Goal: Task Accomplishment & Management: Manage account settings

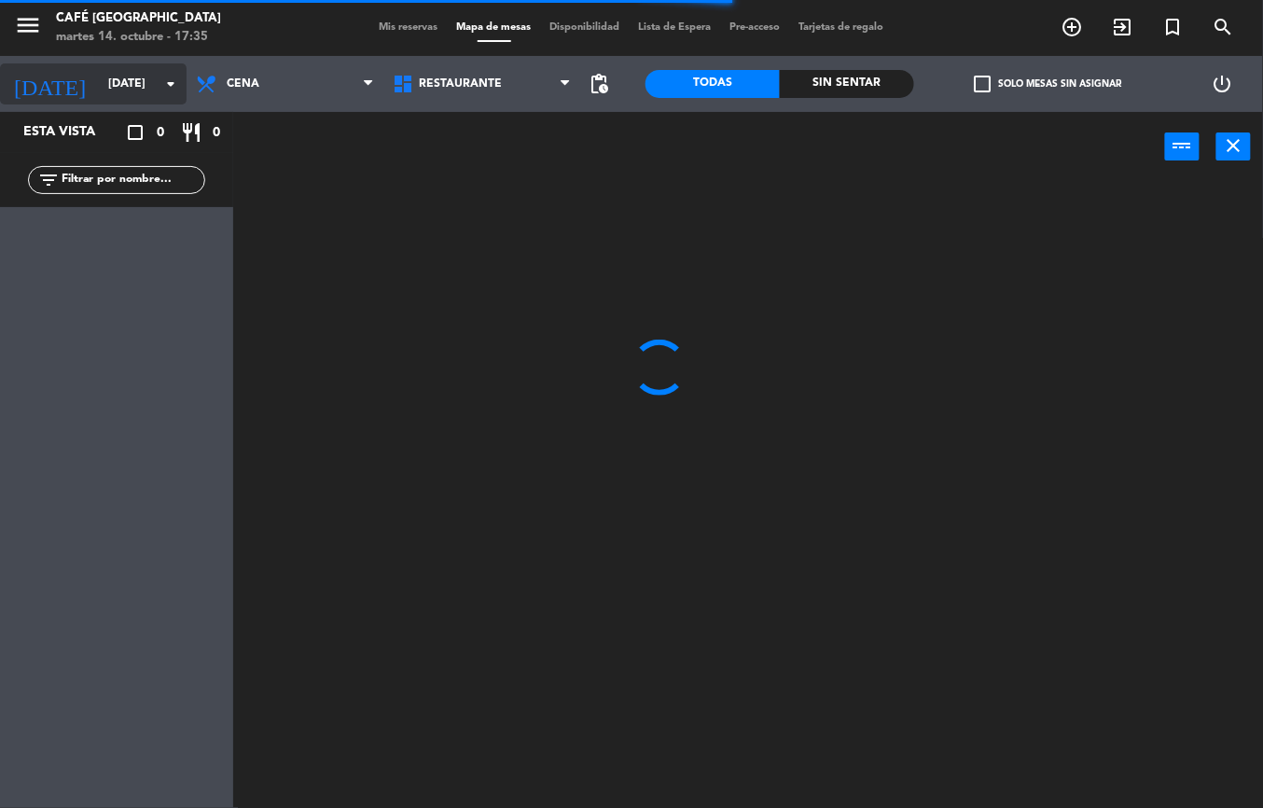
click at [125, 83] on input "[DATE]" at bounding box center [178, 84] width 158 height 32
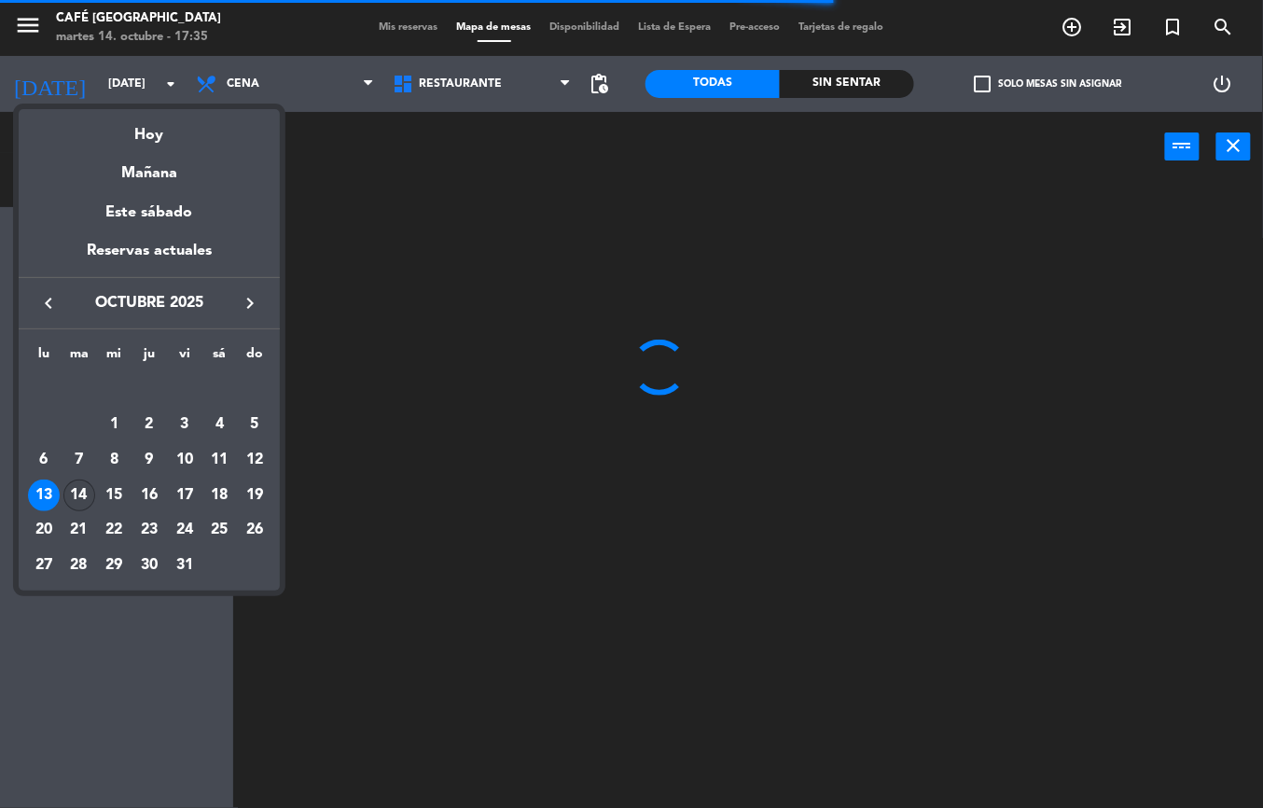
click at [83, 502] on div "14" at bounding box center [79, 495] width 32 height 32
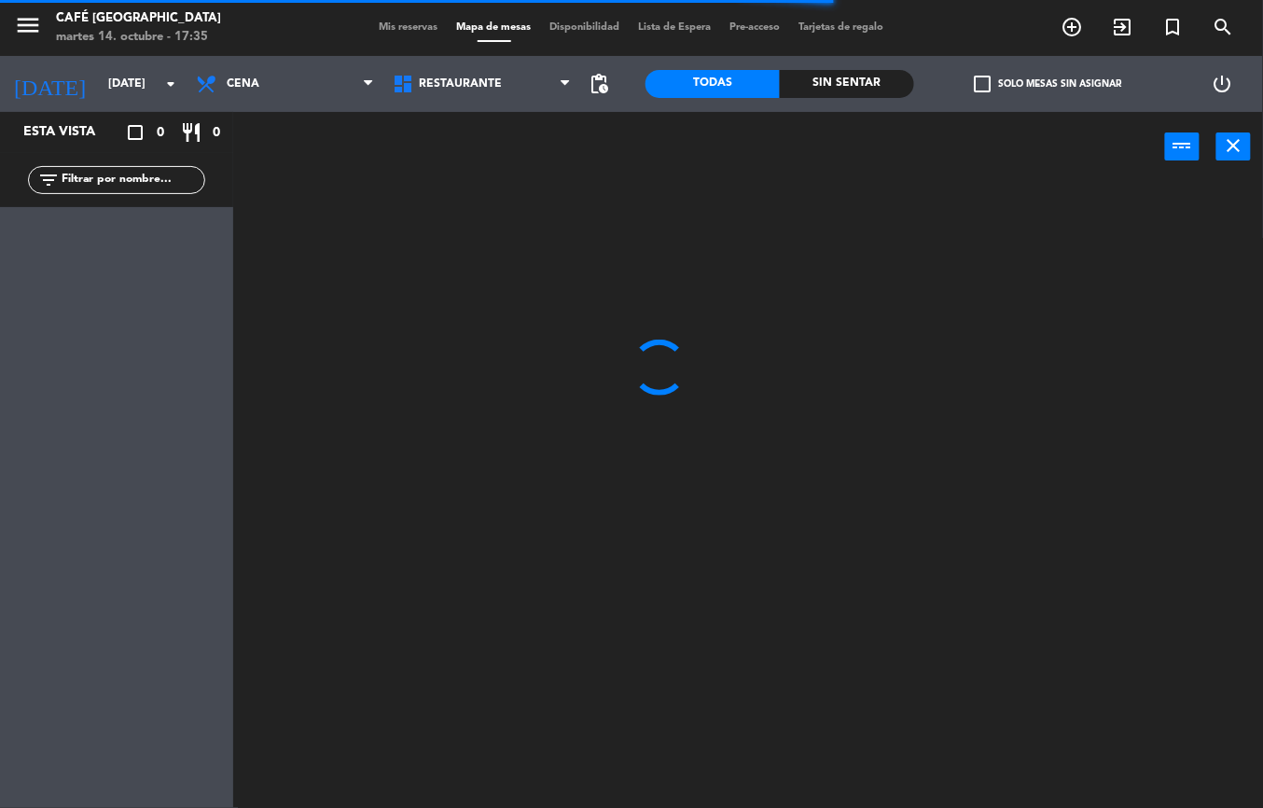
type input "[DATE]"
click at [445, 90] on span "Restaurante" at bounding box center [460, 83] width 83 height 13
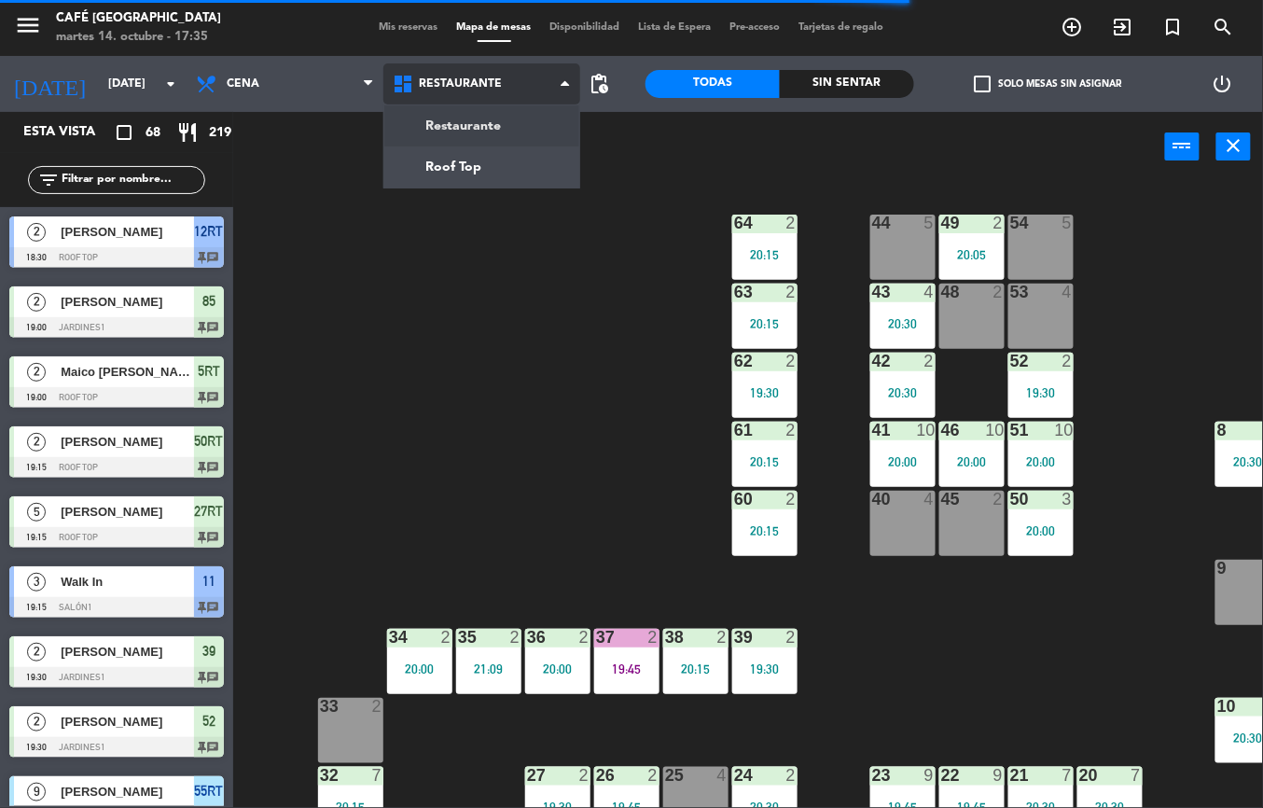
click at [467, 177] on ng-component "menu Café Museo Larco martes 14. octubre - 17:35 Mis reservas Mapa de mesas Dis…" at bounding box center [631, 404] width 1263 height 808
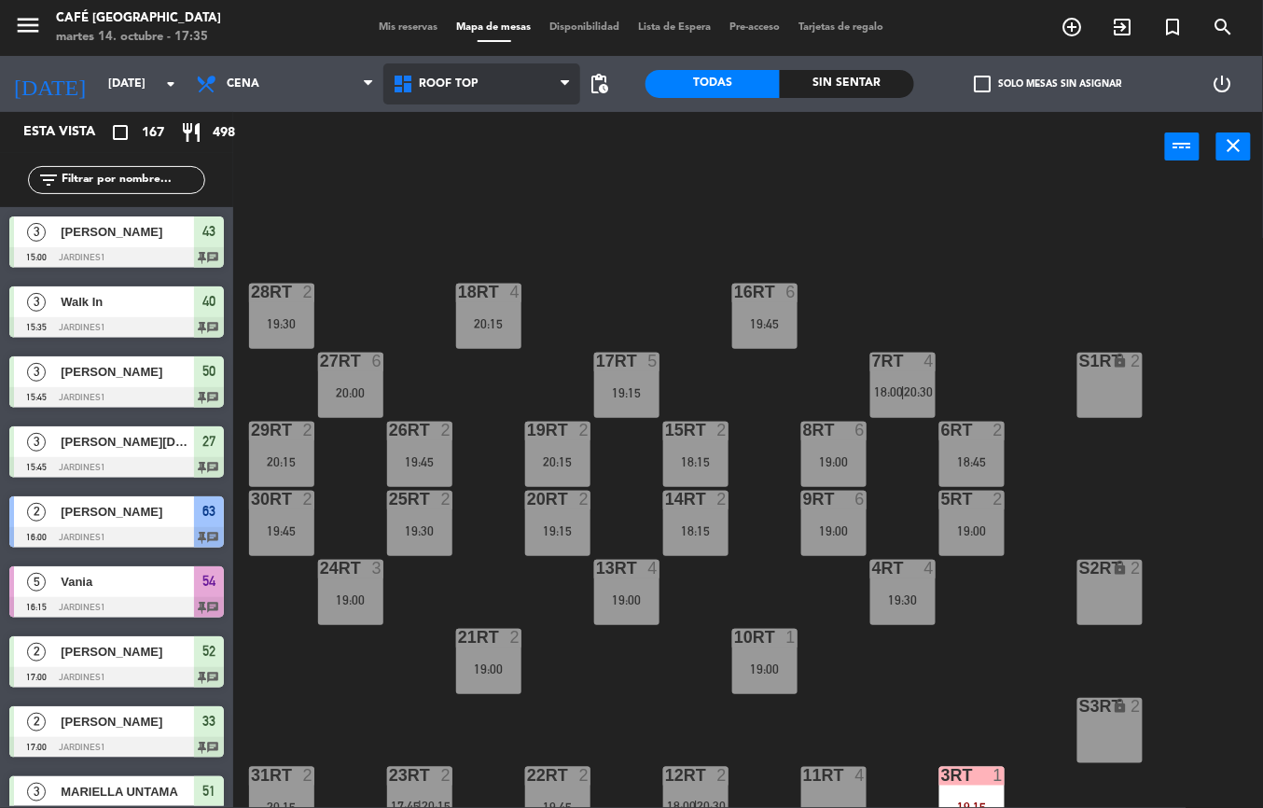
scroll to position [504, 0]
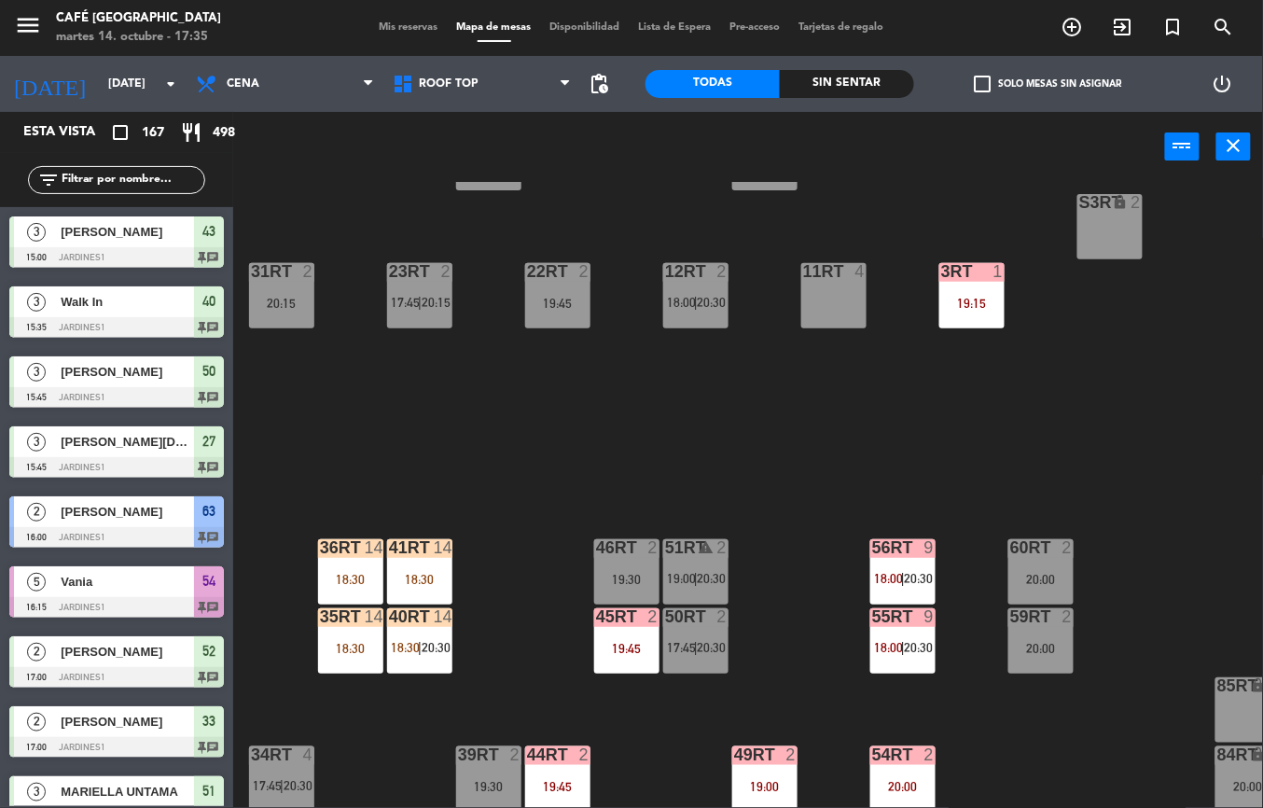
click at [976, 291] on div "3RT 1 19:15" at bounding box center [971, 295] width 65 height 65
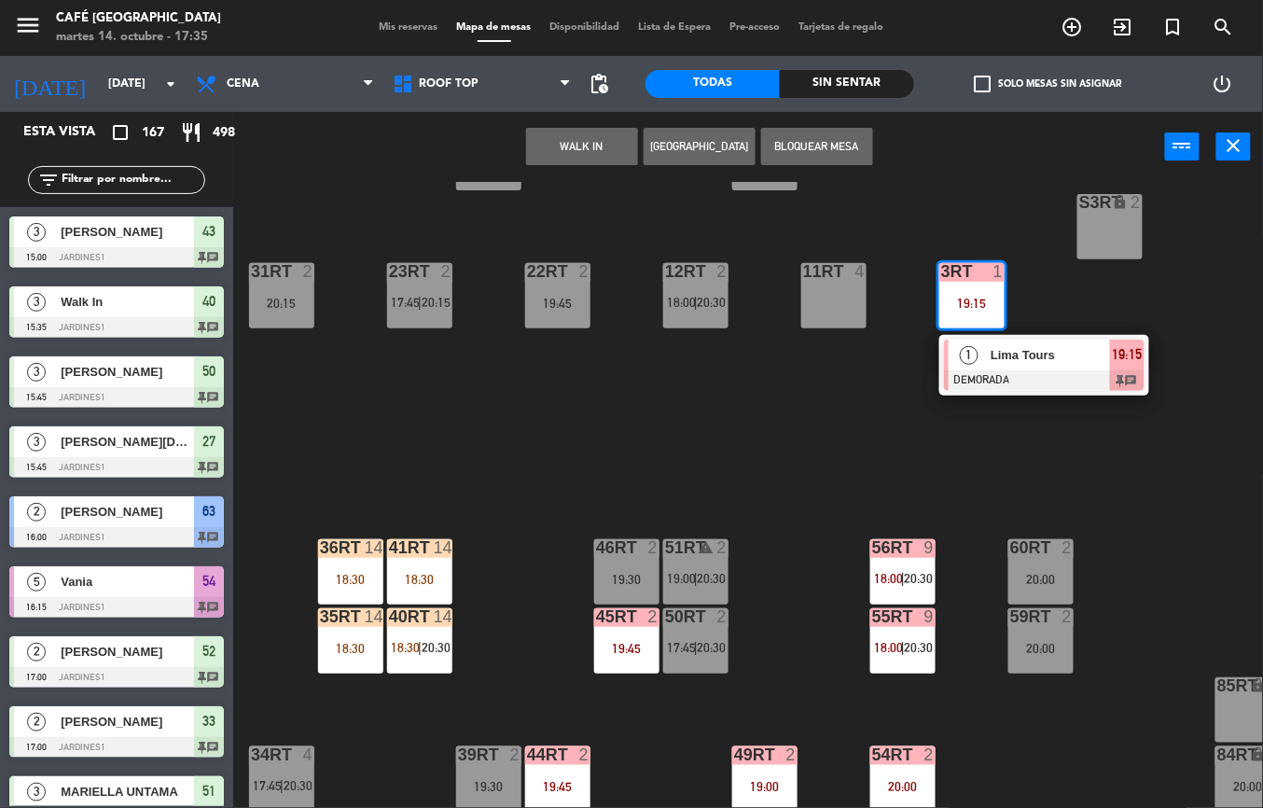
click at [1143, 491] on div "18RT 4 20:15 16RT 6 19:45 28RT 2 19:30 80RR lock 6 18:15 27RT 6 20:00 7RT 4 18:…" at bounding box center [754, 495] width 1017 height 626
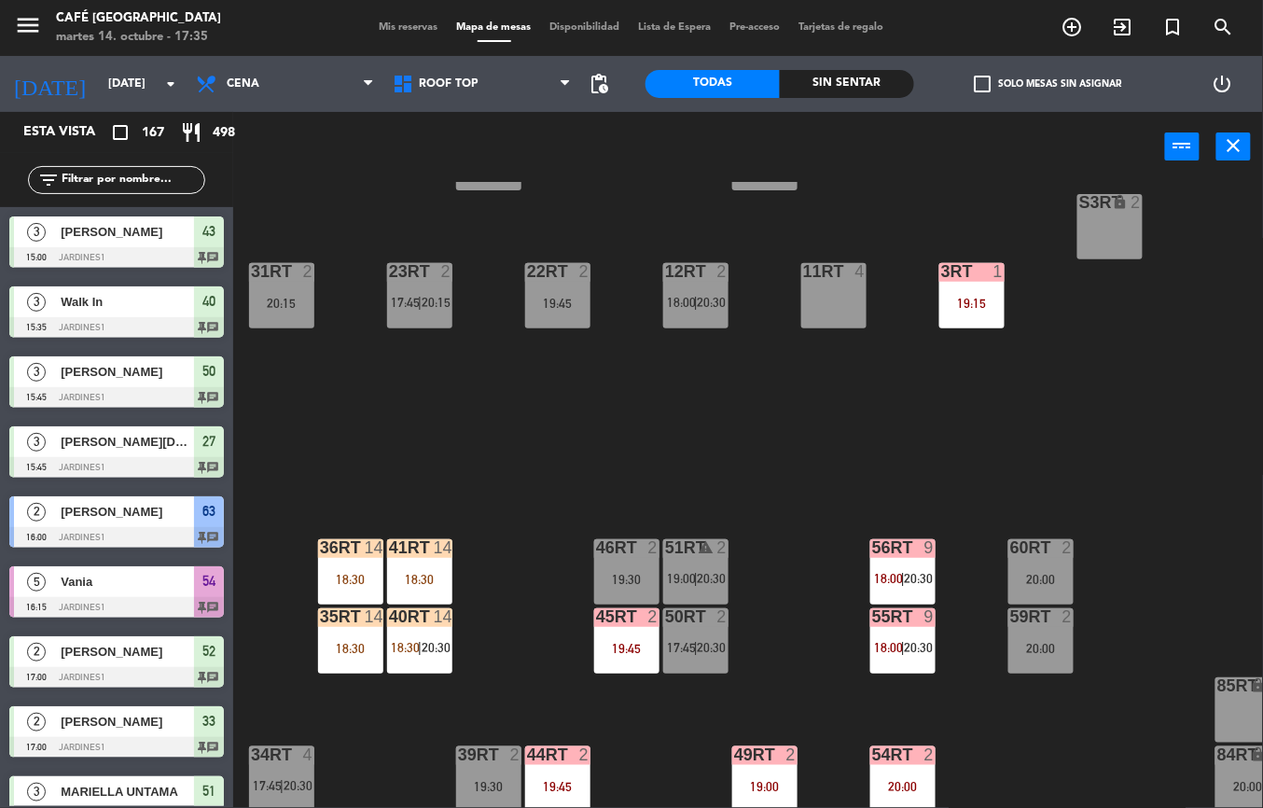
scroll to position [795, 0]
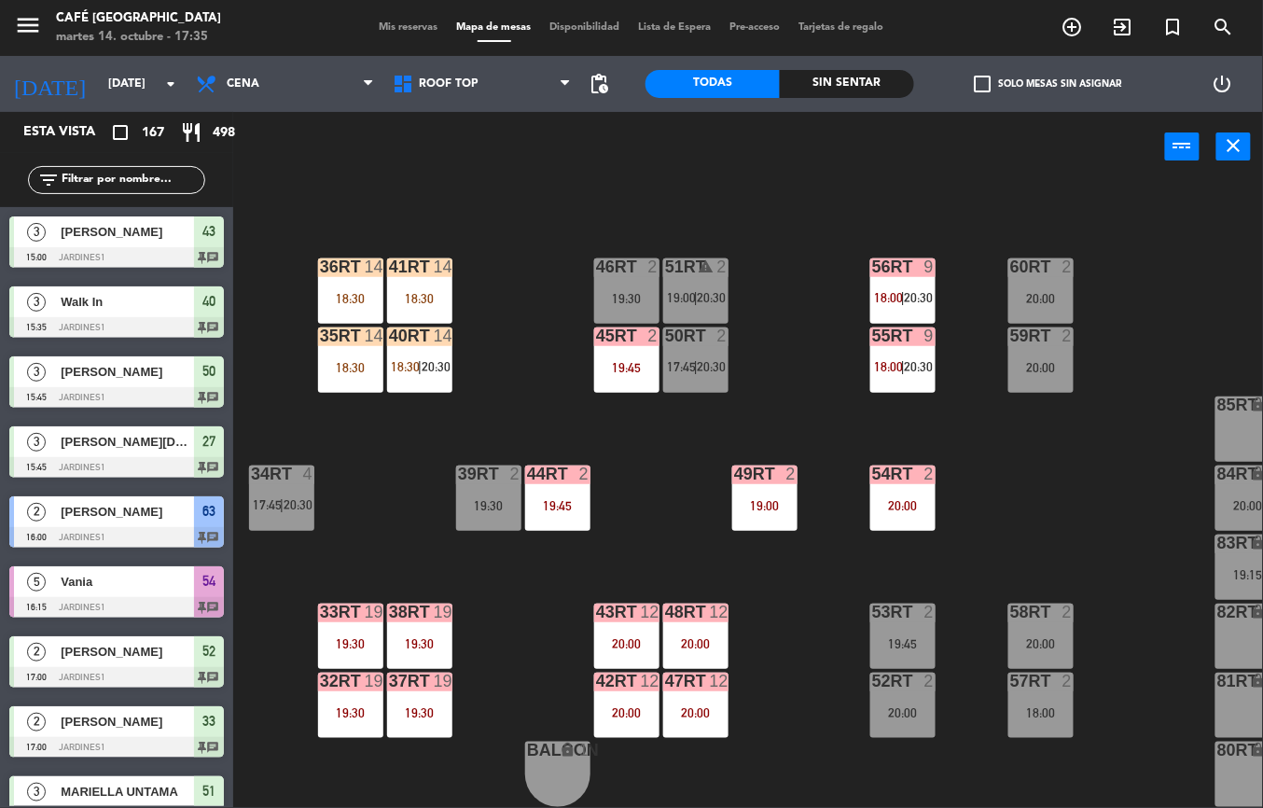
click at [440, 620] on div "38rt 19 19:30" at bounding box center [419, 635] width 65 height 65
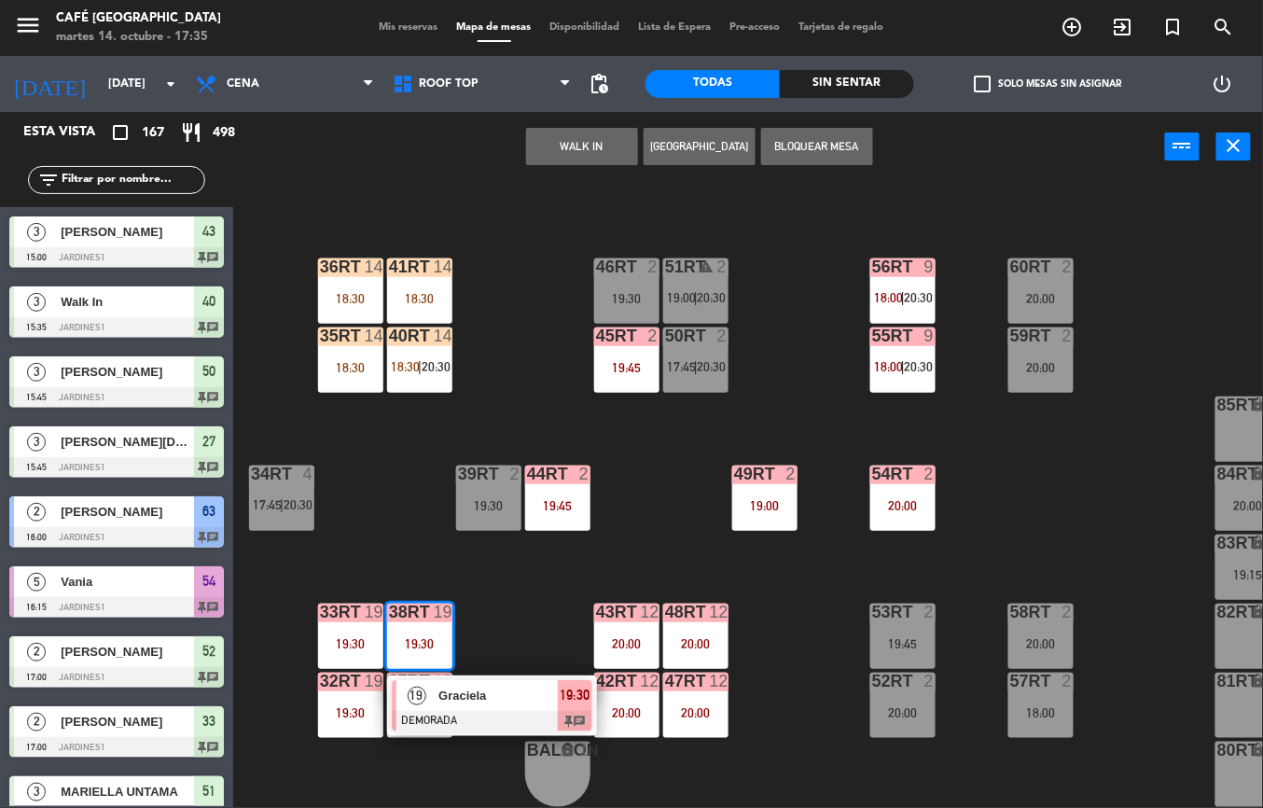
click at [496, 687] on span "Graciela" at bounding box center [497, 696] width 119 height 20
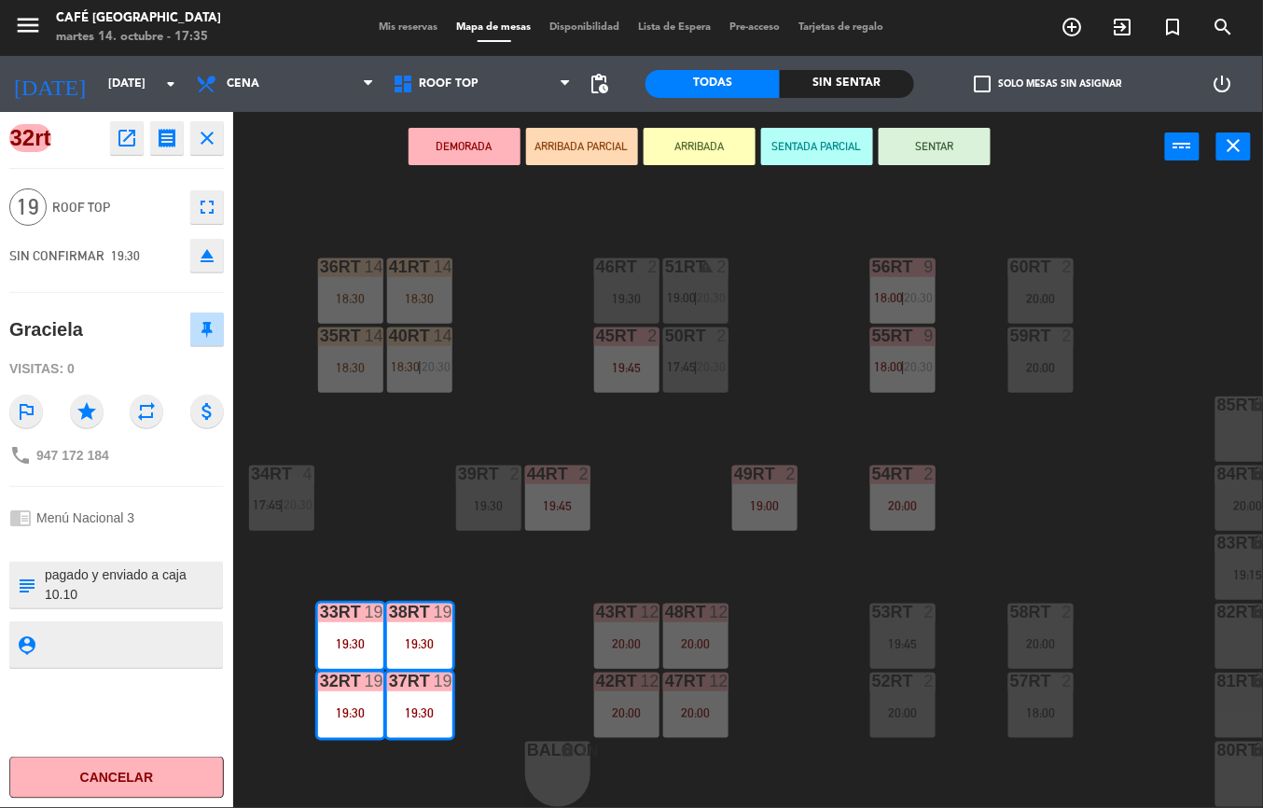
click at [123, 131] on icon "open_in_new" at bounding box center [127, 138] width 22 height 22
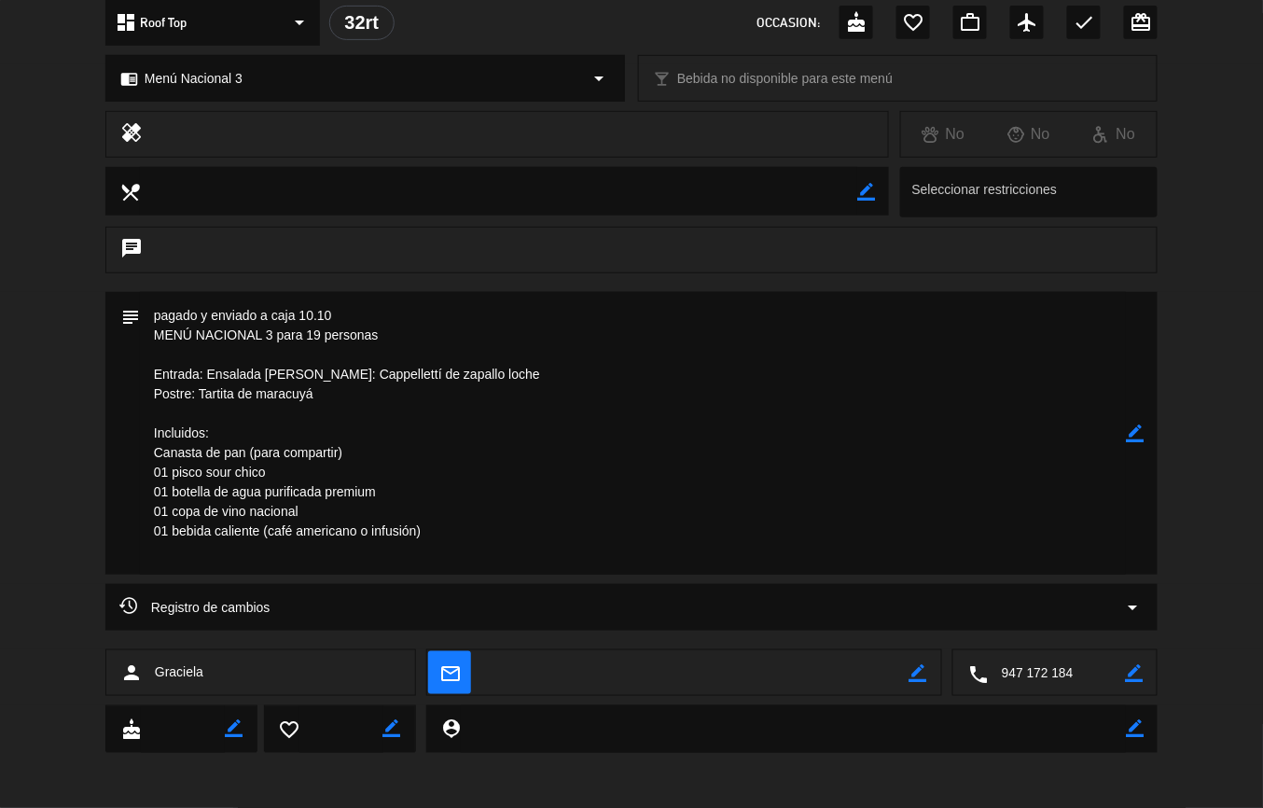
scroll to position [0, 0]
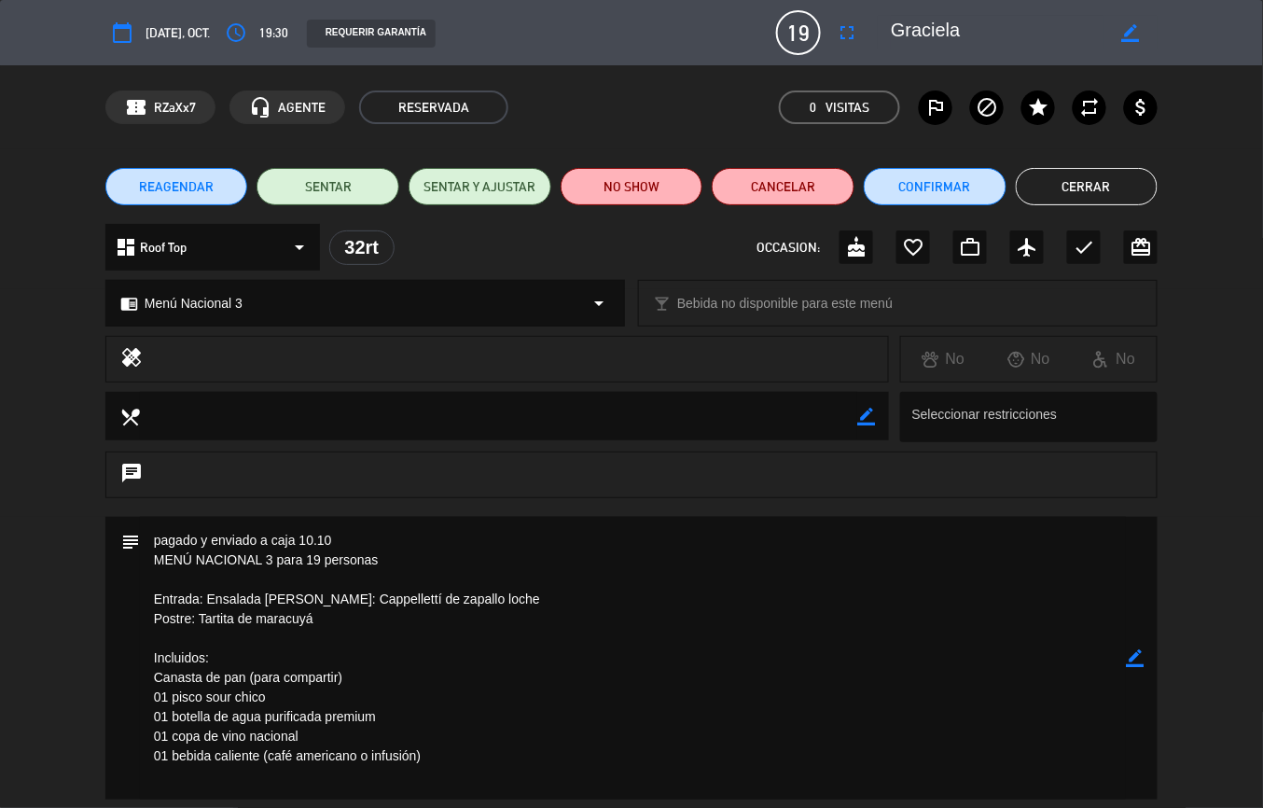
click at [1099, 188] on button "Cerrar" at bounding box center [1087, 186] width 143 height 37
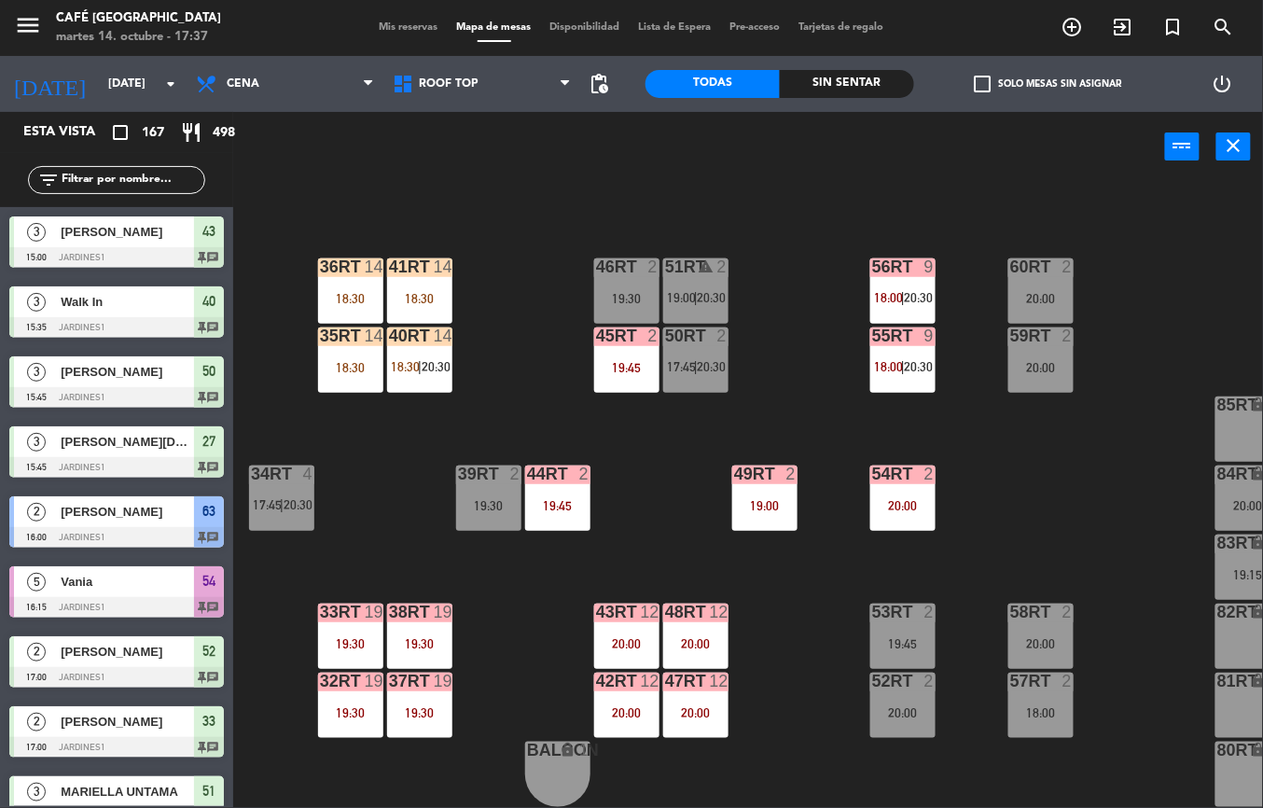
click at [434, 327] on div "14" at bounding box center [443, 335] width 19 height 17
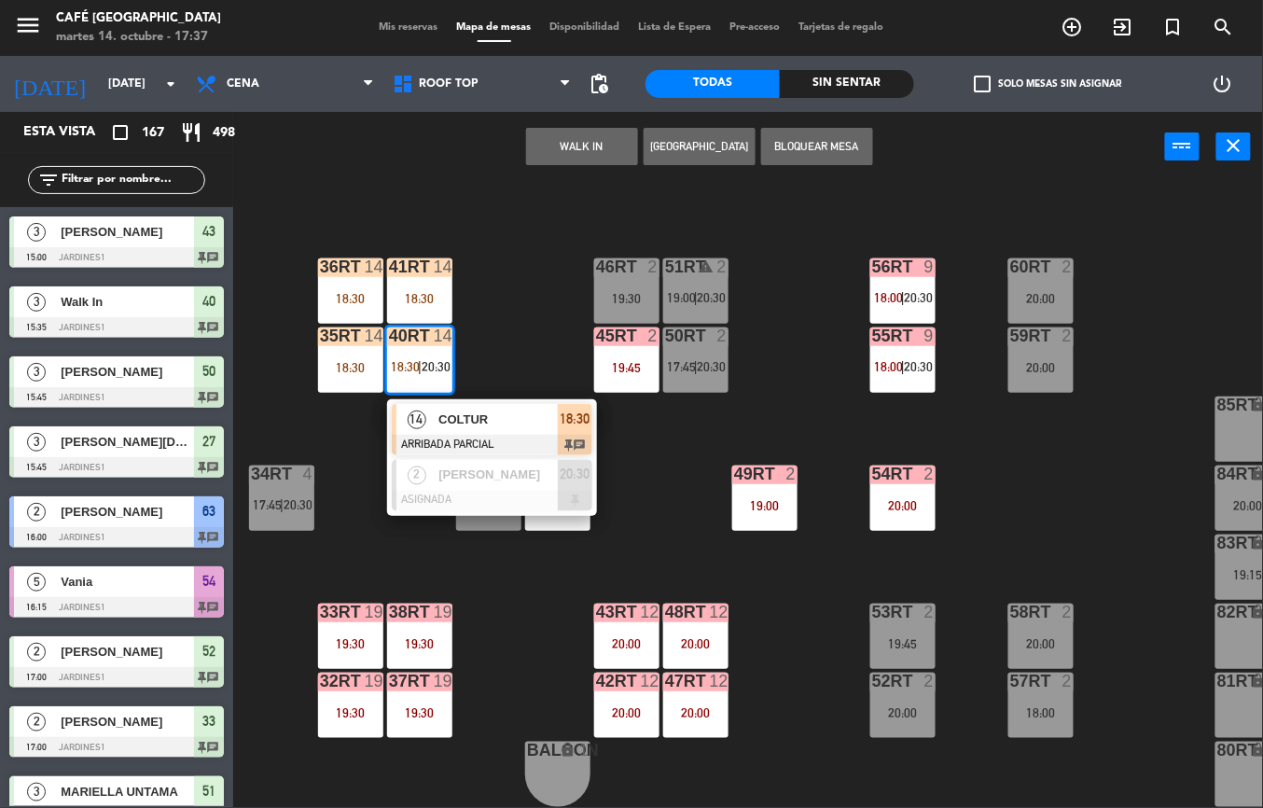
click at [507, 409] on span "COLTUR" at bounding box center [497, 419] width 119 height 20
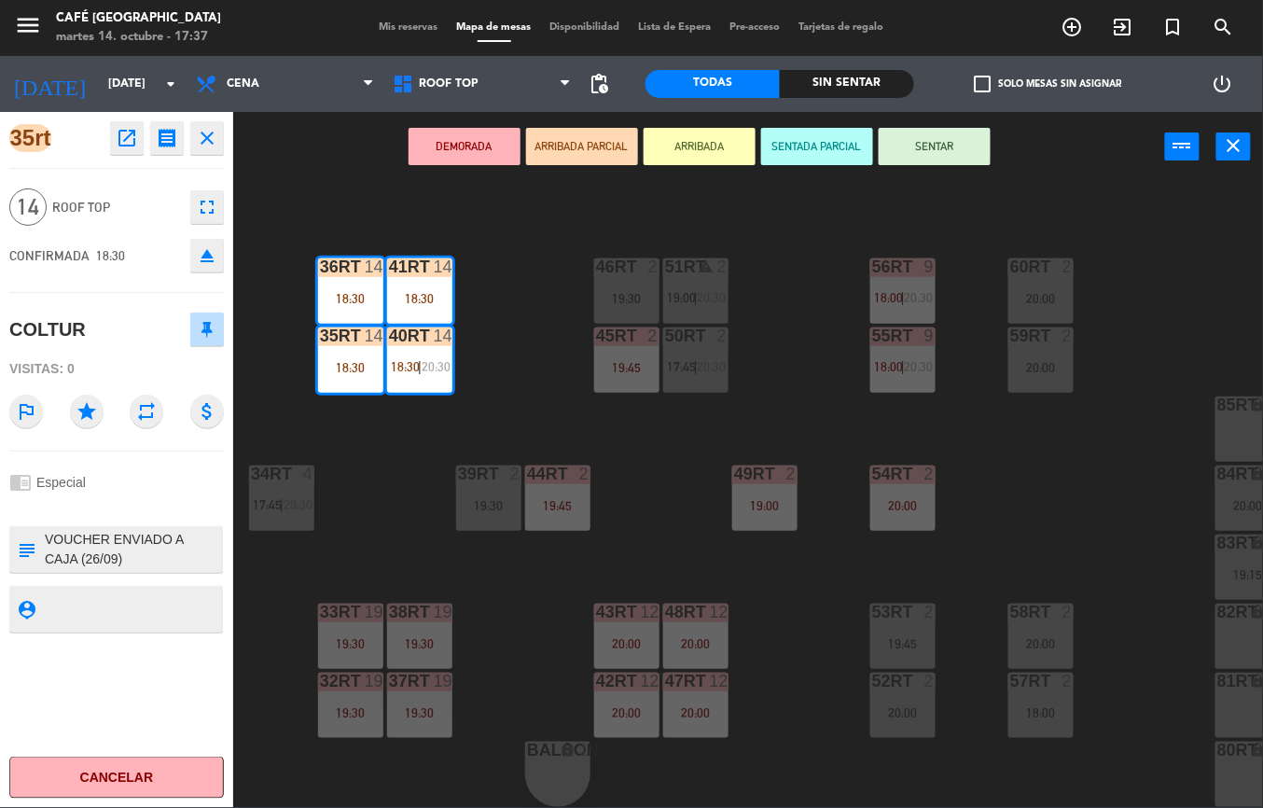
click at [946, 154] on button "SENTAR" at bounding box center [935, 146] width 112 height 37
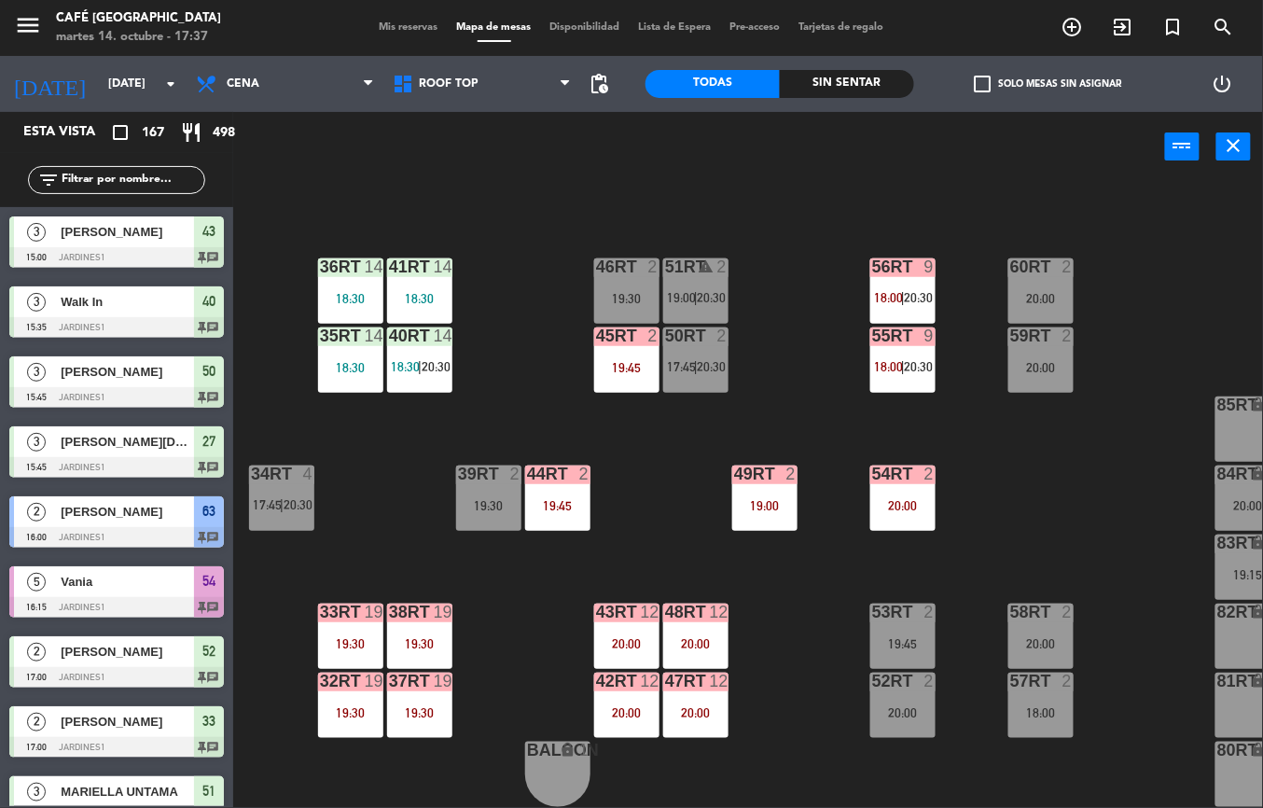
scroll to position [3957, 0]
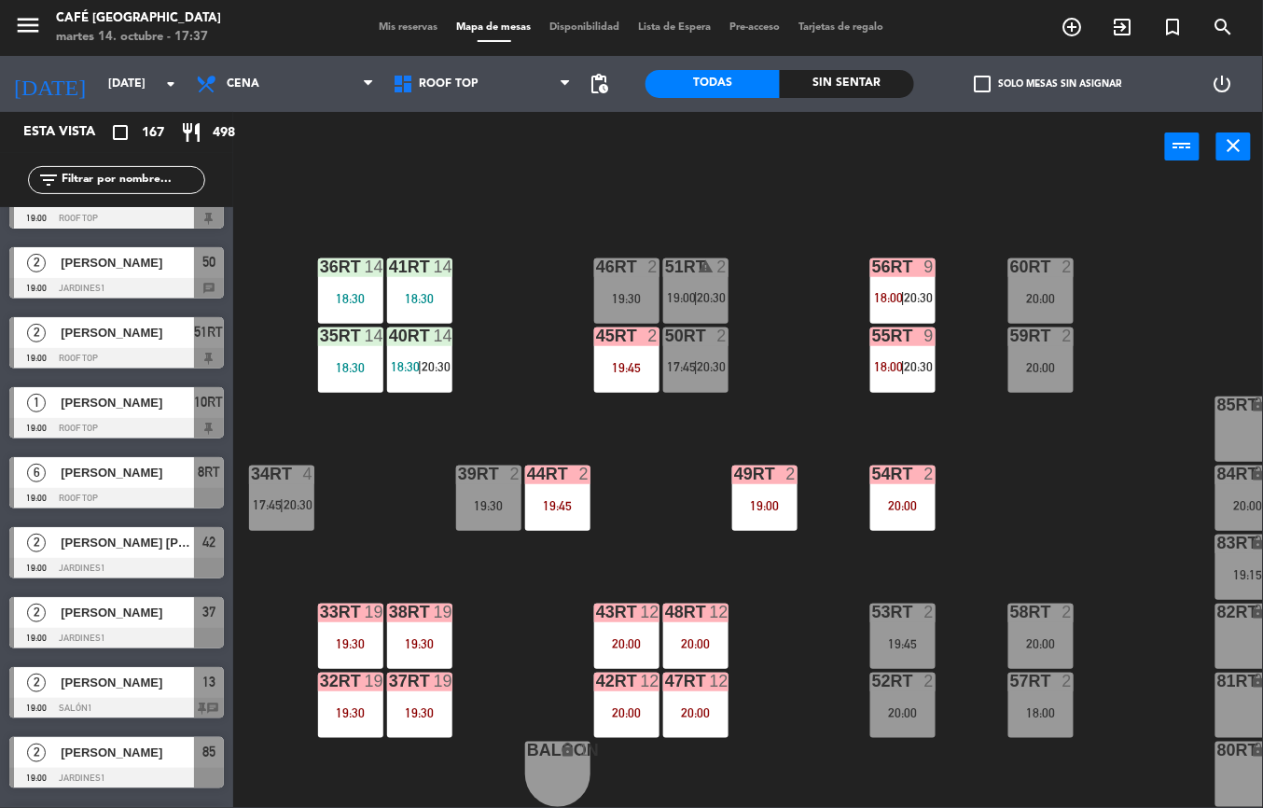
click at [359, 308] on div "36rt 14 18:30" at bounding box center [350, 290] width 65 height 65
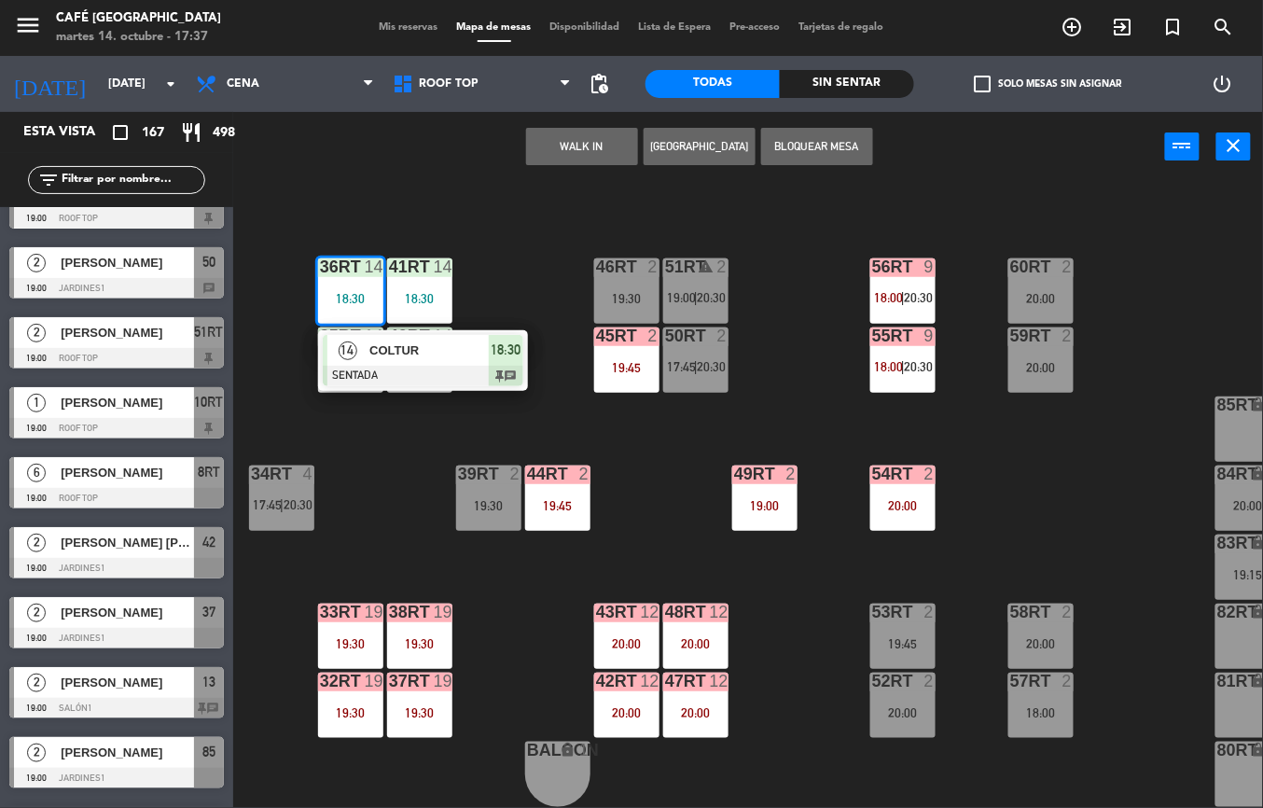
click at [407, 348] on span "COLTUR" at bounding box center [428, 350] width 119 height 20
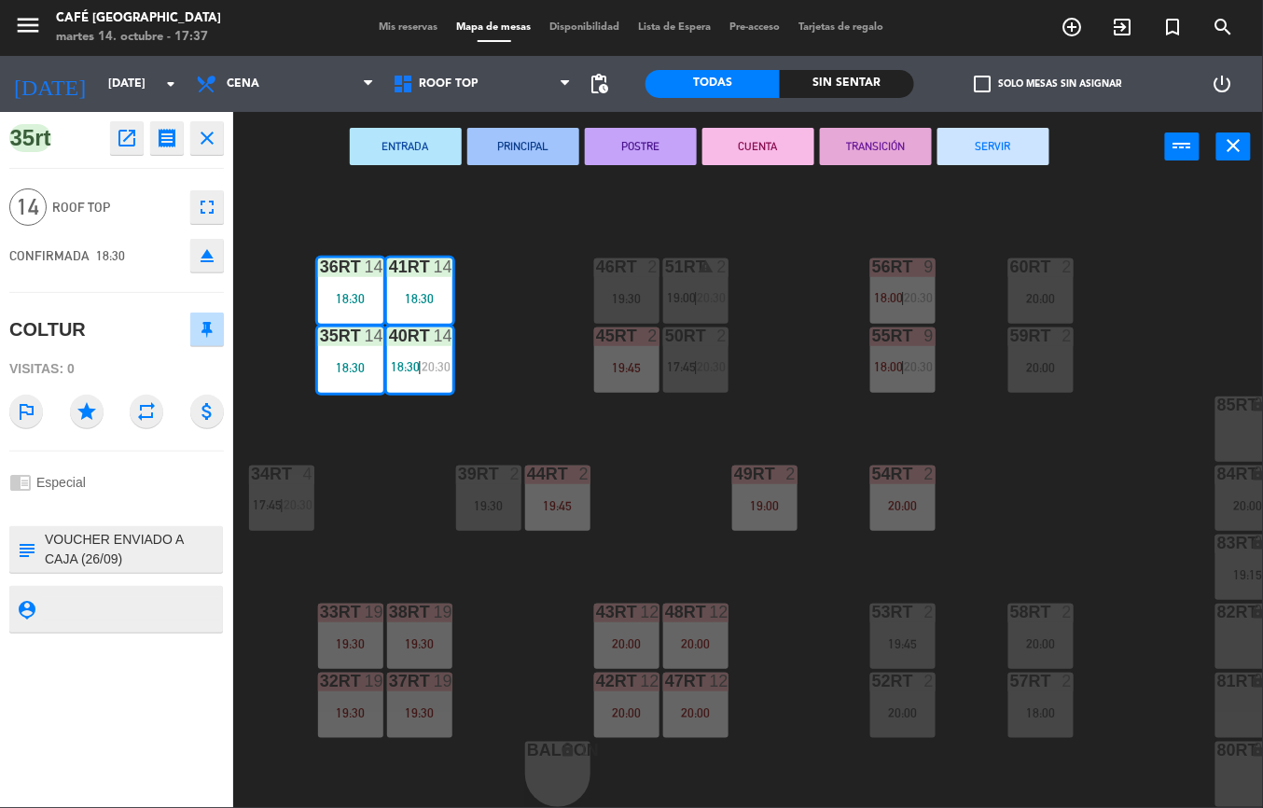
click at [125, 135] on icon "open_in_new" at bounding box center [127, 138] width 22 height 22
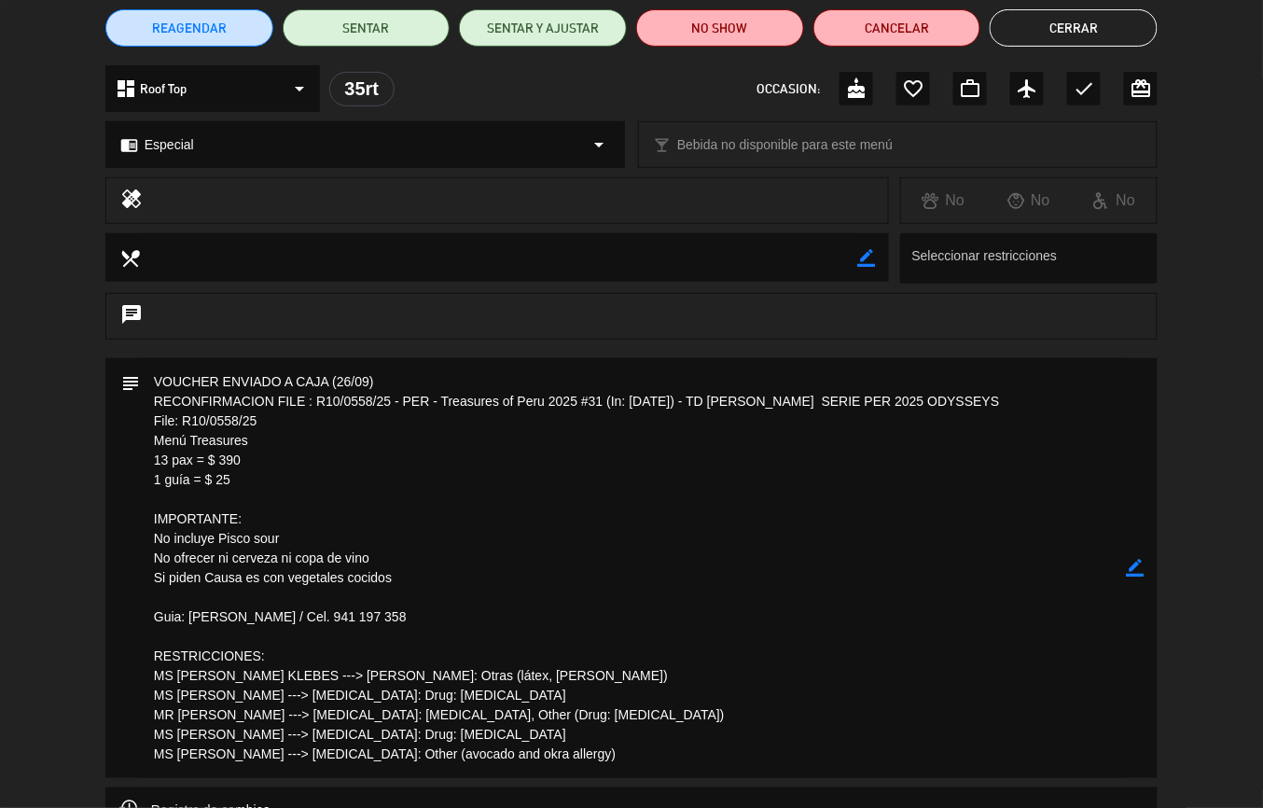
scroll to position [0, 0]
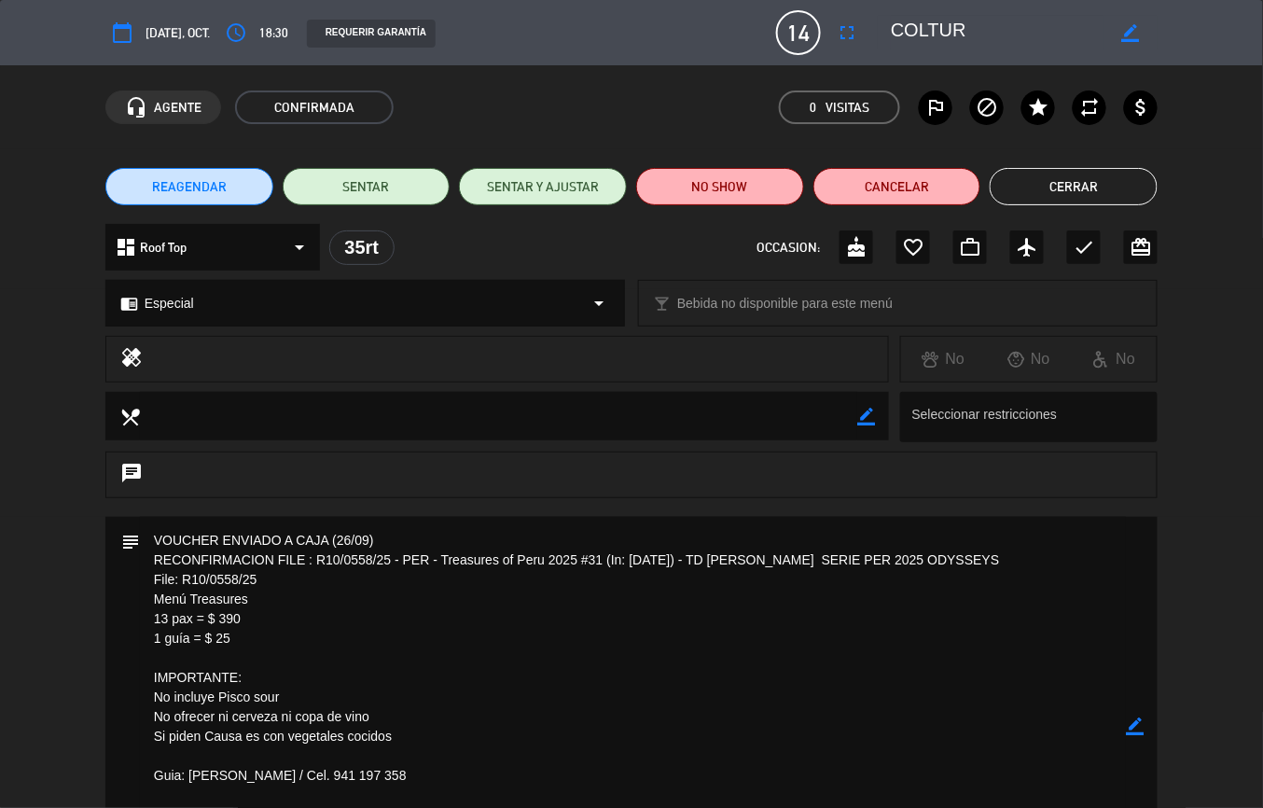
click at [1050, 173] on button "Cerrar" at bounding box center [1074, 186] width 168 height 37
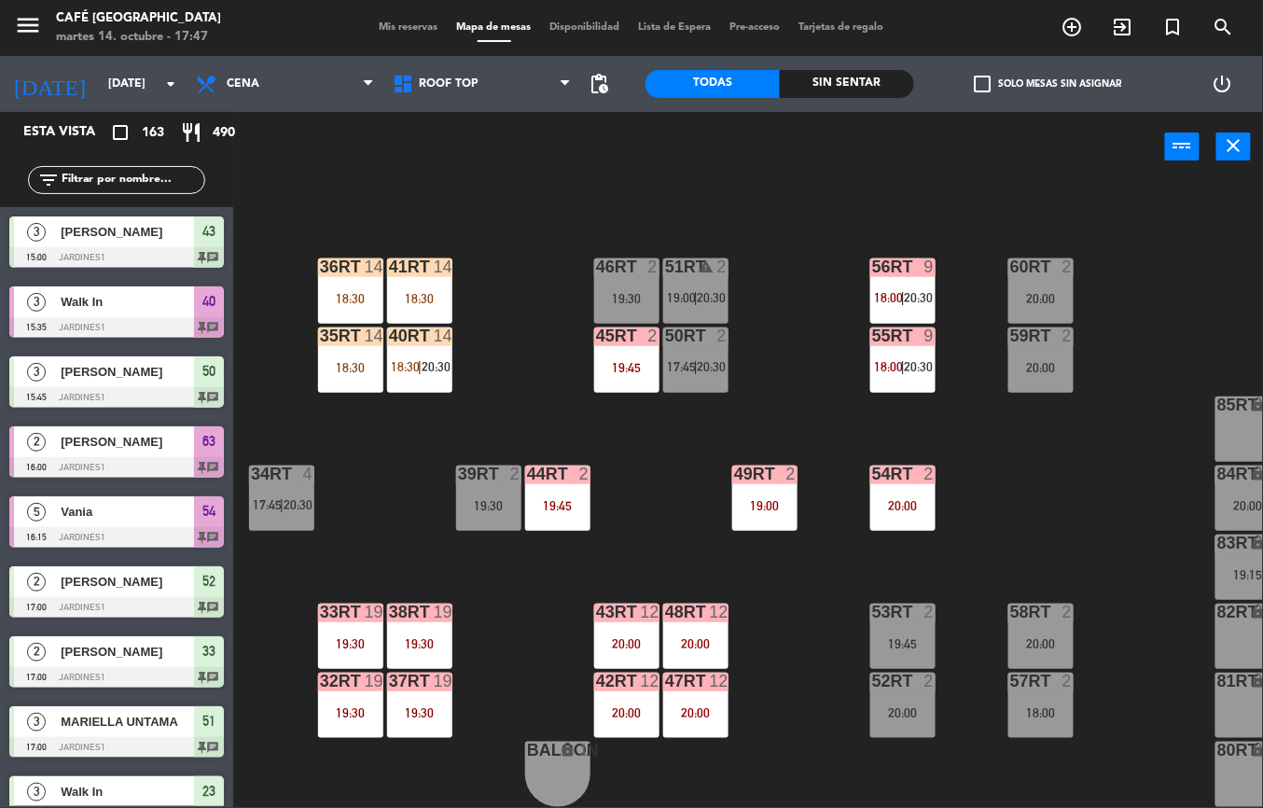
scroll to position [3859, 0]
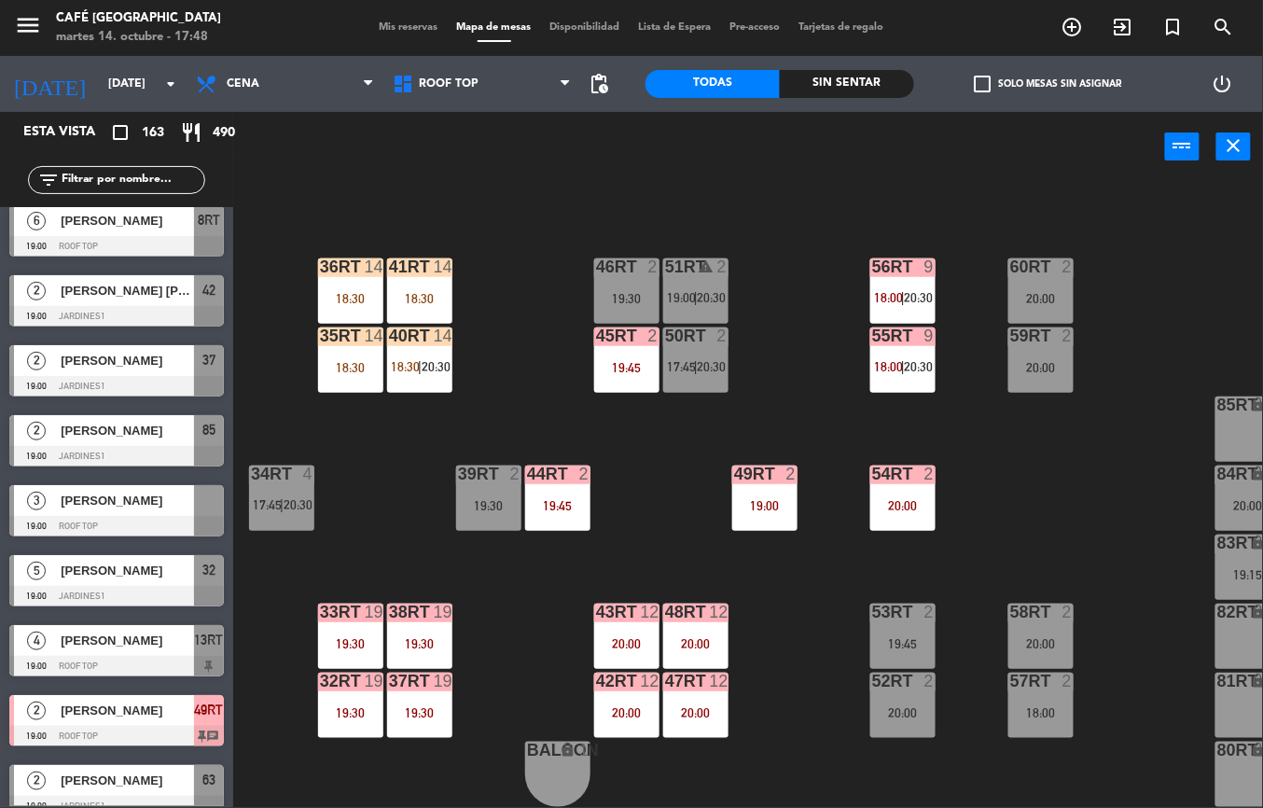
click at [435, 274] on div "41RT 14 18:30" at bounding box center [419, 290] width 65 height 65
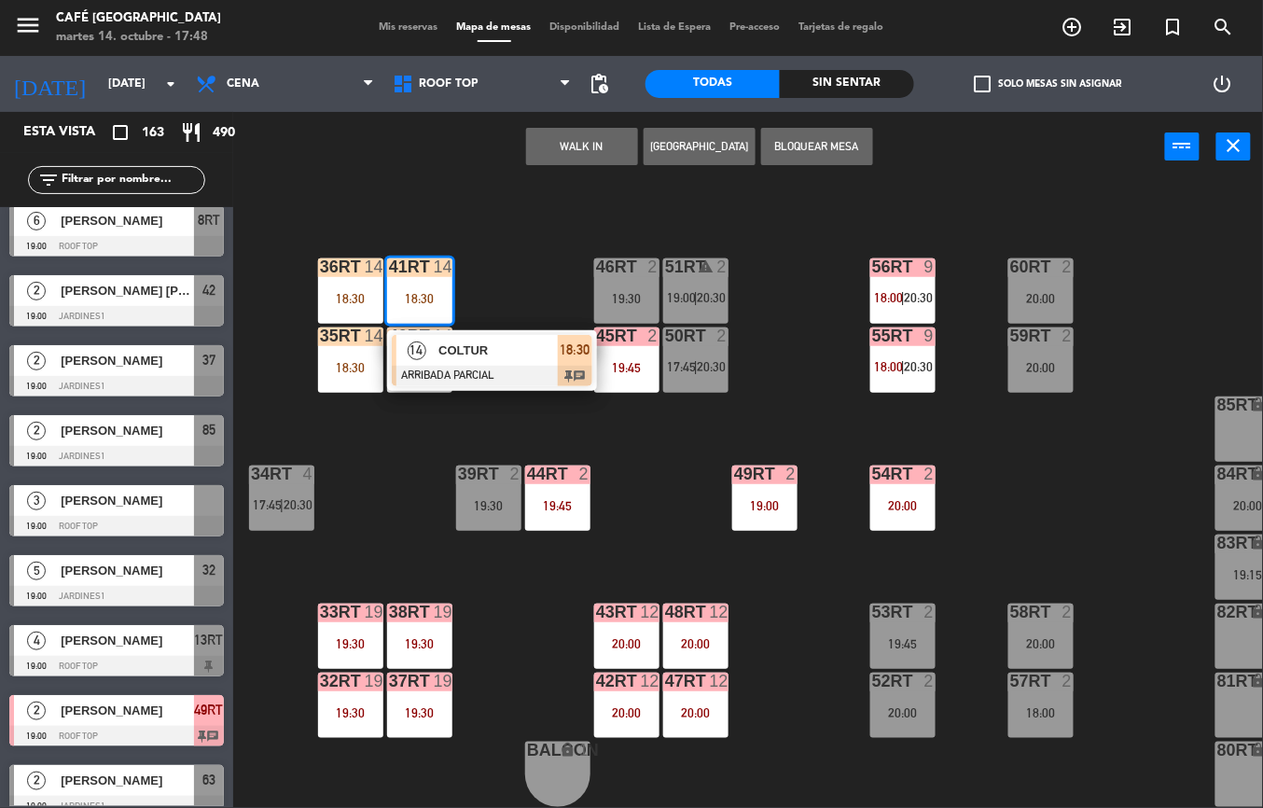
click at [482, 349] on span "COLTUR" at bounding box center [497, 350] width 119 height 20
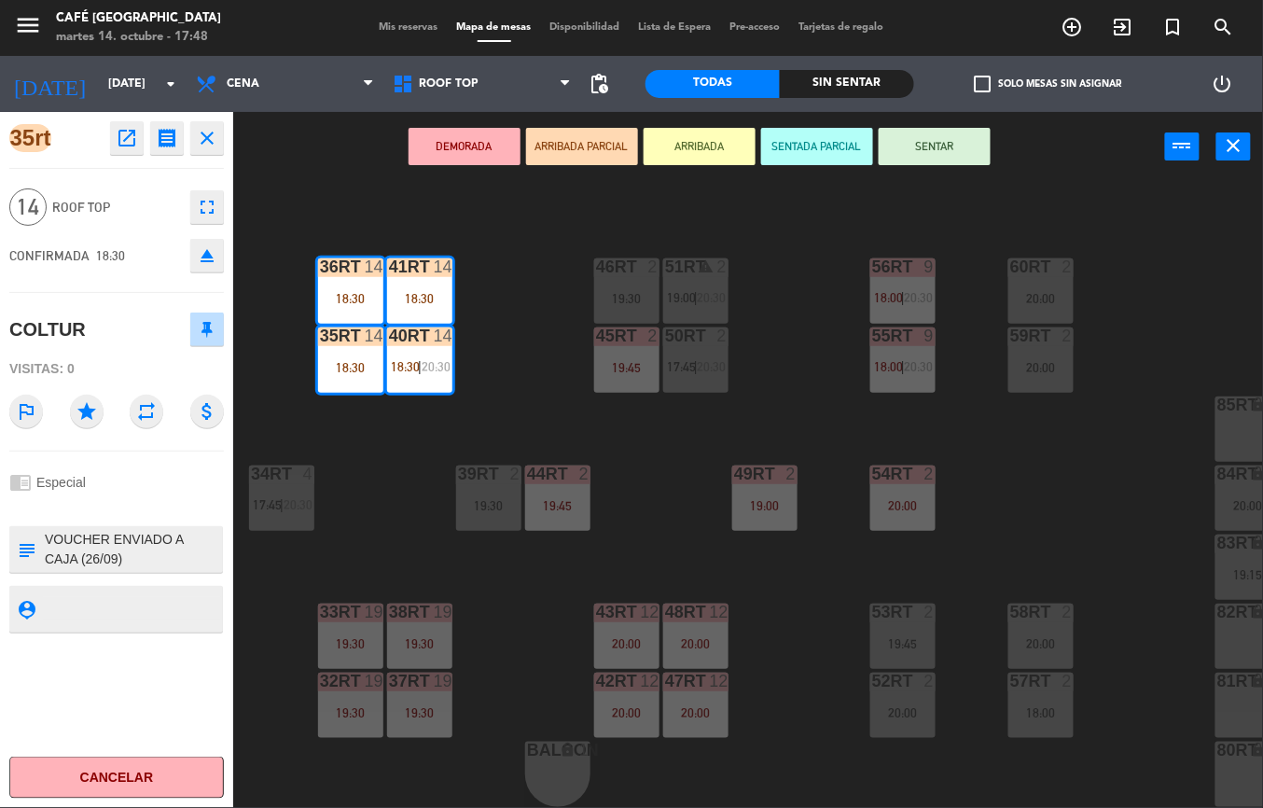
click at [127, 146] on icon "open_in_new" at bounding box center [127, 138] width 22 height 22
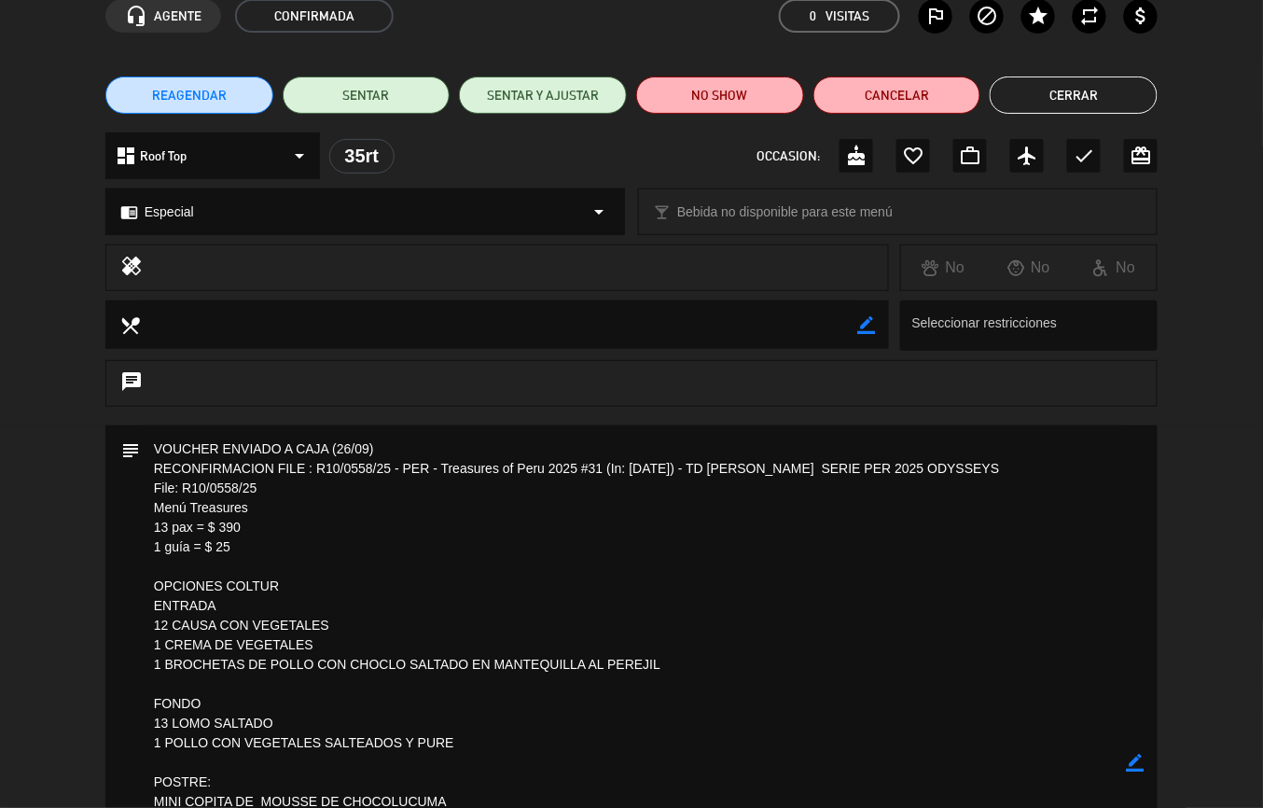
scroll to position [0, 0]
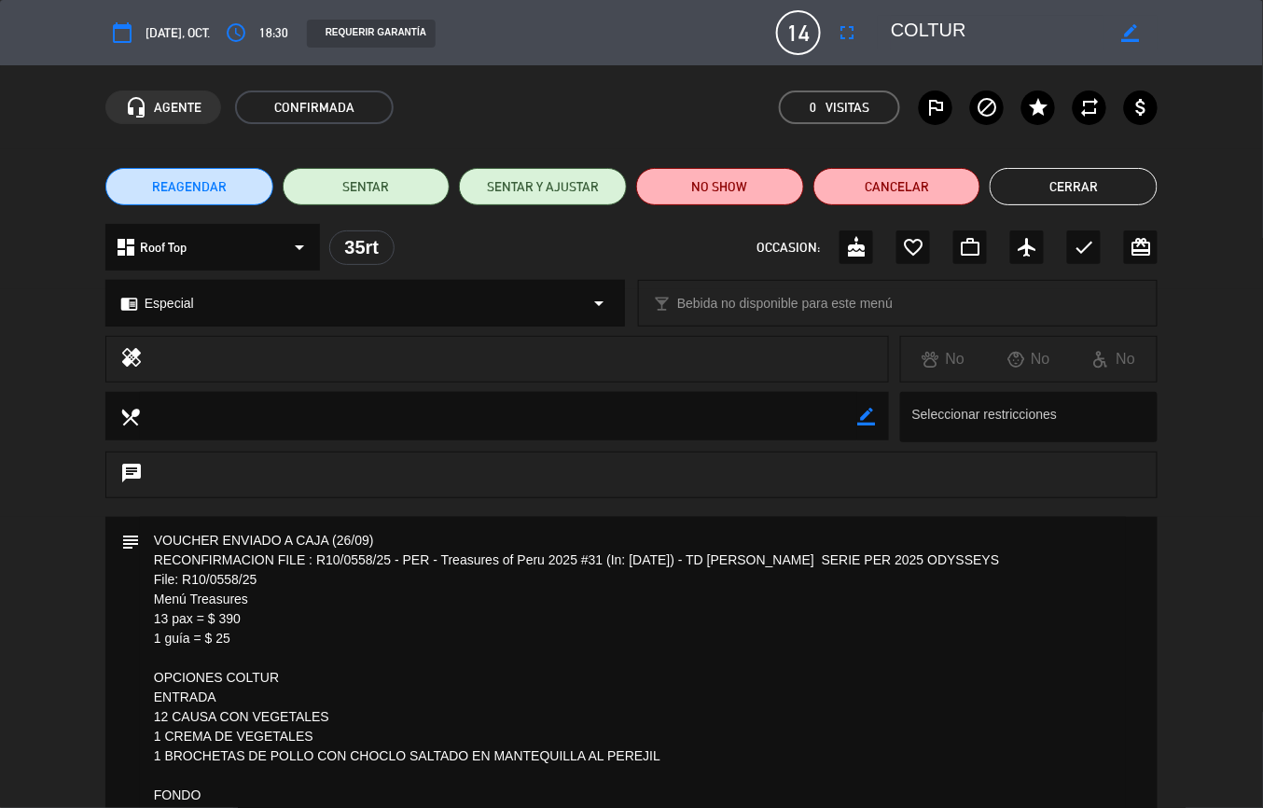
click at [1082, 188] on button "Cerrar" at bounding box center [1074, 186] width 168 height 37
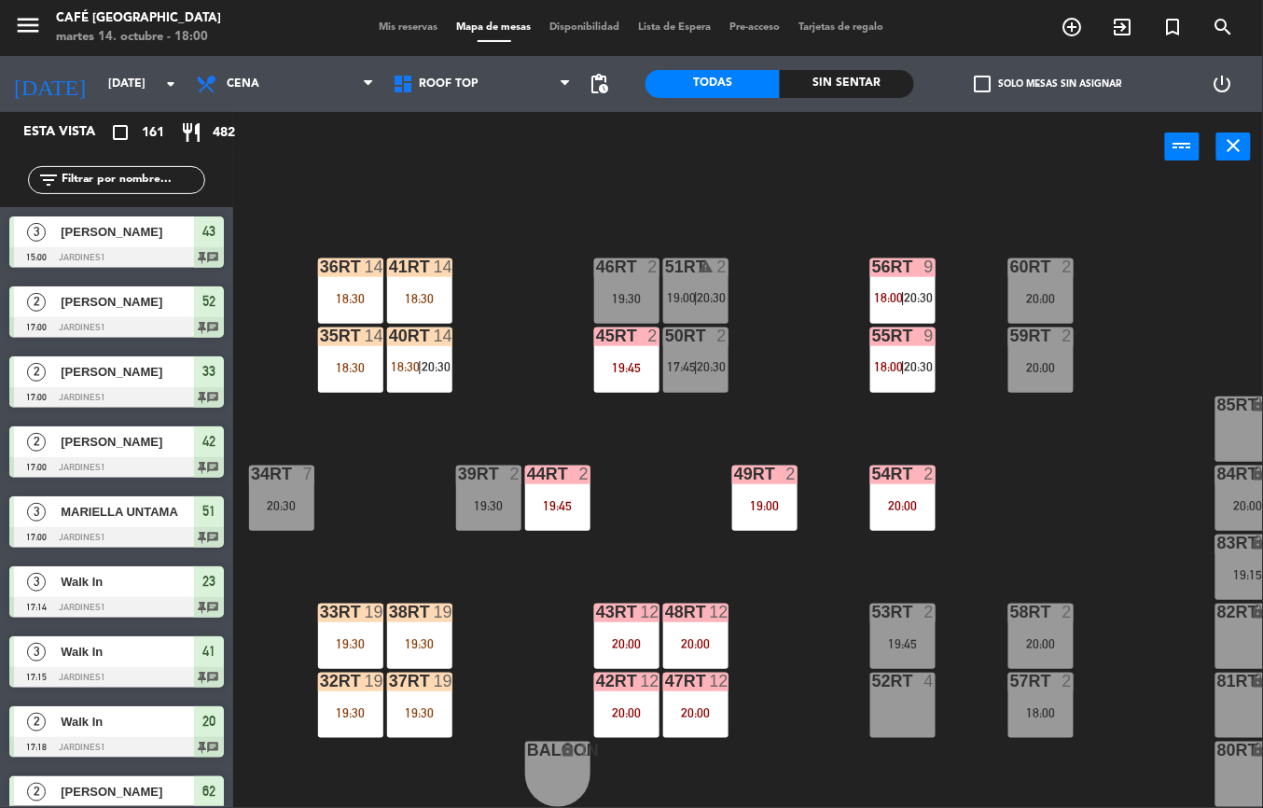
scroll to position [3739, 0]
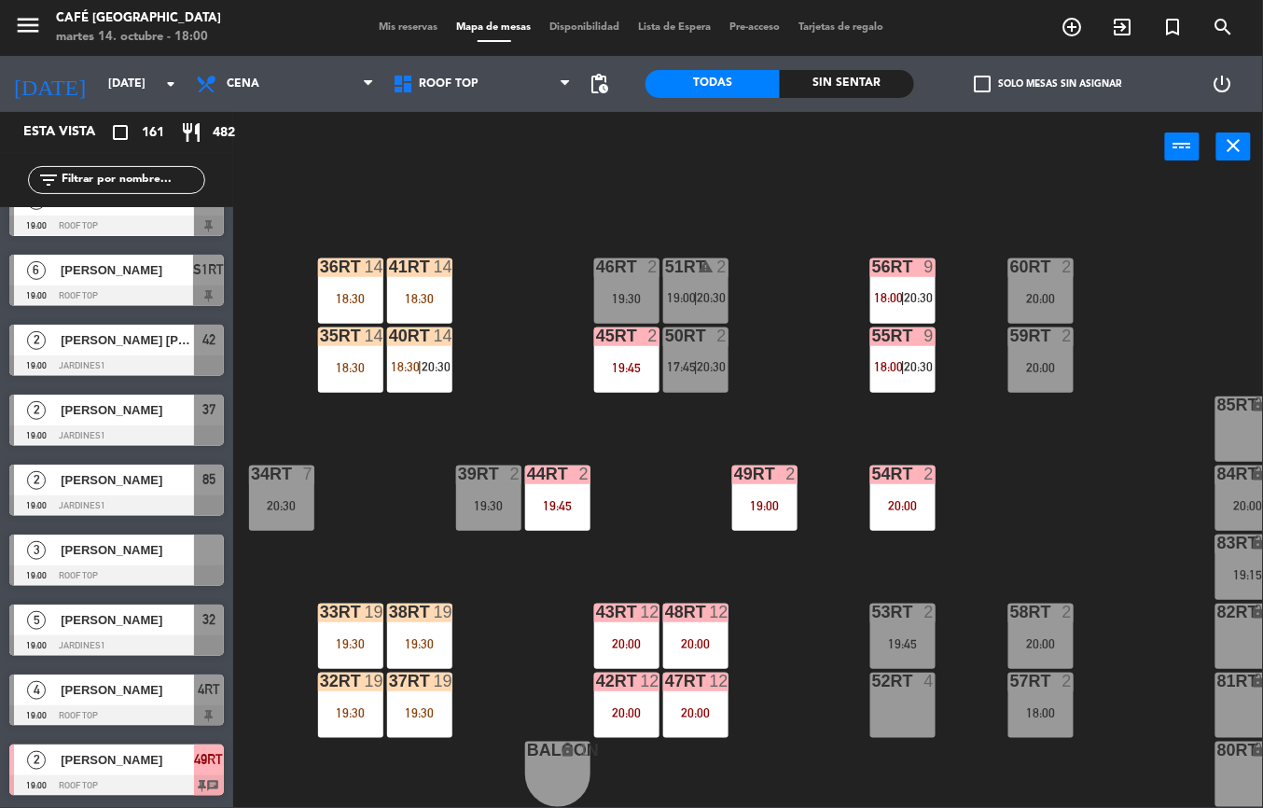
click at [405, 292] on div "18:30" at bounding box center [419, 298] width 65 height 13
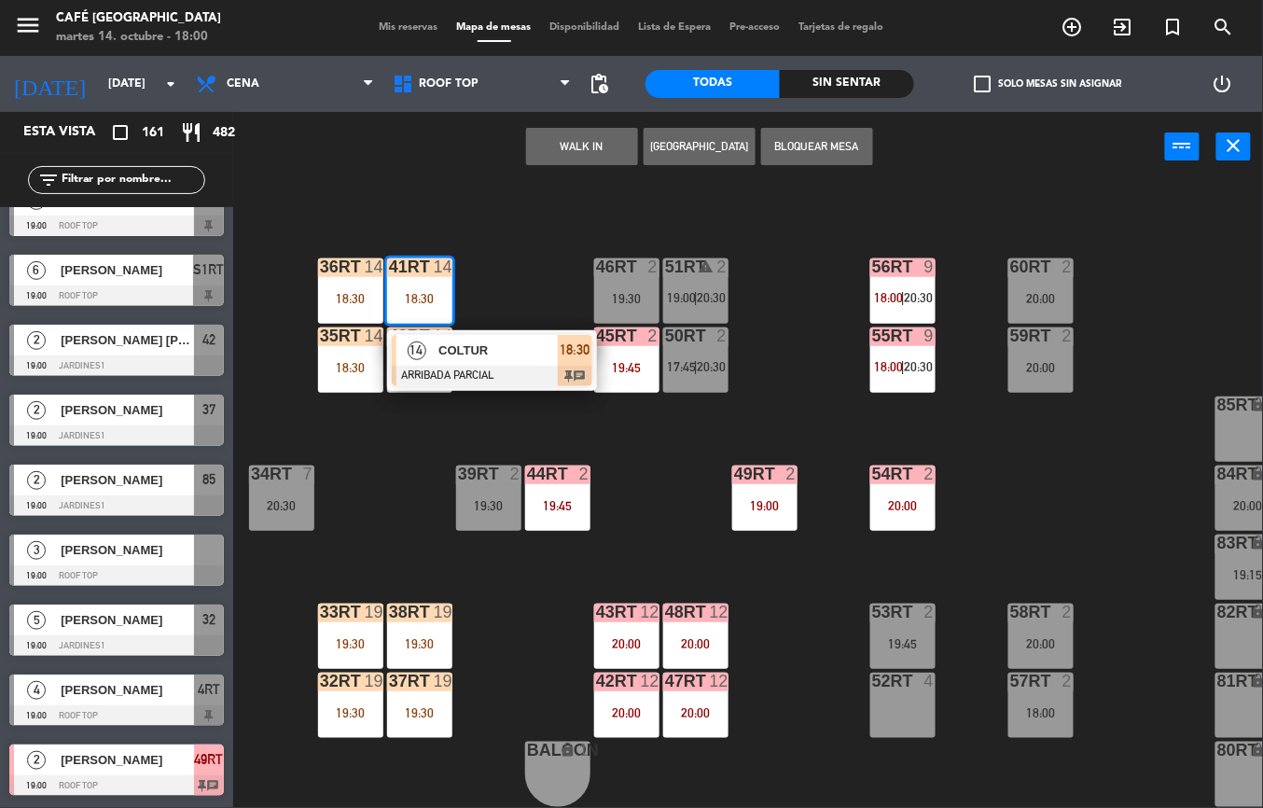
click at [545, 243] on div "18RT 4 20:15 16RT 6 19:45 28RT 2 19:30 80RR lock 2 27RT 6 20:00 7RT 6 18:15 | 2…" at bounding box center [754, 495] width 1017 height 626
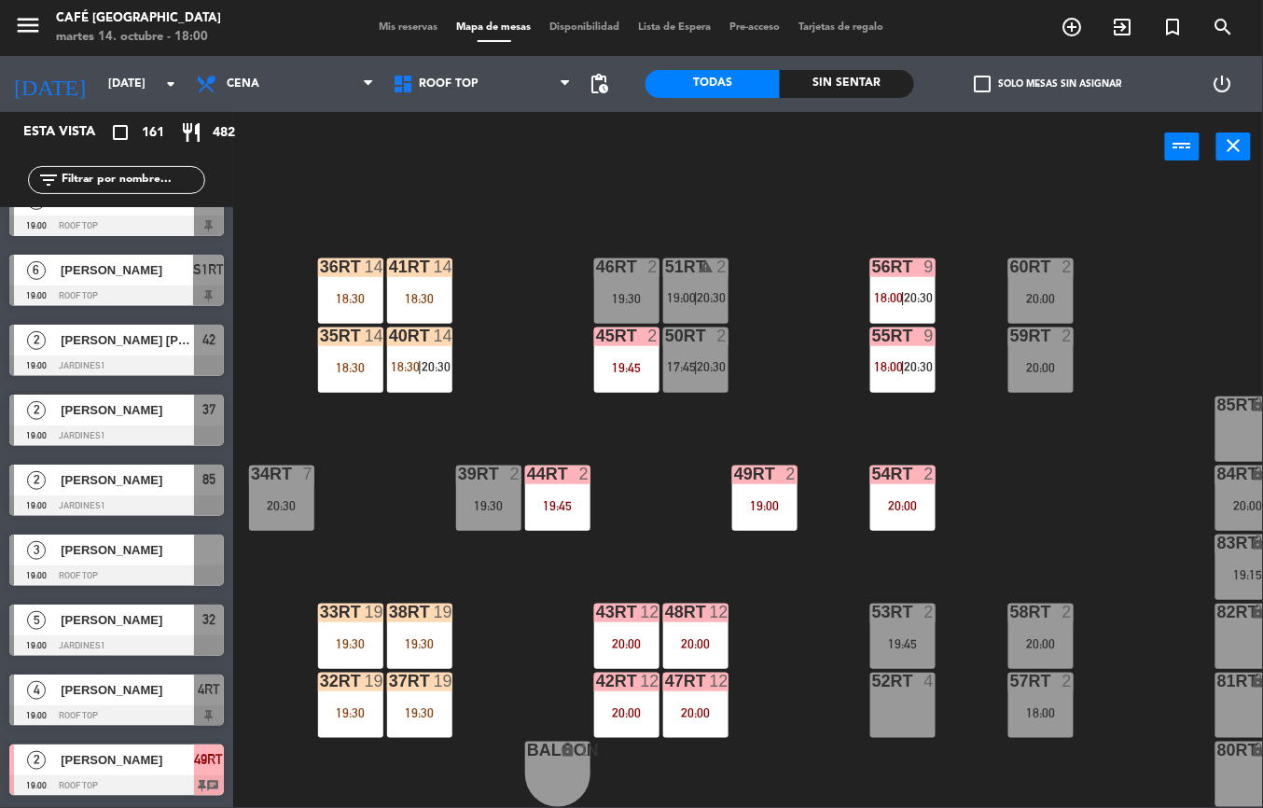
click at [353, 620] on div "33rt 19 19:30" at bounding box center [350, 635] width 65 height 65
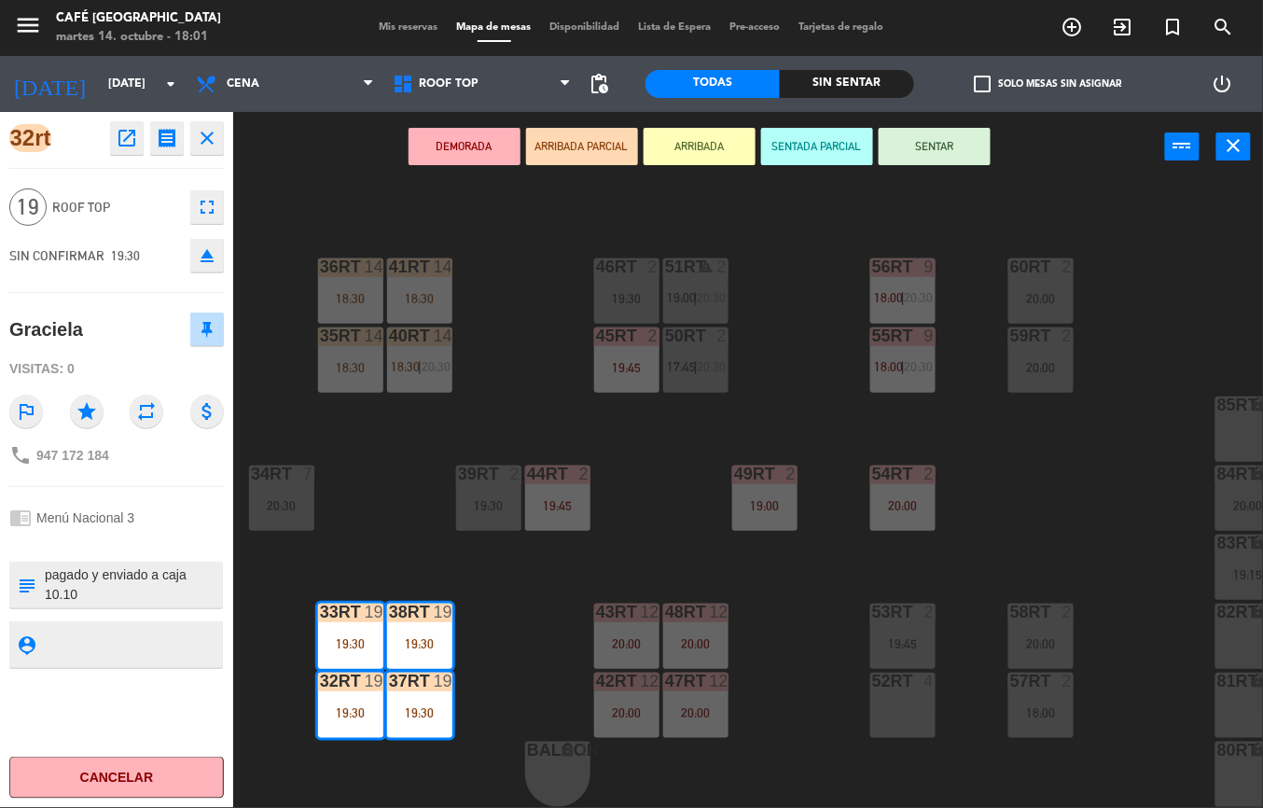
click at [492, 333] on div "18RT 4 20:15 16RT 6 19:45 28RT 2 19:30 80RR lock 2 27RT 6 20:00 7RT 6 18:15 | 2…" at bounding box center [754, 495] width 1017 height 626
click at [601, 637] on div "20:00" at bounding box center [626, 643] width 65 height 13
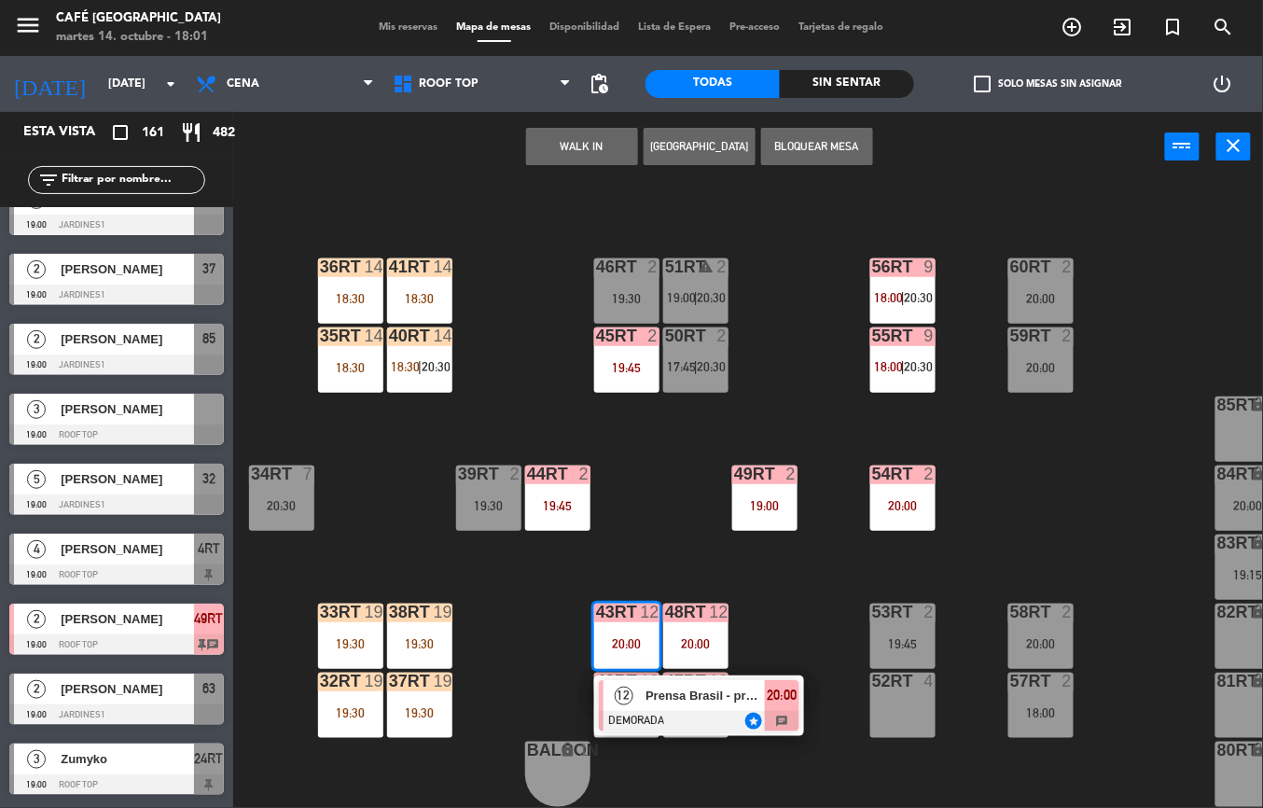
scroll to position [0, 0]
click at [640, 716] on div at bounding box center [699, 721] width 201 height 21
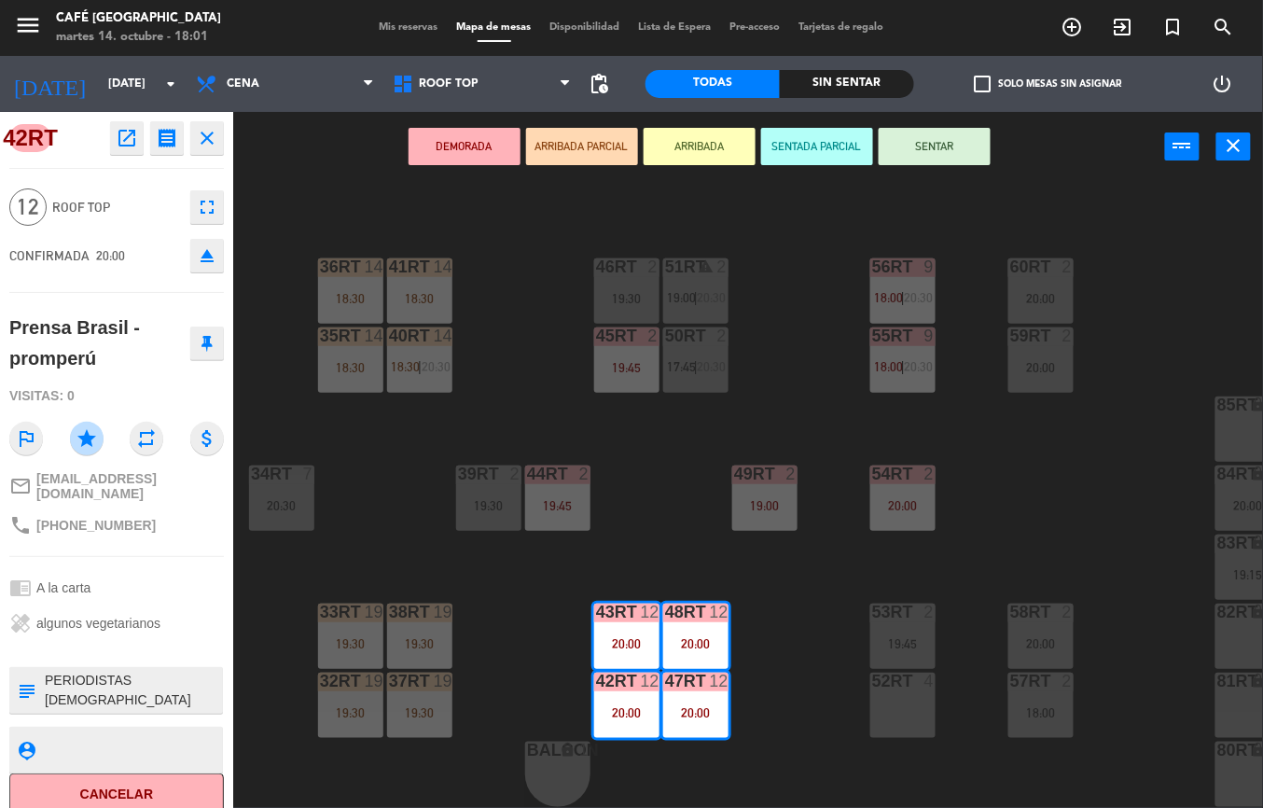
click at [123, 676] on textarea at bounding box center [132, 690] width 178 height 39
click at [127, 641] on div at bounding box center [116, 647] width 215 height 13
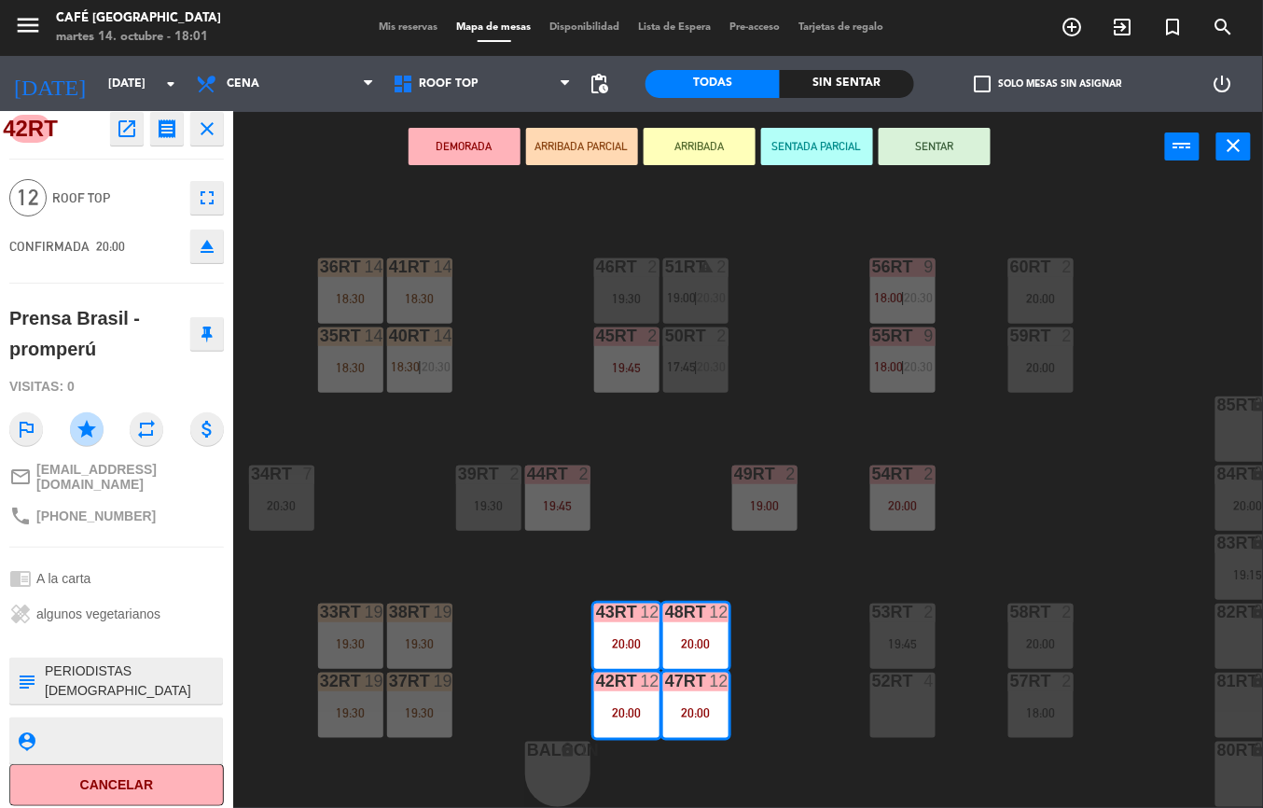
click at [179, 472] on span "[EMAIL_ADDRESS][DOMAIN_NAME]" at bounding box center [129, 477] width 187 height 30
click at [649, 547] on div "18RT 4 20:15 16RT 6 19:45 28RT 2 19:30 80RR lock 2 27RT 6 20:00 7RT 6 18:15 | 2…" at bounding box center [754, 495] width 1017 height 626
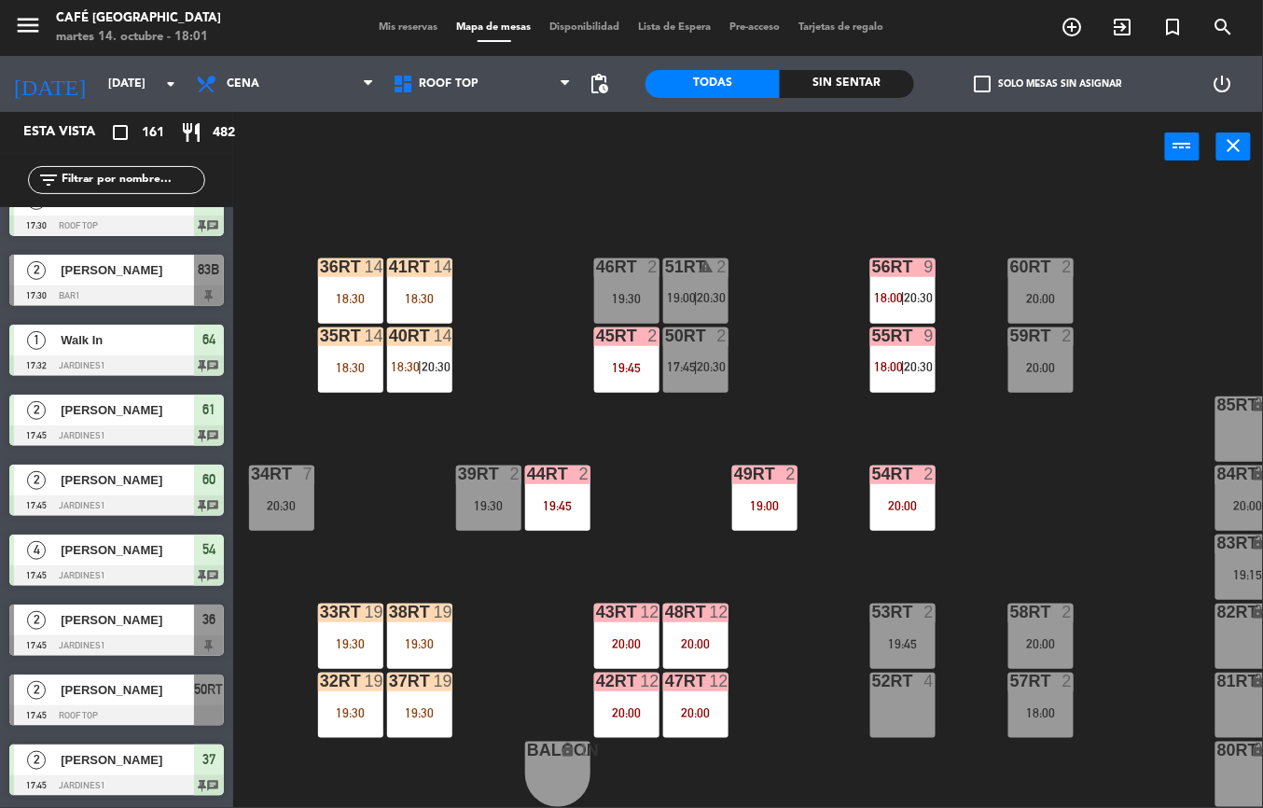
scroll to position [785, 0]
click at [895, 327] on div at bounding box center [902, 335] width 31 height 17
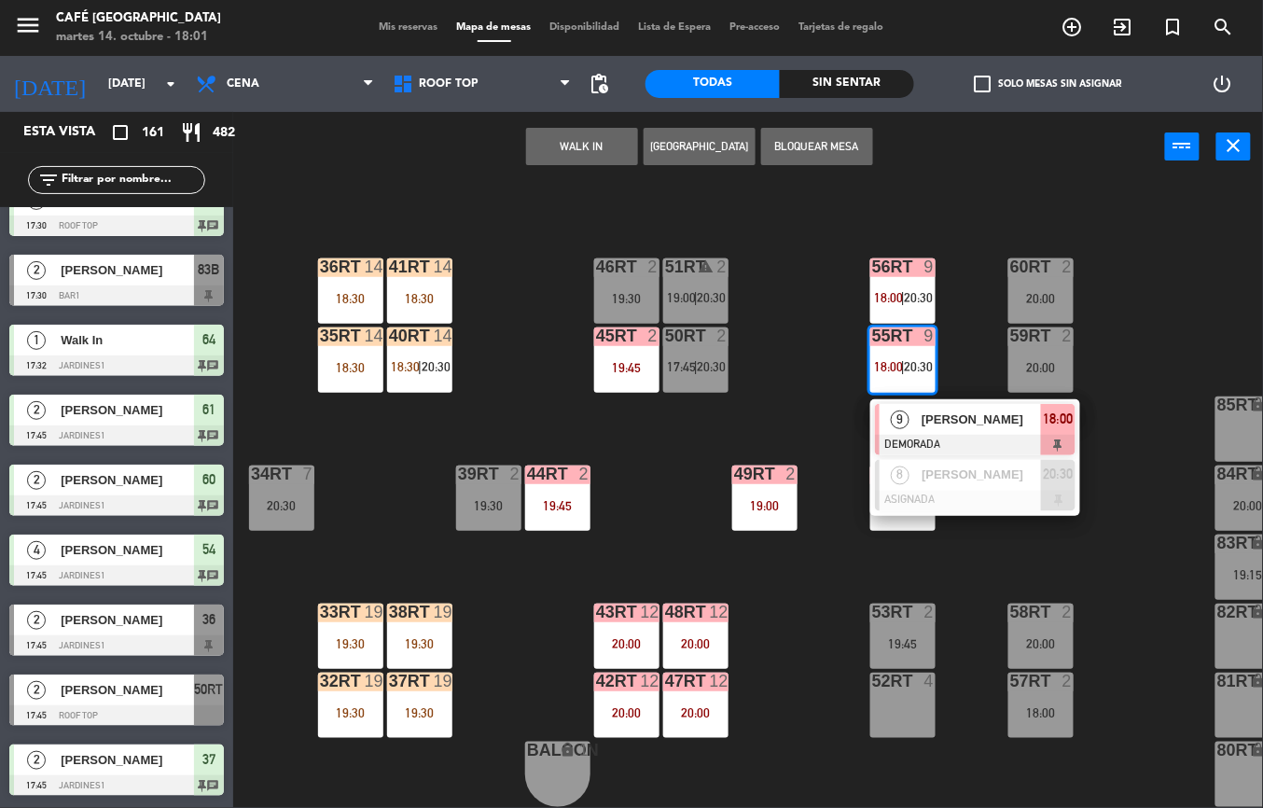
click at [757, 384] on div "18RT 4 20:15 16RT 6 19:45 28RT 2 19:30 80RR lock 2 27RT 6 20:00 7RT 6 18:15 | 2…" at bounding box center [754, 495] width 1017 height 626
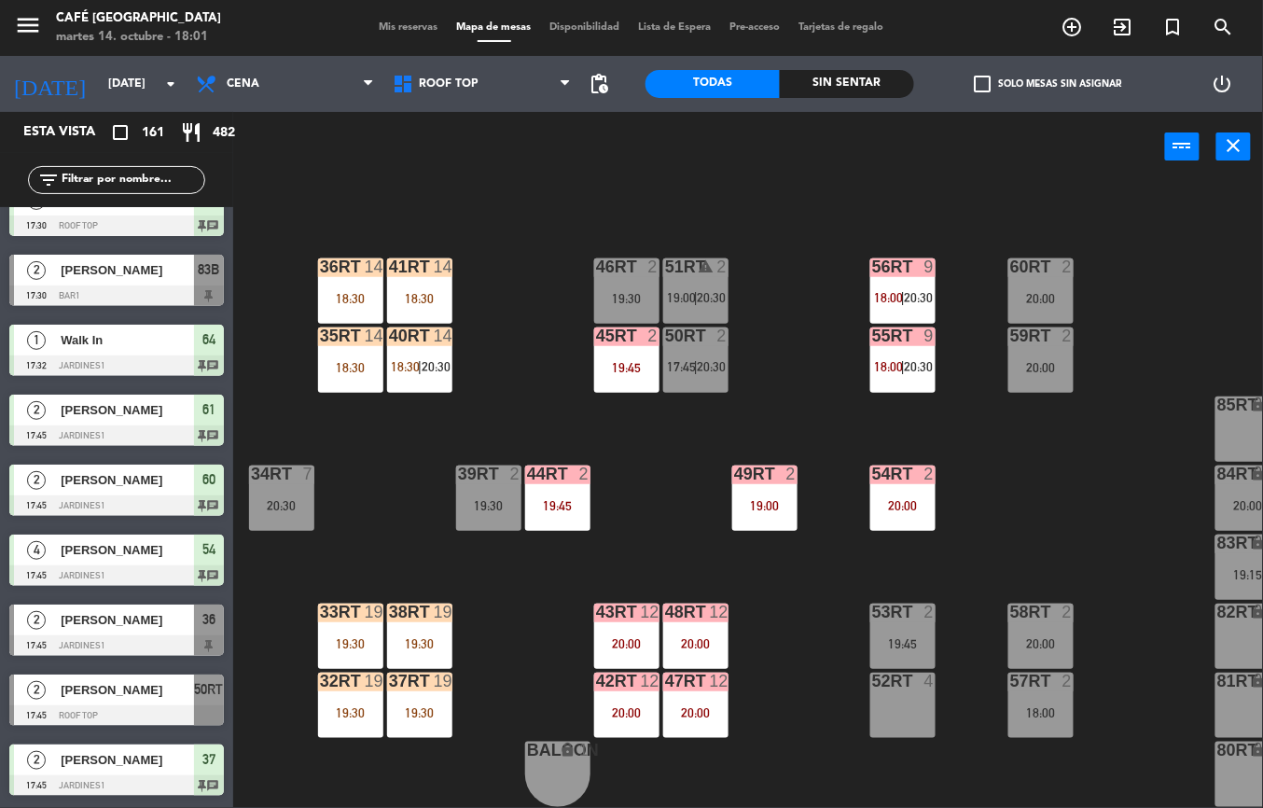
click at [437, 266] on div "14" at bounding box center [443, 266] width 19 height 17
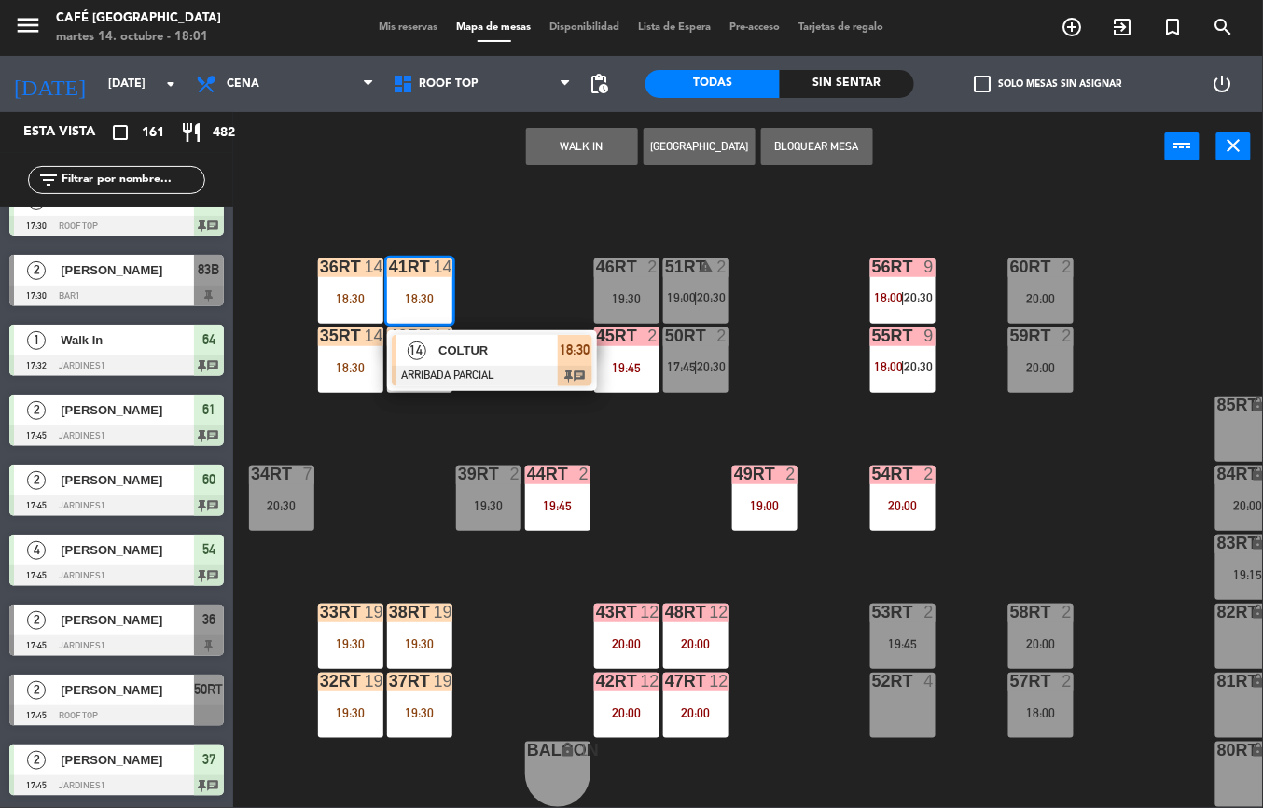
click at [506, 354] on span "COLTUR" at bounding box center [497, 350] width 119 height 20
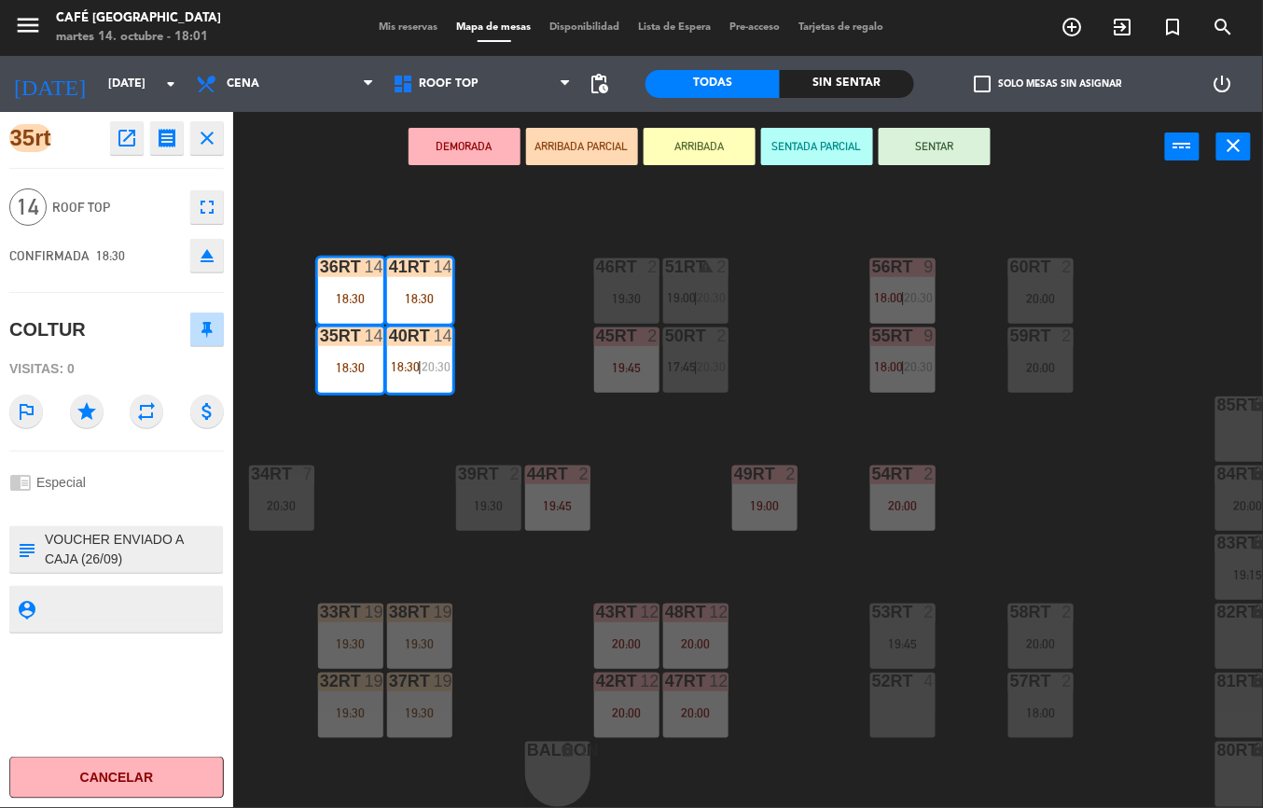
click at [531, 299] on div "18RT 4 20:15 16RT 6 19:45 28RT 2 19:30 80RR lock 2 27RT 6 20:00 7RT 6 18:15 | 2…" at bounding box center [754, 495] width 1017 height 626
click at [520, 206] on div "18RT 4 20:15 16RT 6 19:45 28RT 2 19:30 80RR lock 2 27RT 6 20:00 7RT 6 18:15 | 2…" at bounding box center [754, 495] width 1017 height 626
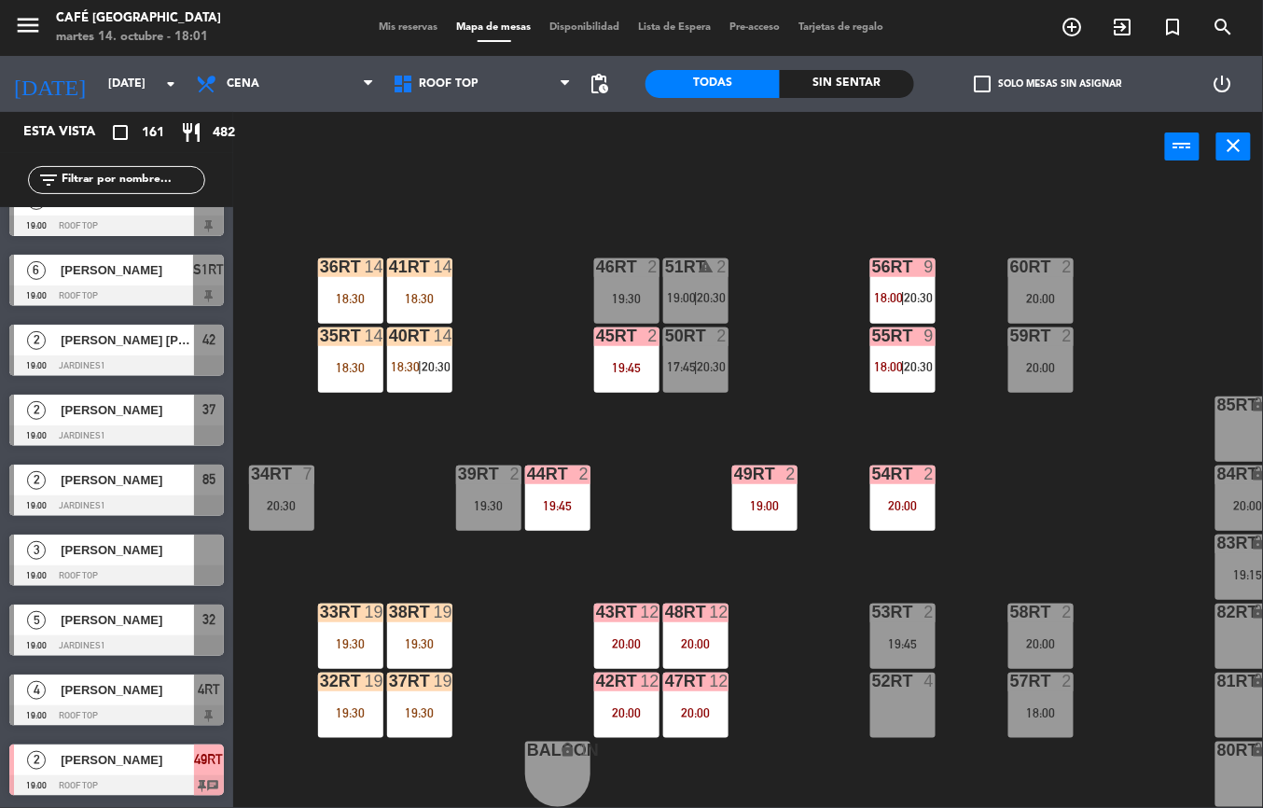
scroll to position [0, 0]
click at [795, 196] on div "18RT 4 20:15 16RT 6 19:45 28RT 2 19:30 80RR lock 2 27RT 6 20:00 7RT 6 18:15 | 2…" at bounding box center [754, 495] width 1017 height 626
click at [575, 504] on div "19:45" at bounding box center [557, 505] width 65 height 13
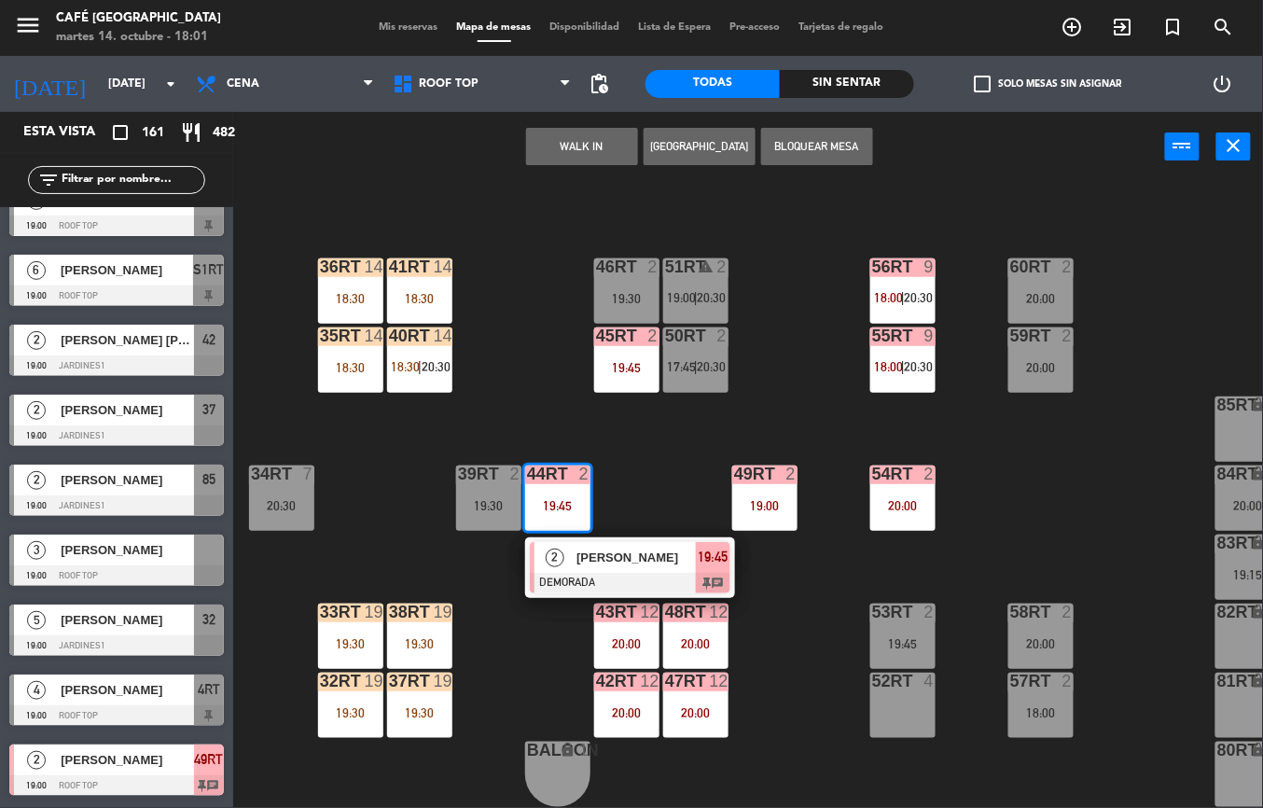
click at [784, 229] on div "18RT 4 20:15 16RT 6 19:45 28RT 2 19:30 80RR lock 2 27RT 6 20:00 7RT 6 18:15 | 2…" at bounding box center [754, 495] width 1017 height 626
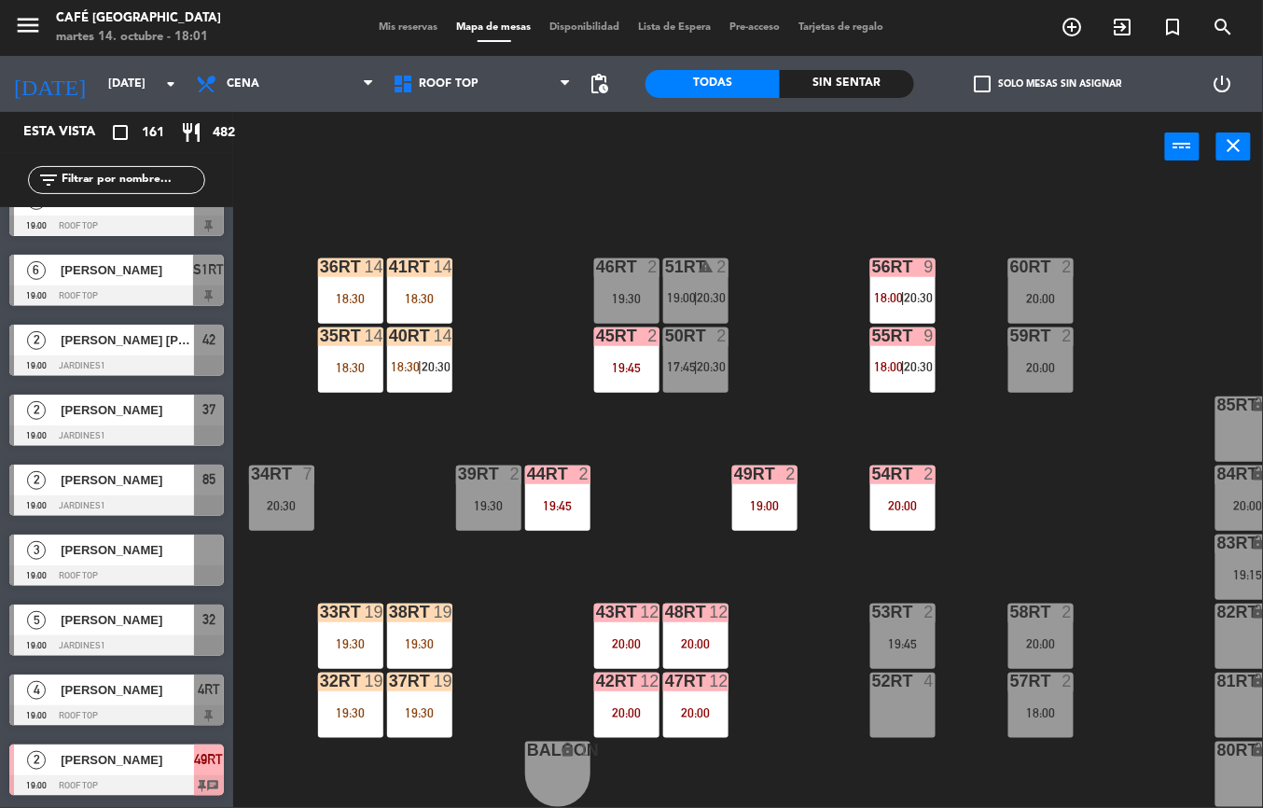
click at [423, 637] on div "19:30" at bounding box center [419, 643] width 65 height 13
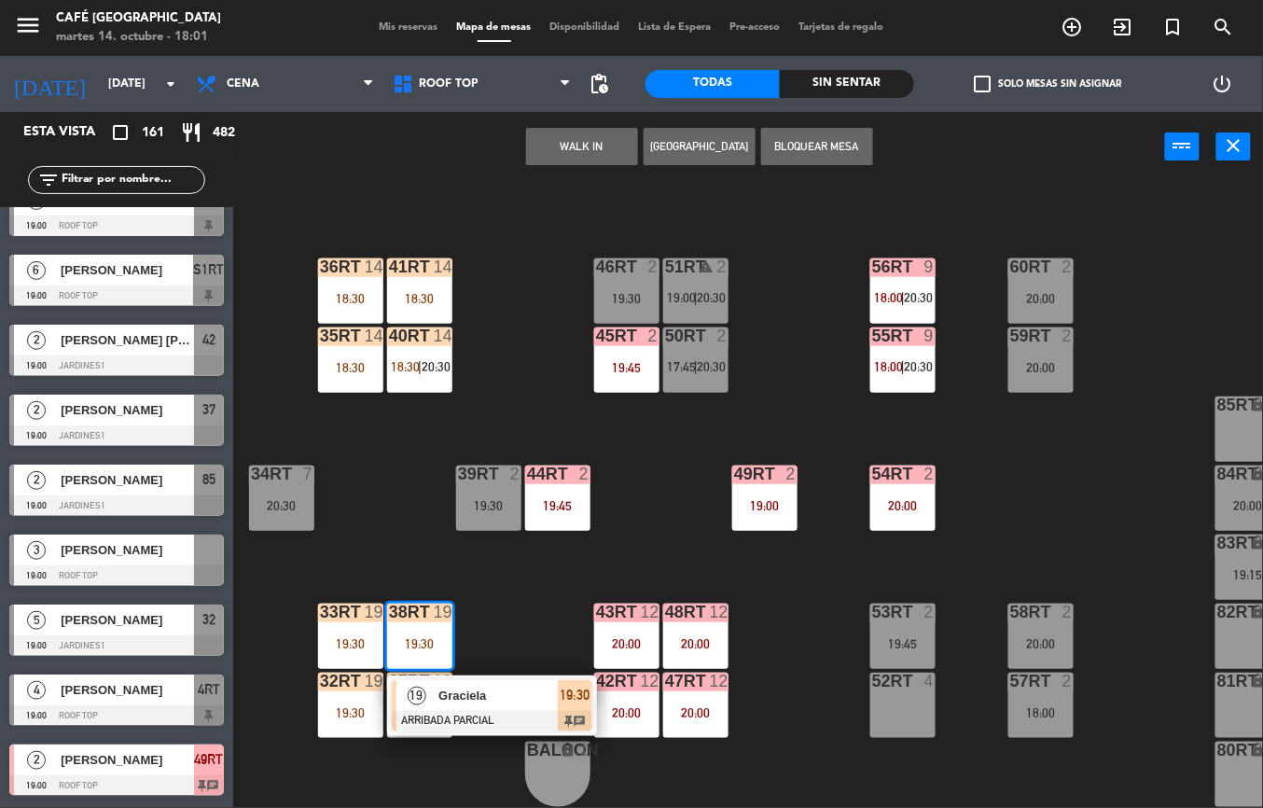
click at [802, 231] on div "18RT 4 20:15 16RT 6 19:45 28RT 2 19:30 80RR lock 2 27RT 6 20:00 7RT 6 18:15 | 2…" at bounding box center [754, 495] width 1017 height 626
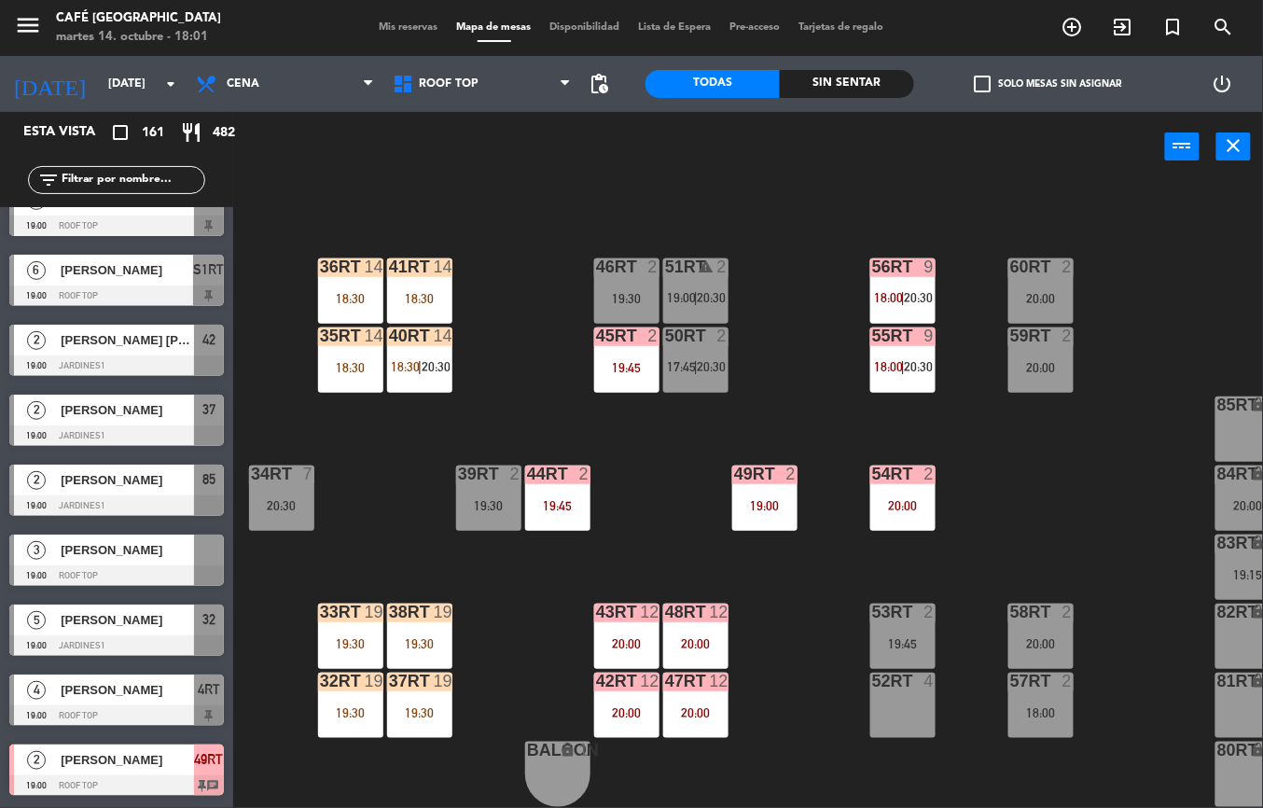
click at [614, 368] on div "19:45" at bounding box center [626, 367] width 65 height 13
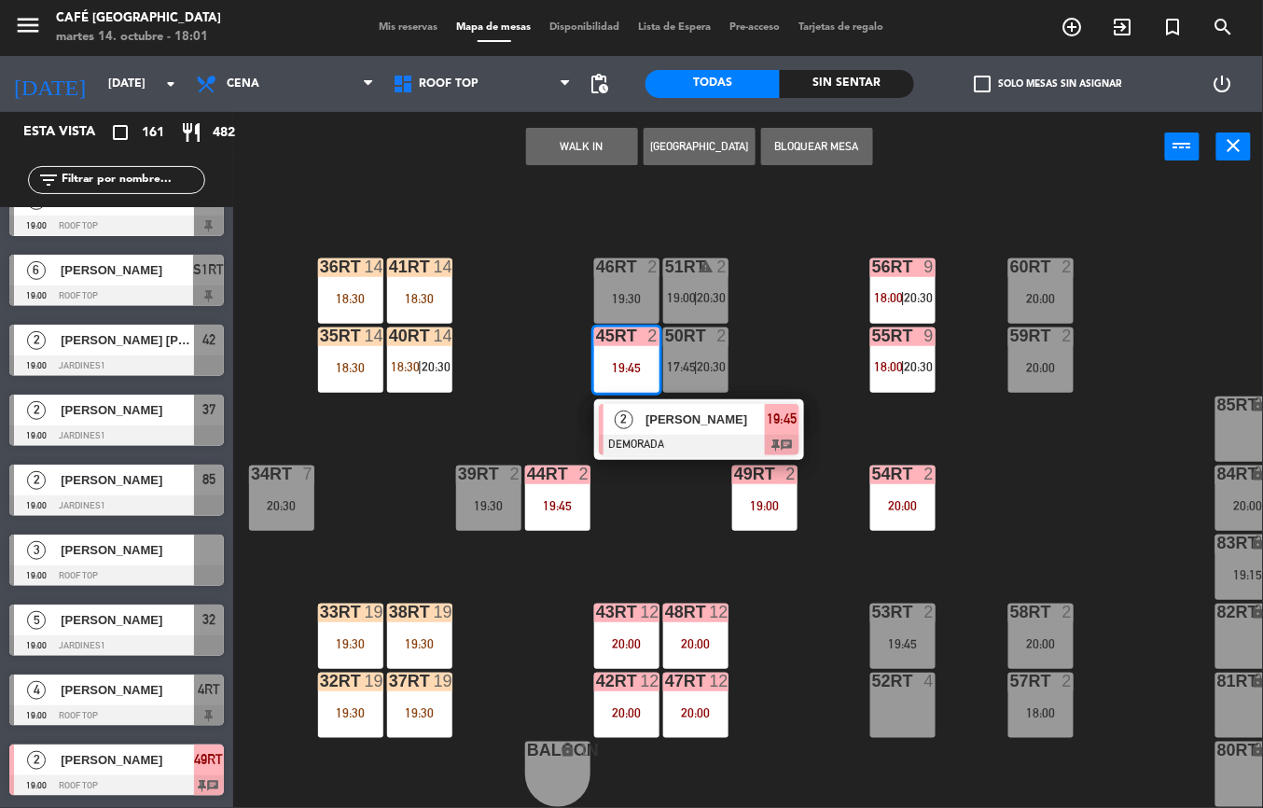
click at [798, 229] on div "18RT 4 20:15 16RT 6 19:45 28RT 2 19:30 80RR lock 2 27RT 6 20:00 7RT 6 18:15 | 2…" at bounding box center [754, 495] width 1017 height 626
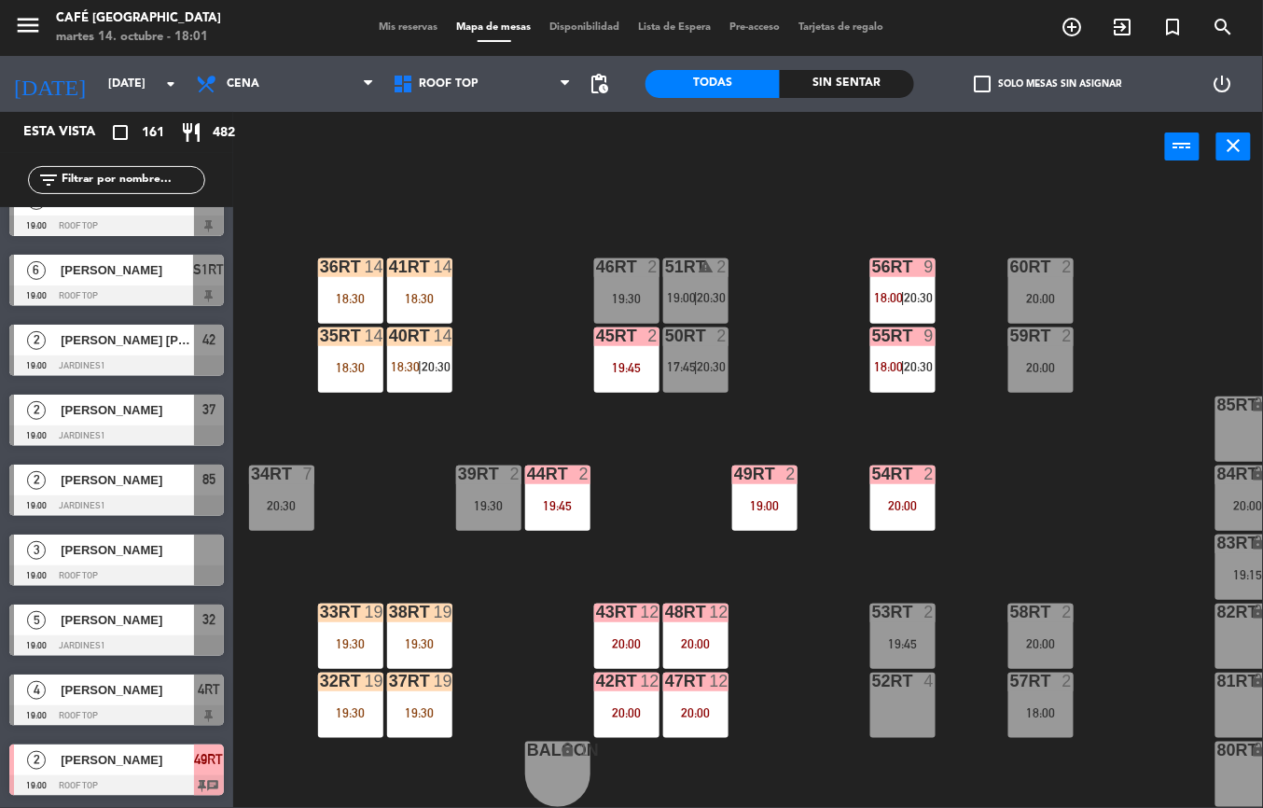
click at [404, 642] on div "19:30" at bounding box center [419, 643] width 65 height 13
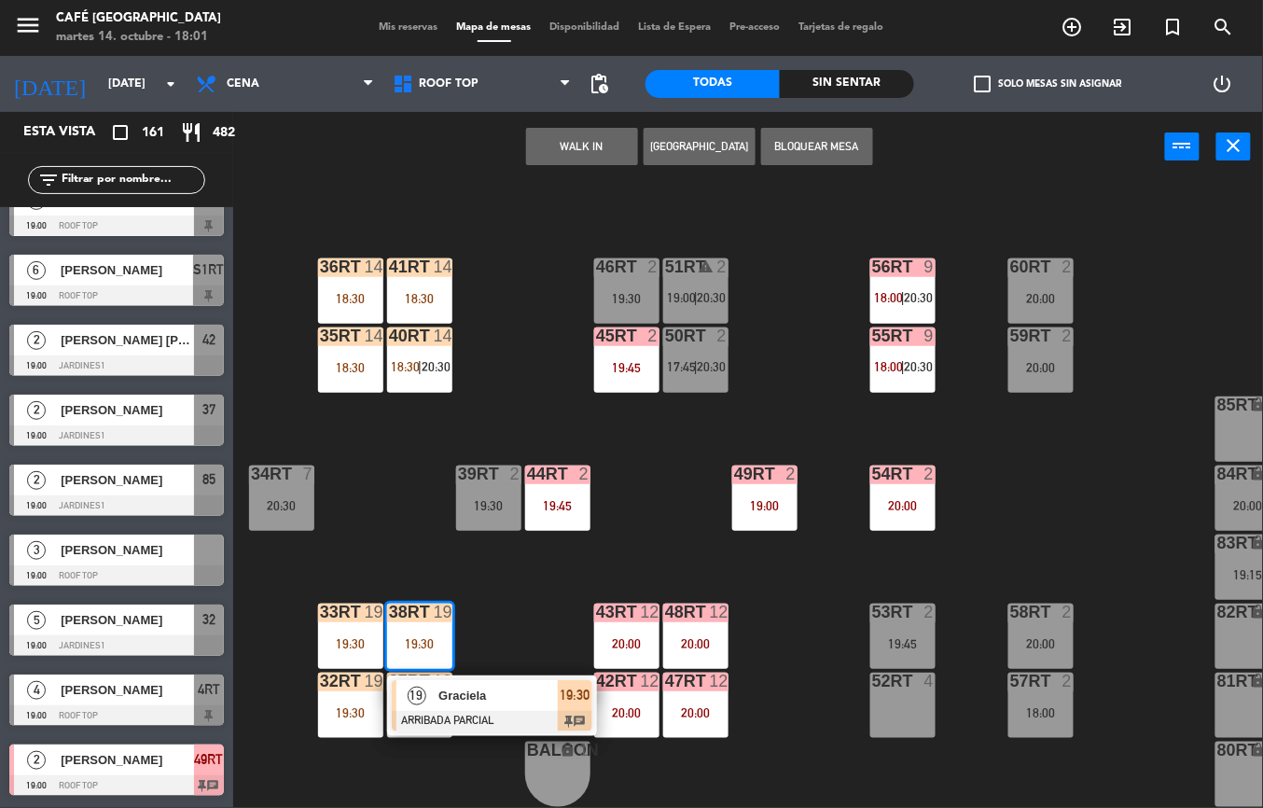
click at [515, 675] on div "19 Graciela ARRIBADA PARCIAL 19:30 chat" at bounding box center [492, 705] width 210 height 61
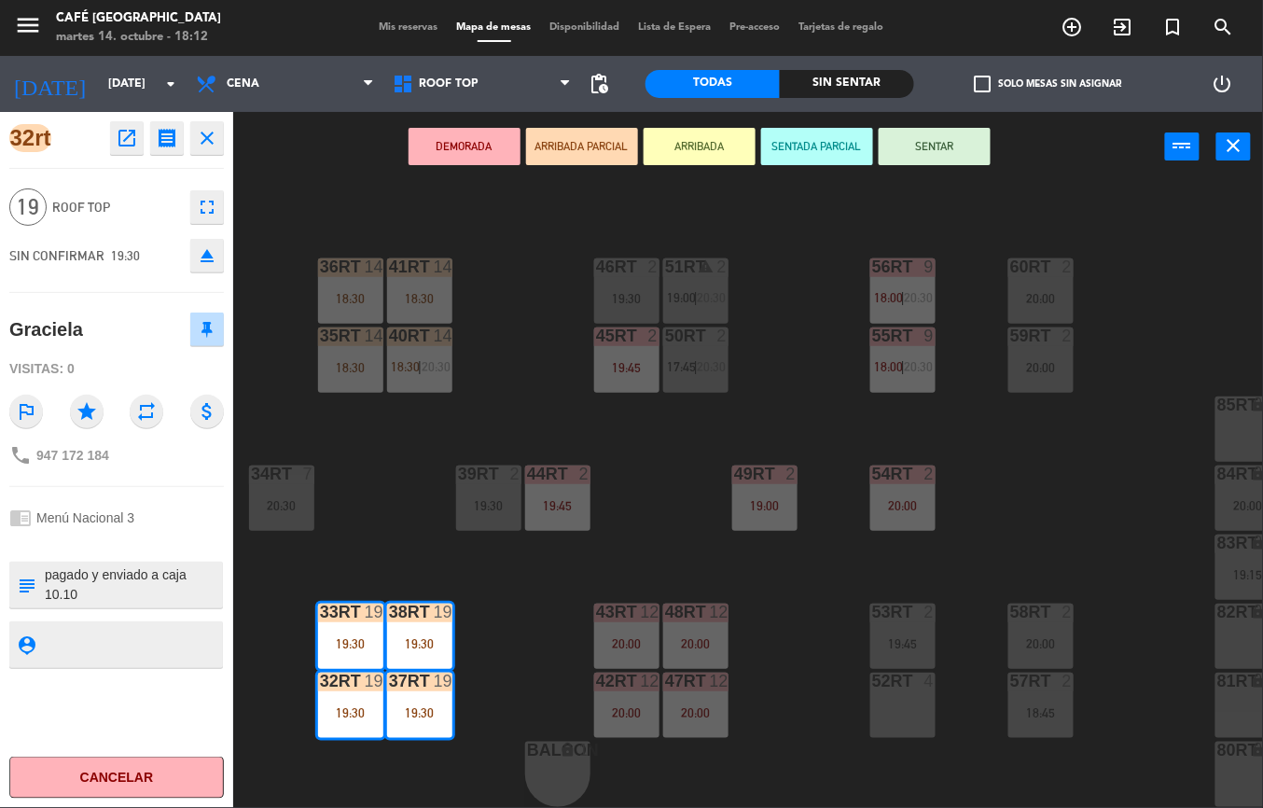
click at [677, 523] on div "18RT 4 20:15 16RT 6 19:45 28RT 2 19:30 80RR lock 2 27RT 6 20:00 7RT 3 20:30 S1R…" at bounding box center [754, 495] width 1017 height 626
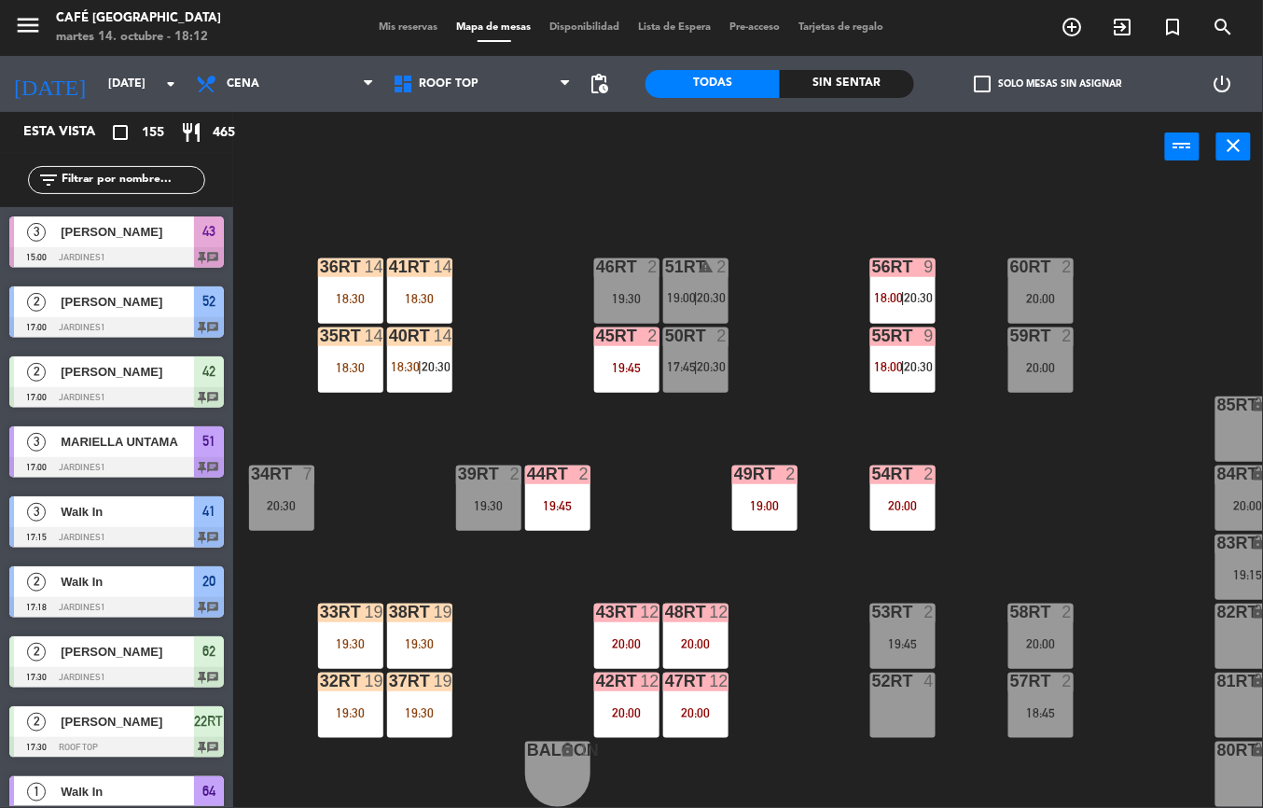
scroll to position [3733, 0]
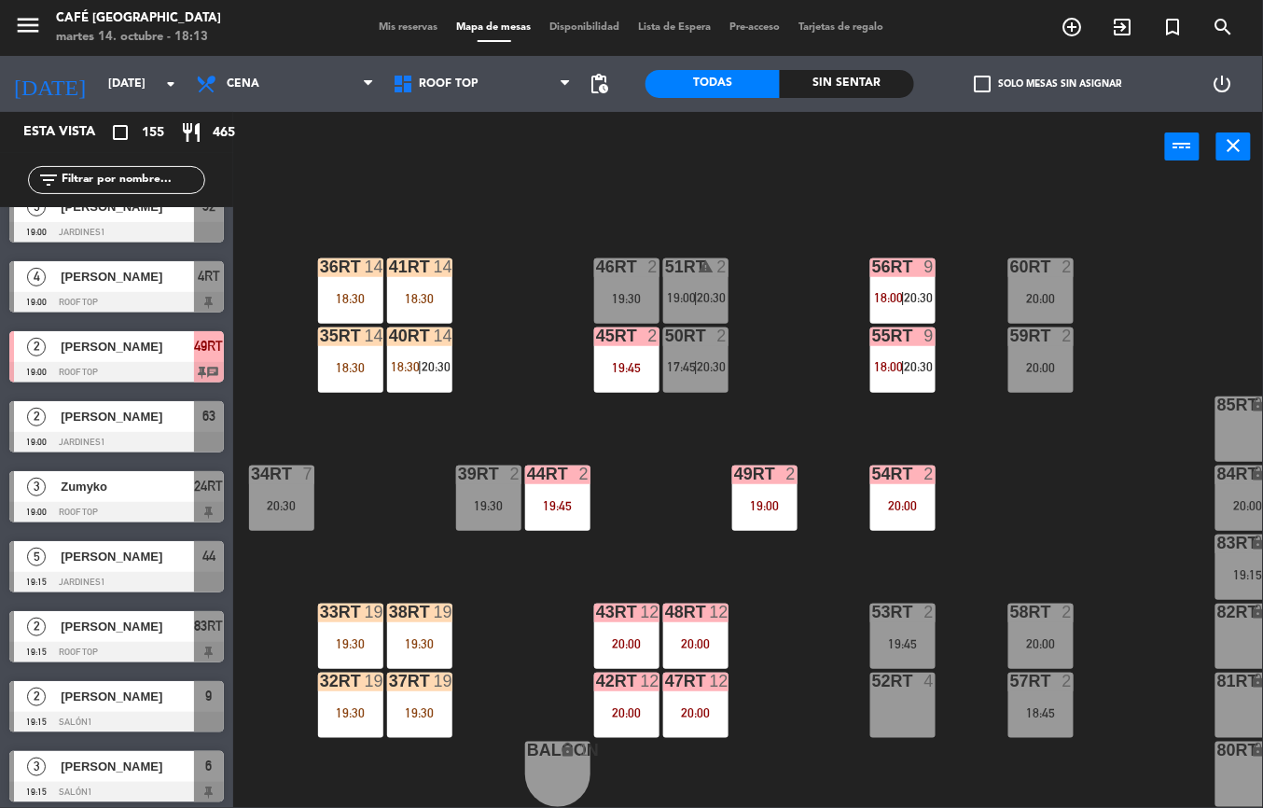
click at [397, 526] on div "18RT 4 20:15 16RT 6 19:45 28RT 2 19:30 80RR lock 2 27RT 6 20:00 7RT 3 20:30 S1R…" at bounding box center [754, 495] width 1017 height 626
click at [433, 637] on div "19:30" at bounding box center [419, 643] width 65 height 13
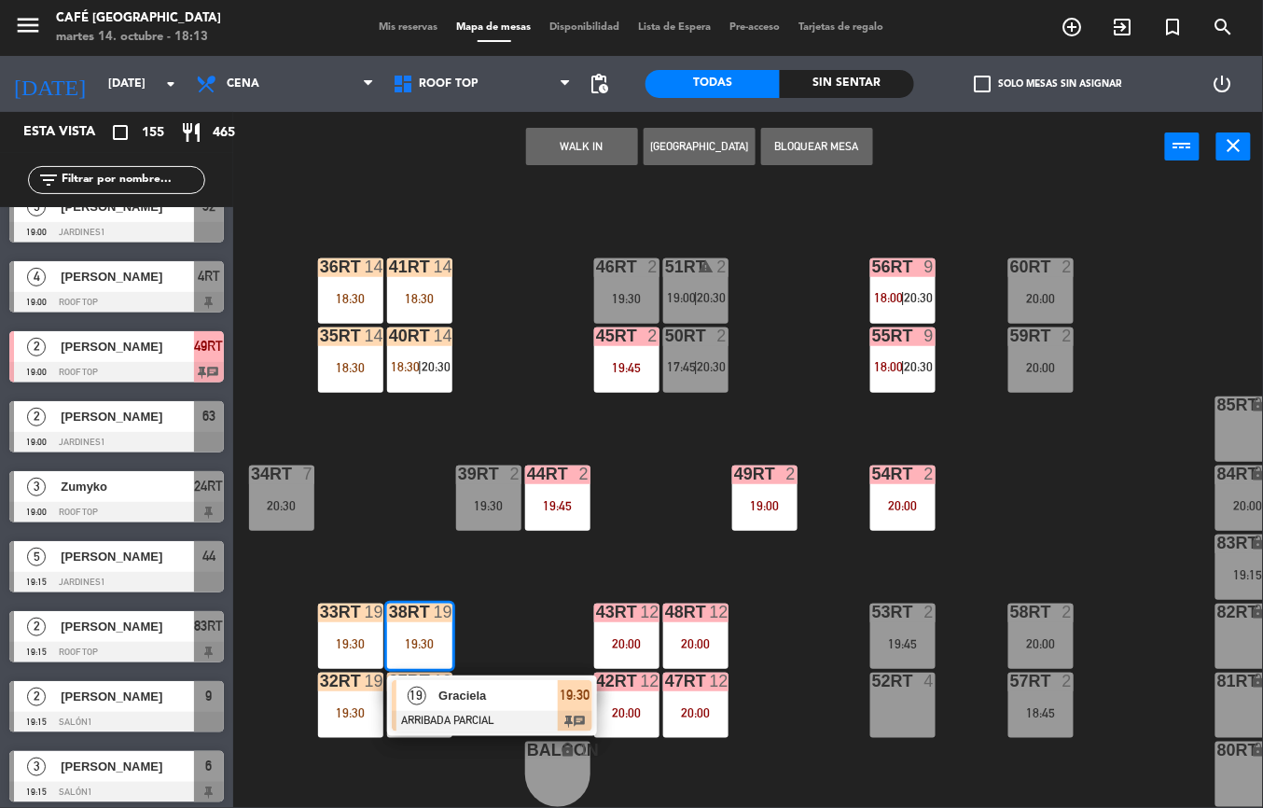
click at [547, 612] on div "18RT 4 20:15 16RT 6 19:45 28RT 2 19:30 80RR lock 2 27RT 6 20:00 7RT 3 20:30 S1R…" at bounding box center [754, 495] width 1017 height 626
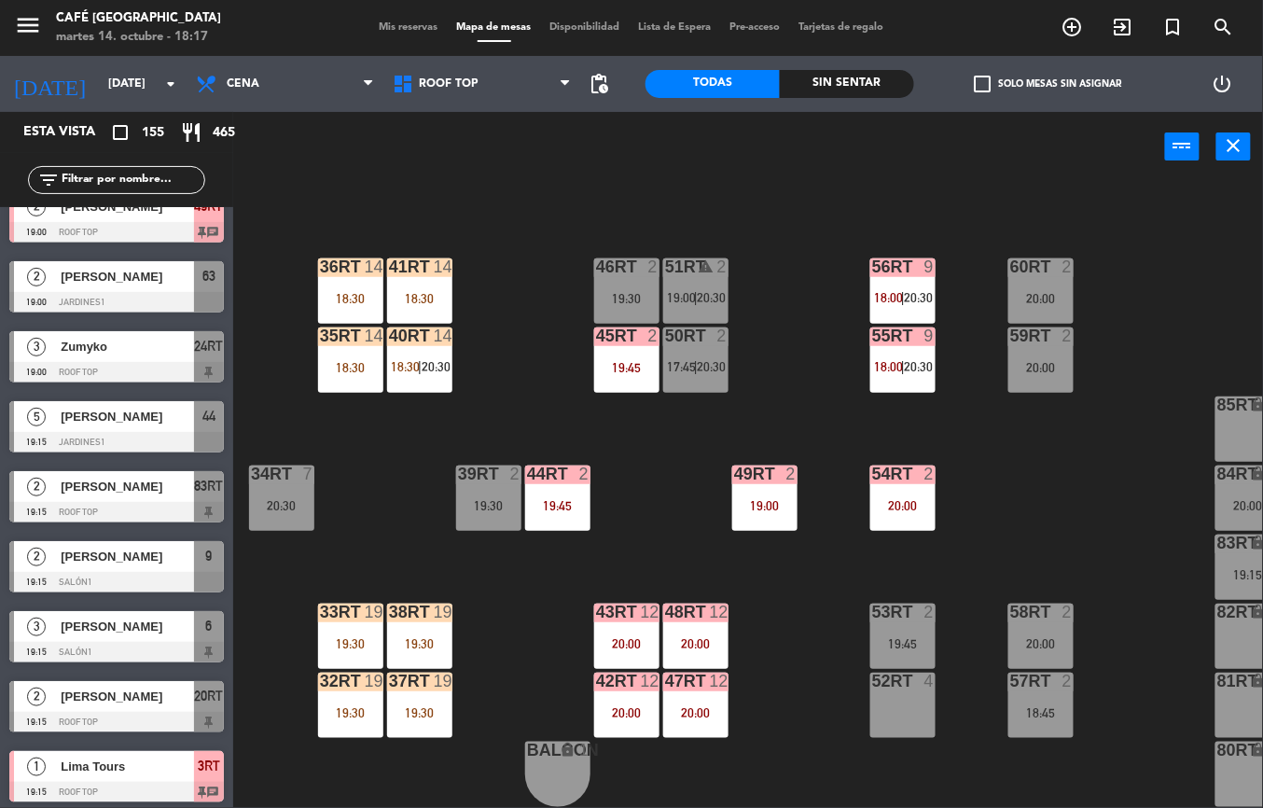
click at [558, 502] on div "19:45" at bounding box center [557, 505] width 65 height 13
click at [784, 685] on div "18RT 4 20:15 16RT 6 19:45 28RT 2 19:30 80RR lock 6 18:30 27RT 6 20:00 7RT 3 20:…" at bounding box center [754, 495] width 1017 height 626
click at [907, 364] on span "20:30" at bounding box center [919, 366] width 29 height 15
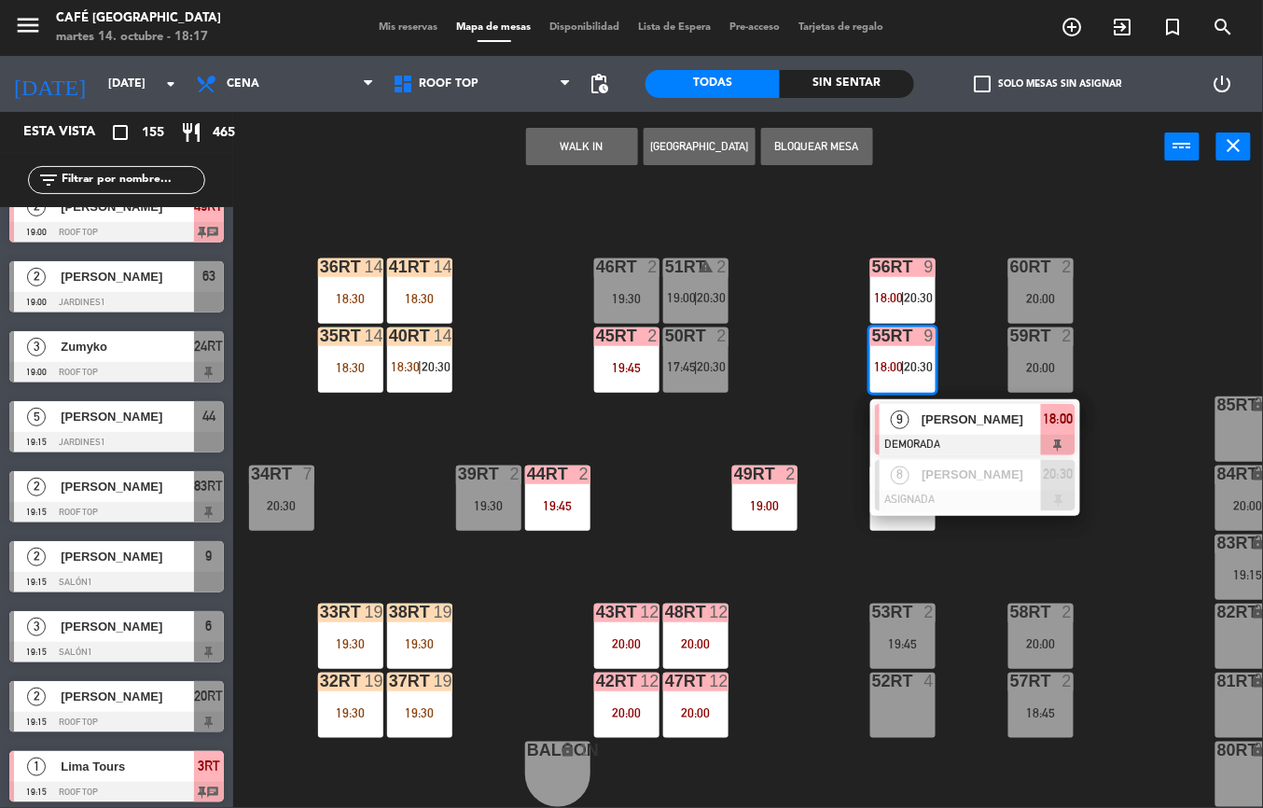
click at [1097, 571] on div "18RT 4 20:15 16RT 6 19:45 28RT 2 19:30 80RR lock 6 18:30 27RT 6 20:00 7RT 3 20:…" at bounding box center [754, 495] width 1017 height 626
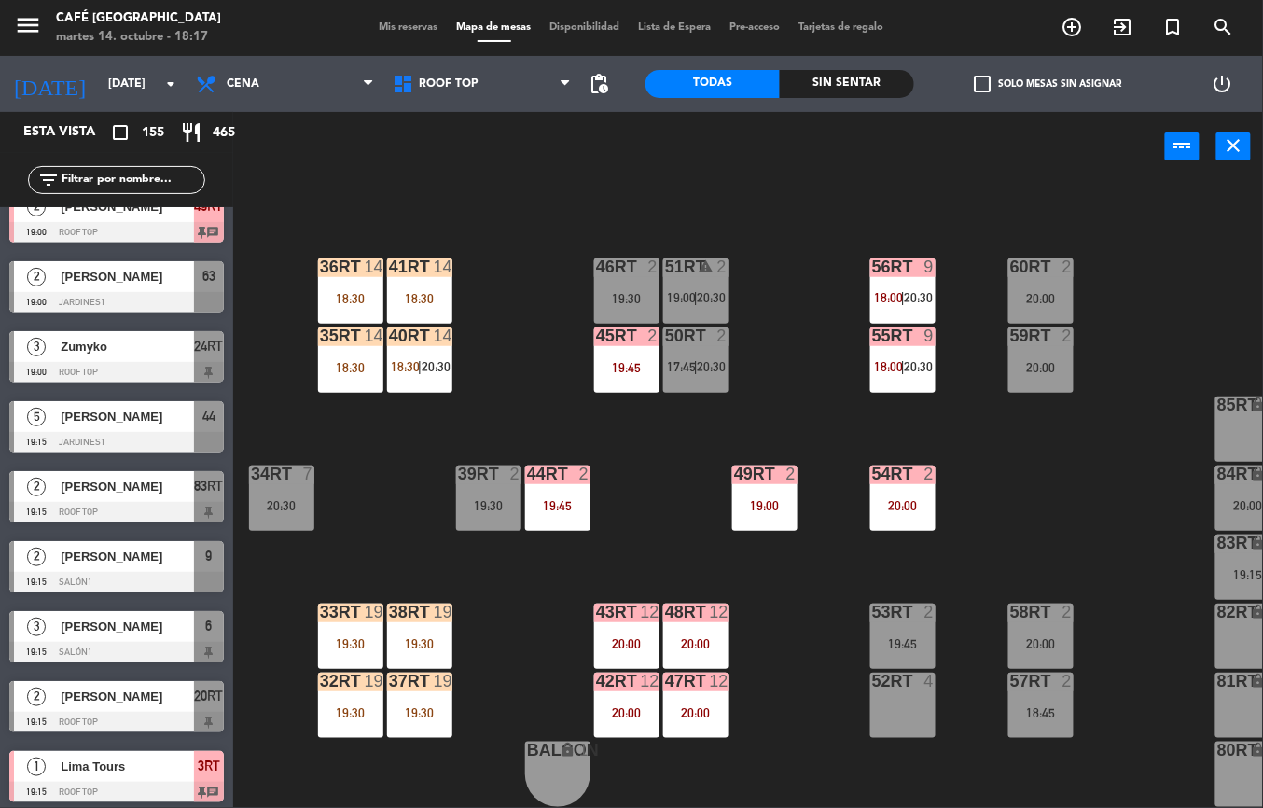
click at [397, 359] on span "18:30" at bounding box center [405, 366] width 29 height 15
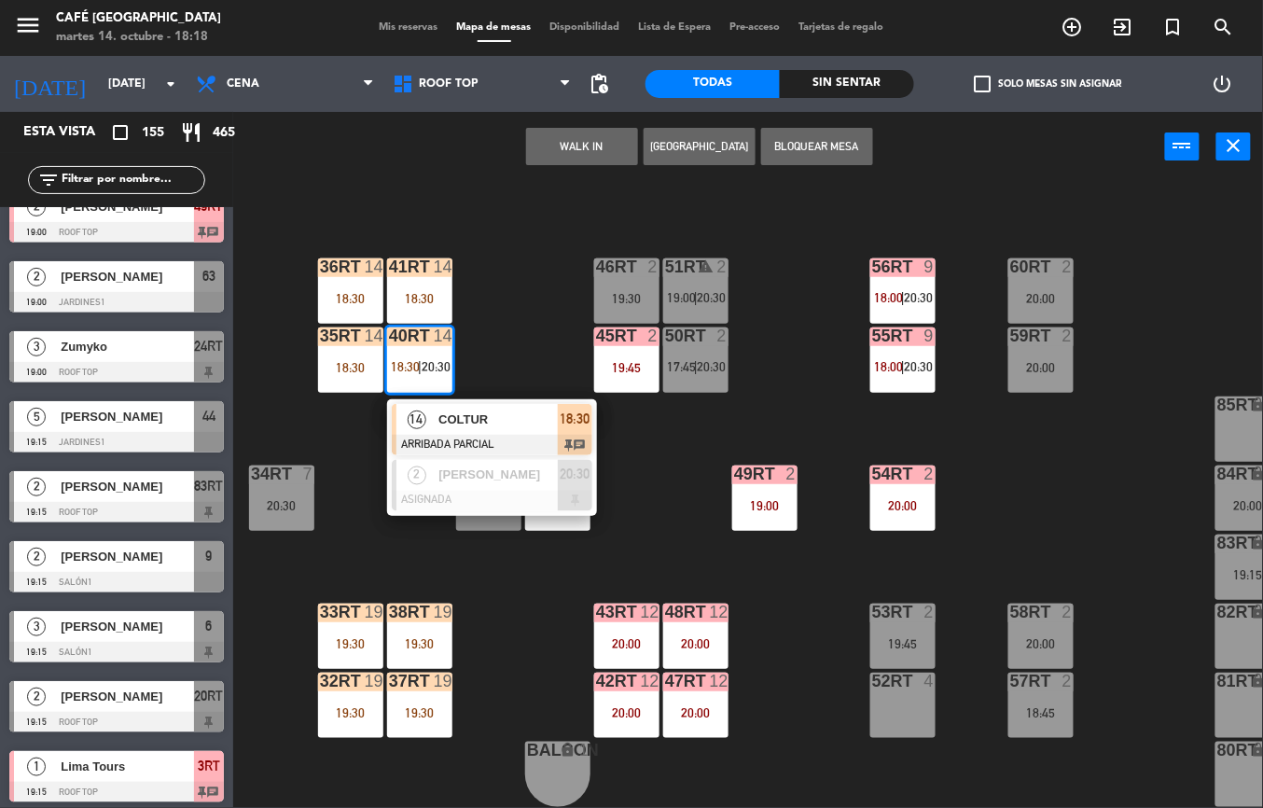
click at [434, 414] on div "14" at bounding box center [416, 419] width 40 height 31
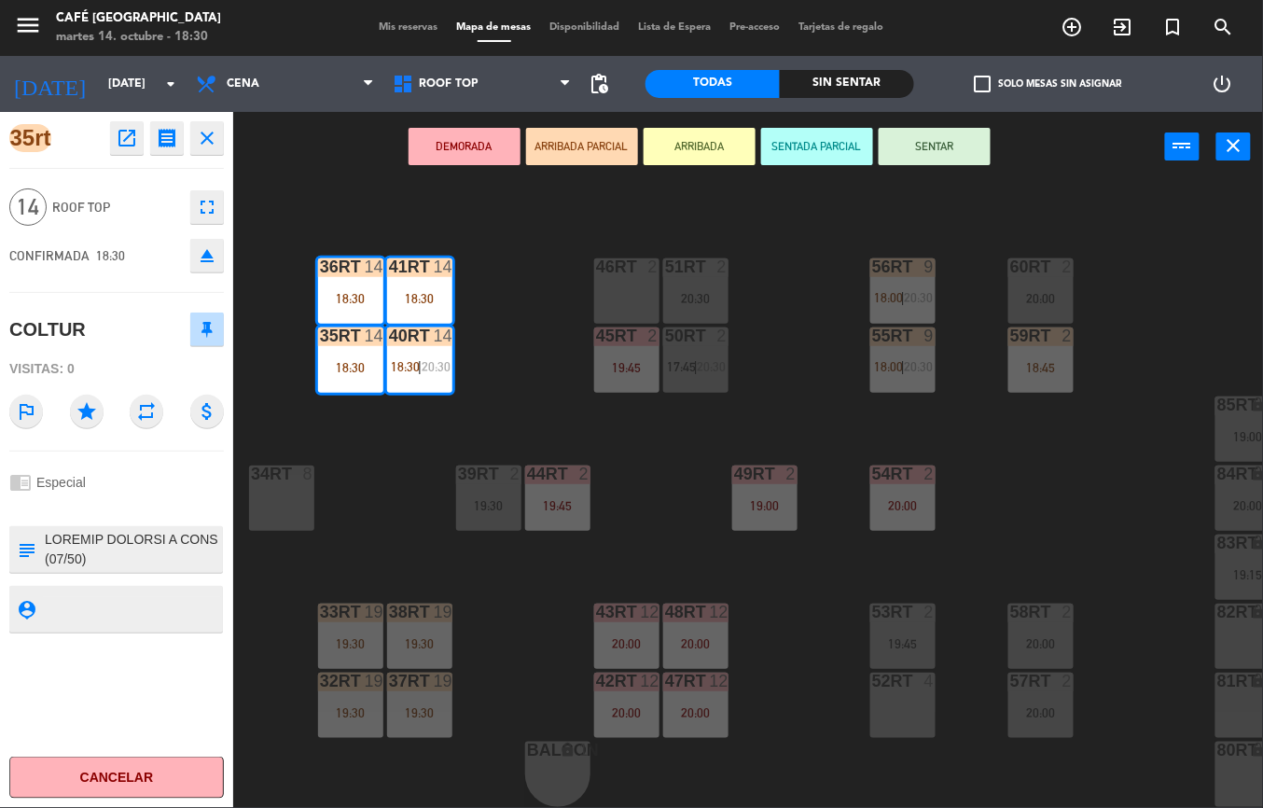
click at [1098, 492] on div "18RT 6 18:15 16RT 6 19:45 28RT 2 19:30 80RR lock 6 18:30 27RT 6 20:00 7RT 3 20:…" at bounding box center [754, 495] width 1017 height 626
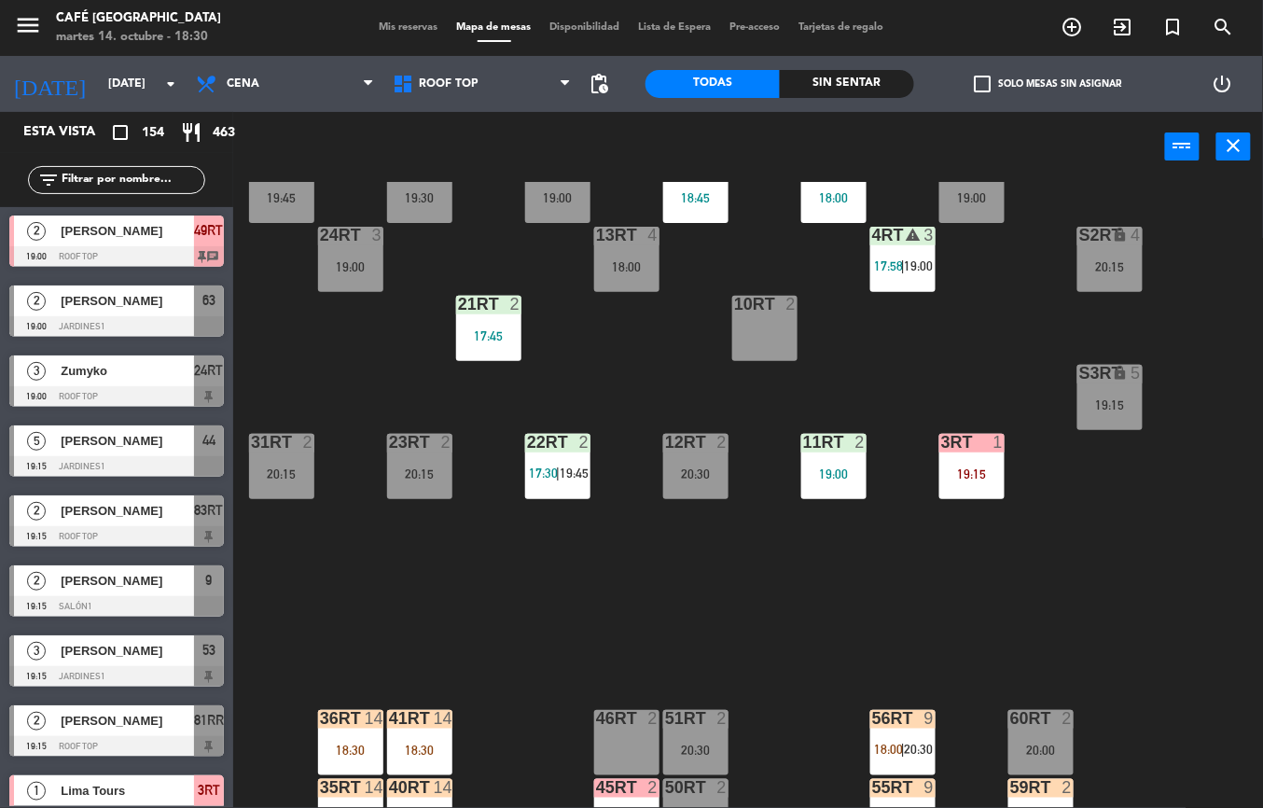
scroll to position [334, 0]
click at [502, 332] on div "17:45" at bounding box center [488, 334] width 65 height 13
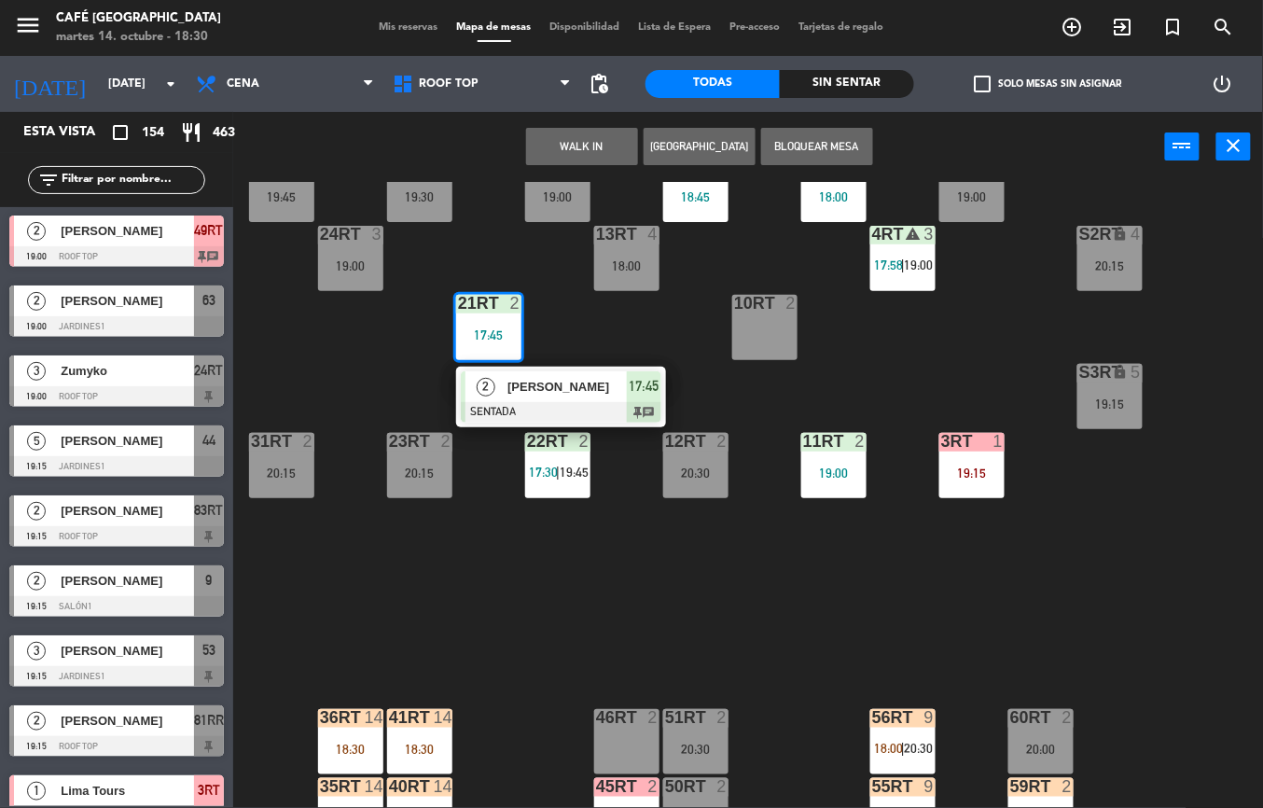
click at [589, 382] on span "[PERSON_NAME]" at bounding box center [566, 387] width 119 height 20
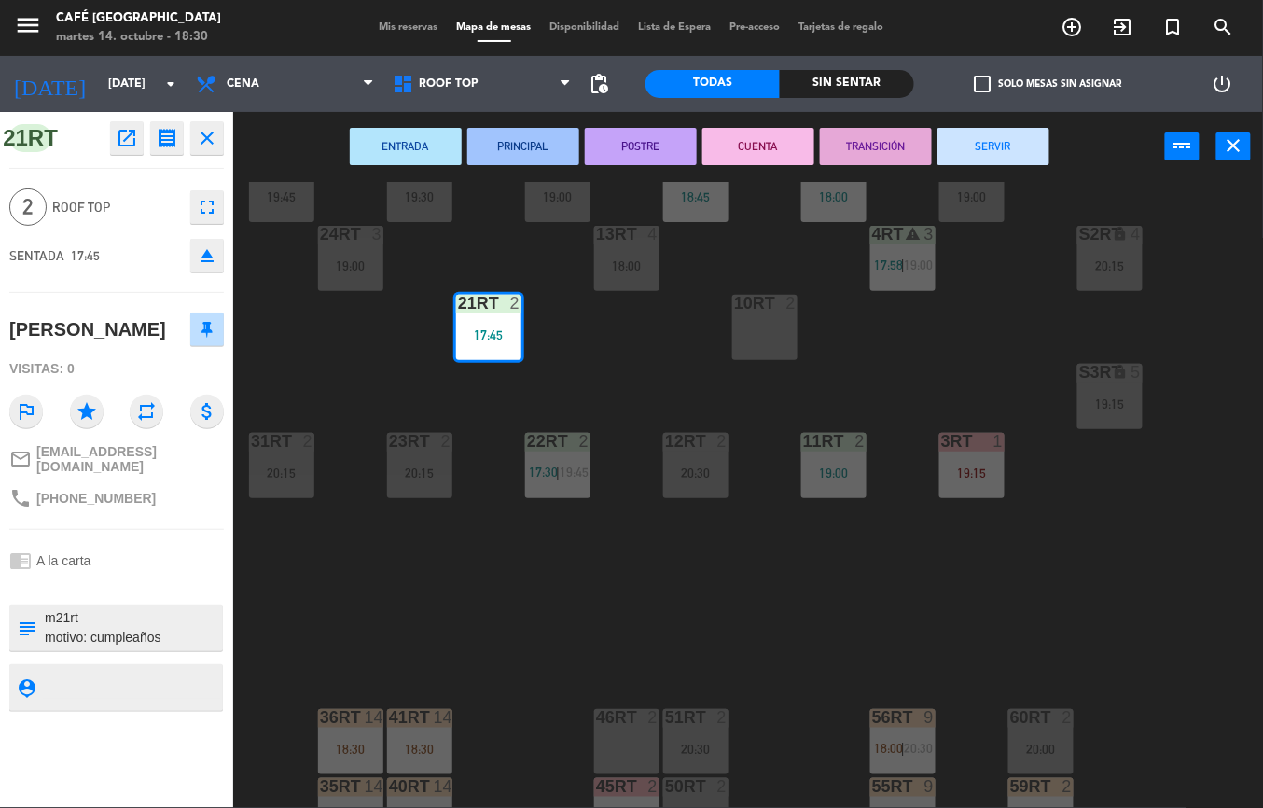
click at [1114, 608] on div "18RT 6 18:15 16RT 6 19:45 28RT 2 19:30 80RR lock 6 18:30 27RT 6 20:00 7RT 3 20:…" at bounding box center [754, 495] width 1017 height 626
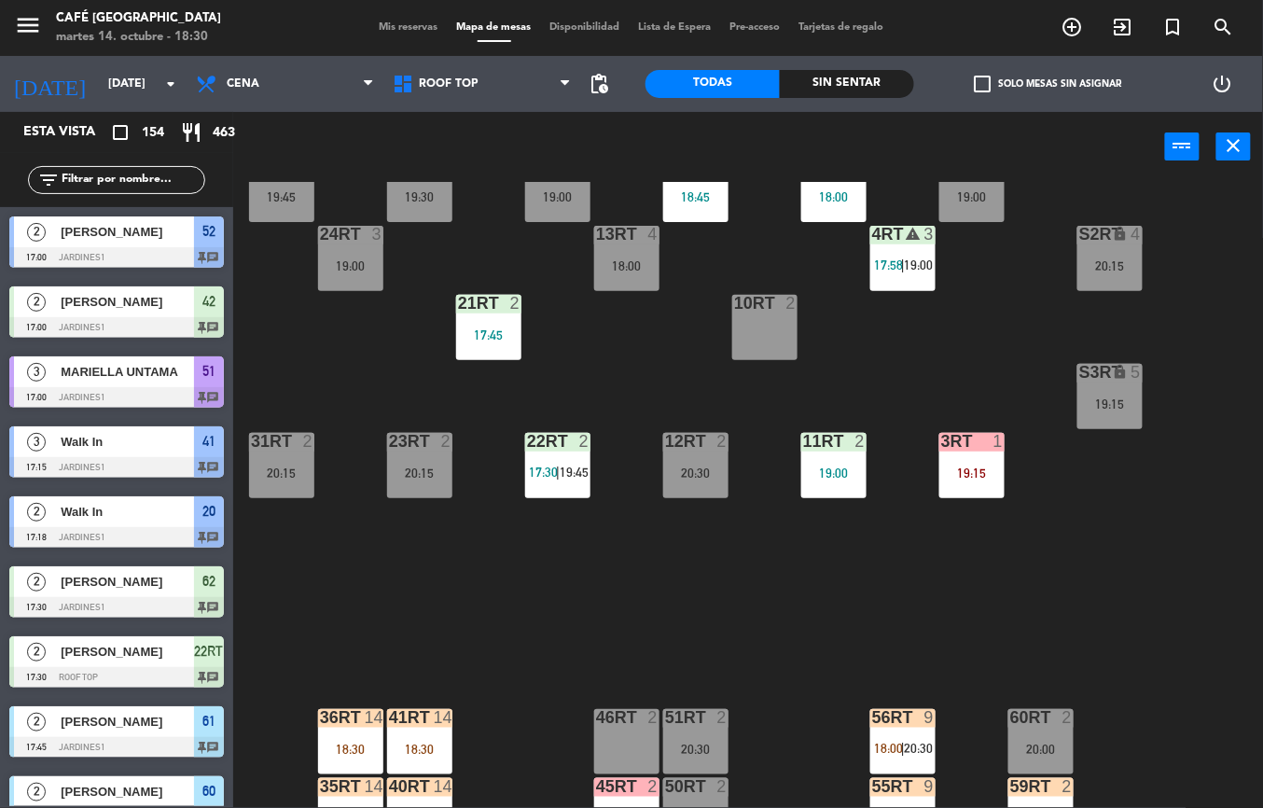
scroll to position [0, 0]
click at [979, 435] on div at bounding box center [971, 441] width 31 height 17
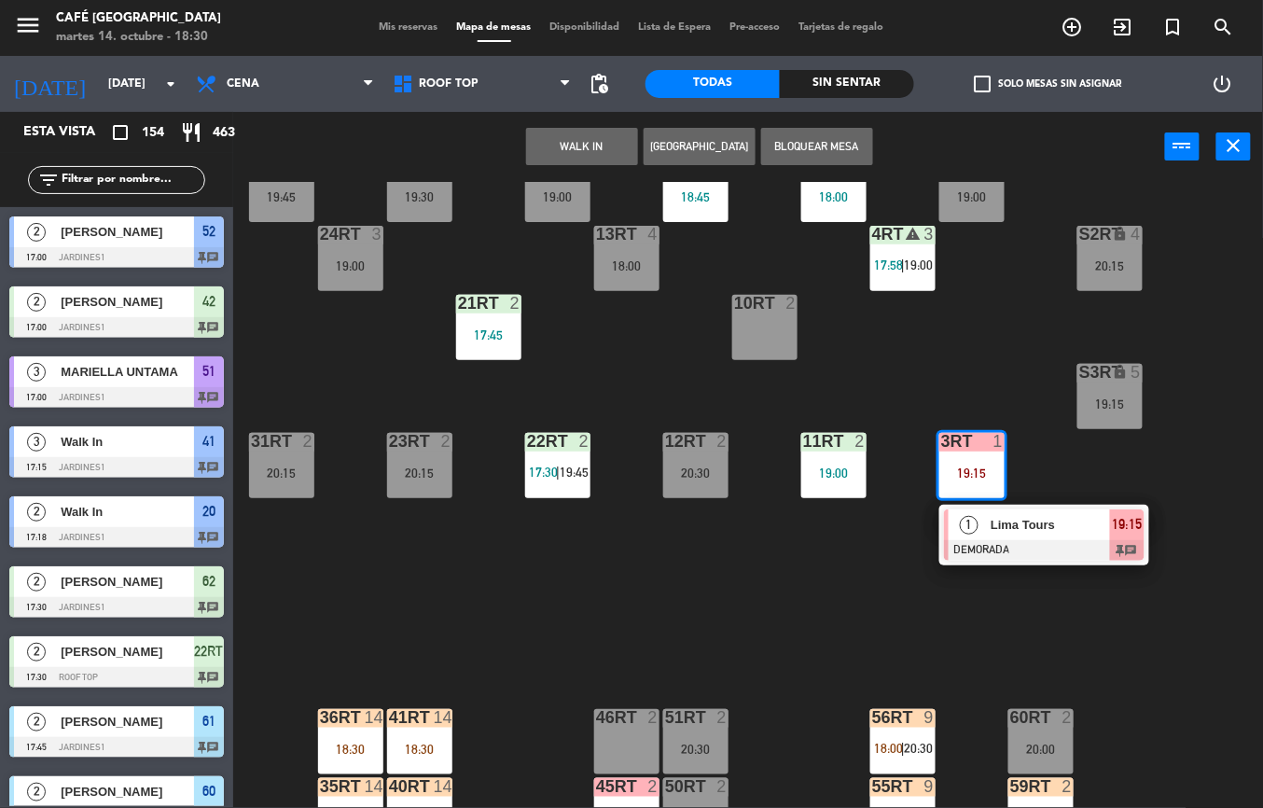
click at [1041, 540] on div at bounding box center [1044, 550] width 201 height 21
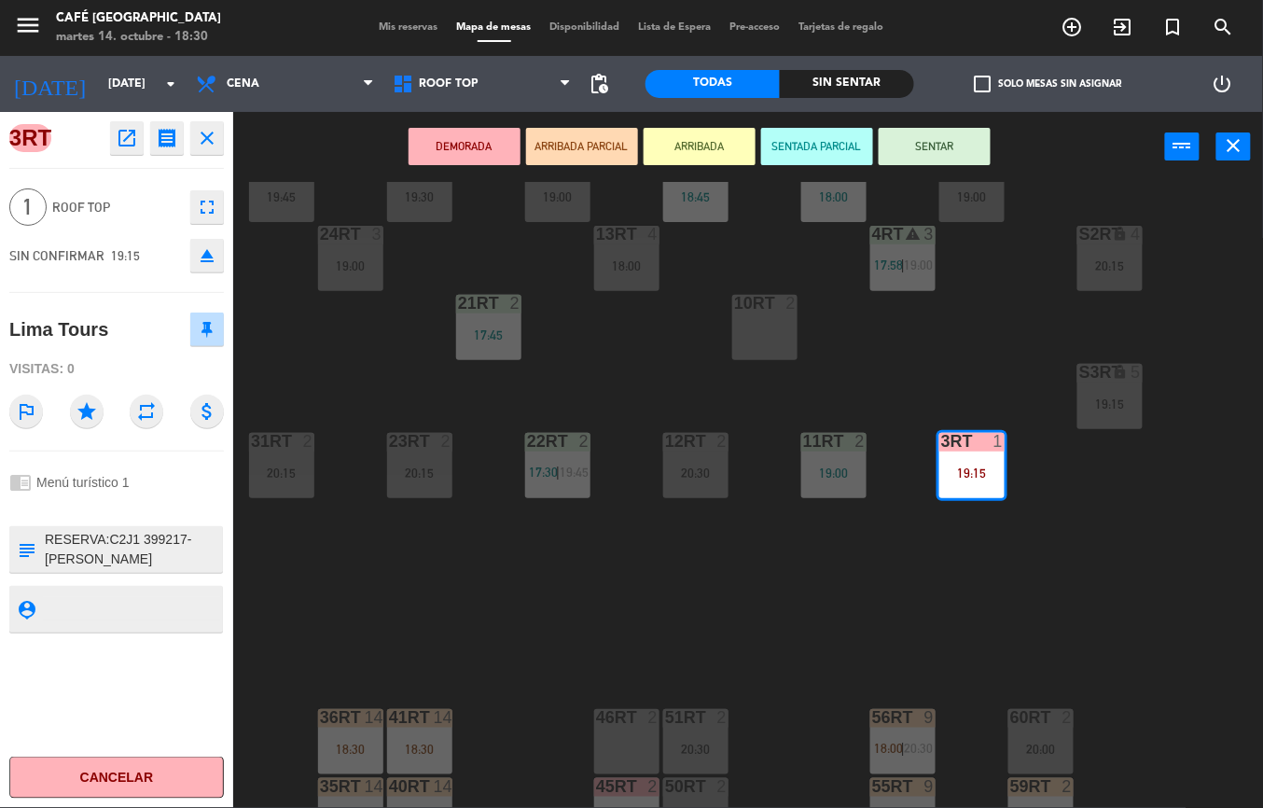
click at [520, 605] on div "18RT 6 18:15 16RT 6 19:45 28RT 2 19:30 80RR lock 6 18:30 27RT 6 20:00 7RT 3 20:…" at bounding box center [754, 495] width 1017 height 626
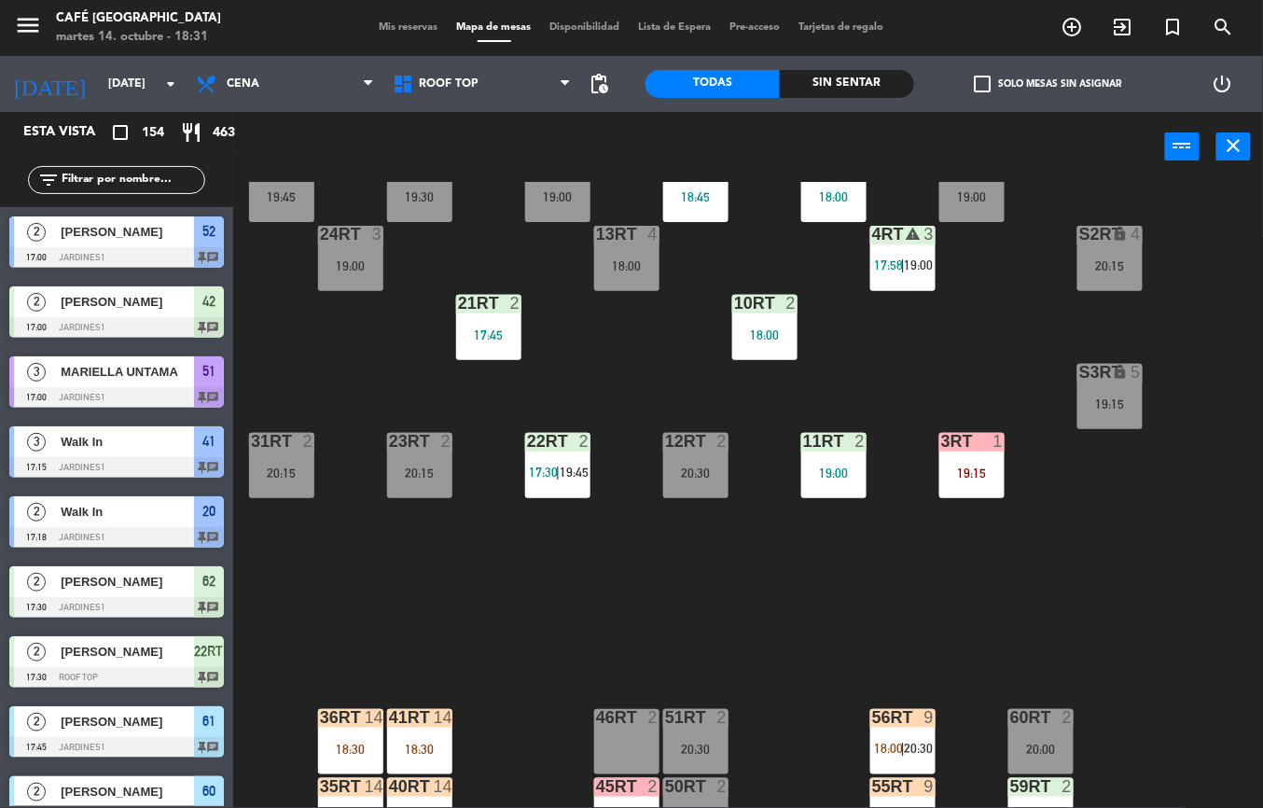
scroll to position [134, 0]
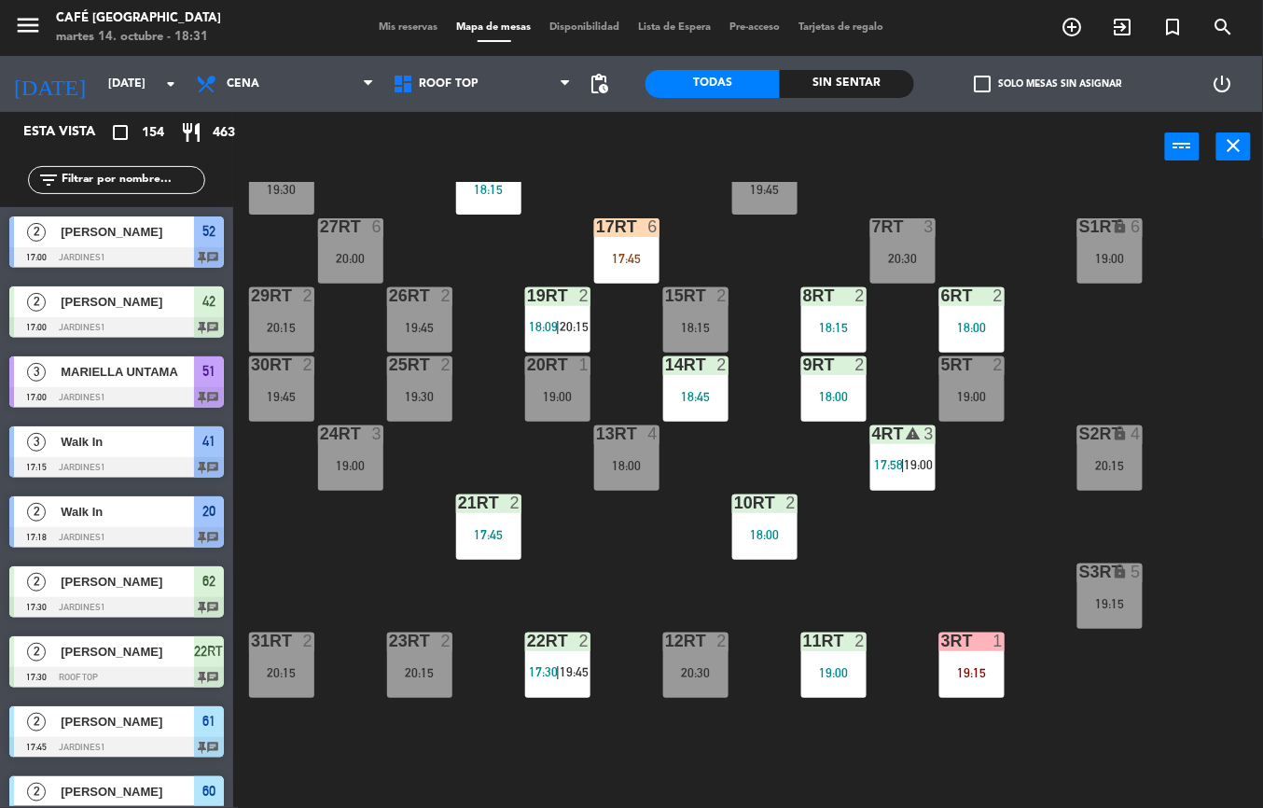
click at [852, 296] on div "2" at bounding box center [865, 295] width 31 height 17
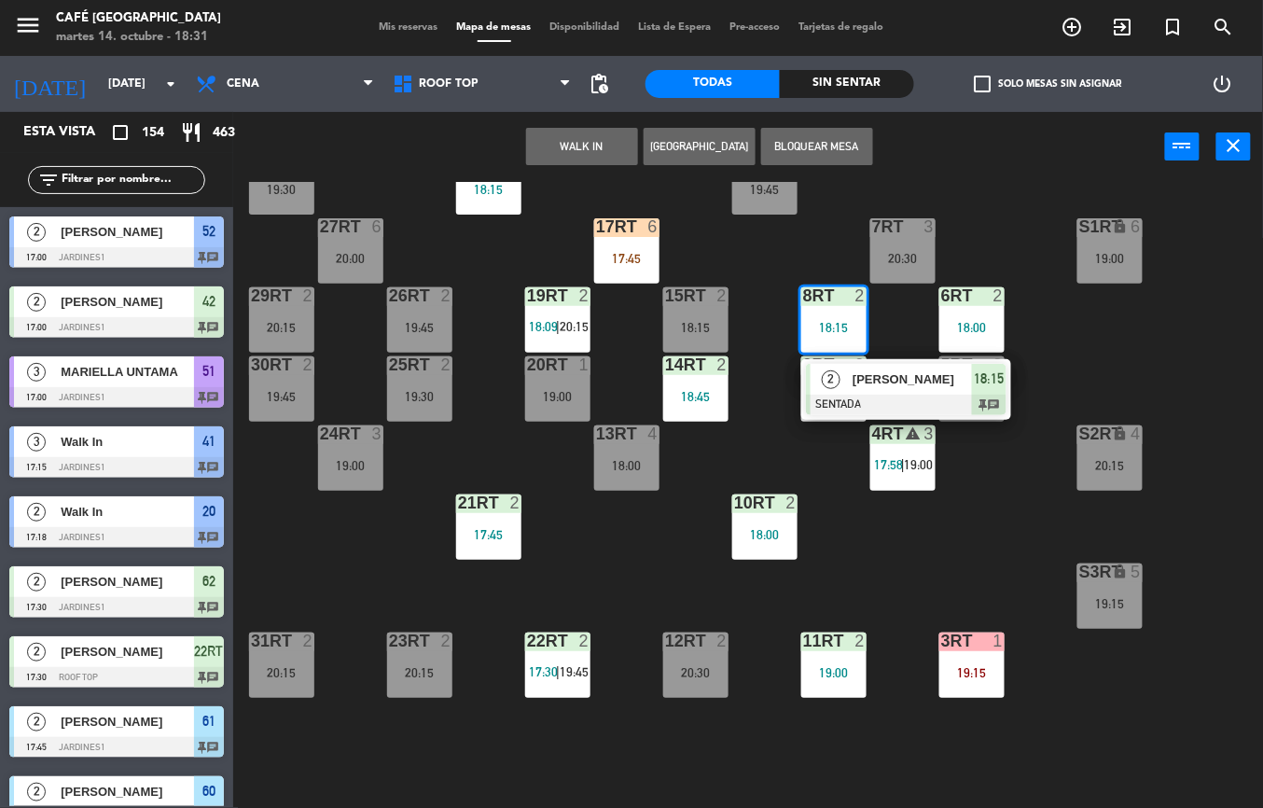
click at [911, 367] on div "[PERSON_NAME]" at bounding box center [911, 379] width 121 height 31
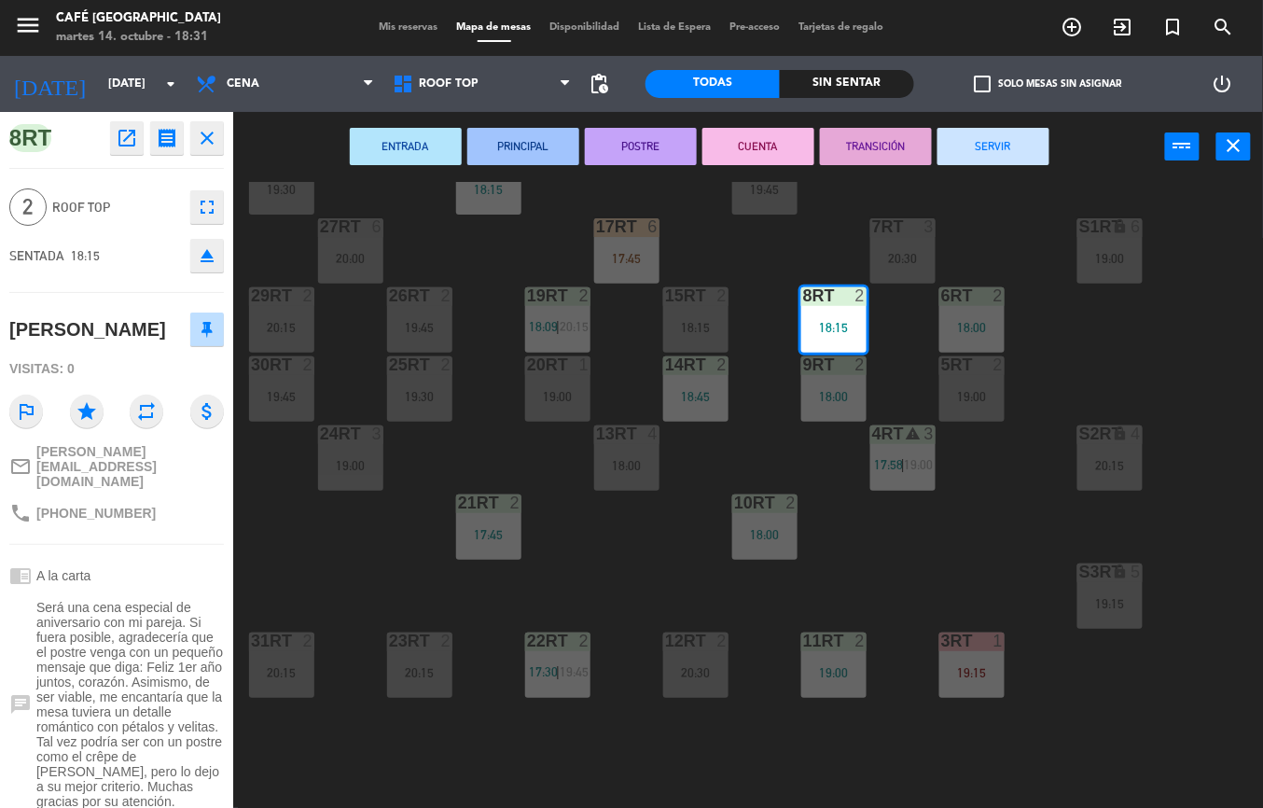
click at [1046, 534] on div "18RT 6 18:15 16RT 6 19:45 28RT 2 19:30 80RR lock 6 18:30 27RT 6 20:00 7RT 3 20:…" at bounding box center [754, 495] width 1017 height 626
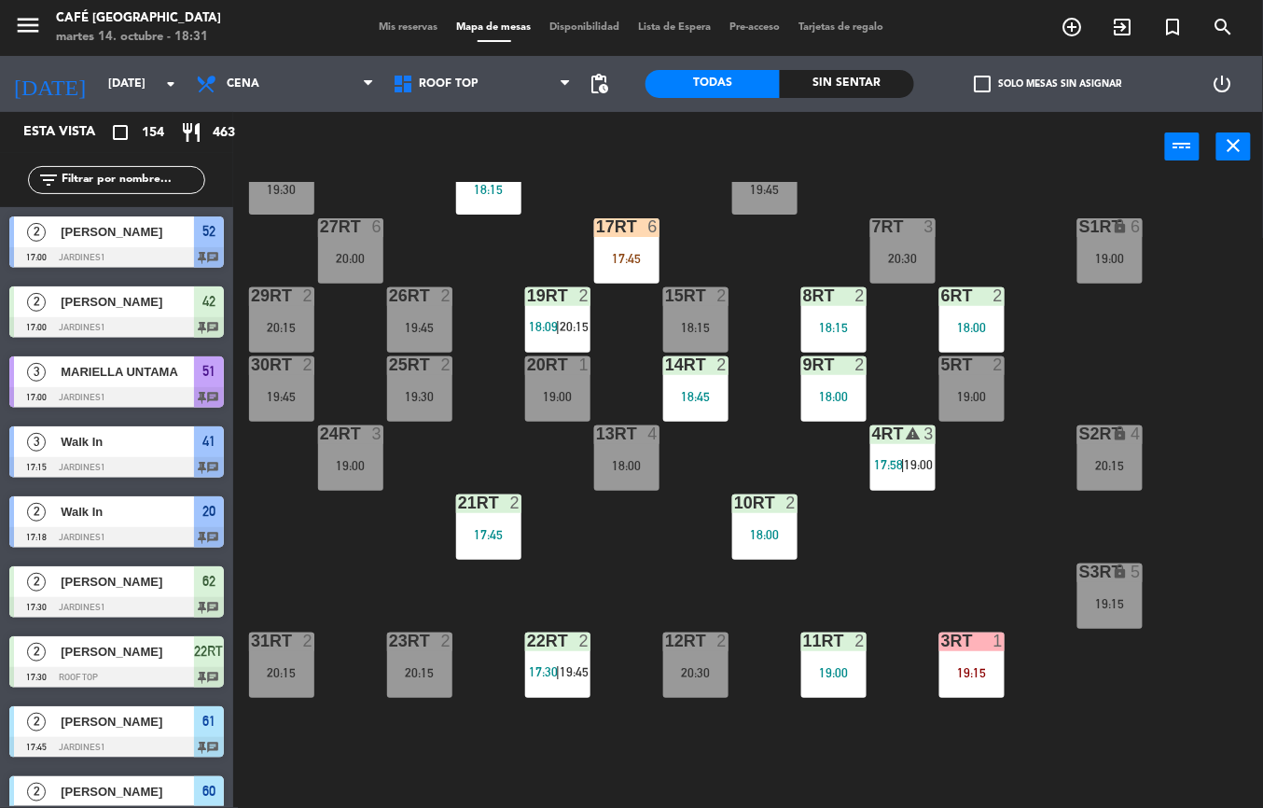
scroll to position [0, 0]
click at [773, 531] on div "18:00" at bounding box center [764, 534] width 65 height 13
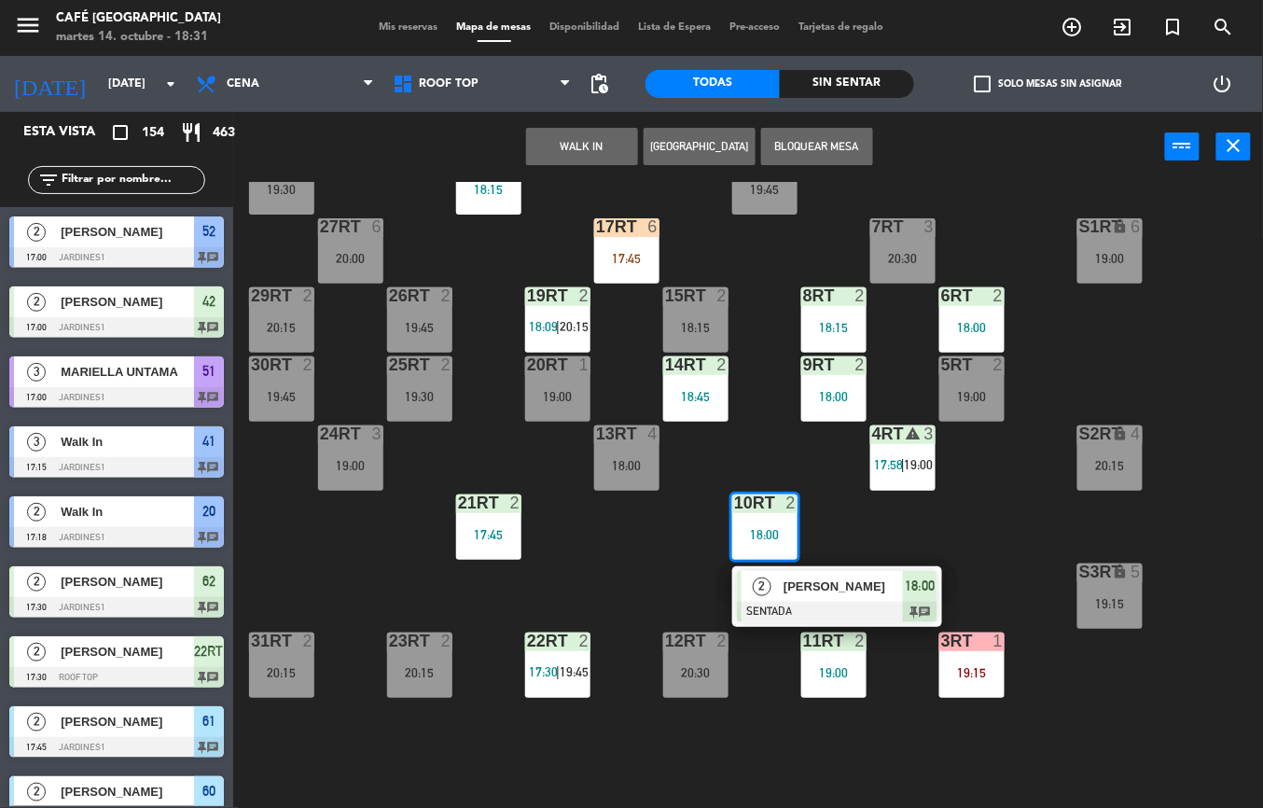
click at [834, 578] on span "[PERSON_NAME]" at bounding box center [843, 586] width 119 height 20
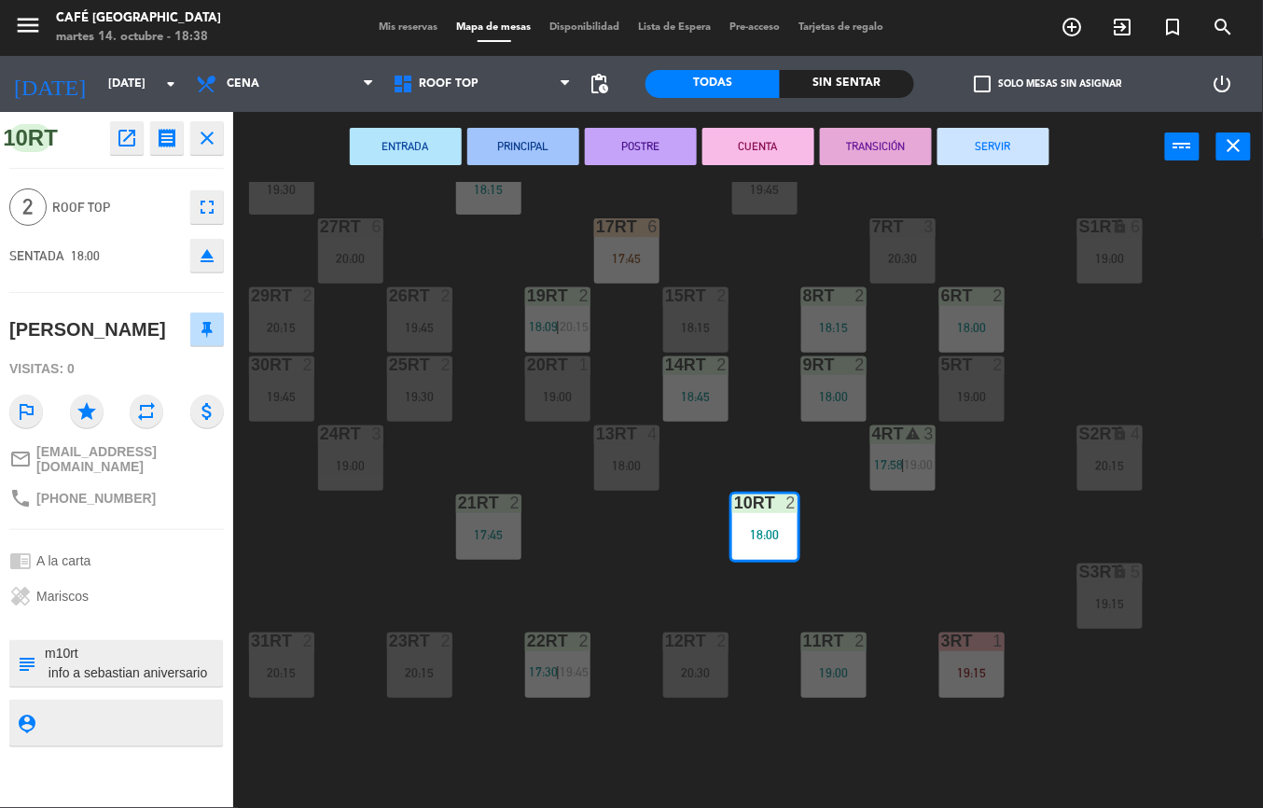
click at [882, 548] on div "18RT 6 18:15 16RT 6 19:45 28RT 2 19:30 80RR lock 6 18:30 27RT 6 20:00 7RT 3 20:…" at bounding box center [754, 495] width 1017 height 626
click at [481, 528] on div "17:45" at bounding box center [488, 534] width 65 height 13
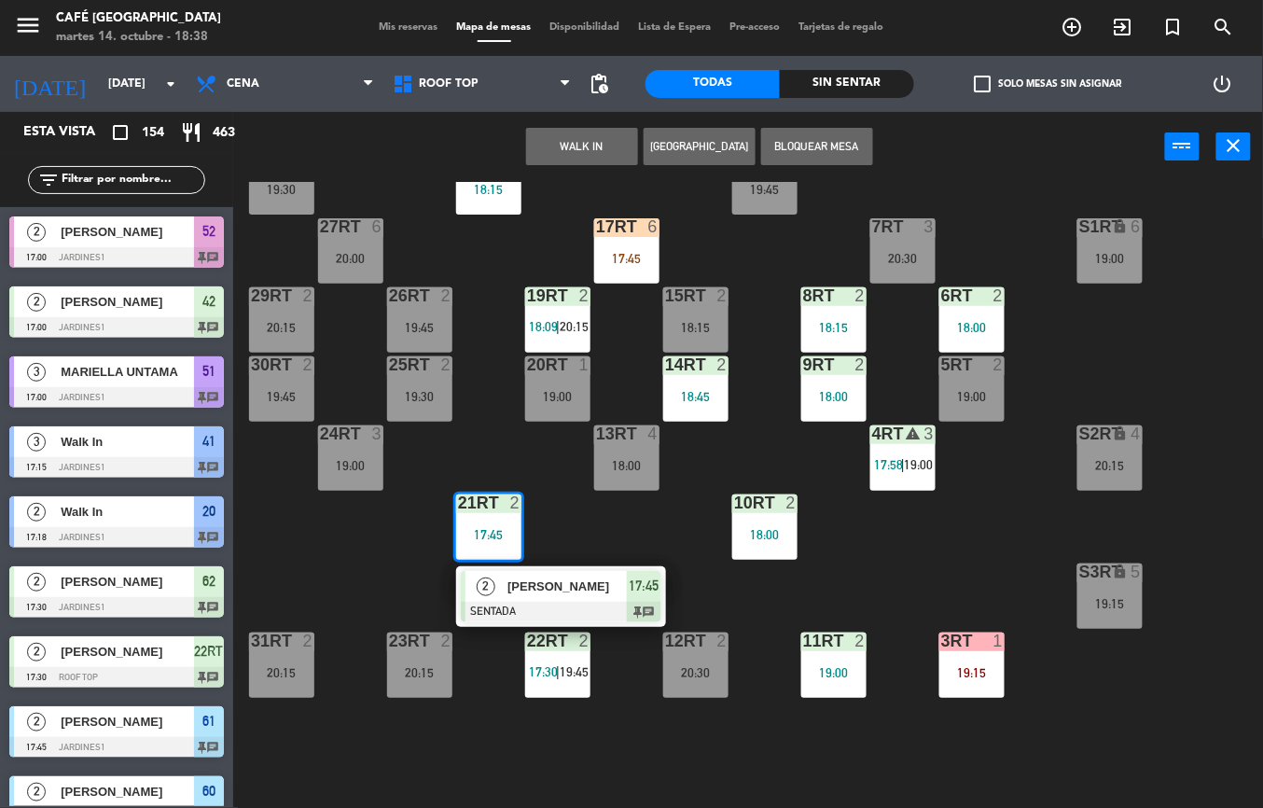
click at [572, 587] on span "[PERSON_NAME]" at bounding box center [566, 586] width 119 height 20
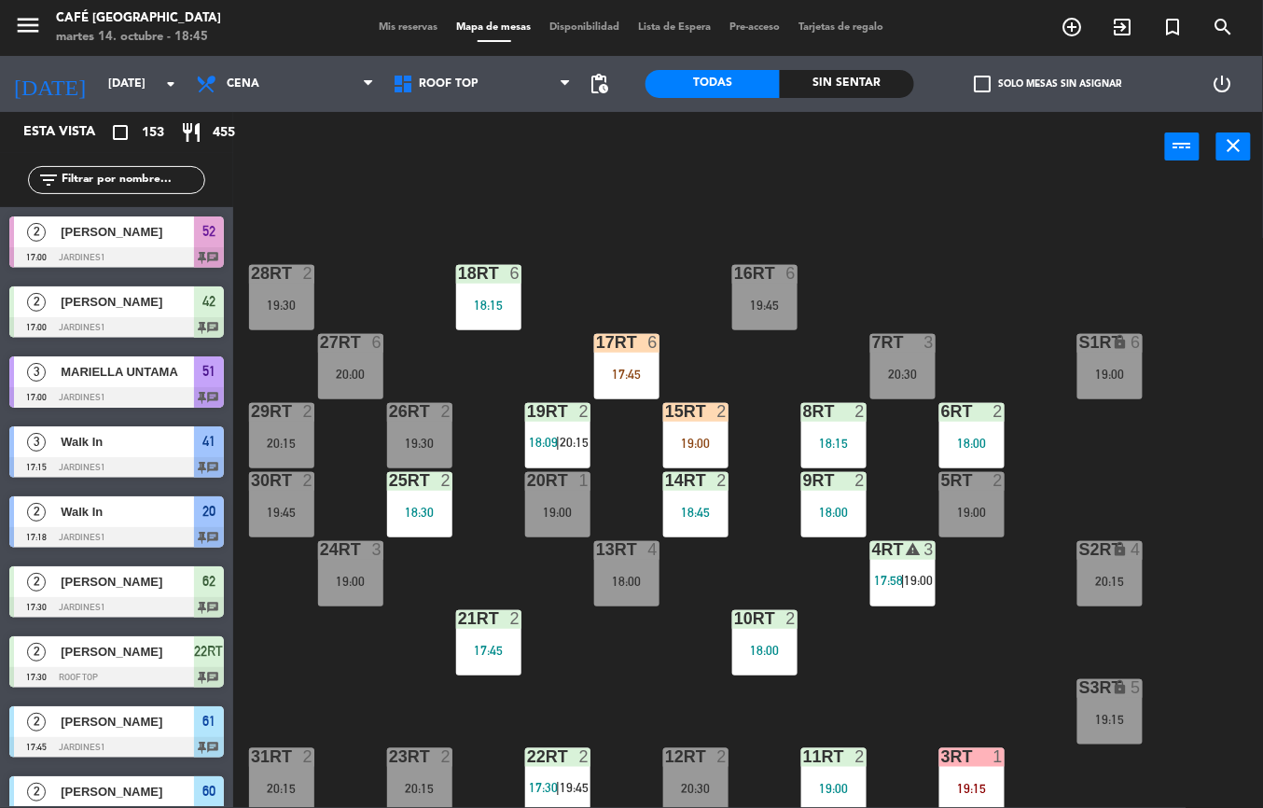
scroll to position [241, 0]
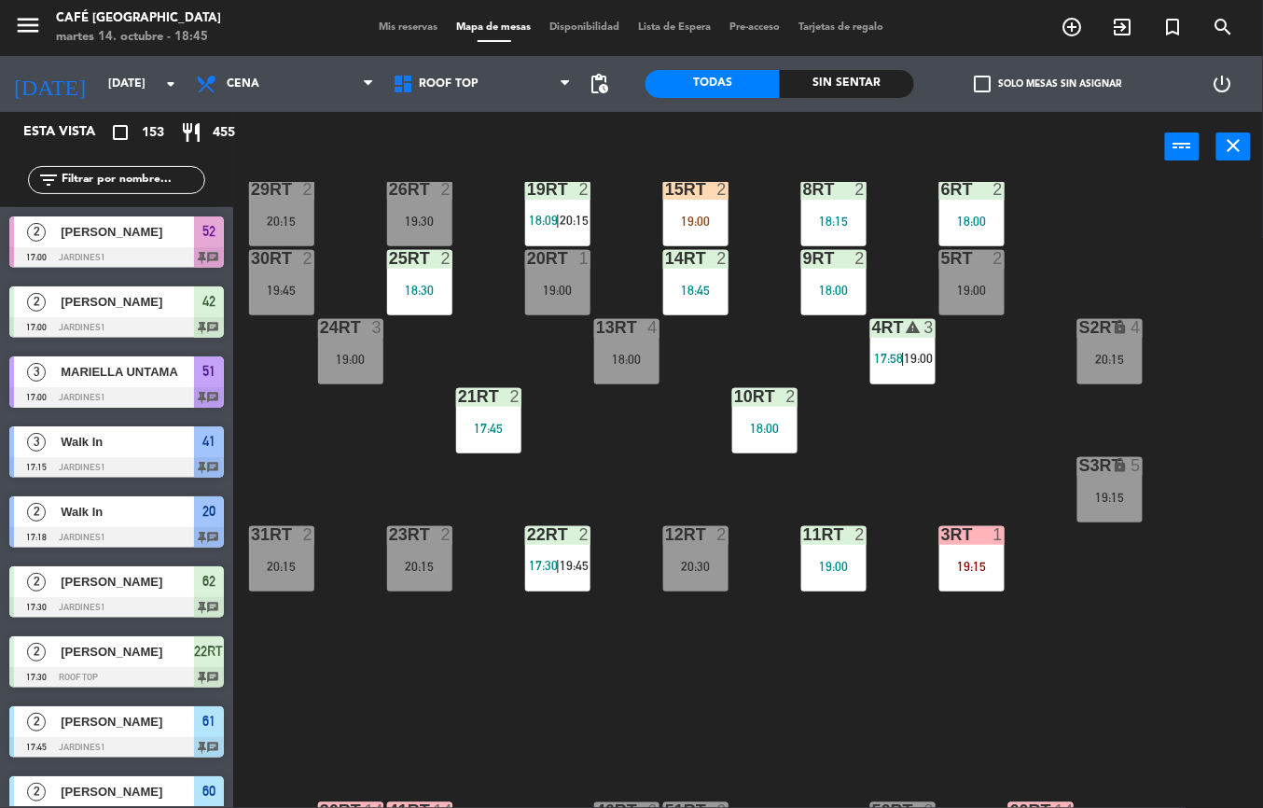
click at [970, 562] on div "19:15" at bounding box center [971, 566] width 65 height 13
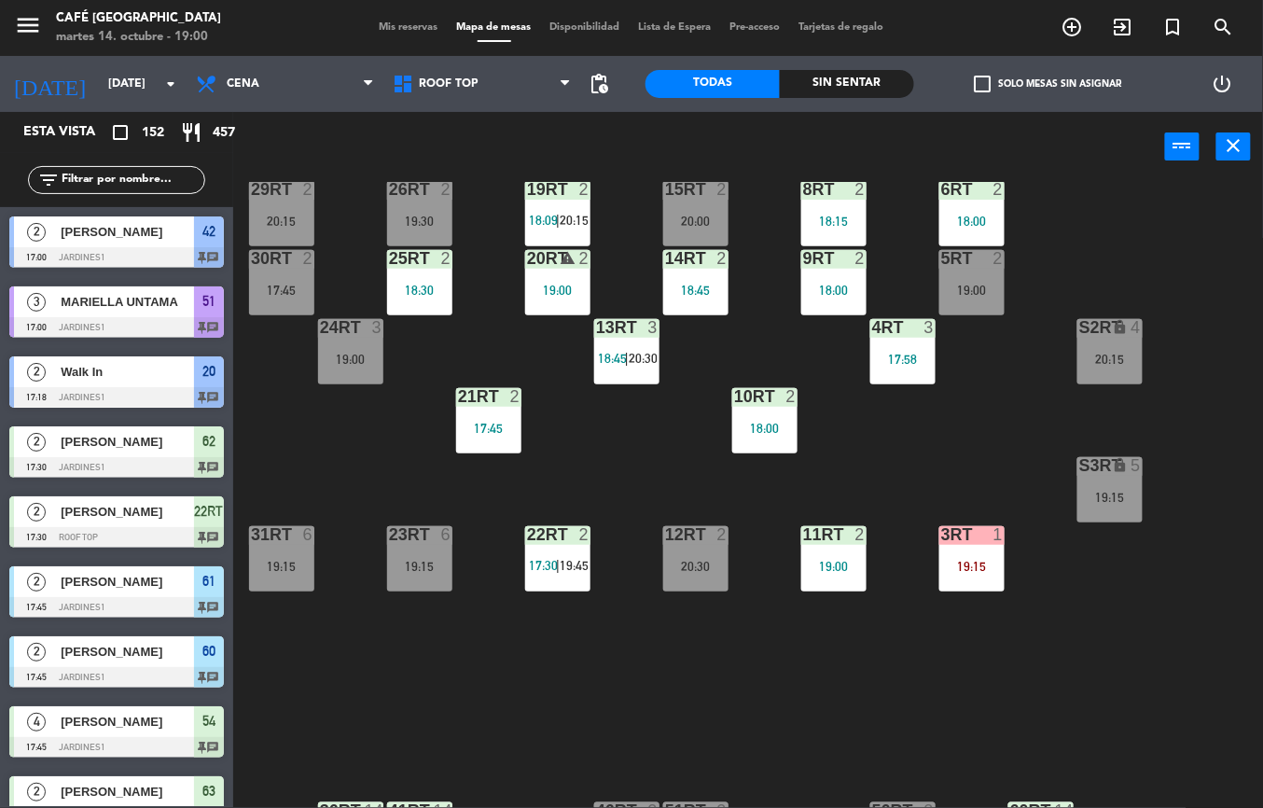
scroll to position [169, 0]
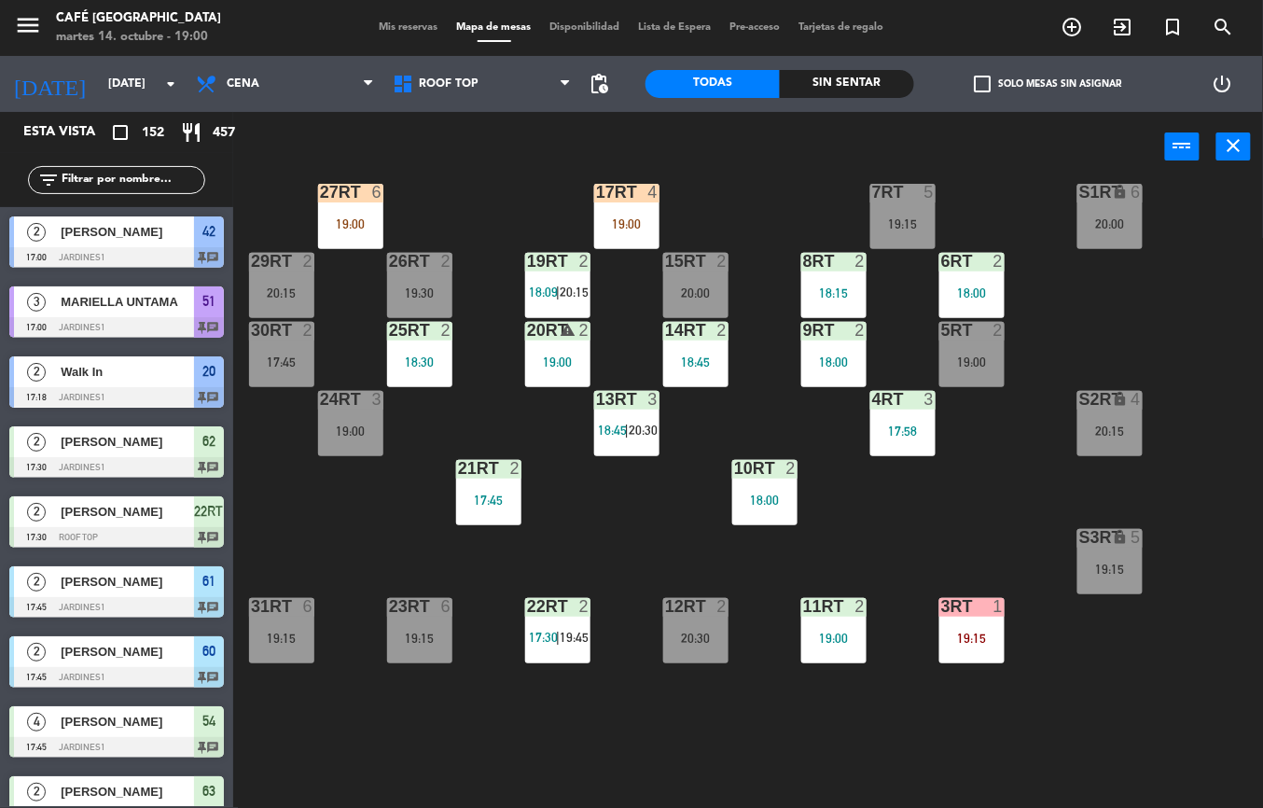
click at [430, 378] on div "25RT 2 18:30" at bounding box center [419, 354] width 65 height 65
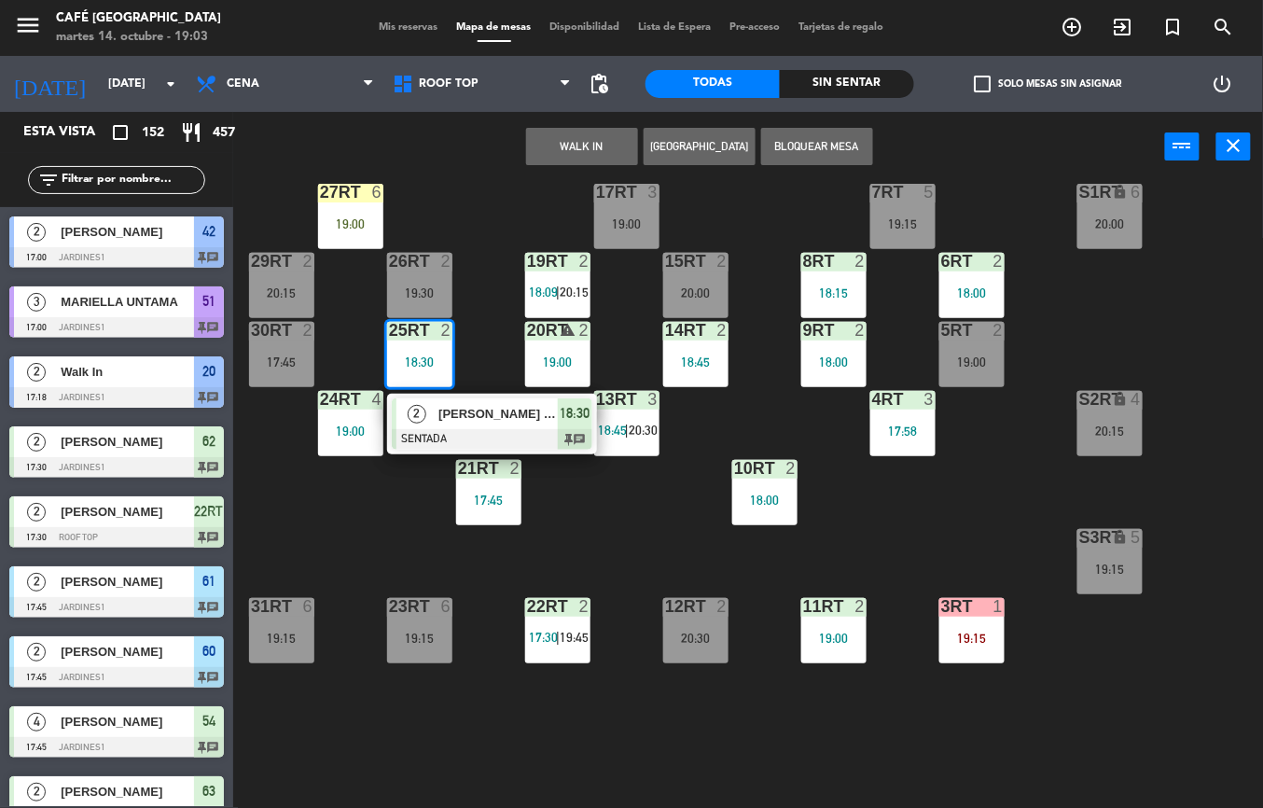
click at [1155, 746] on div "18RT 6 18:15 16RT 6 17:45 28RT 2 19:30 80RR lock 6 18:30 27RT 6 19:00 7RT 5 19:…" at bounding box center [754, 495] width 1017 height 626
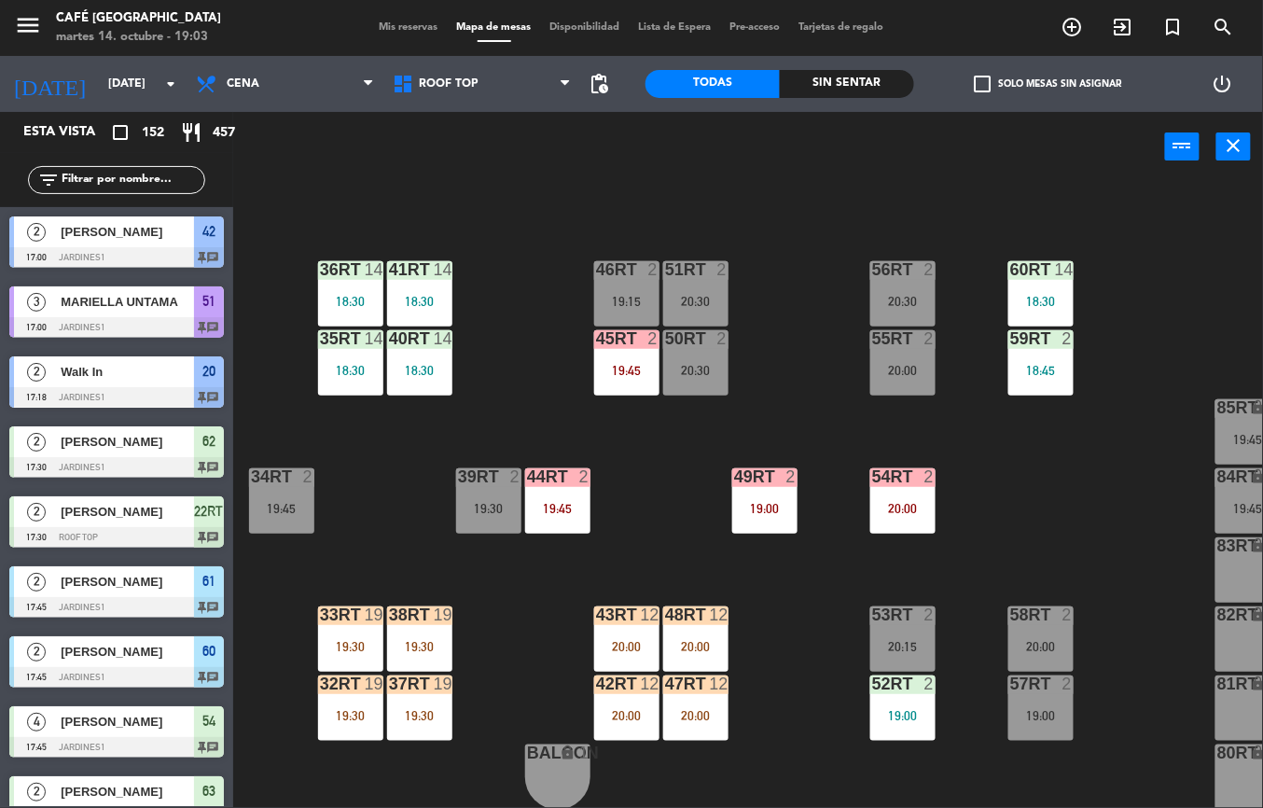
scroll to position [795, 0]
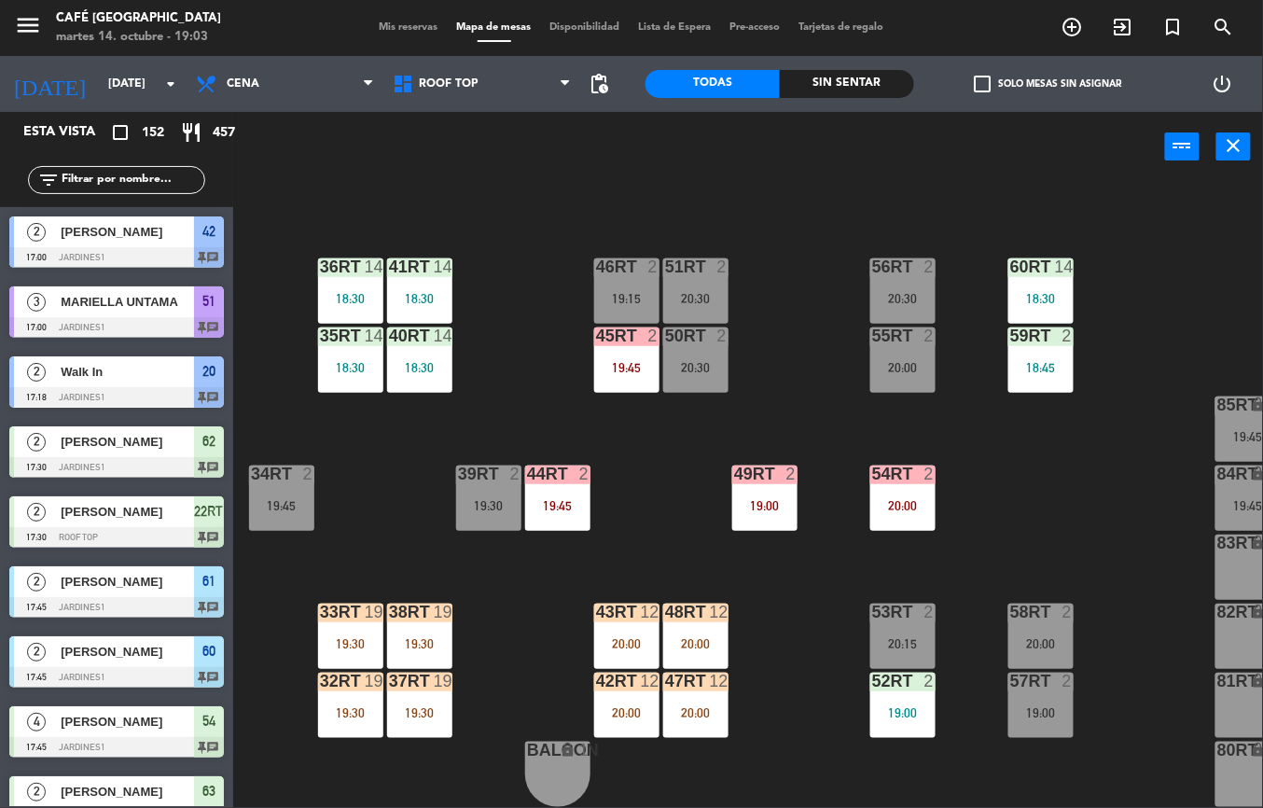
click at [415, 637] on div "19:30" at bounding box center [419, 643] width 65 height 13
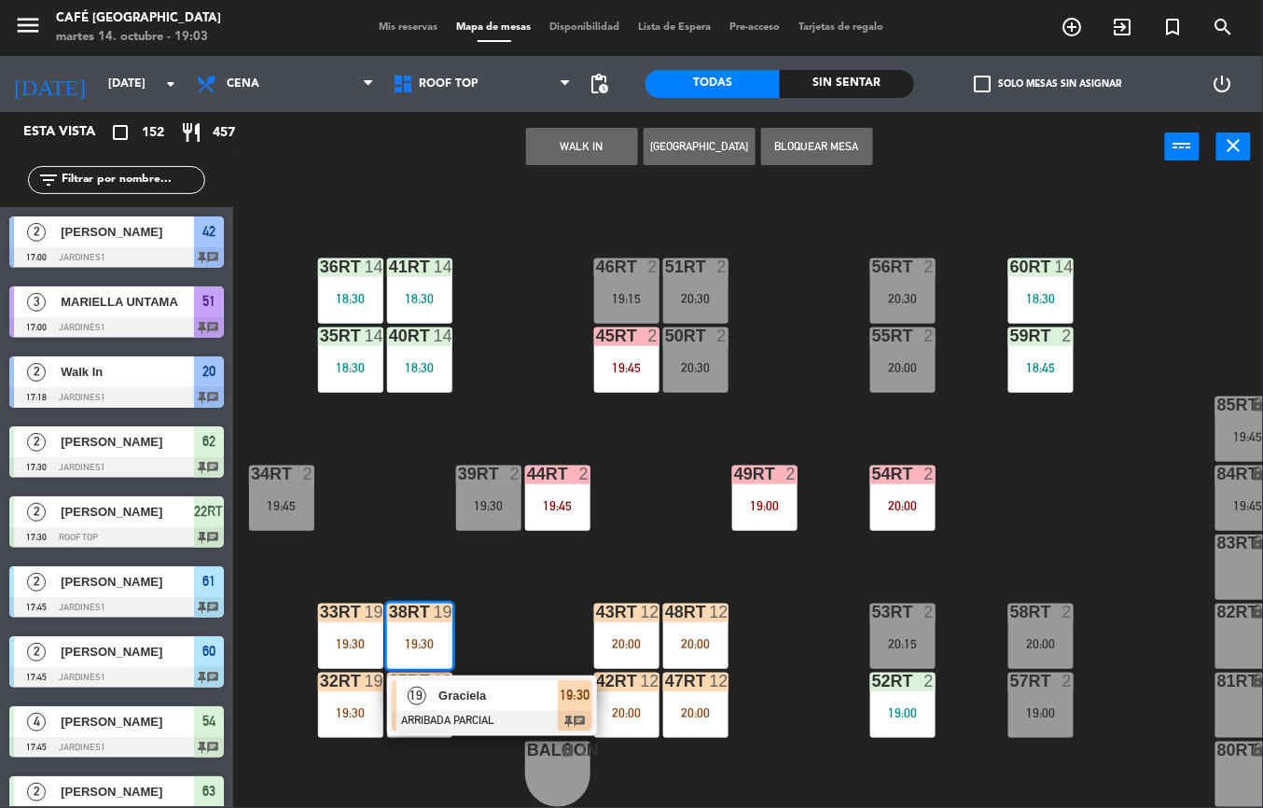
click at [483, 686] on span "Graciela" at bounding box center [497, 696] width 119 height 20
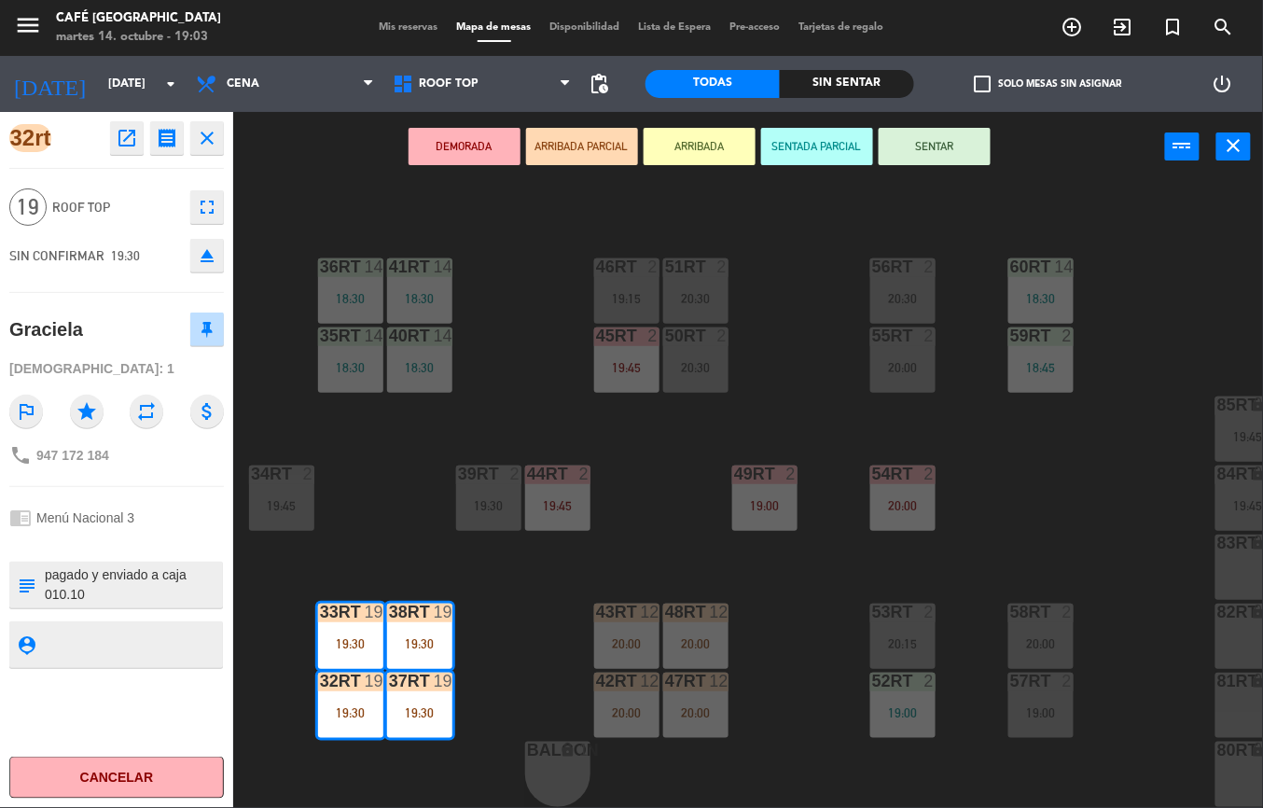
click at [132, 139] on icon "open_in_new" at bounding box center [127, 138] width 22 height 22
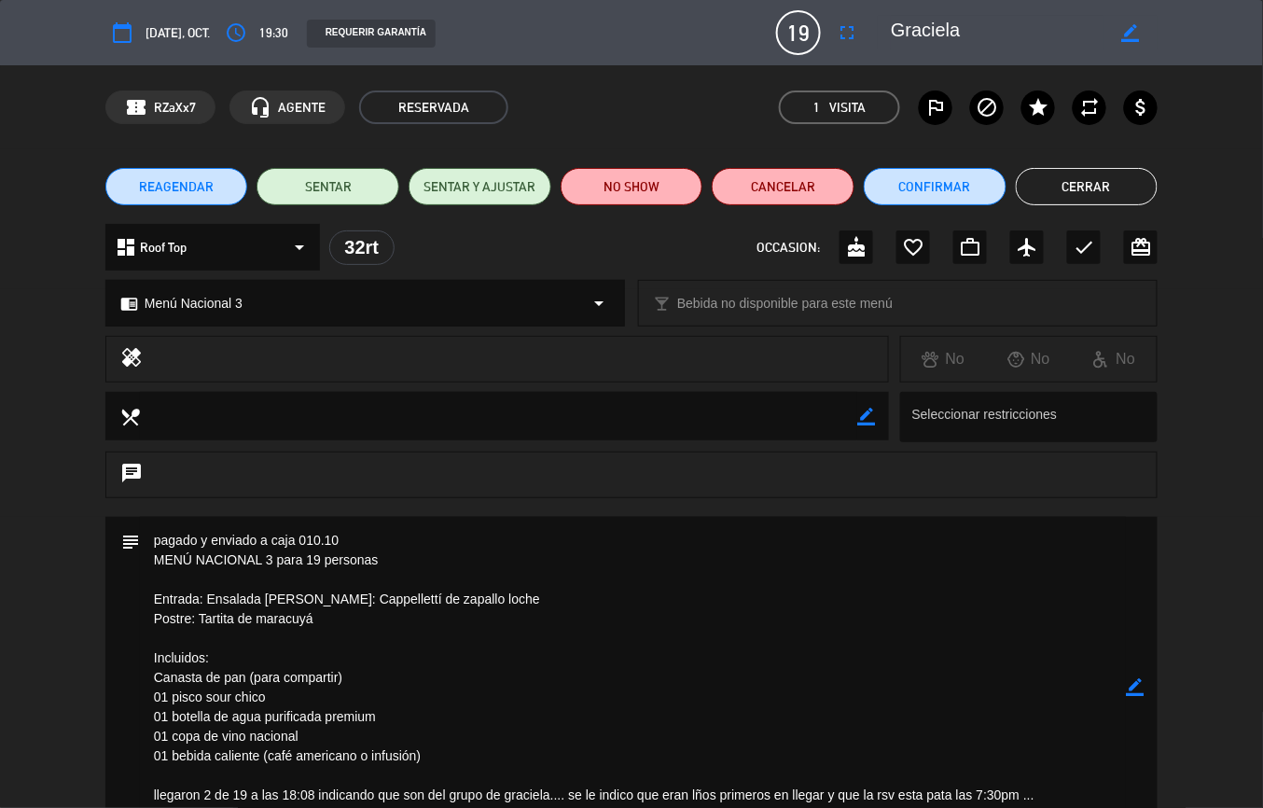
scroll to position [26, 0]
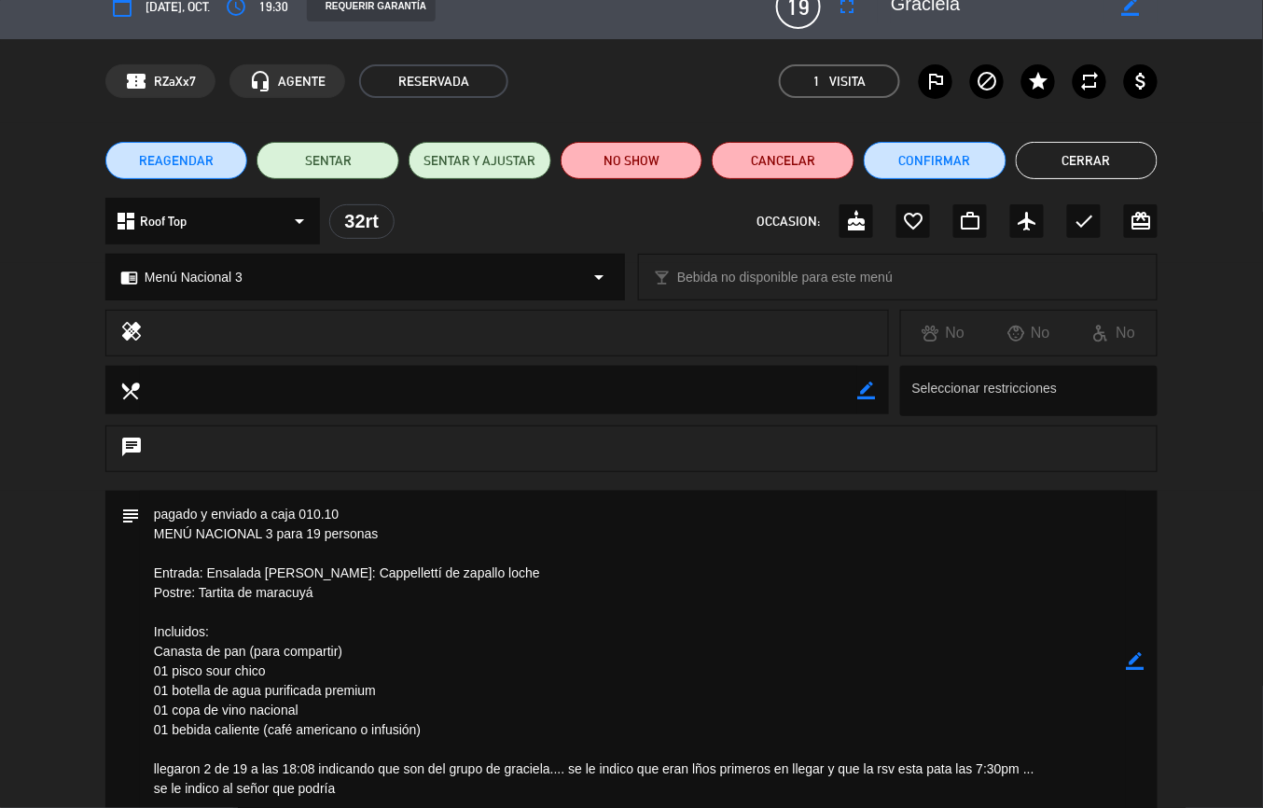
click at [1075, 158] on button "Cerrar" at bounding box center [1087, 160] width 143 height 37
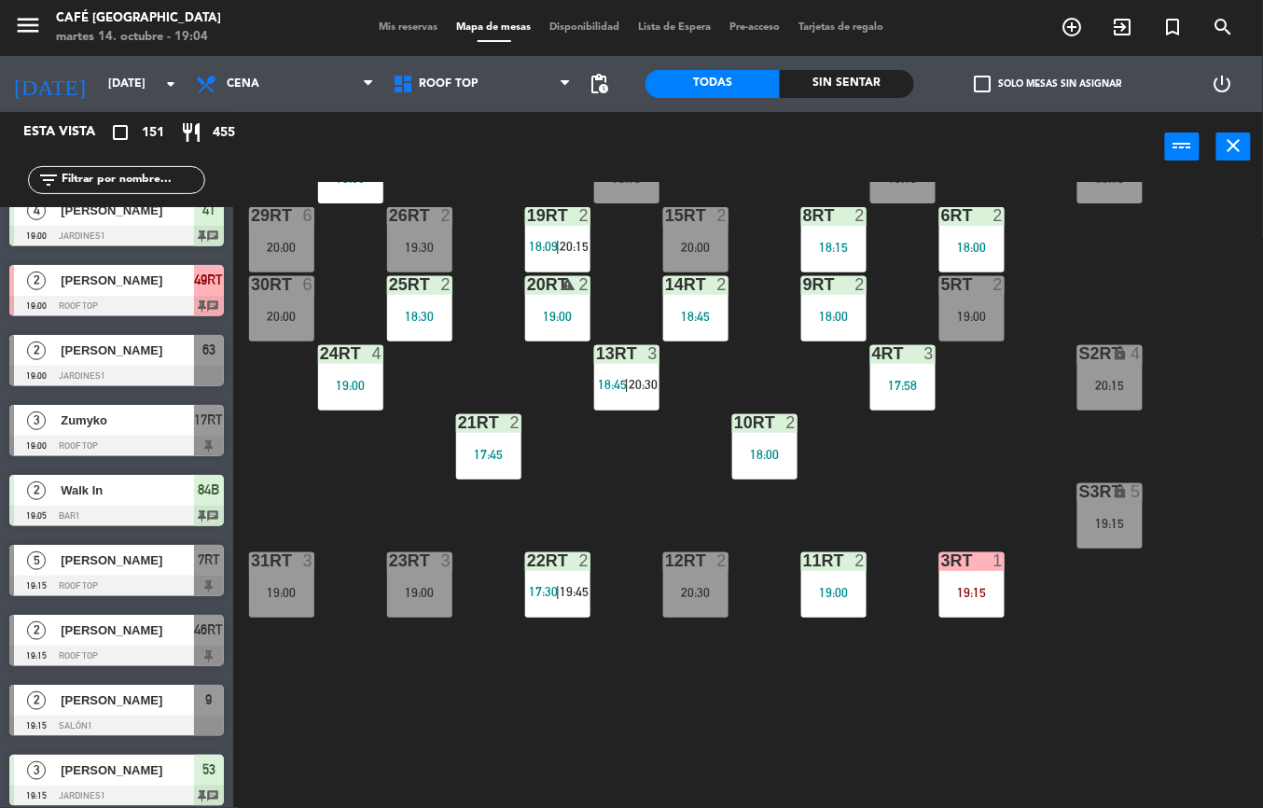
scroll to position [221, 0]
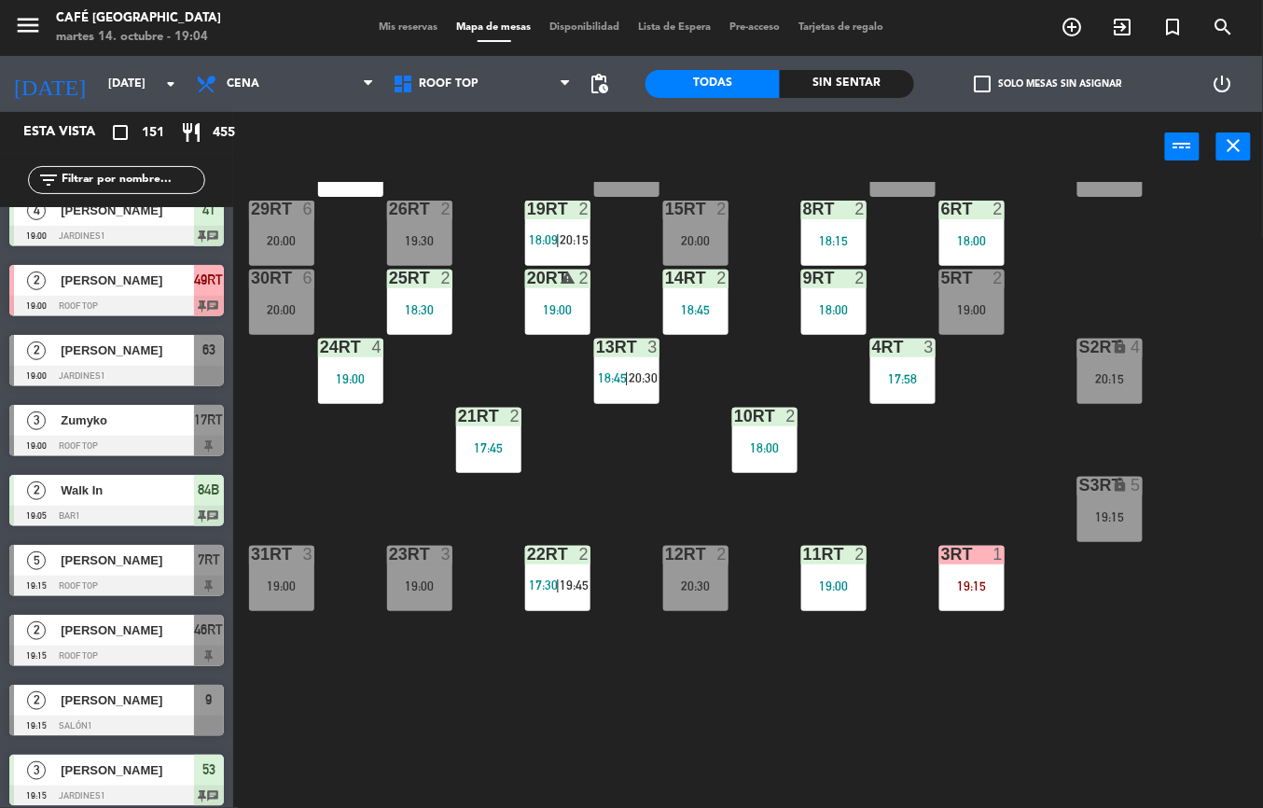
click at [329, 373] on div "19:00" at bounding box center [350, 378] width 65 height 13
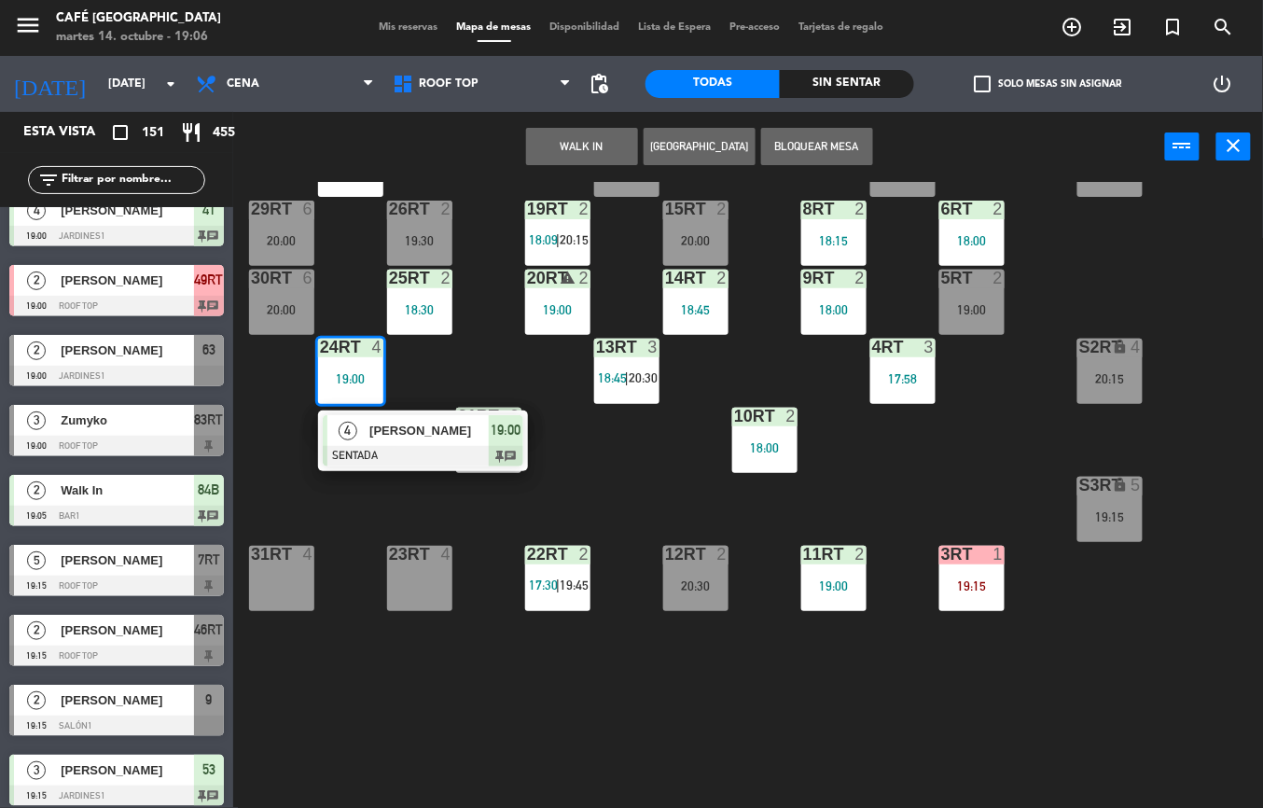
click at [505, 701] on div "18RT 6 18:15 16RT 6 17:45 28RT 2 19:30 80RR lock 6 18:30 27RT 6 19:00 7RT 5 19:…" at bounding box center [754, 495] width 1017 height 626
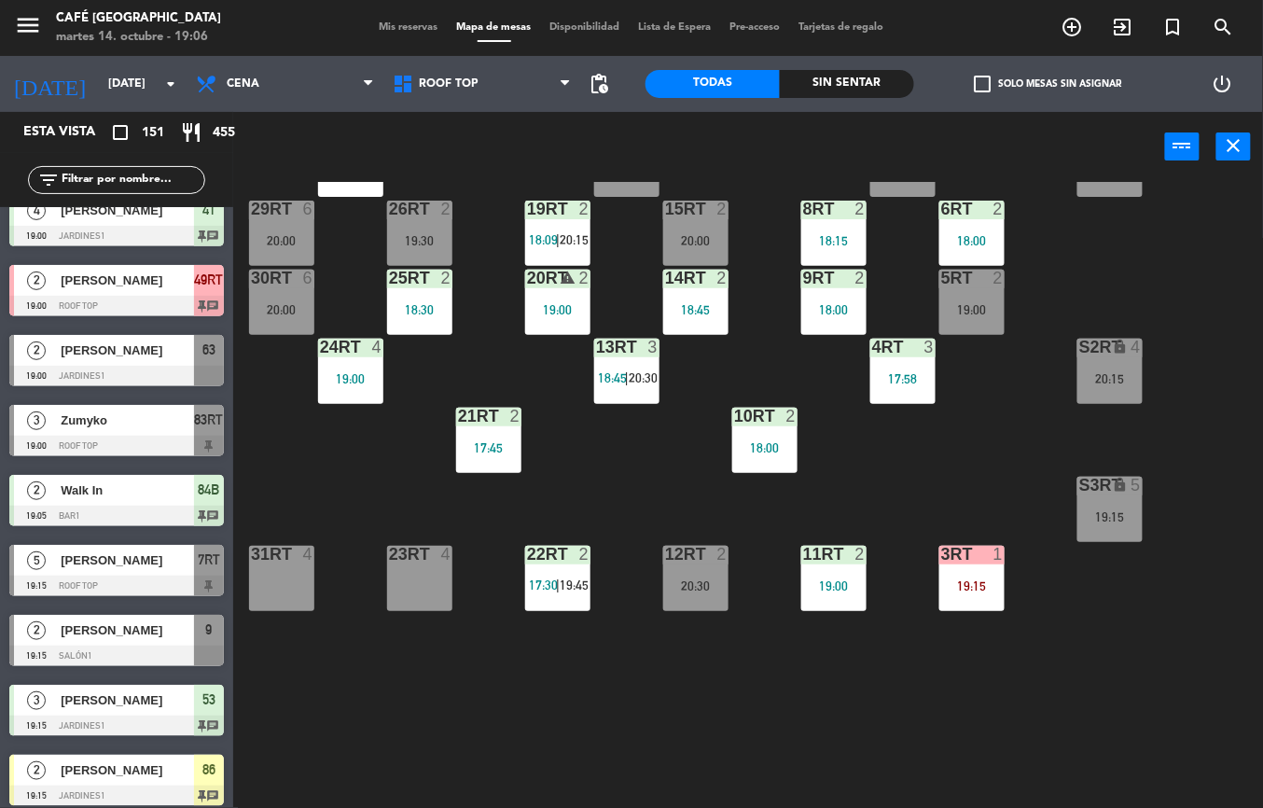
scroll to position [64, 4]
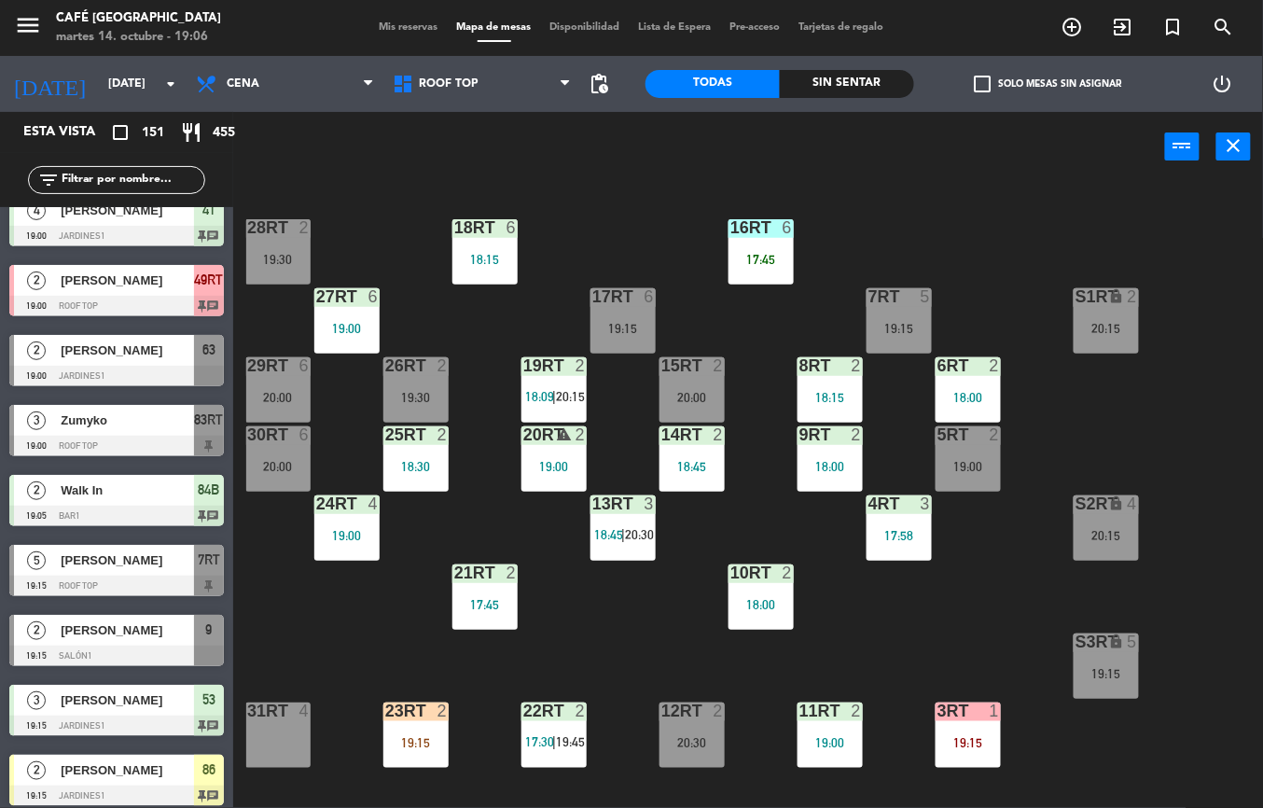
click at [606, 647] on div "18RT 6 18:15 16RT 6 17:45 28RT 2 19:30 80RR lock 6 18:30 27RT 6 19:00 7RT 5 19:…" at bounding box center [754, 495] width 1017 height 626
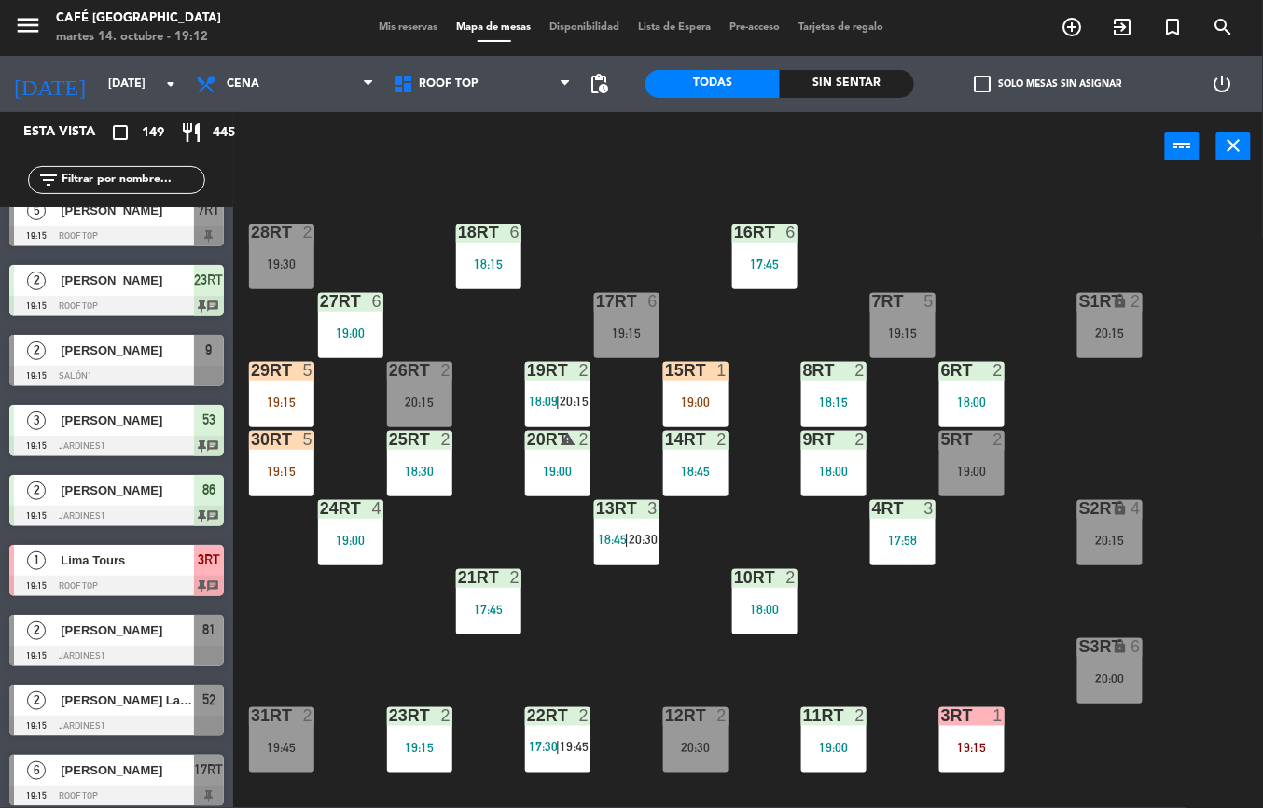
click at [627, 634] on div "18RT 6 18:15 16RT 6 17:45 28RT 2 19:30 80RR lock 2 20:00 27RT 6 19:00 7RT 5 19:…" at bounding box center [754, 495] width 1017 height 626
click at [1196, 605] on div "18RT 6 18:15 16RT 6 17:45 28RT 2 19:30 80RR lock 2 20:00 27RT 6 19:00 7RT 5 19:…" at bounding box center [754, 495] width 1017 height 626
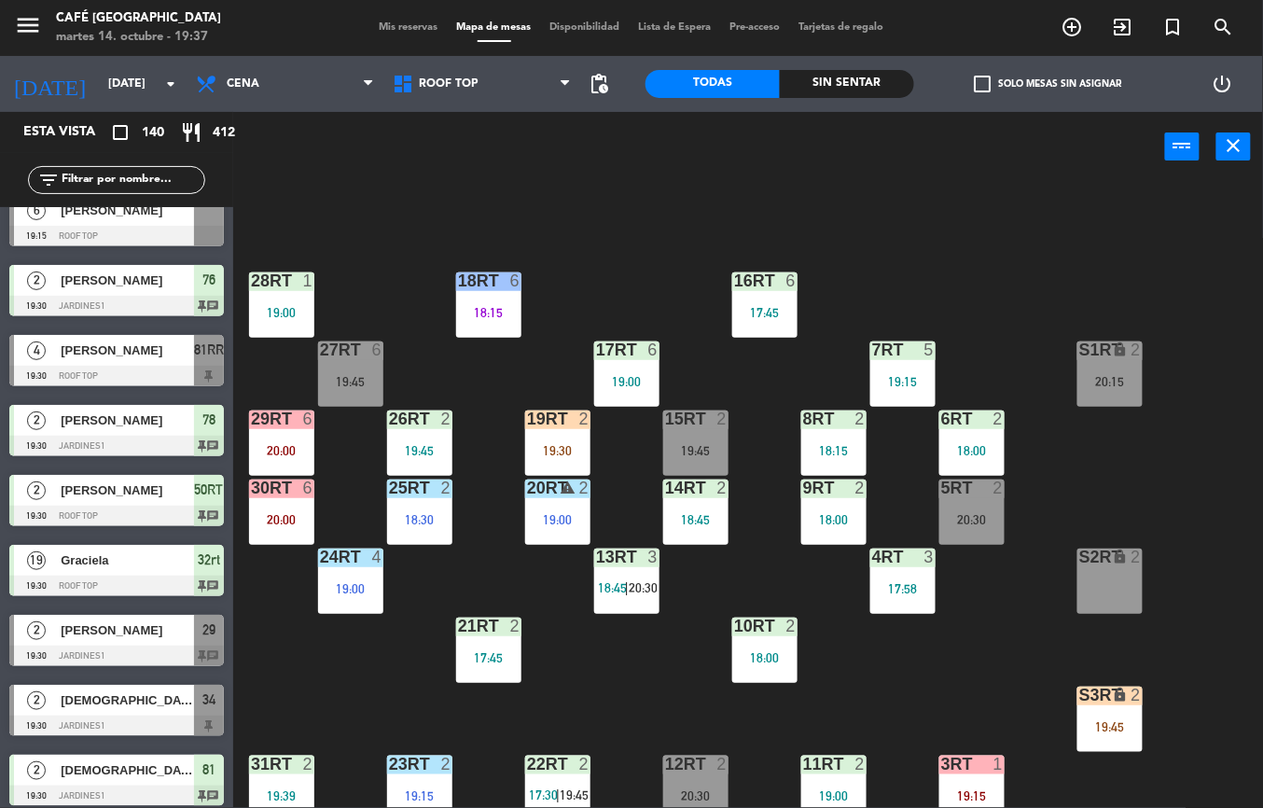
scroll to position [221, 0]
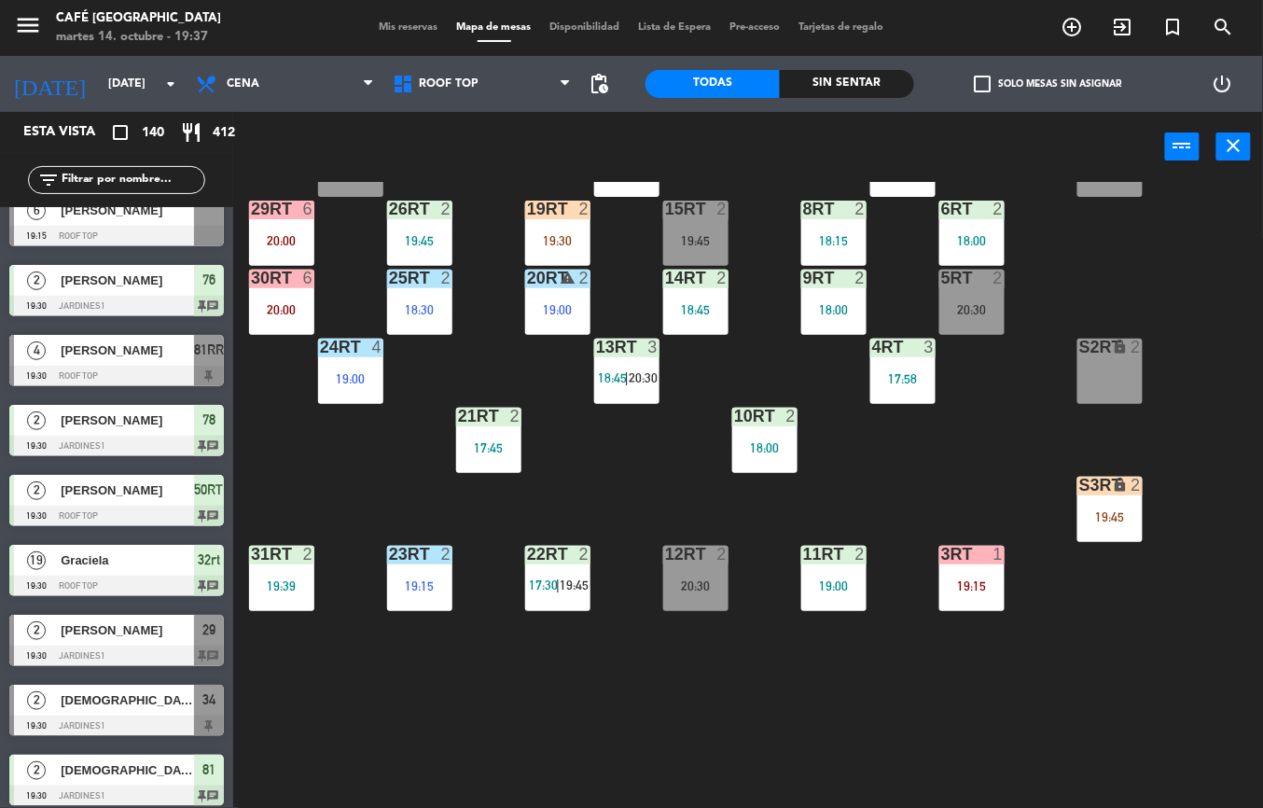
click at [553, 580] on span "17:30" at bounding box center [543, 584] width 29 height 15
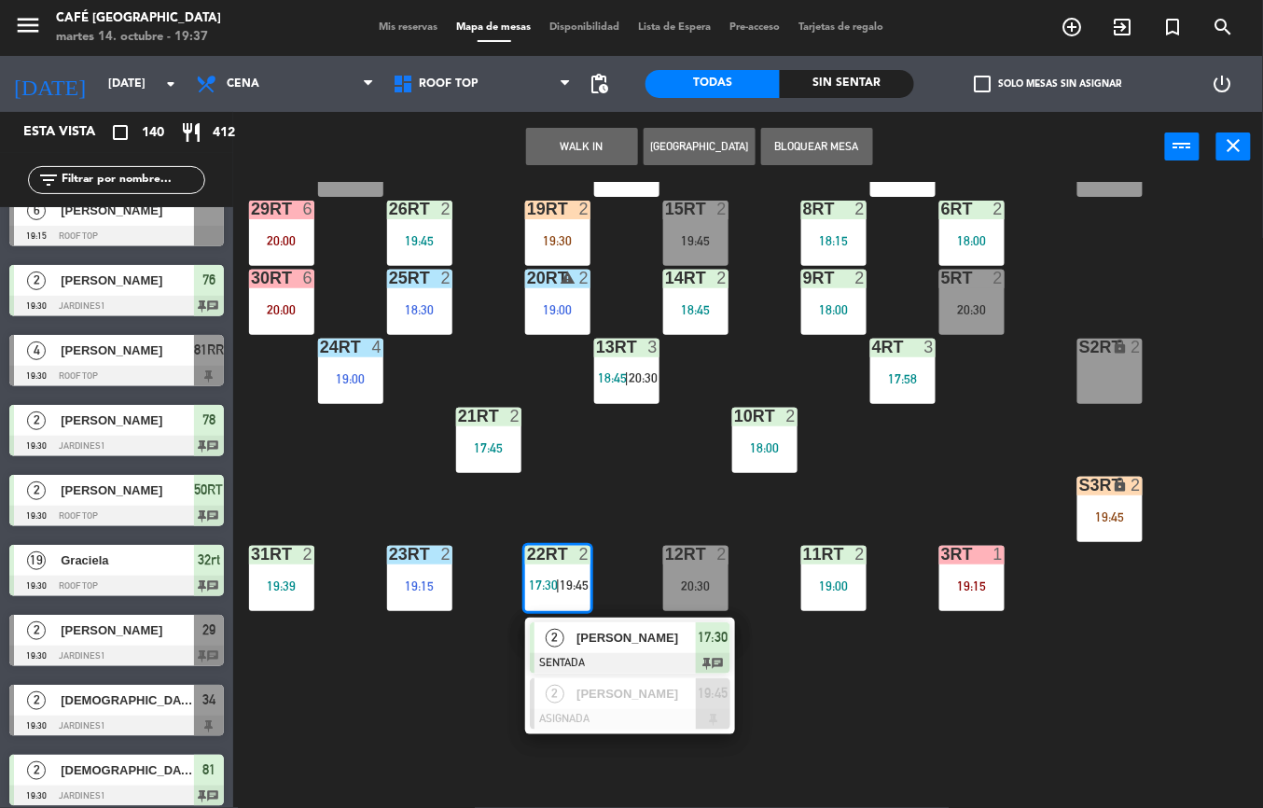
click at [578, 653] on div at bounding box center [630, 663] width 201 height 21
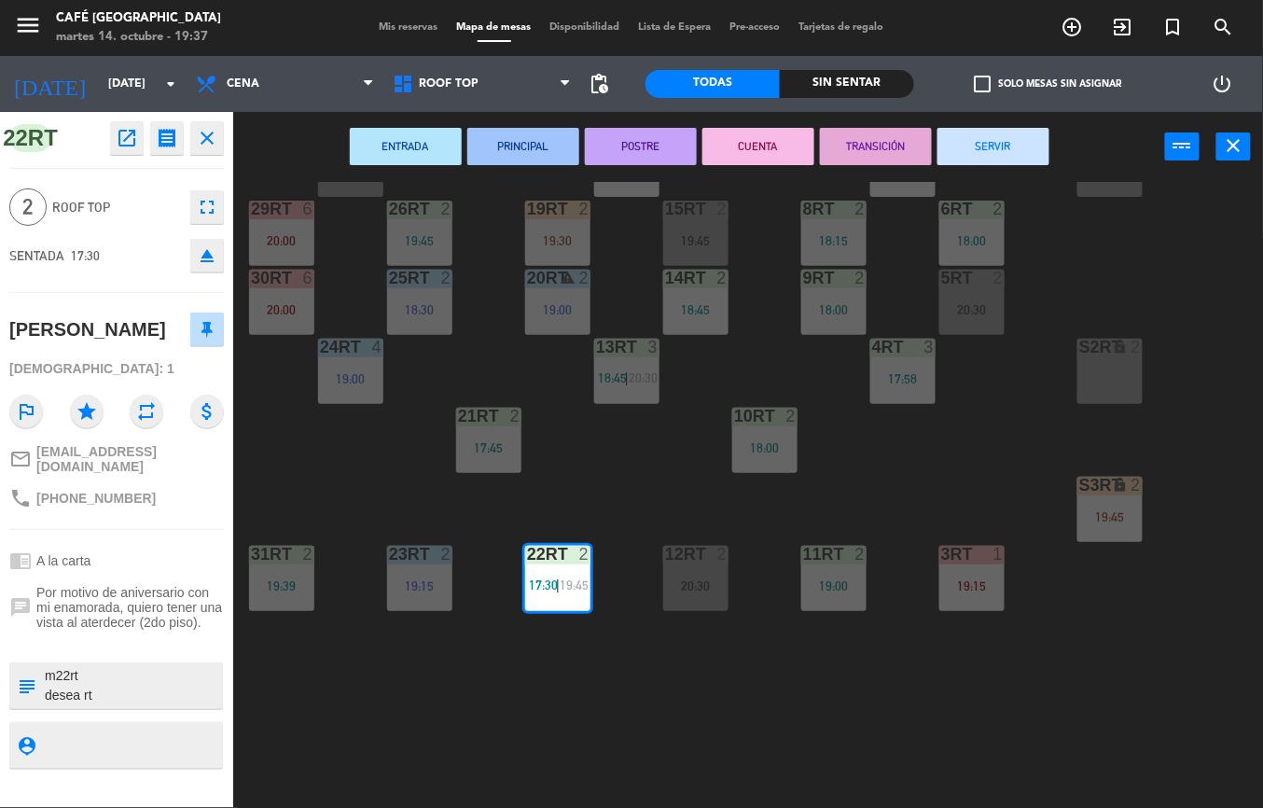
click at [828, 147] on button "TRANSICIÓN" at bounding box center [876, 146] width 112 height 37
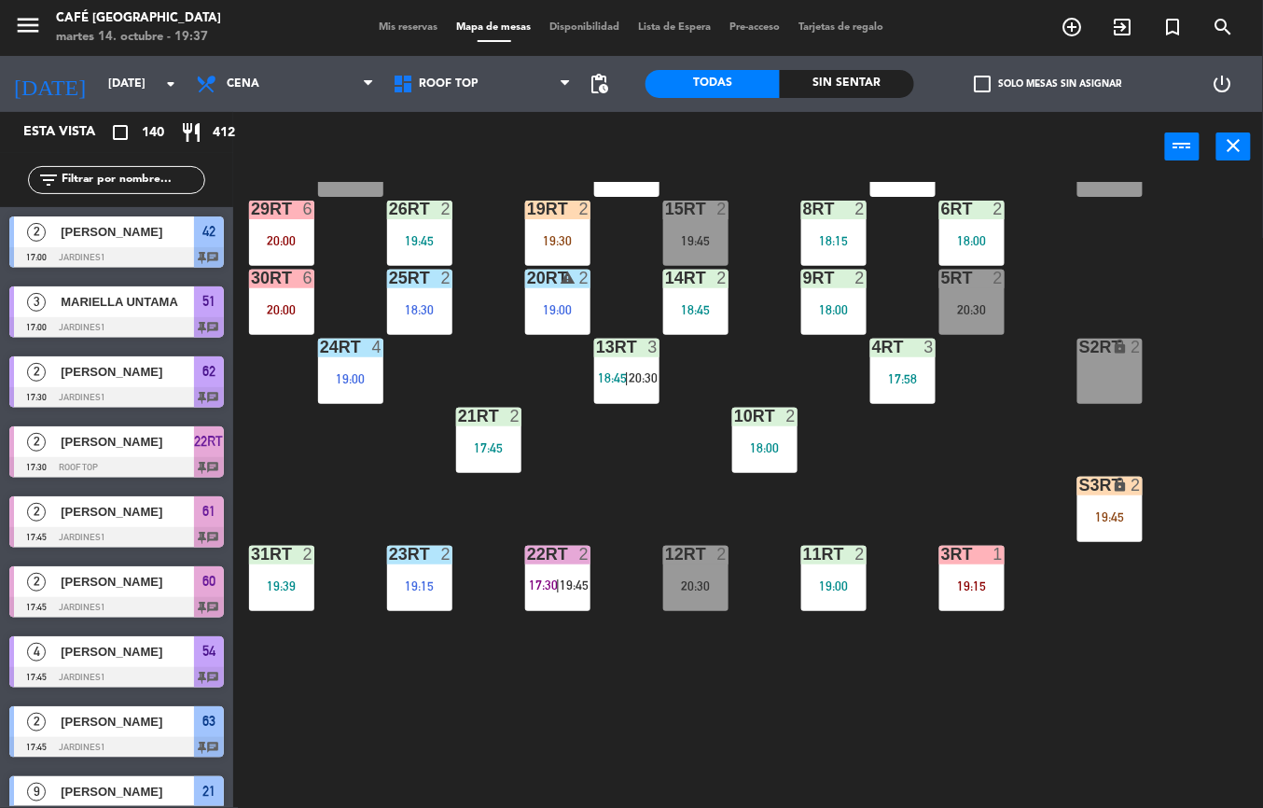
click at [694, 310] on div "18:45" at bounding box center [695, 309] width 65 height 13
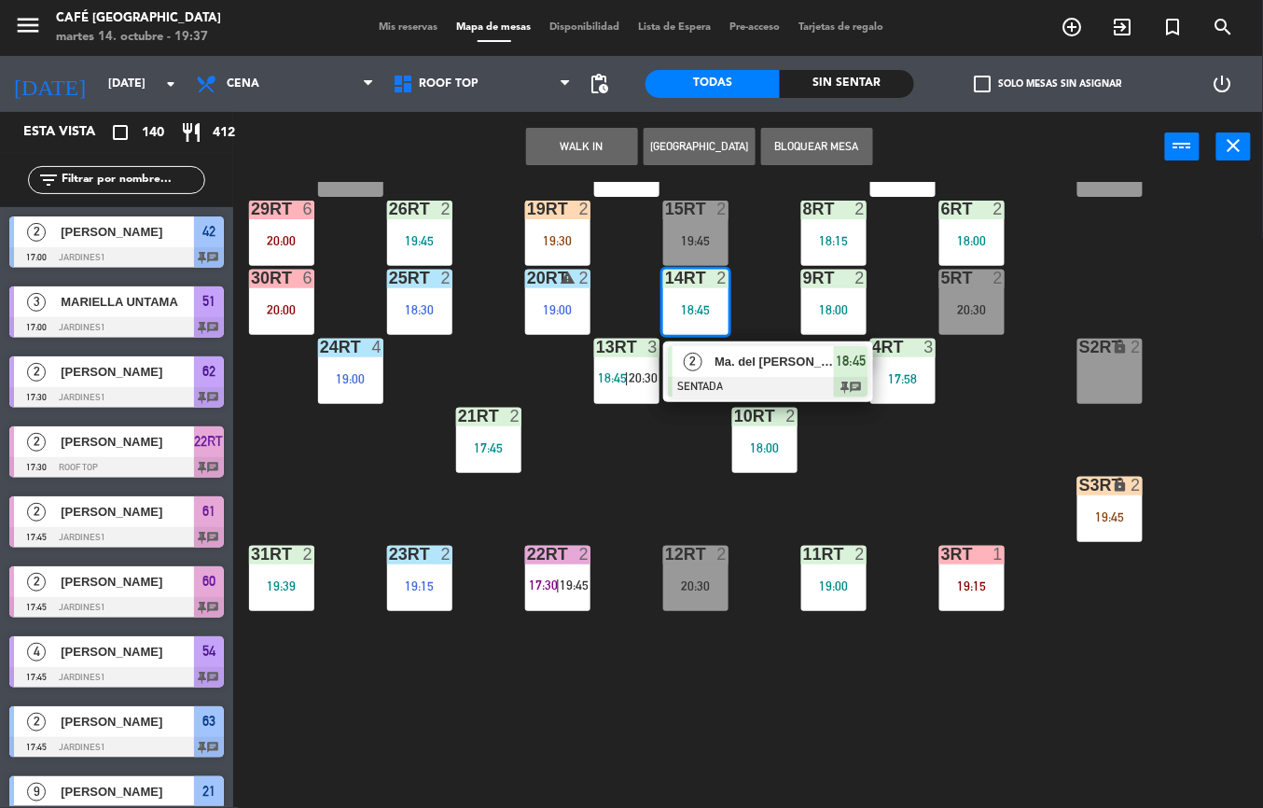
click at [740, 369] on span "Ma. del [PERSON_NAME]" at bounding box center [773, 362] width 119 height 20
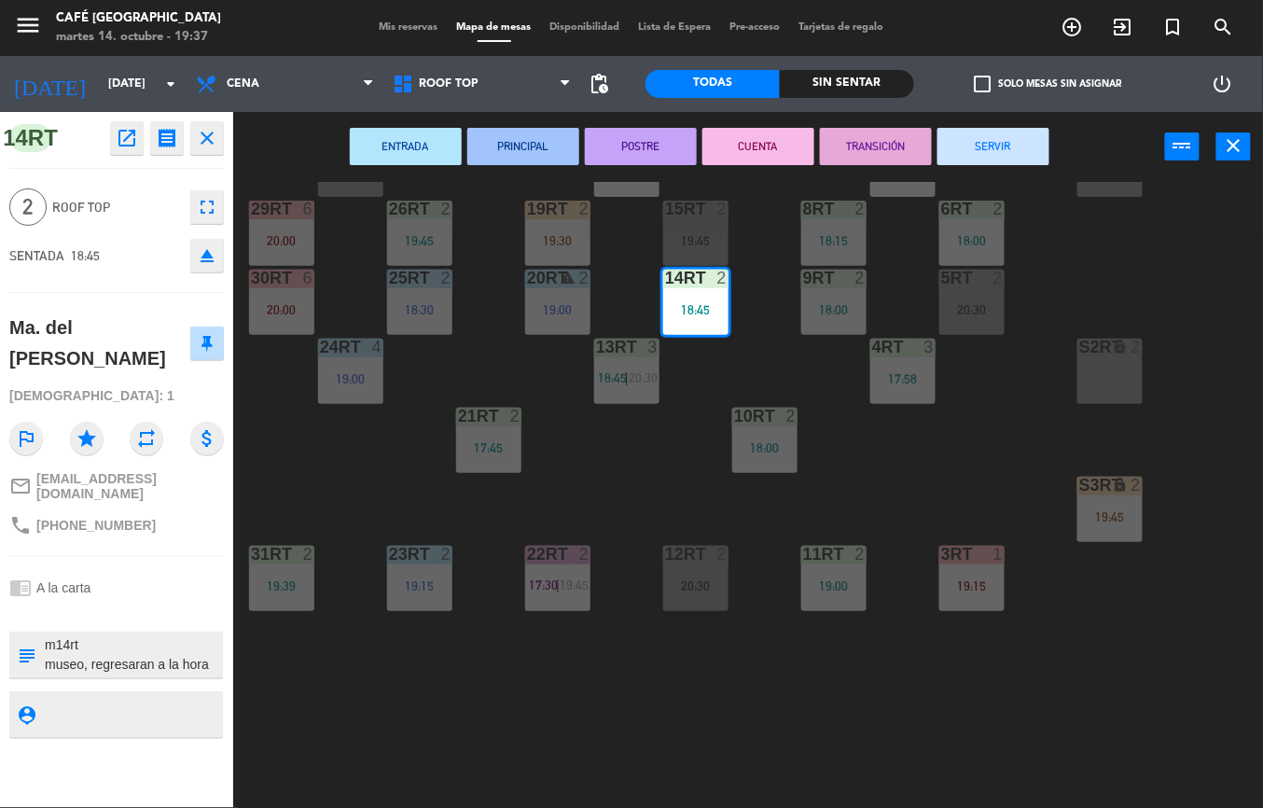
click at [517, 144] on button "PRINCIPAL" at bounding box center [523, 146] width 112 height 37
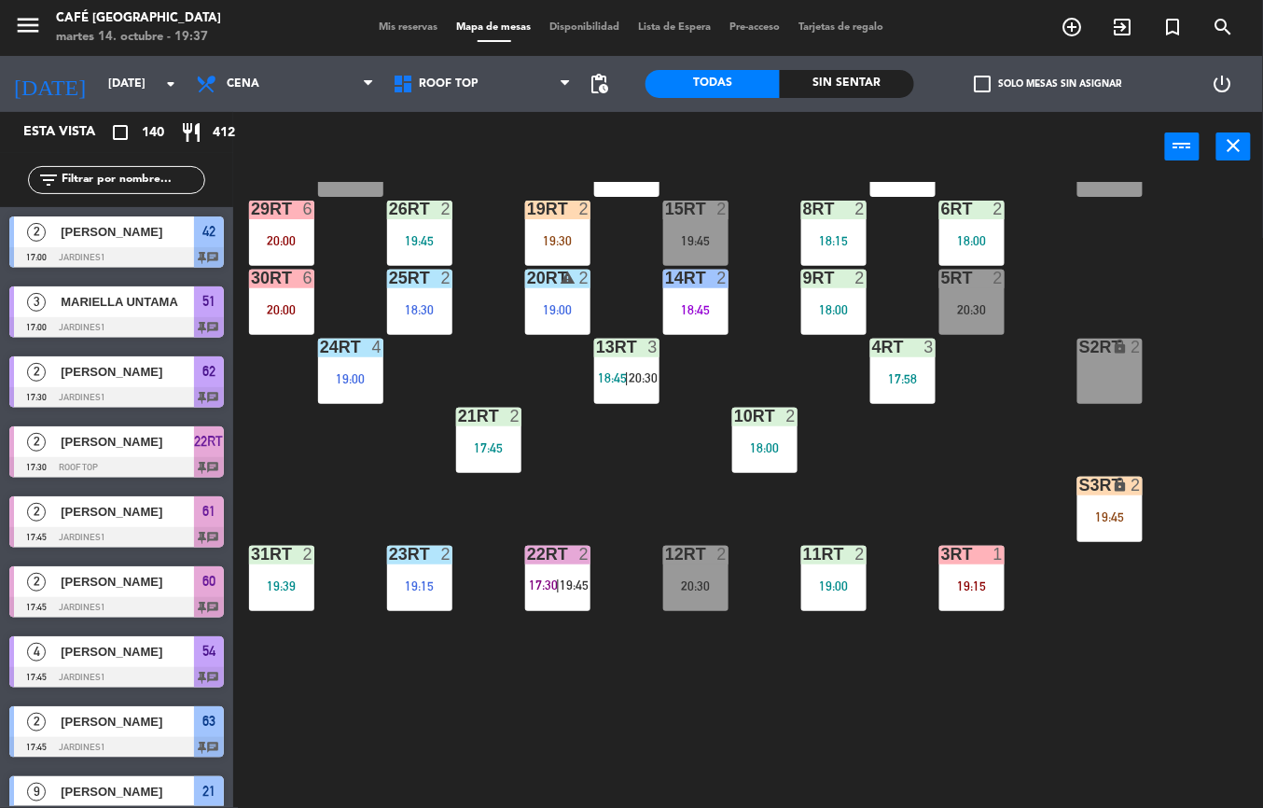
scroll to position [0, 0]
click at [894, 377] on div "17:58" at bounding box center [902, 378] width 65 height 13
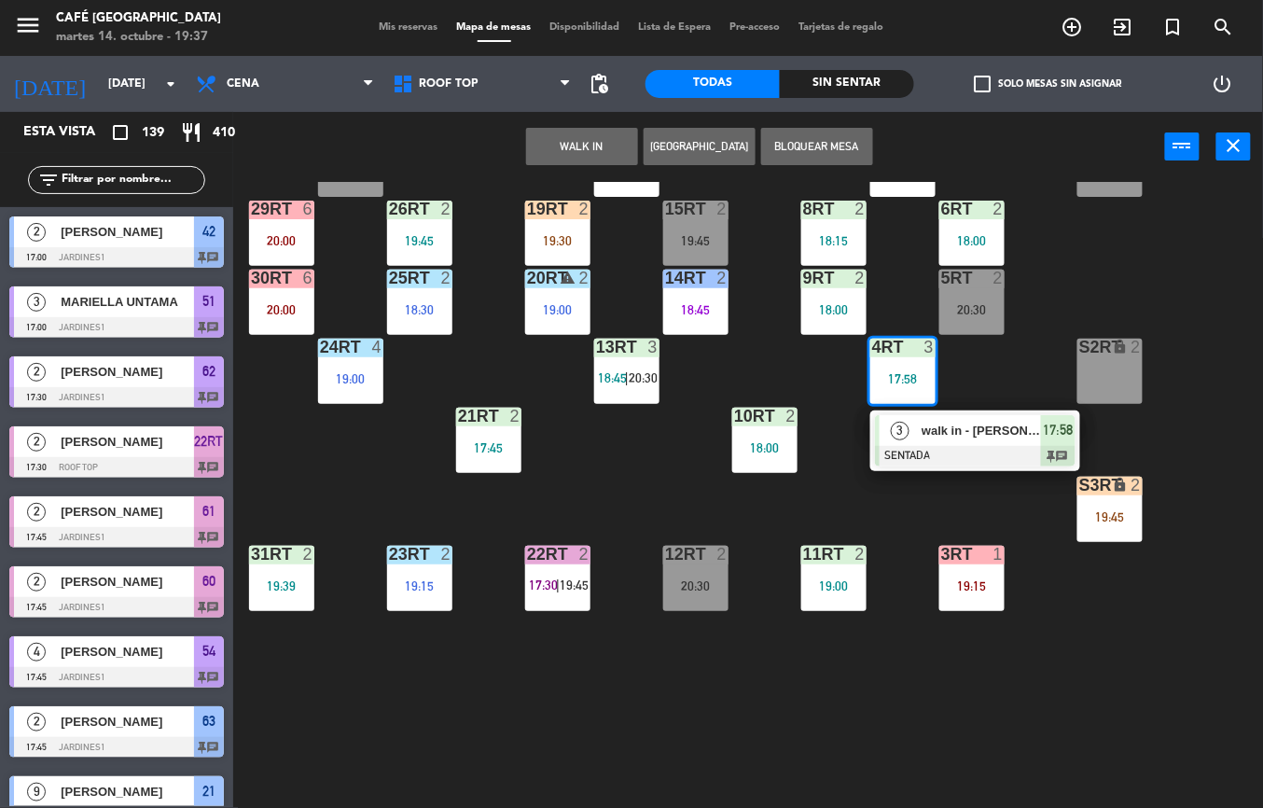
click at [907, 461] on div at bounding box center [975, 456] width 201 height 21
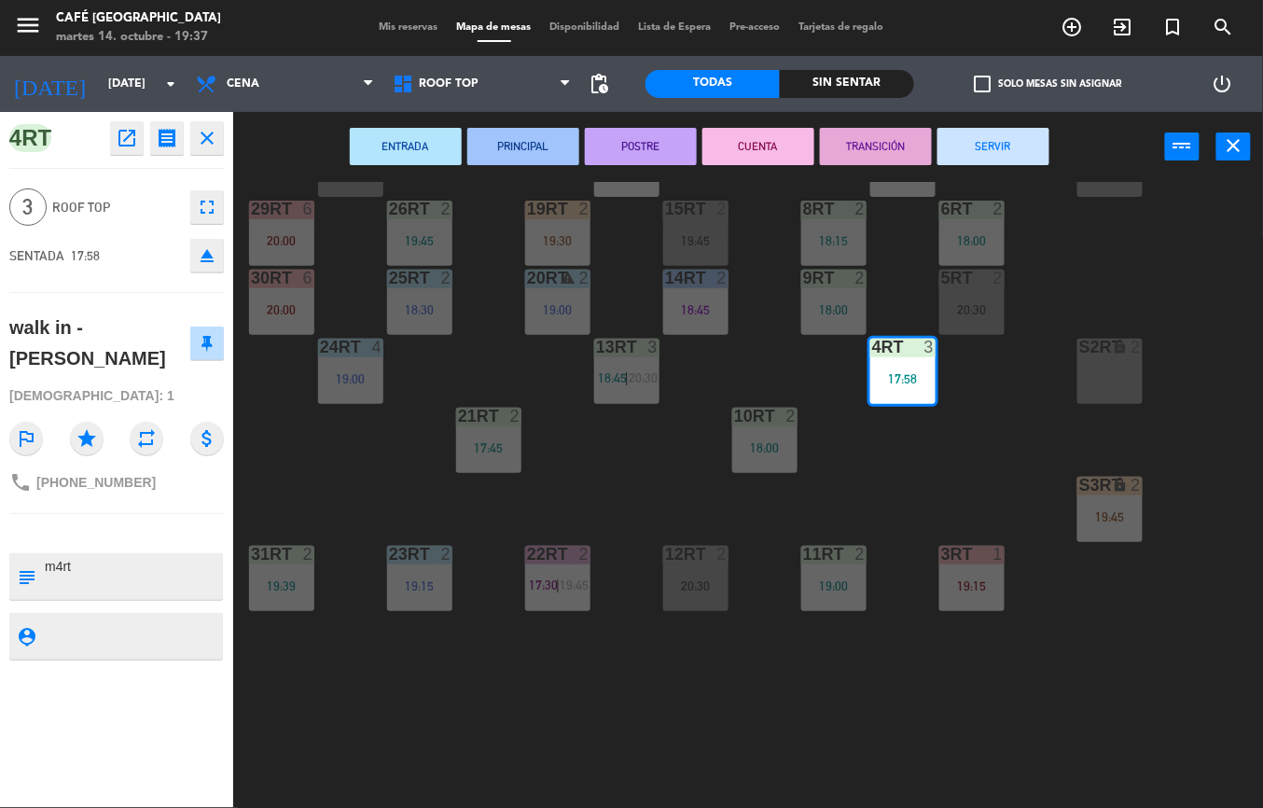
click at [541, 135] on button "PRINCIPAL" at bounding box center [523, 146] width 112 height 37
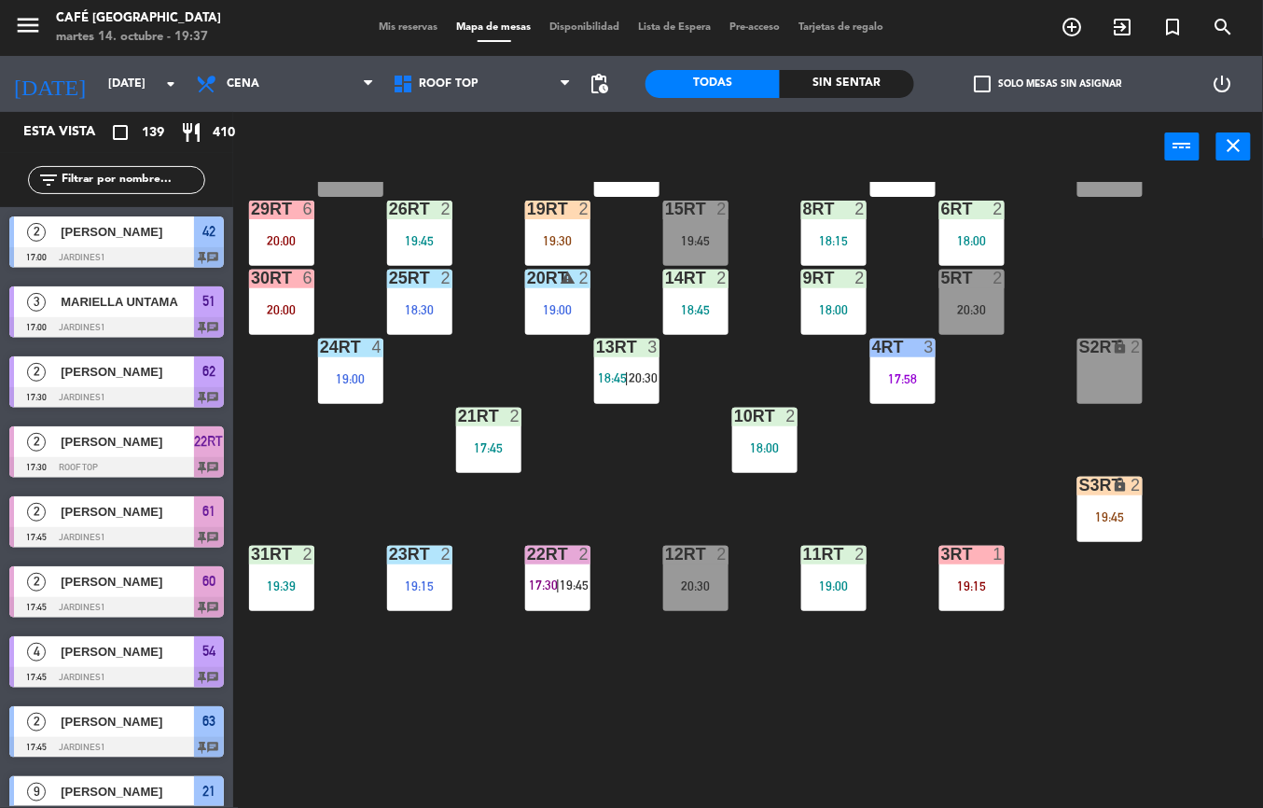
click at [613, 374] on span "18:45" at bounding box center [612, 377] width 29 height 15
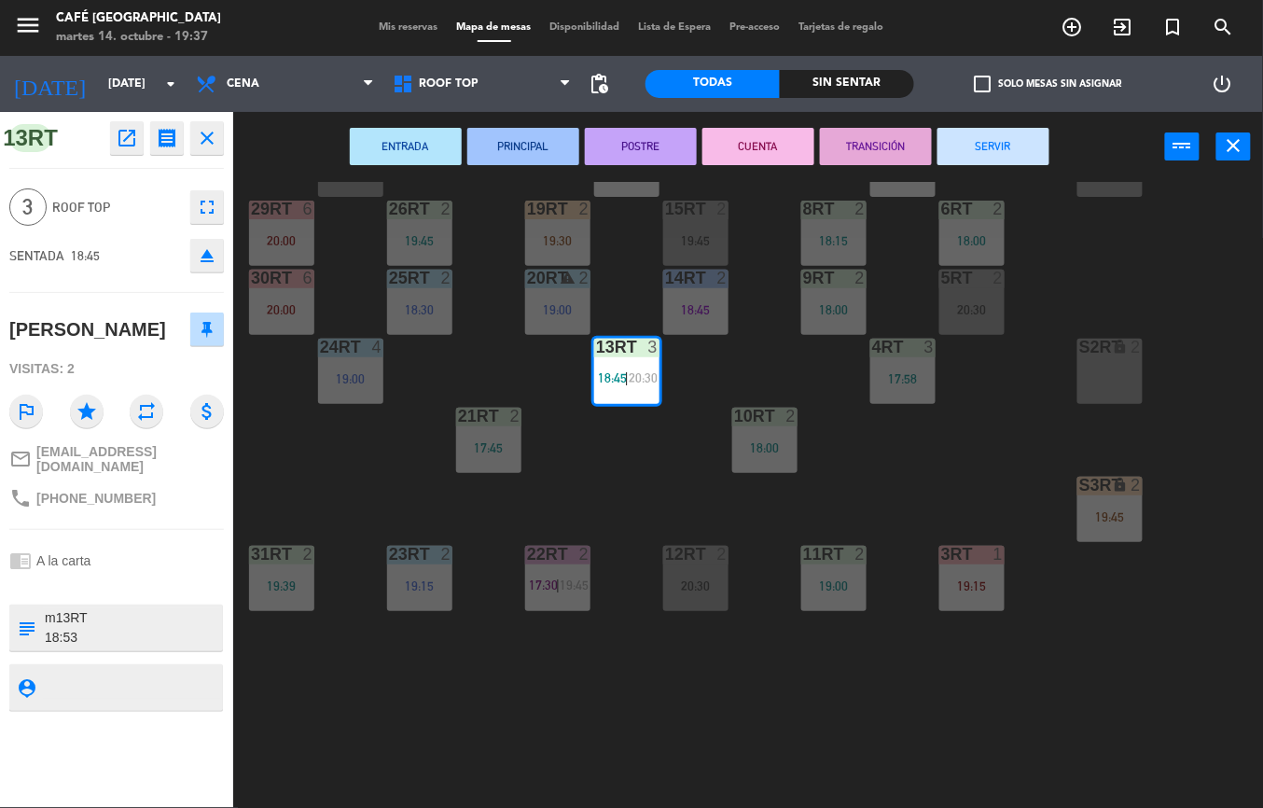
click at [519, 150] on button "PRINCIPAL" at bounding box center [523, 146] width 112 height 37
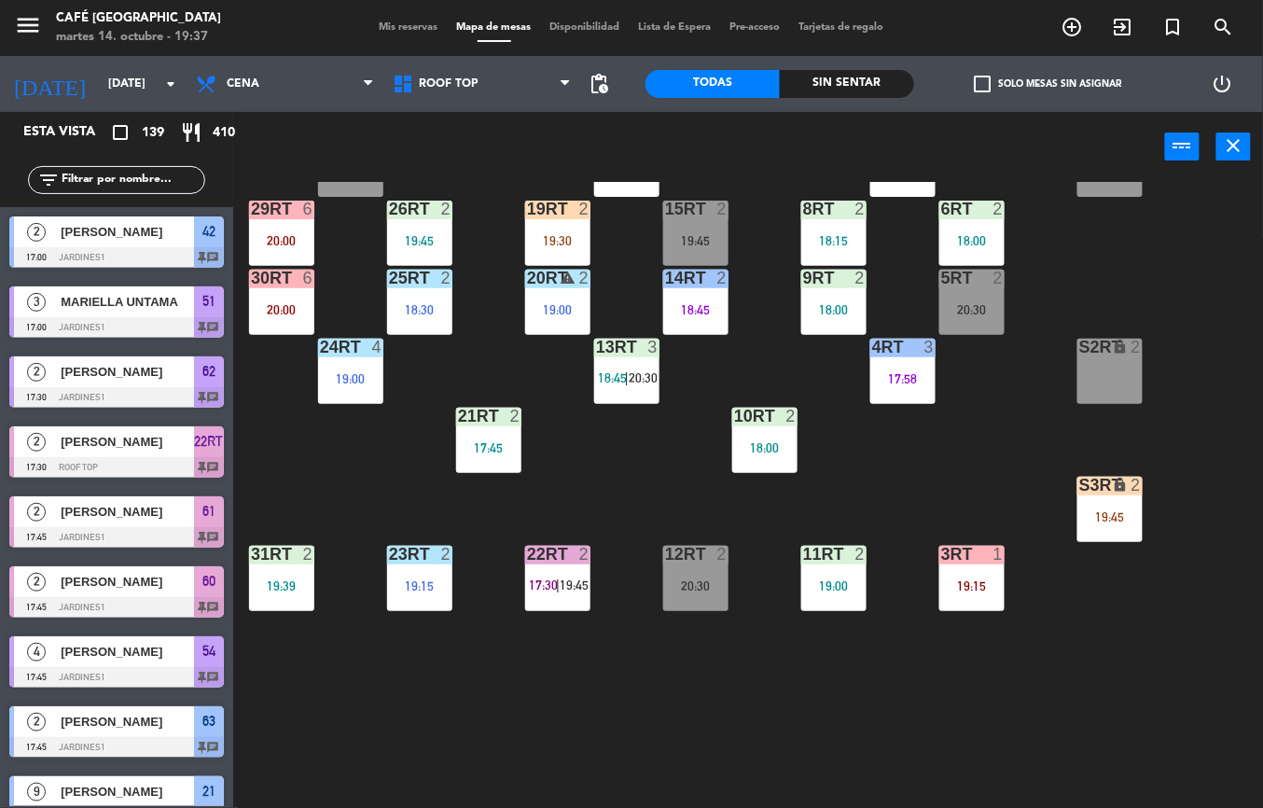
click at [825, 589] on div "19:00" at bounding box center [833, 585] width 65 height 13
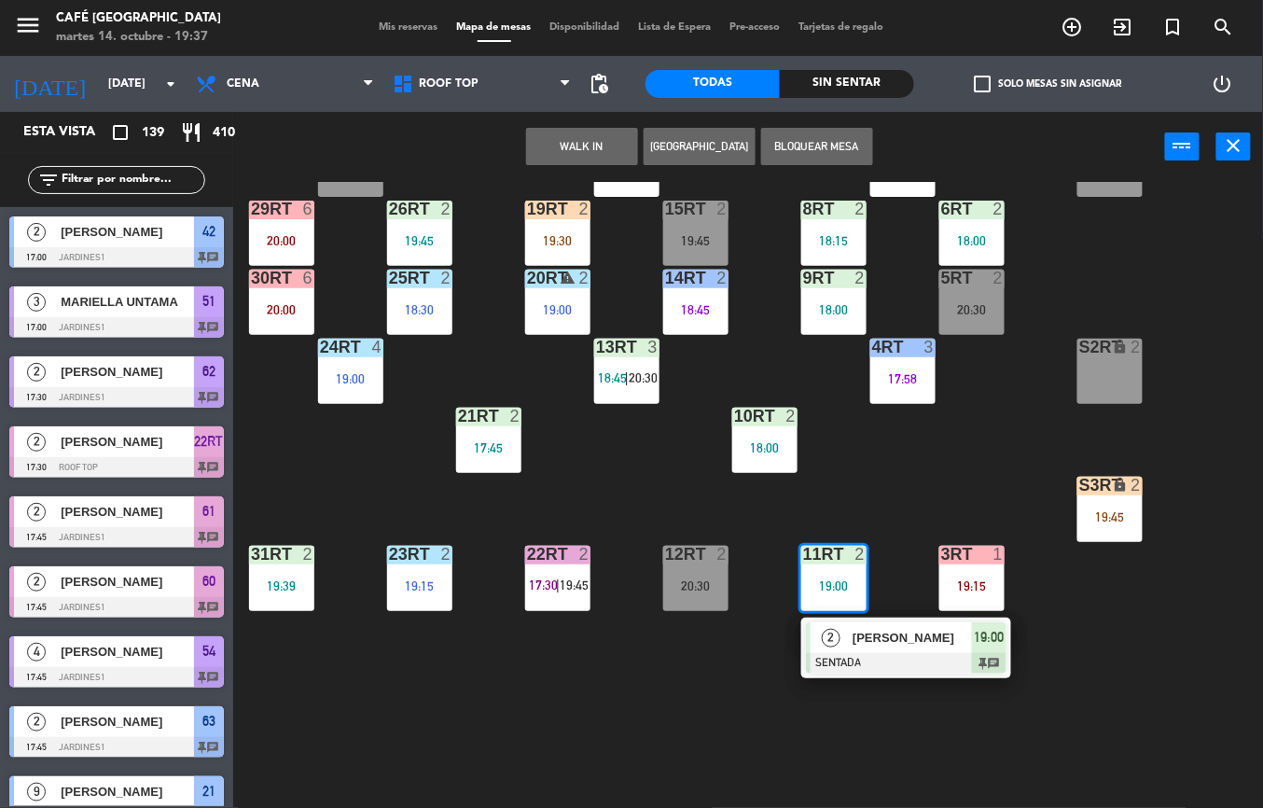
click at [844, 635] on div "2" at bounding box center [831, 637] width 40 height 31
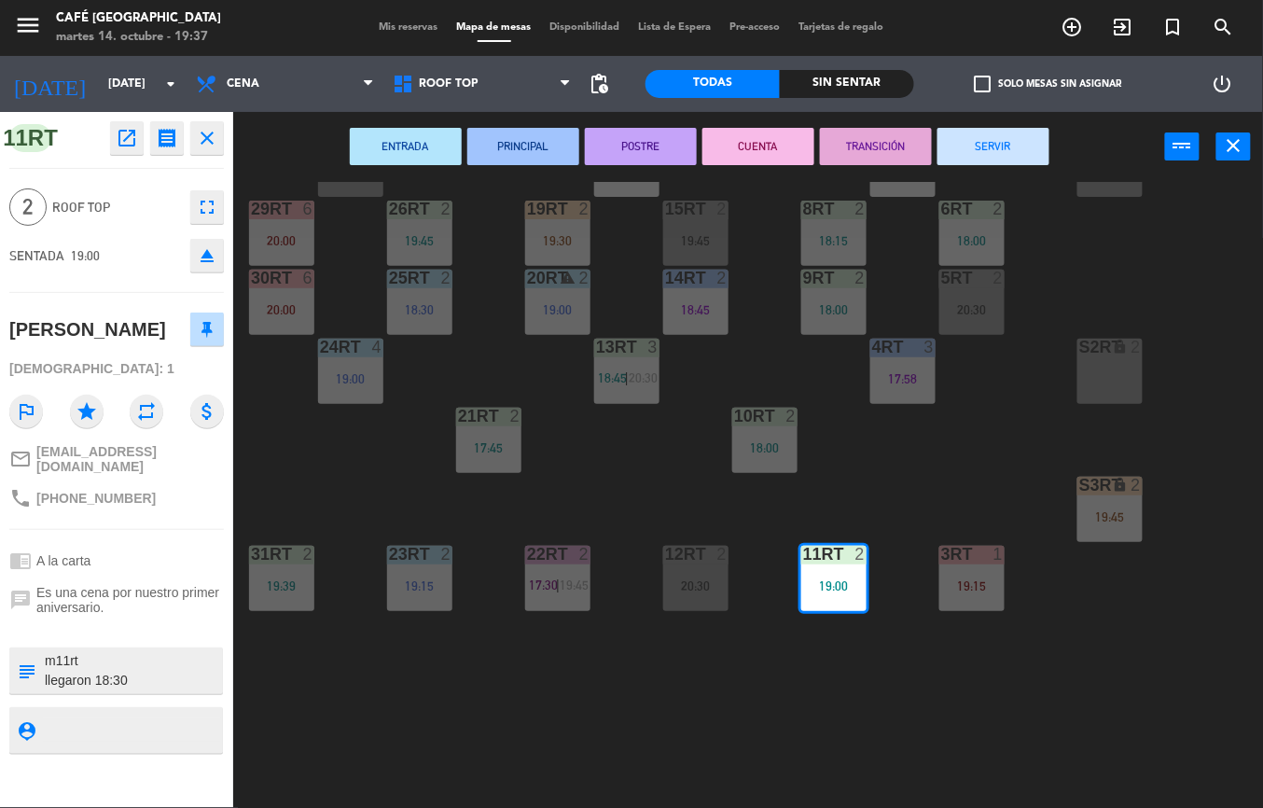
click at [404, 144] on button "ENTRADA" at bounding box center [406, 146] width 112 height 37
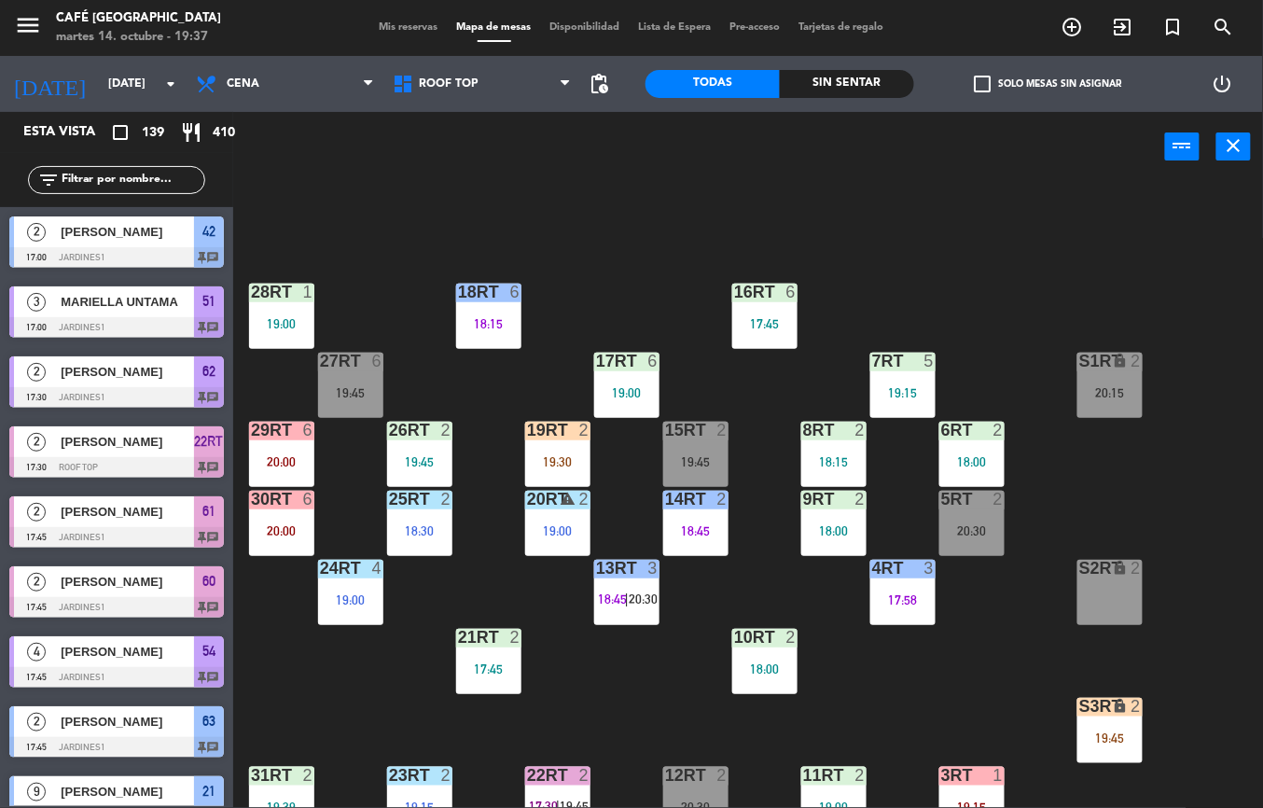
click at [825, 546] on div "9RT 2 18:00" at bounding box center [833, 523] width 65 height 65
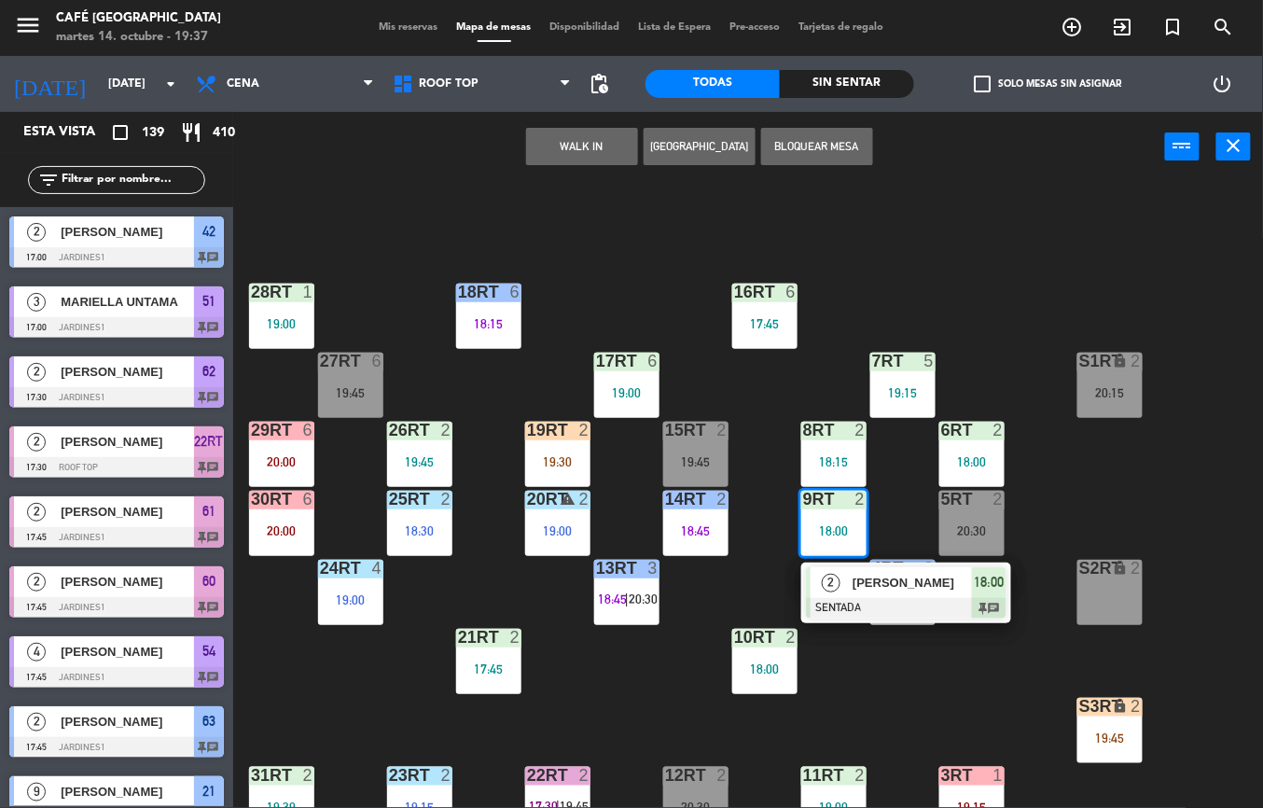
click at [856, 599] on div at bounding box center [906, 608] width 201 height 21
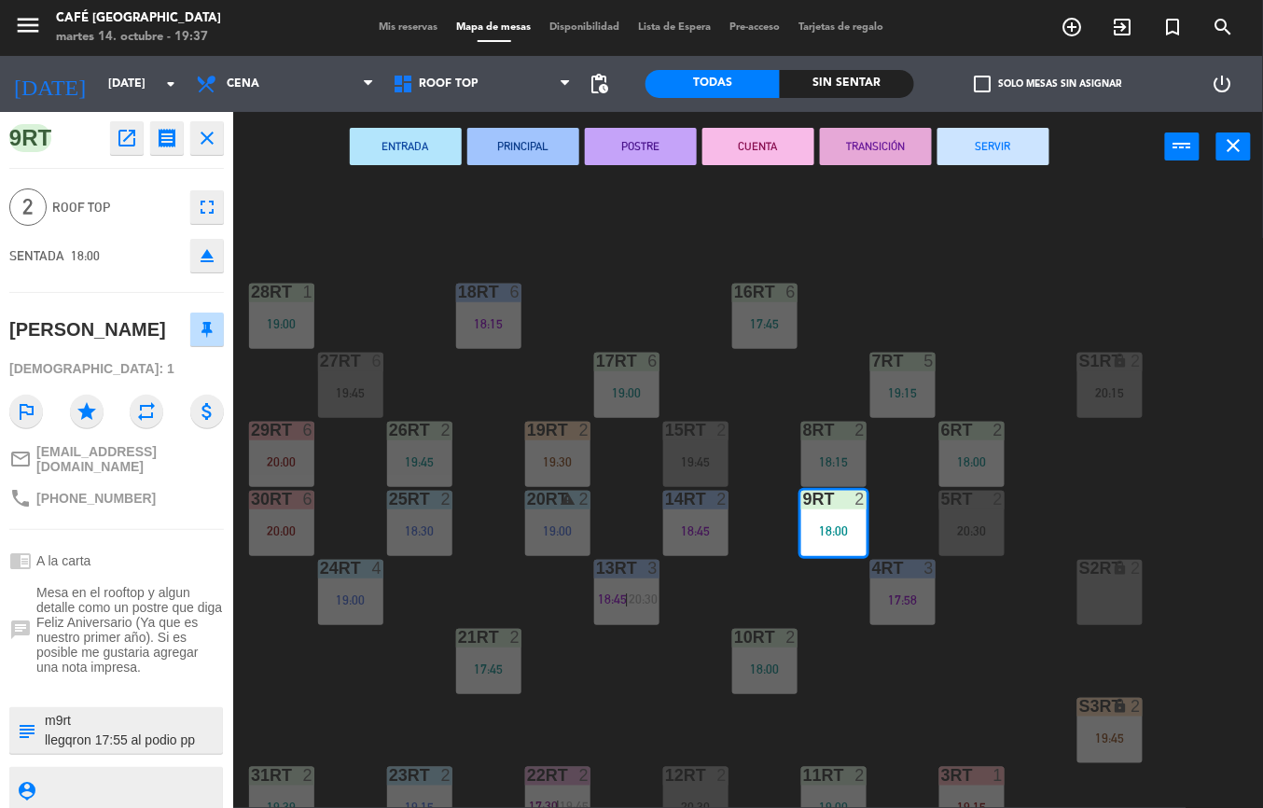
click at [506, 154] on button "PRINCIPAL" at bounding box center [523, 146] width 112 height 37
click at [829, 465] on div "18:15" at bounding box center [833, 461] width 65 height 13
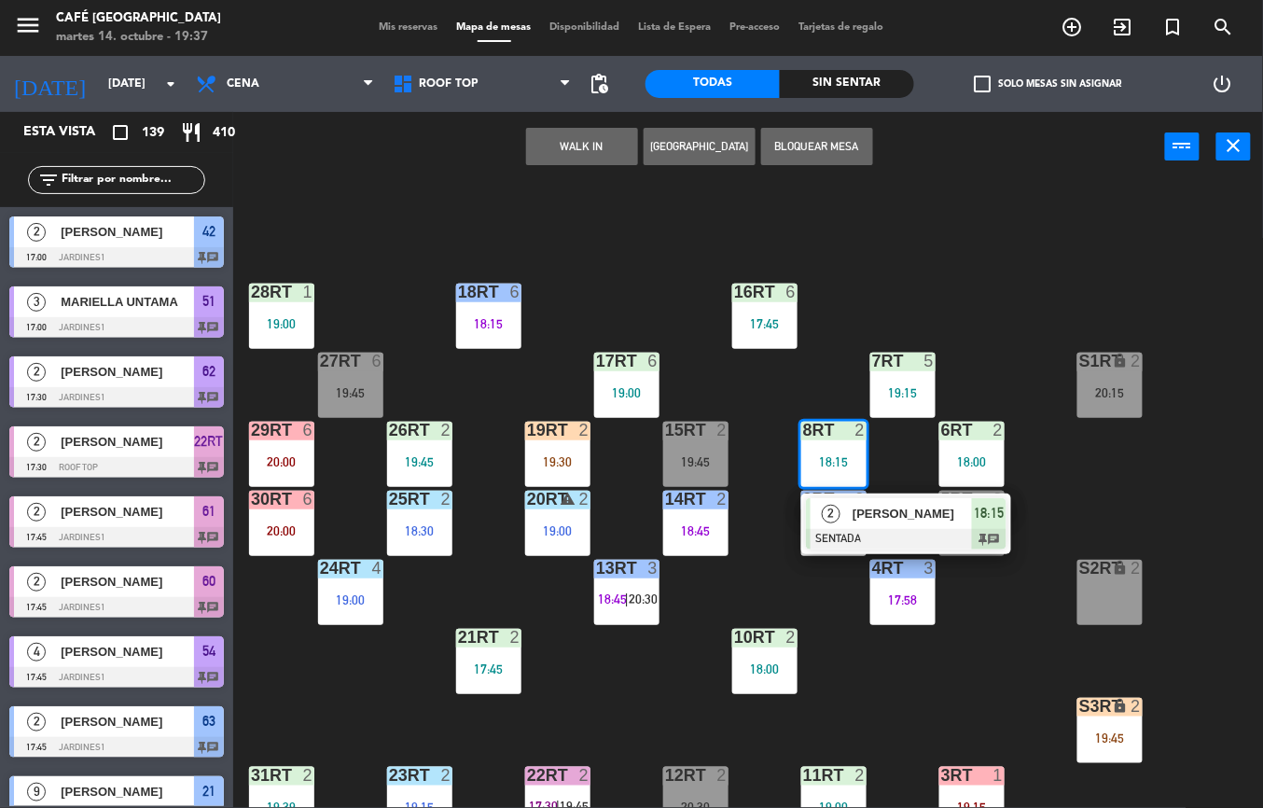
click at [867, 537] on div at bounding box center [906, 539] width 201 height 21
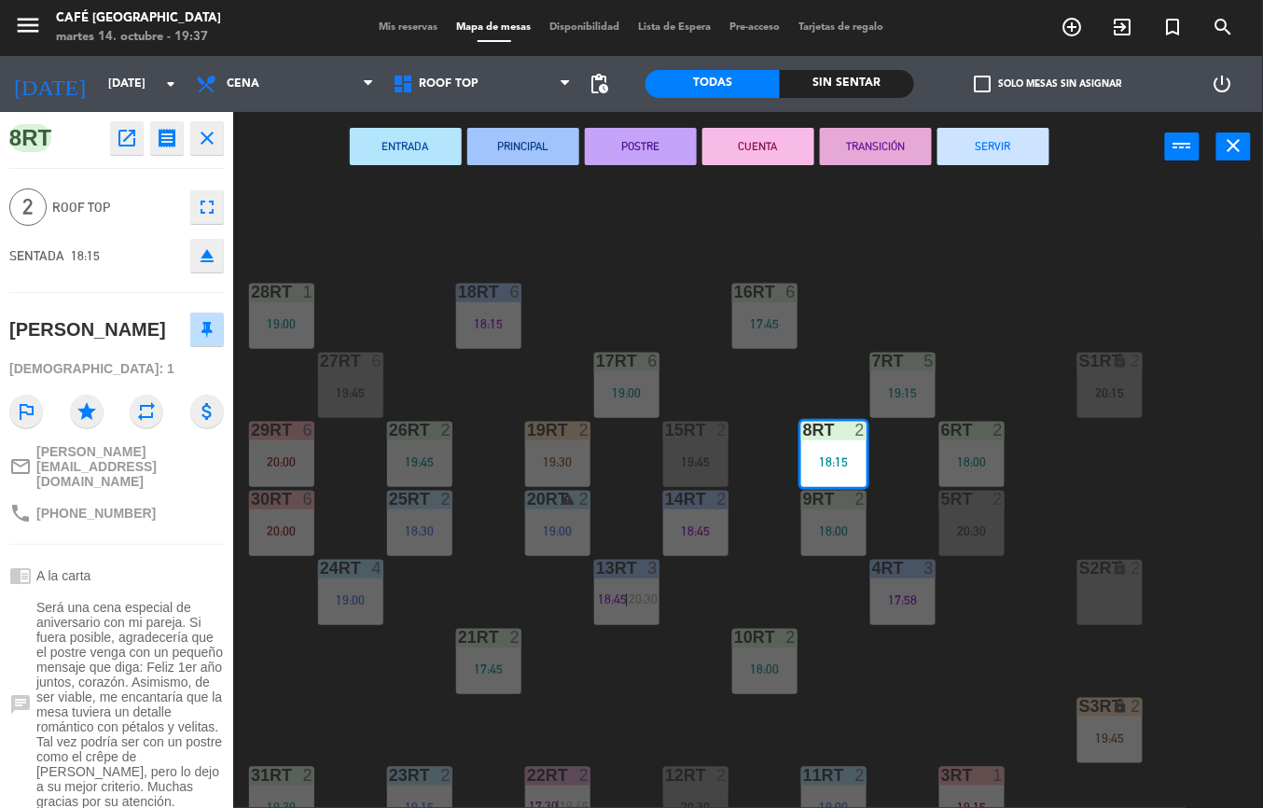
click at [520, 139] on button "PRINCIPAL" at bounding box center [523, 146] width 112 height 37
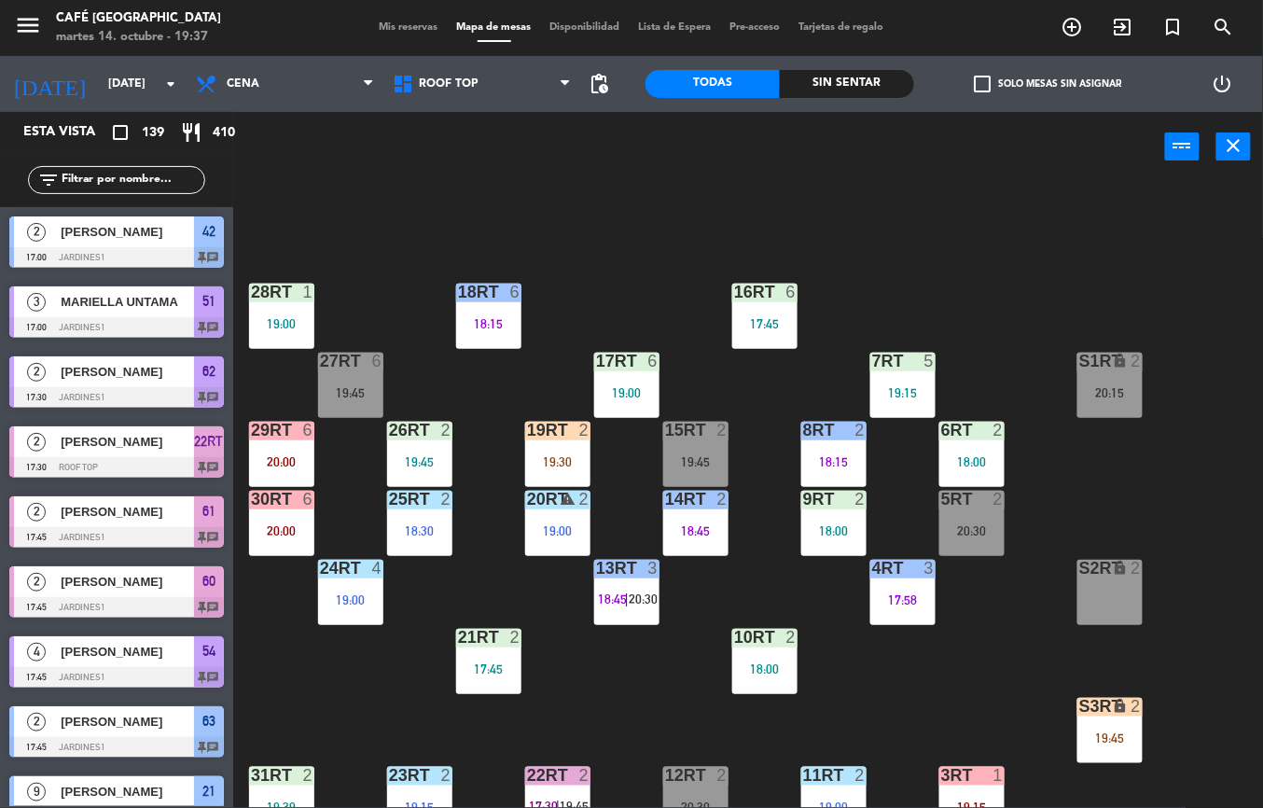
click at [752, 323] on div "17:45" at bounding box center [764, 323] width 65 height 13
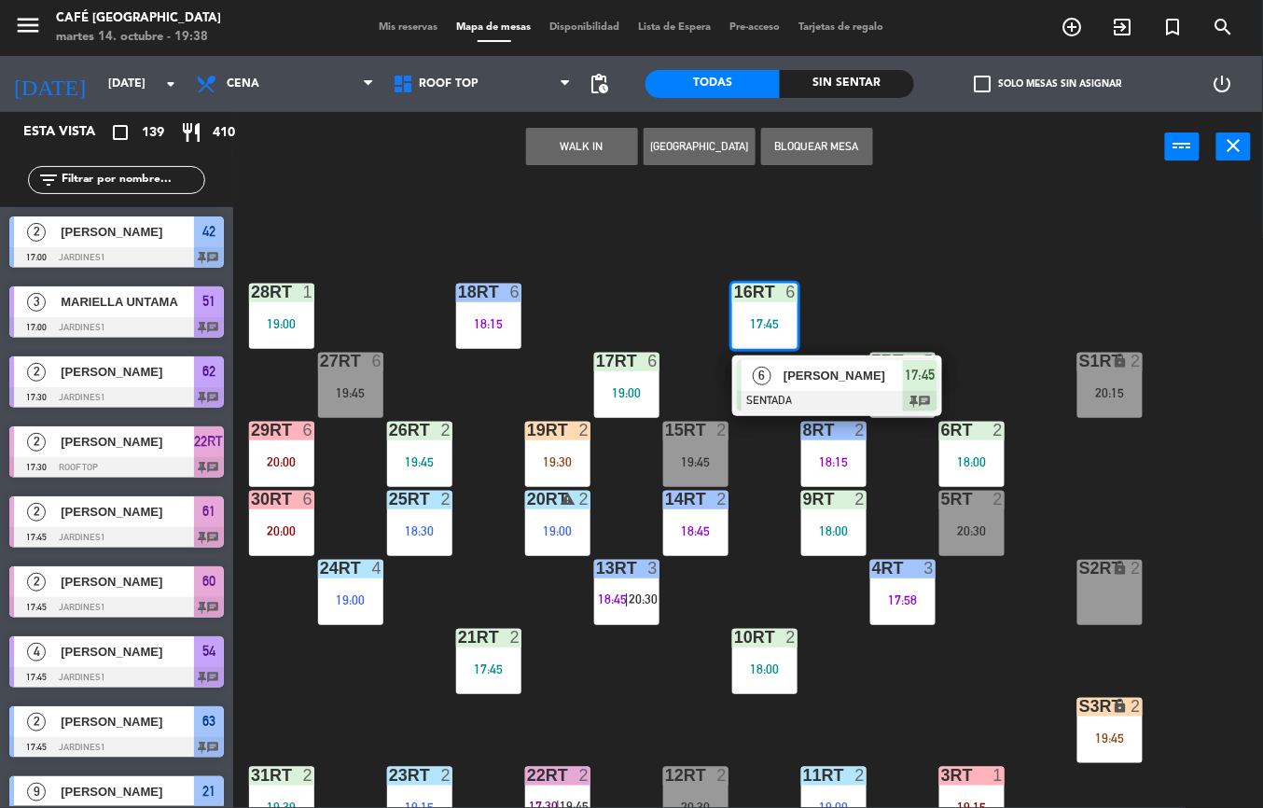
click at [810, 374] on span "[PERSON_NAME]" at bounding box center [843, 376] width 119 height 20
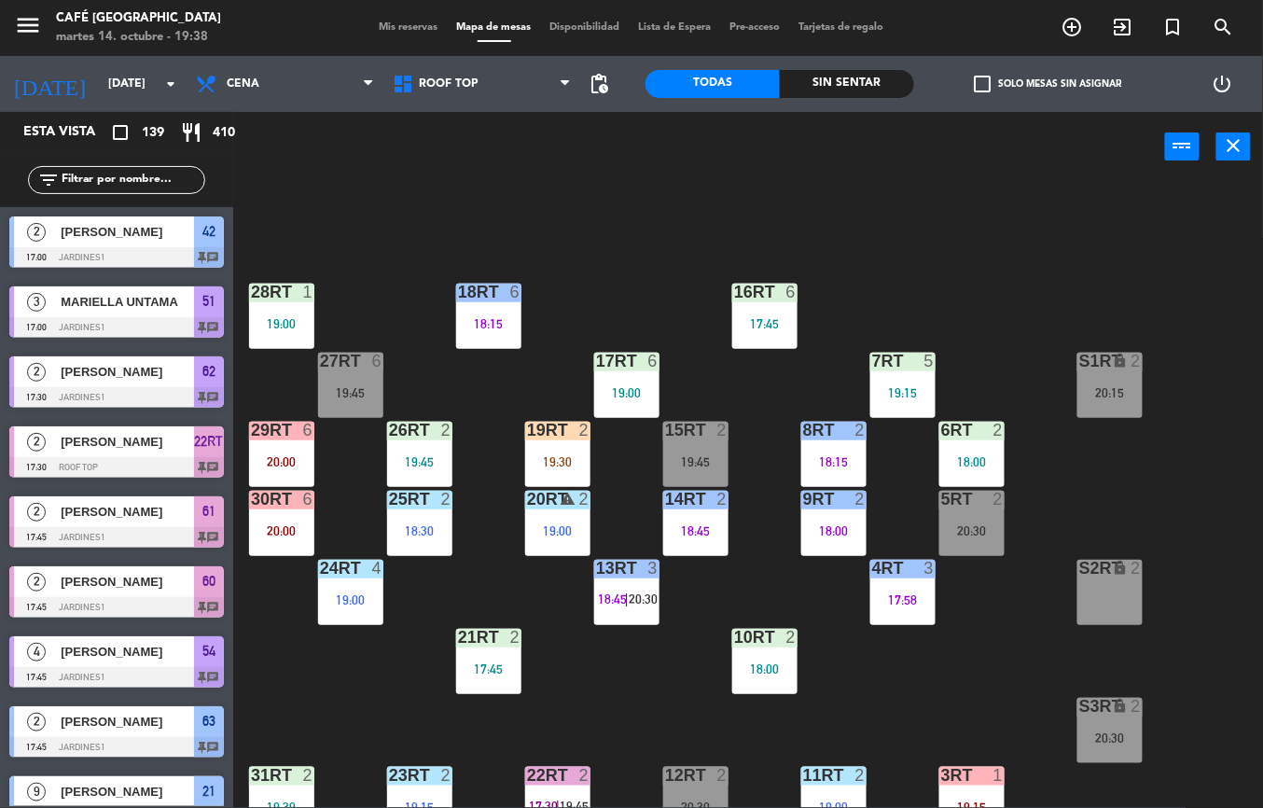
scroll to position [170, 0]
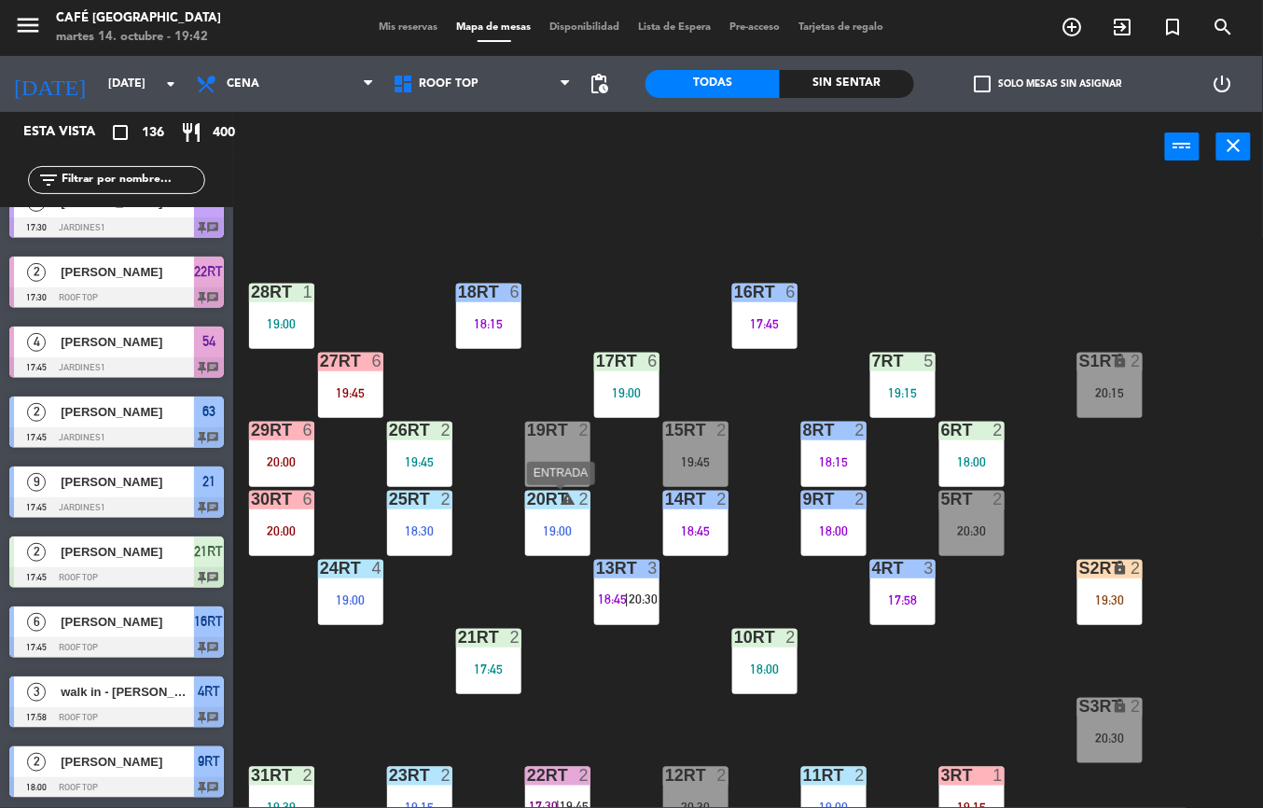
click at [900, 389] on div "19:15" at bounding box center [902, 392] width 65 height 13
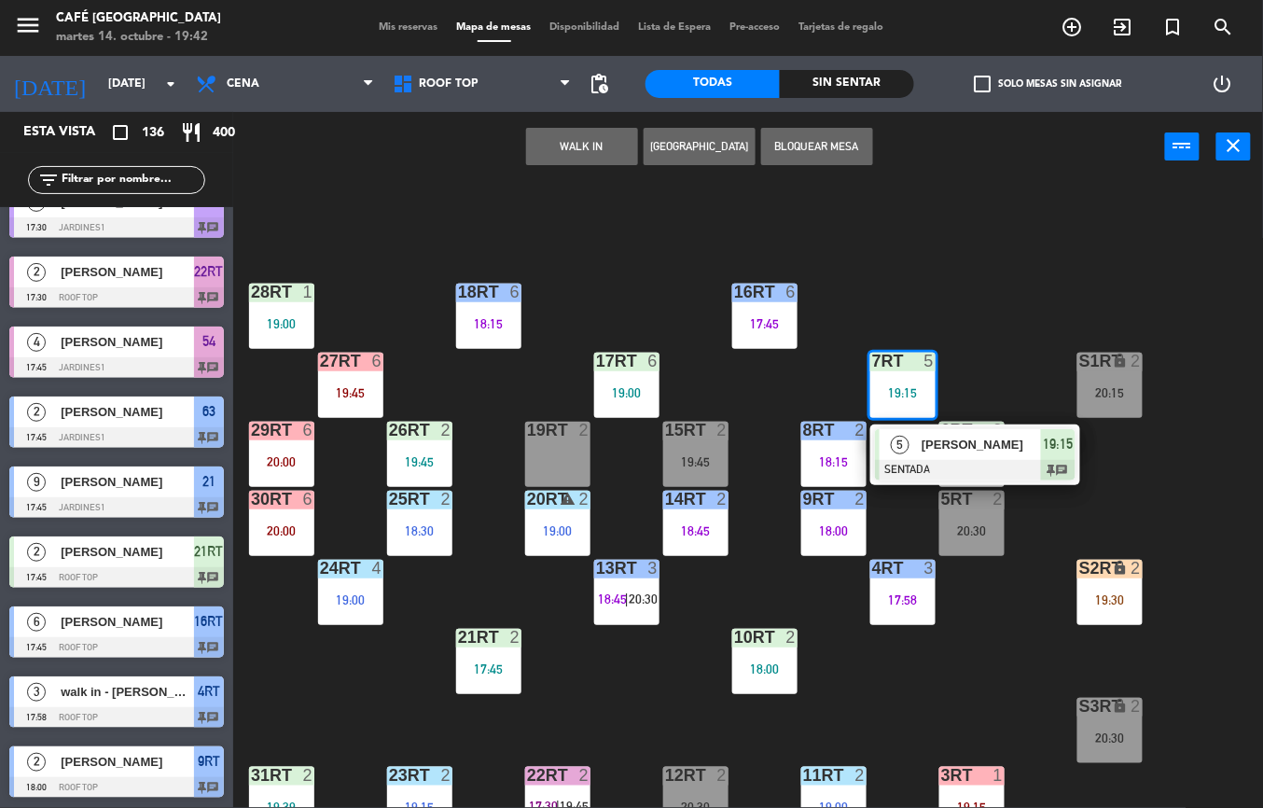
click at [974, 438] on span "[PERSON_NAME]" at bounding box center [981, 445] width 119 height 20
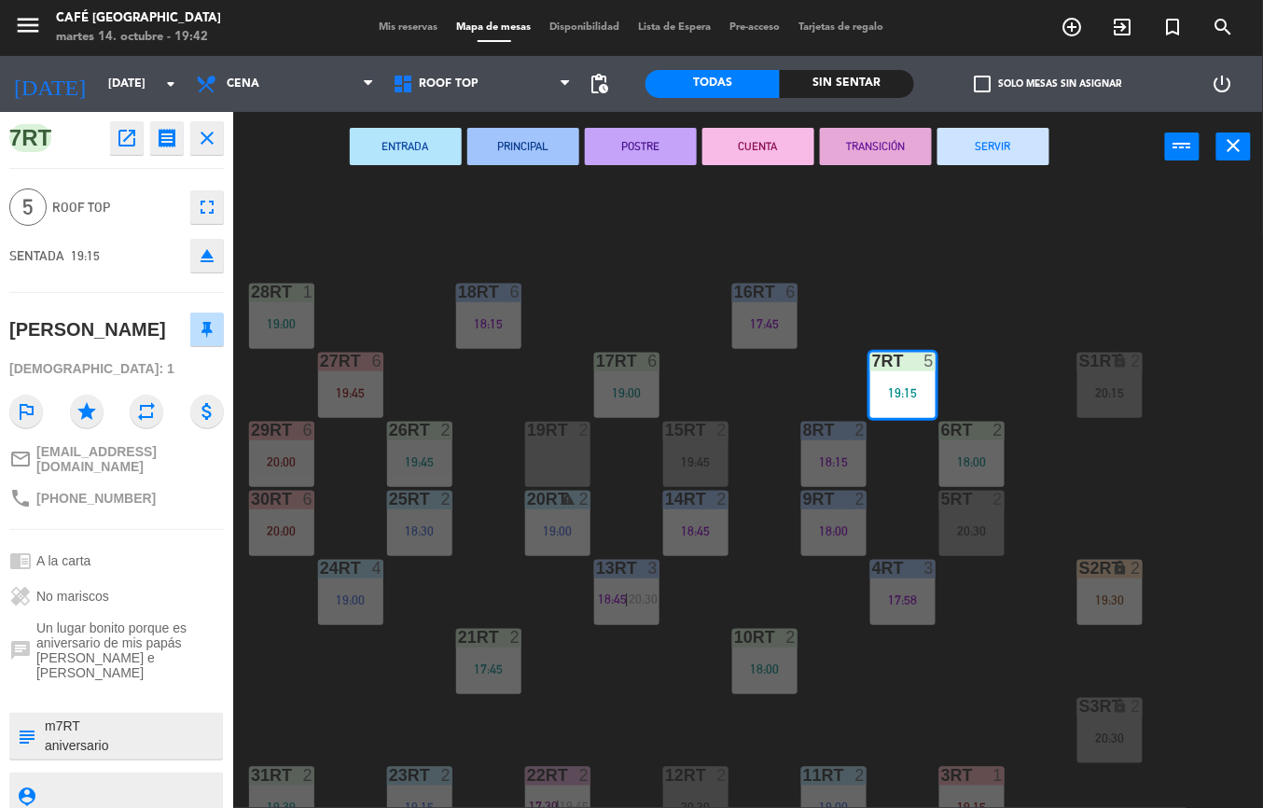
click at [1043, 251] on div "18RT 6 18:15 16RT 6 17:45 28RT 1 19:00 80RR lock 2 20:15 27RT 6 19:45 7RT 5 19:…" at bounding box center [754, 495] width 1017 height 626
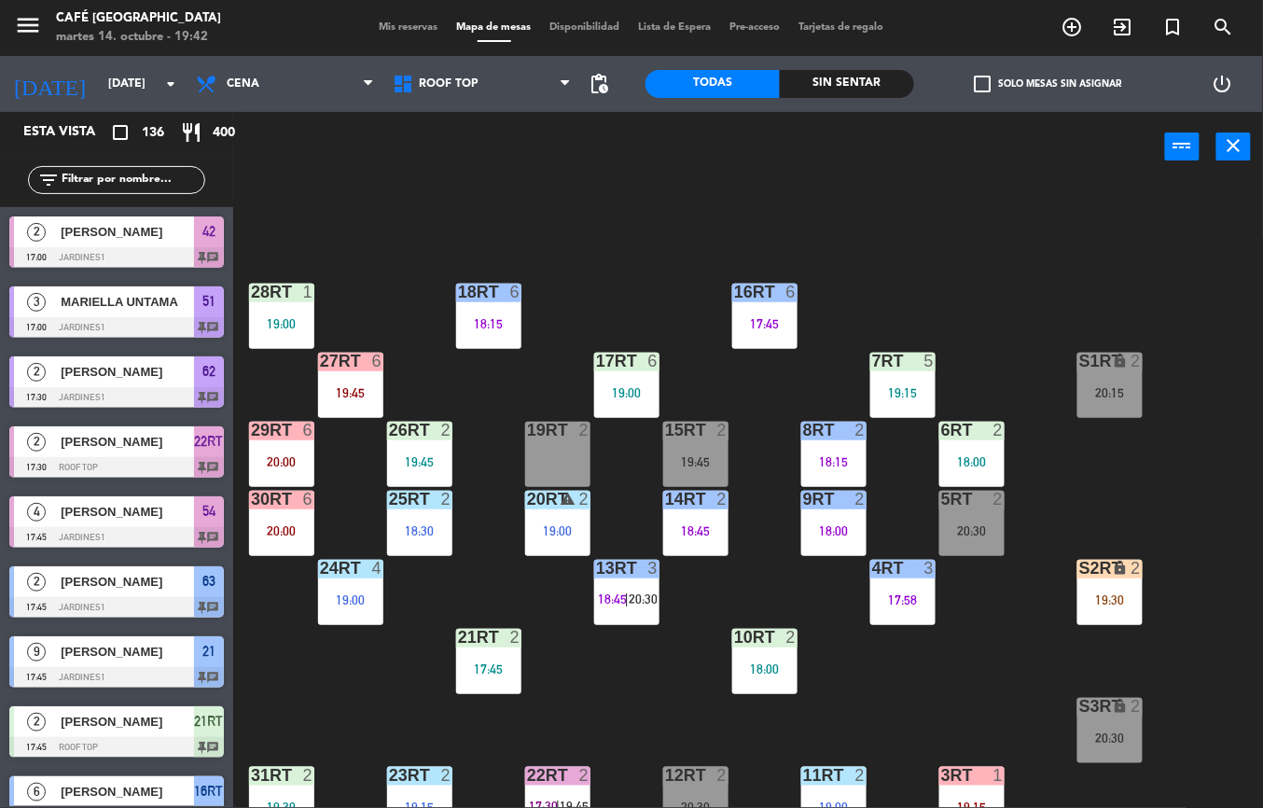
scroll to position [0, 0]
click at [837, 442] on div "8RT 2 18:15" at bounding box center [833, 454] width 65 height 65
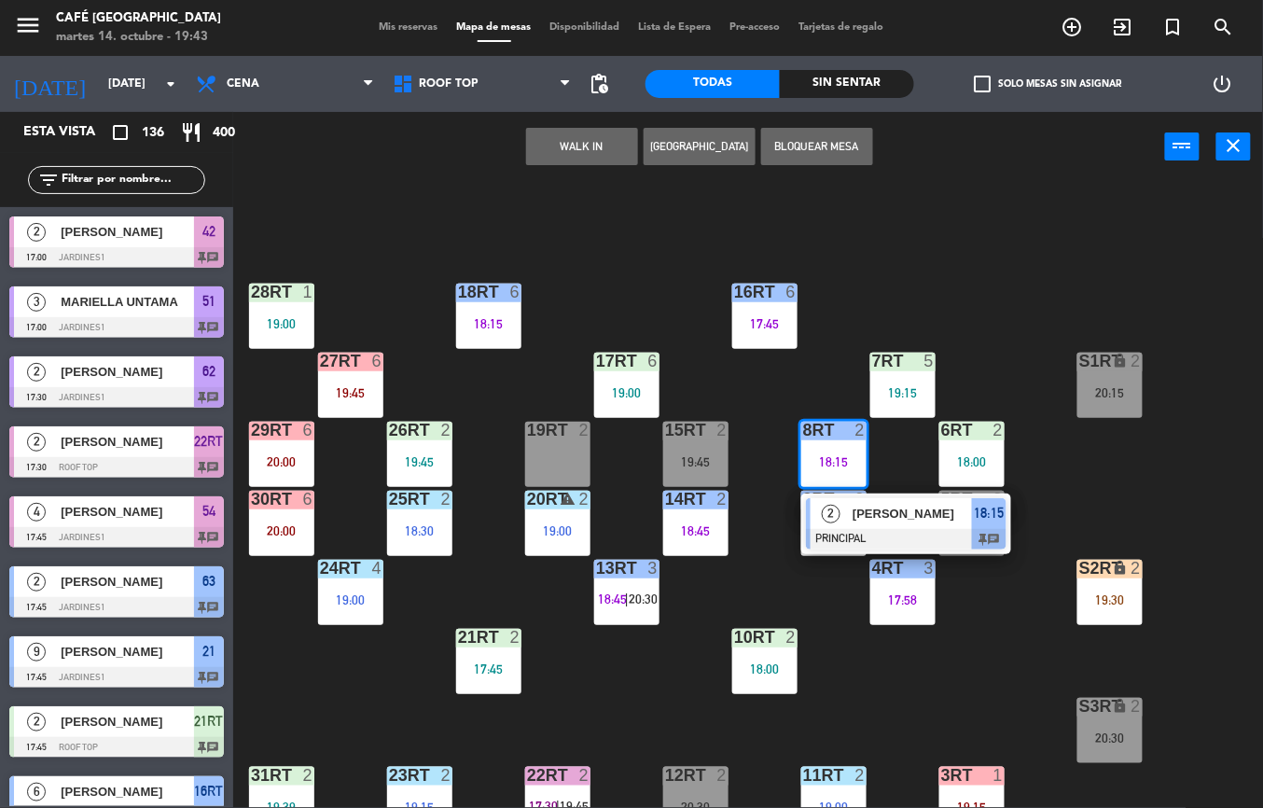
click at [926, 512] on span "[PERSON_NAME]" at bounding box center [912, 514] width 119 height 20
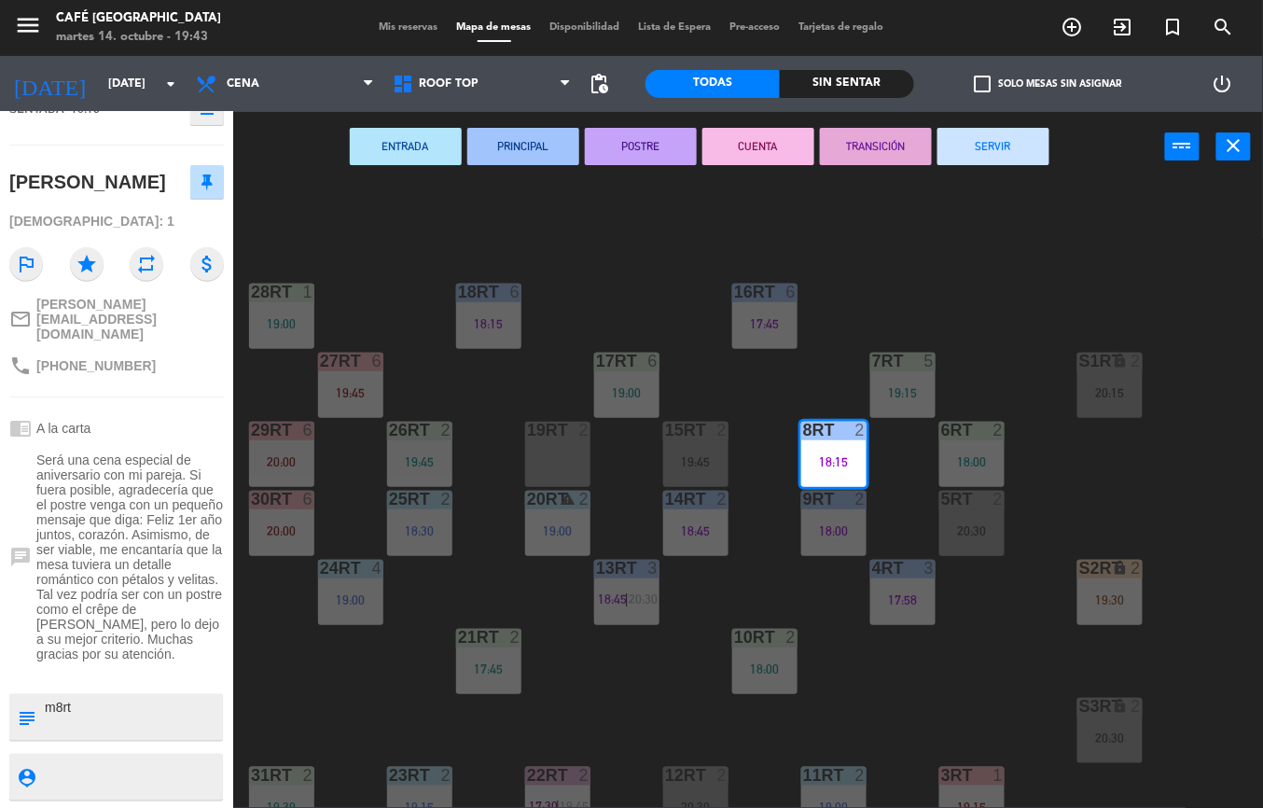
scroll to position [179, 0]
click at [202, 451] on span "Será una cena especial de aniversario con mi pareja. Si fuera posible, agradece…" at bounding box center [129, 555] width 187 height 209
click at [1124, 293] on div "18RT 6 18:15 16RT 6 17:45 28RT 1 19:00 80RR lock 2 20:15 27RT 6 19:45 7RT 5 19:…" at bounding box center [754, 495] width 1017 height 626
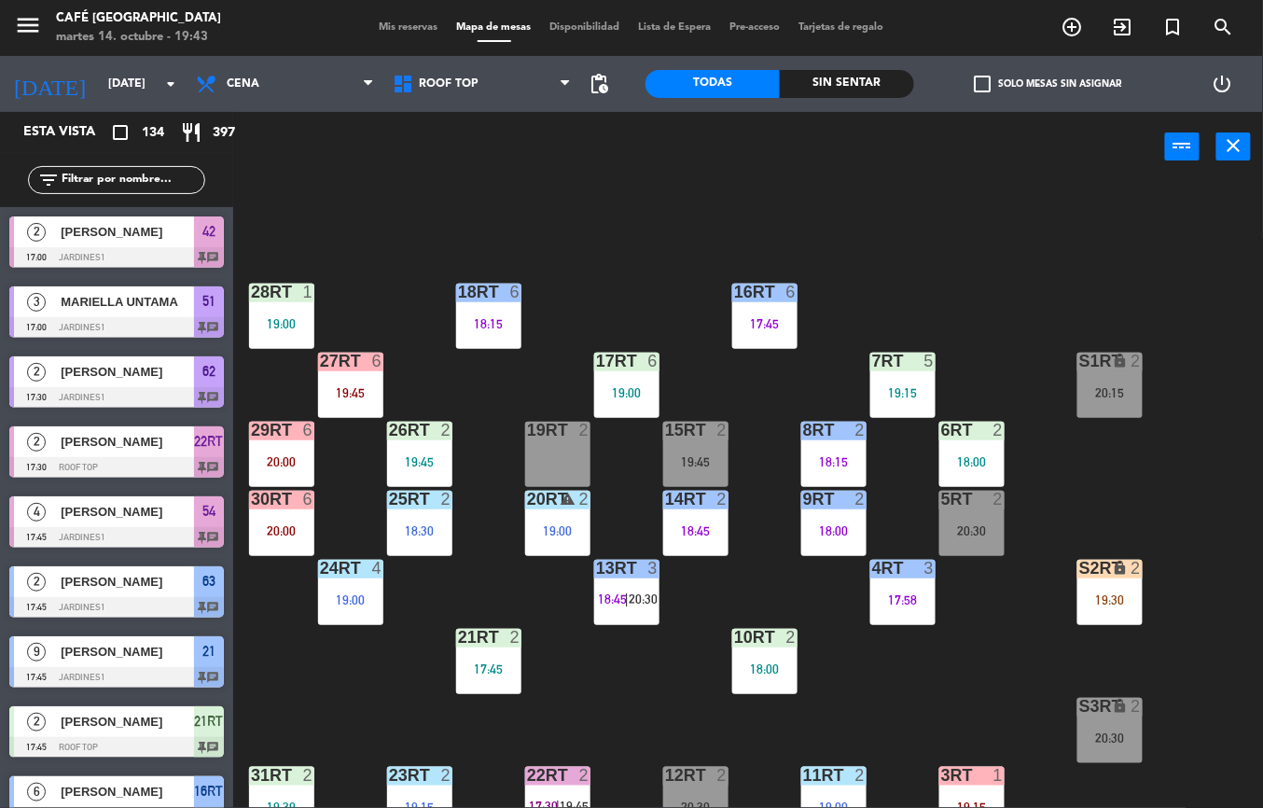
click at [832, 507] on div "menu Café Museo Larco martes 14. octubre - 19:43 Mis reservas Mapa de mesas Dis…" at bounding box center [631, 404] width 1263 height 808
click at [836, 524] on div "18:00" at bounding box center [833, 530] width 65 height 13
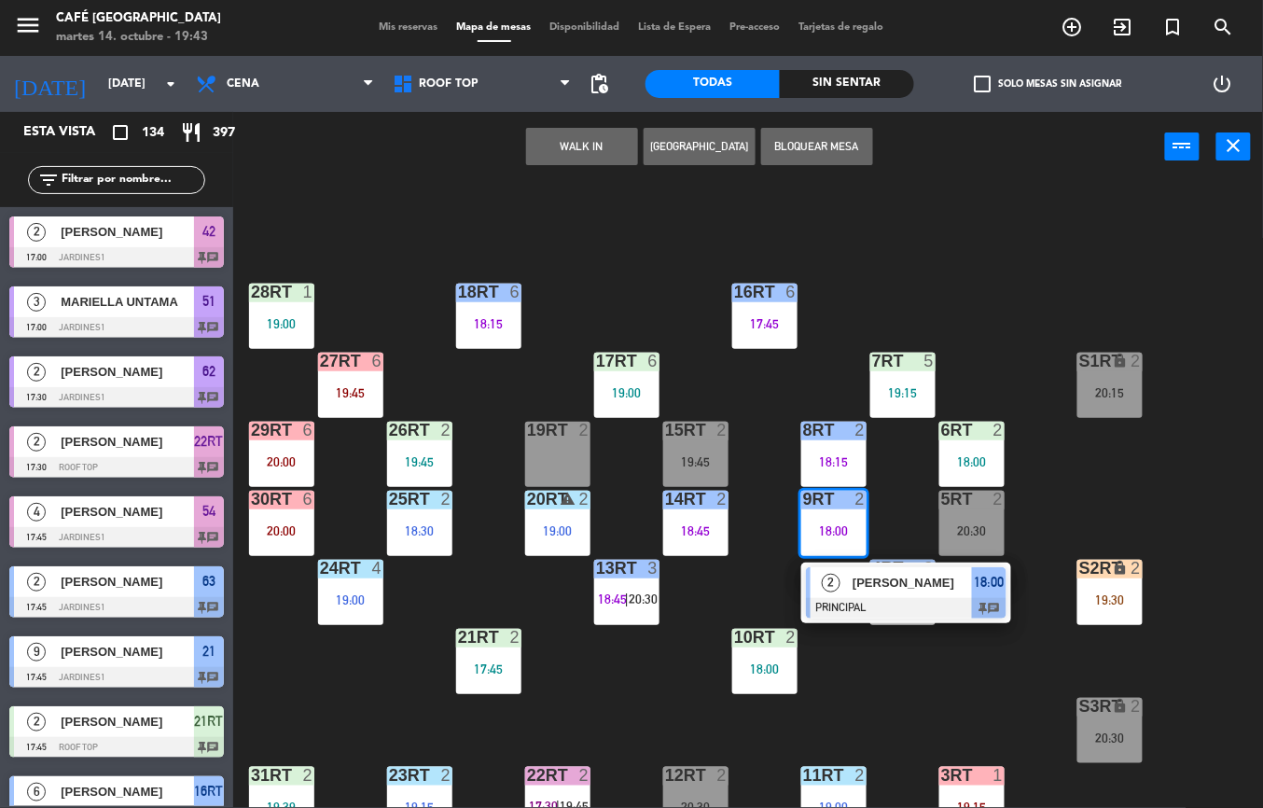
click at [895, 576] on span "[PERSON_NAME]" at bounding box center [912, 583] width 119 height 20
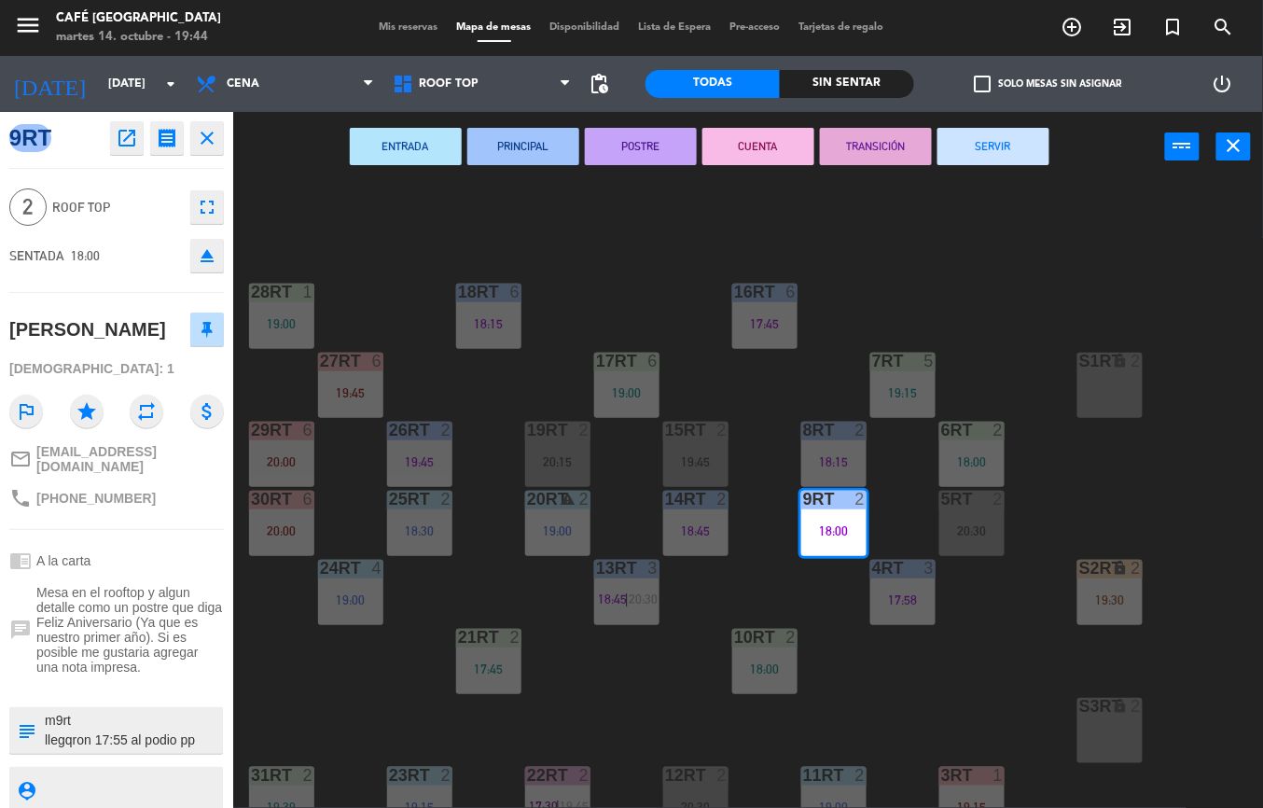
click at [1064, 675] on div "18RT 6 18:15 16RT 6 17:45 28RT 1 19:00 80RR lock 2 27RT 6 19:45 7RT 5 19:15 S1R…" at bounding box center [754, 495] width 1017 height 626
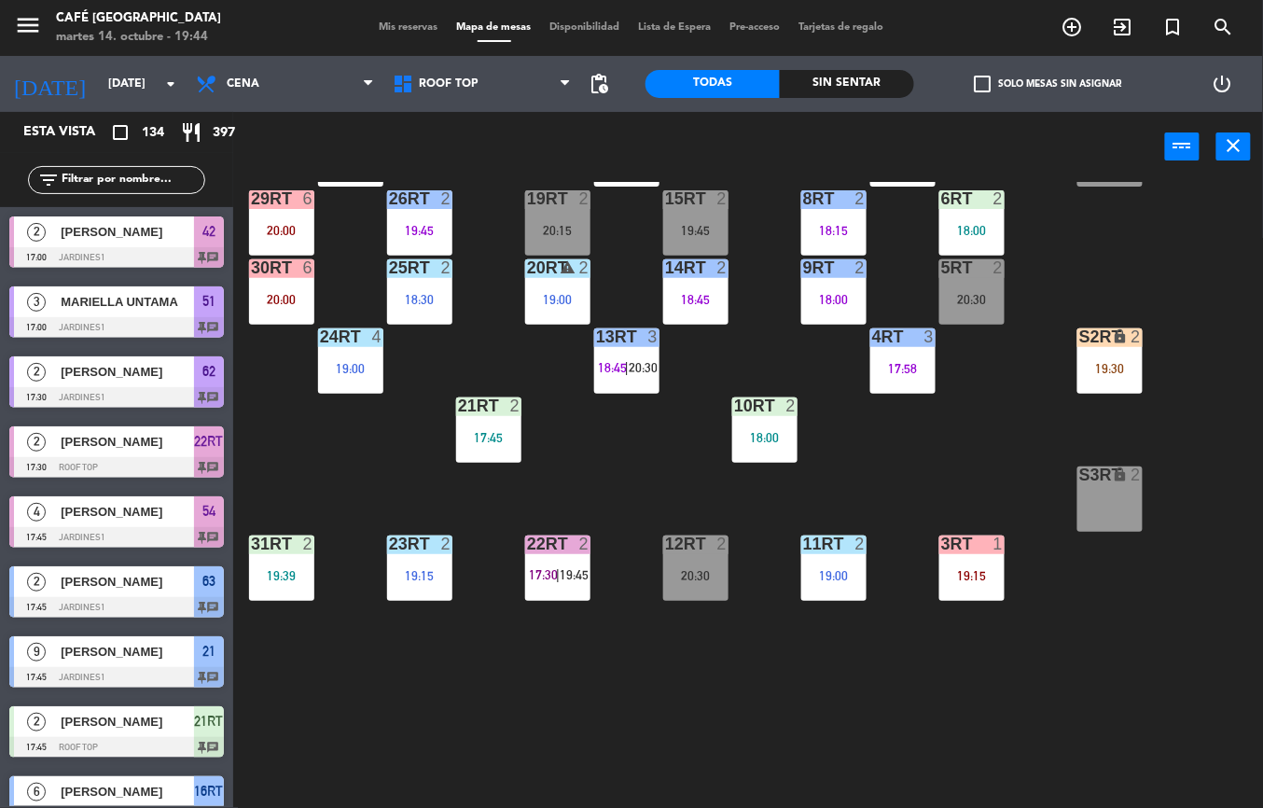
scroll to position [251, 0]
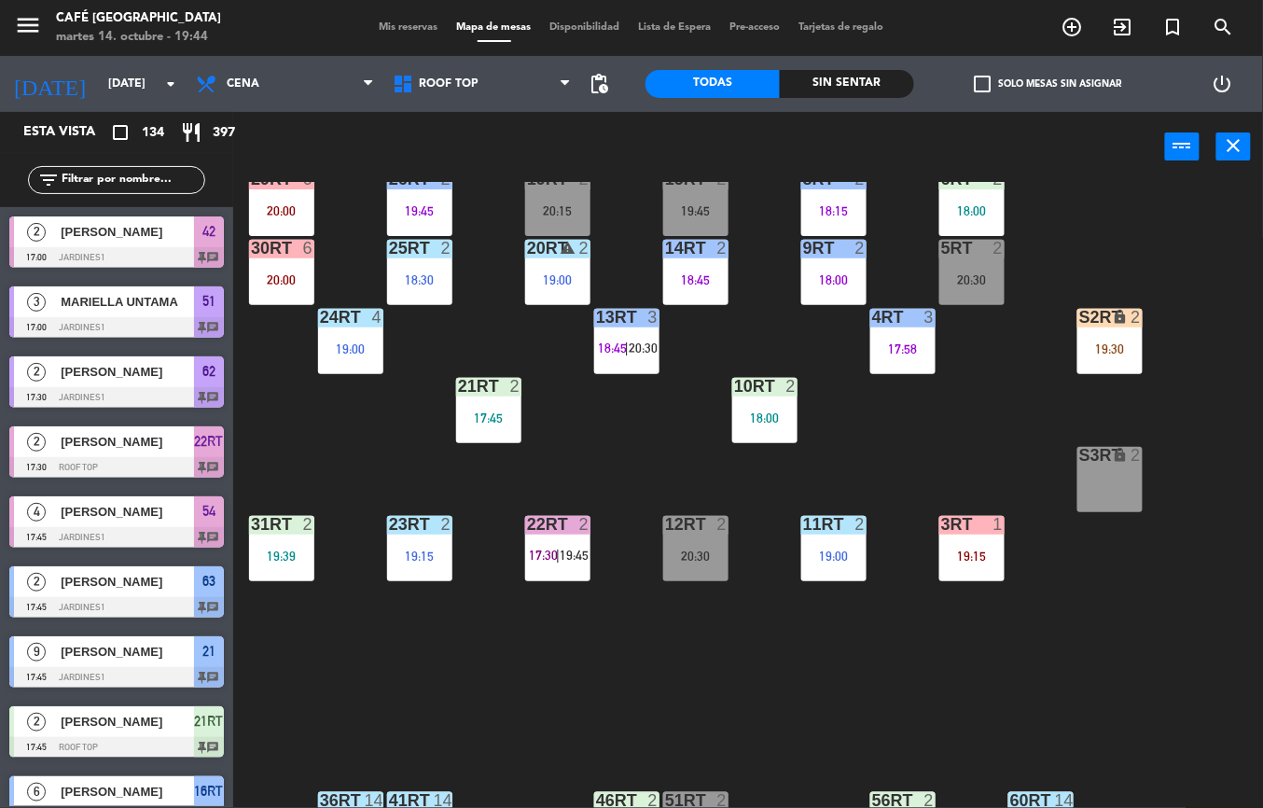
click at [423, 549] on div "19:15" at bounding box center [419, 555] width 65 height 13
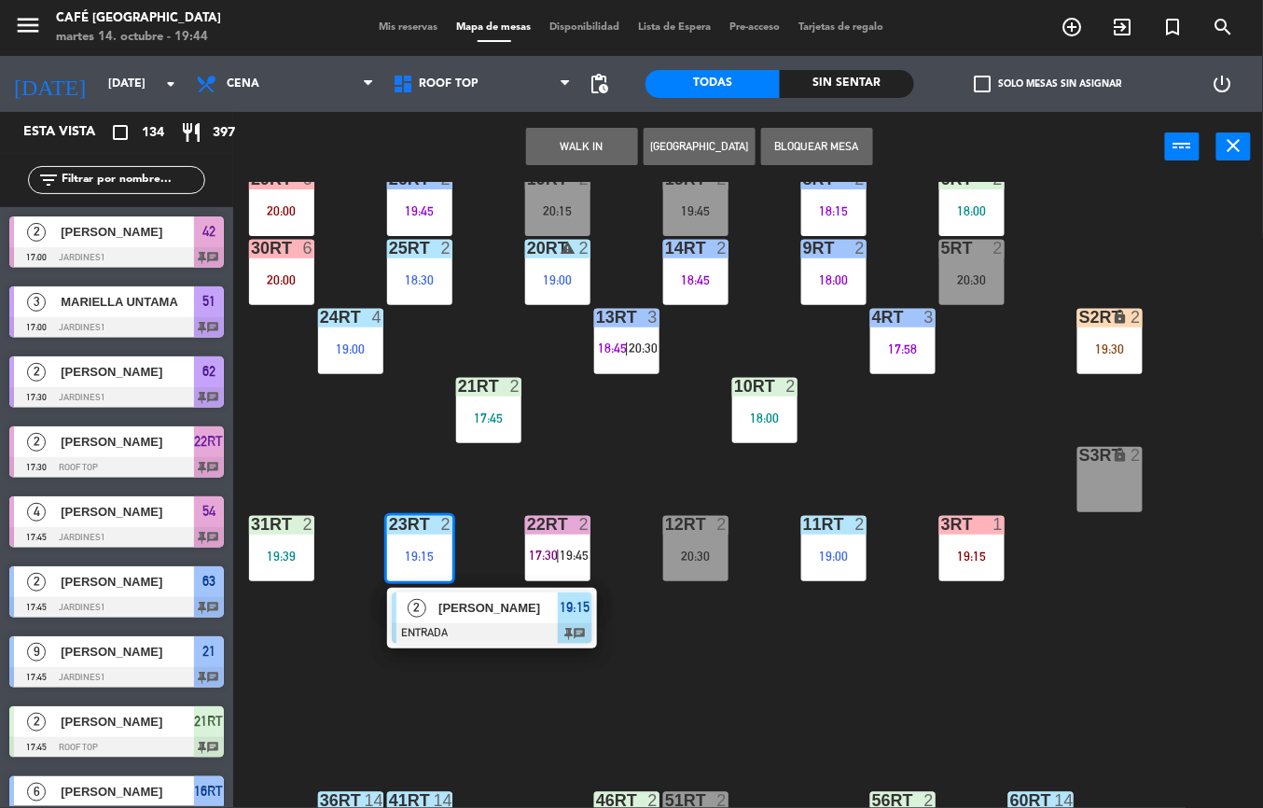
click at [489, 617] on span "[PERSON_NAME]" at bounding box center [497, 608] width 119 height 20
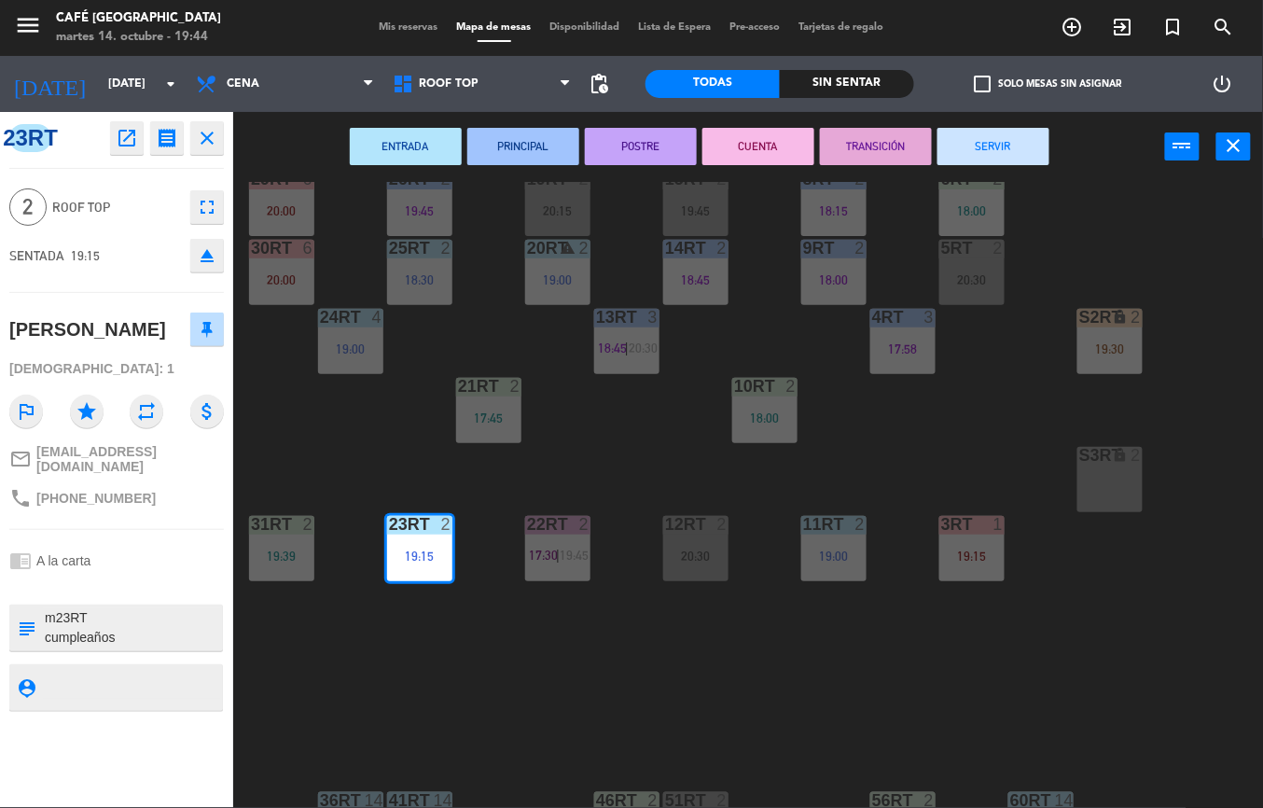
click at [527, 177] on div "ENTRADA PRINCIPAL POSTRE CUENTA TRANSICIÓN SERVIR power_input close" at bounding box center [699, 147] width 932 height 71
click at [619, 669] on div "18RT 6 18:15 16RT 6 17:45 28RT 1 19:00 80RR lock 2 27RT 6 19:45 7RT 5 19:15 S1R…" at bounding box center [754, 495] width 1017 height 626
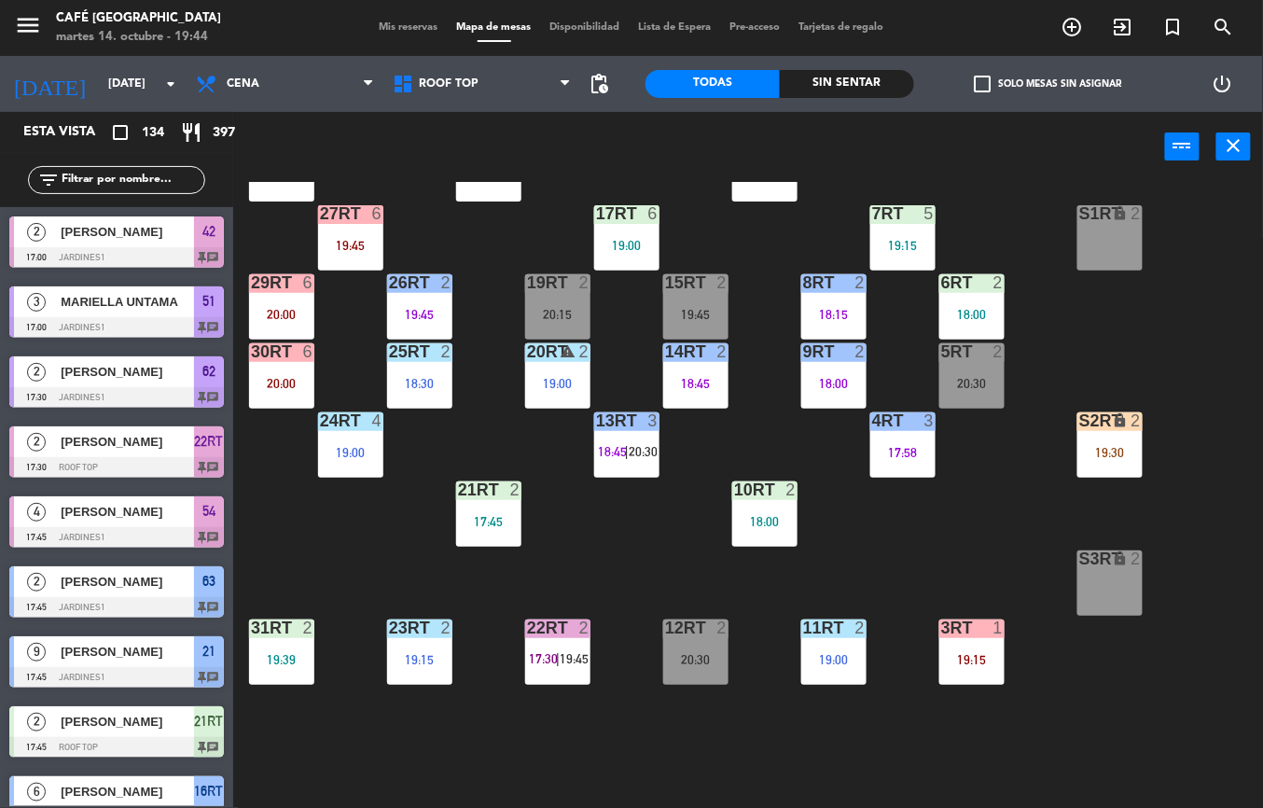
scroll to position [149, 0]
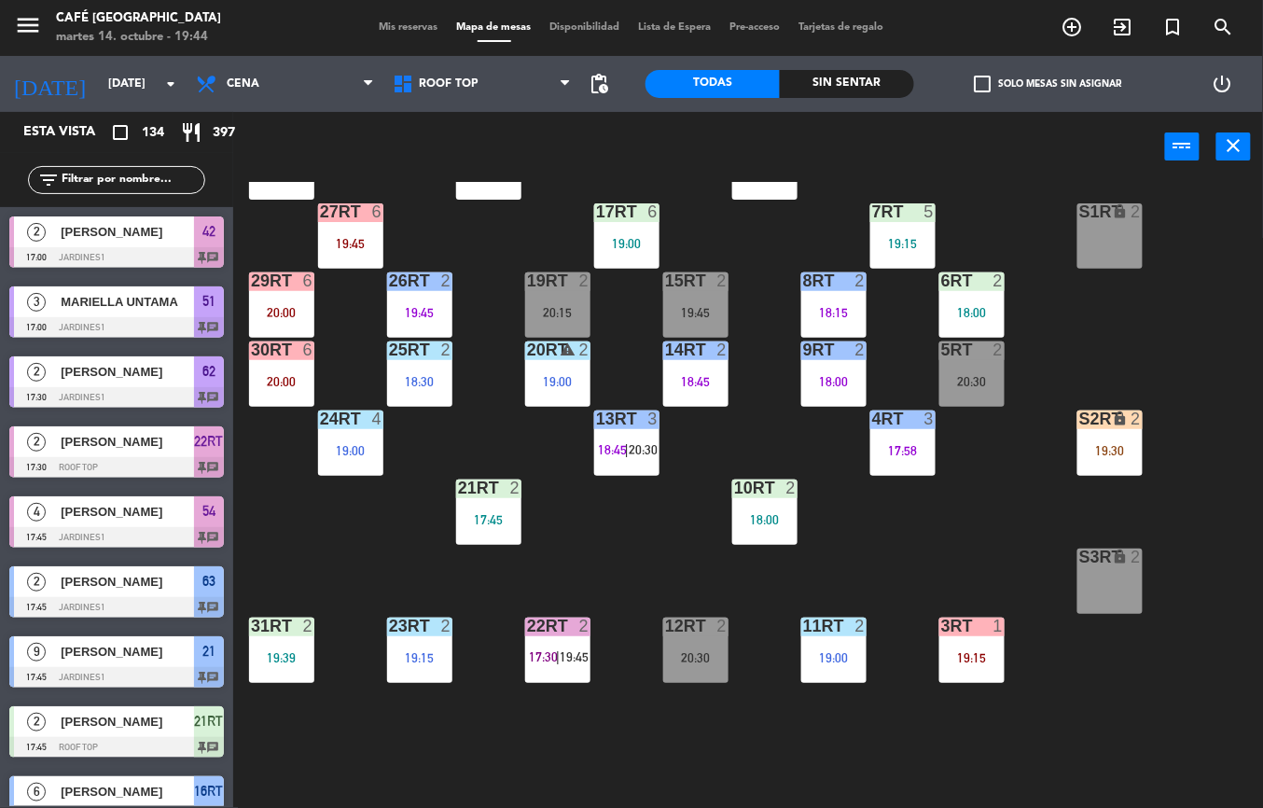
click at [763, 504] on div "10RT 2 18:00" at bounding box center [764, 511] width 65 height 65
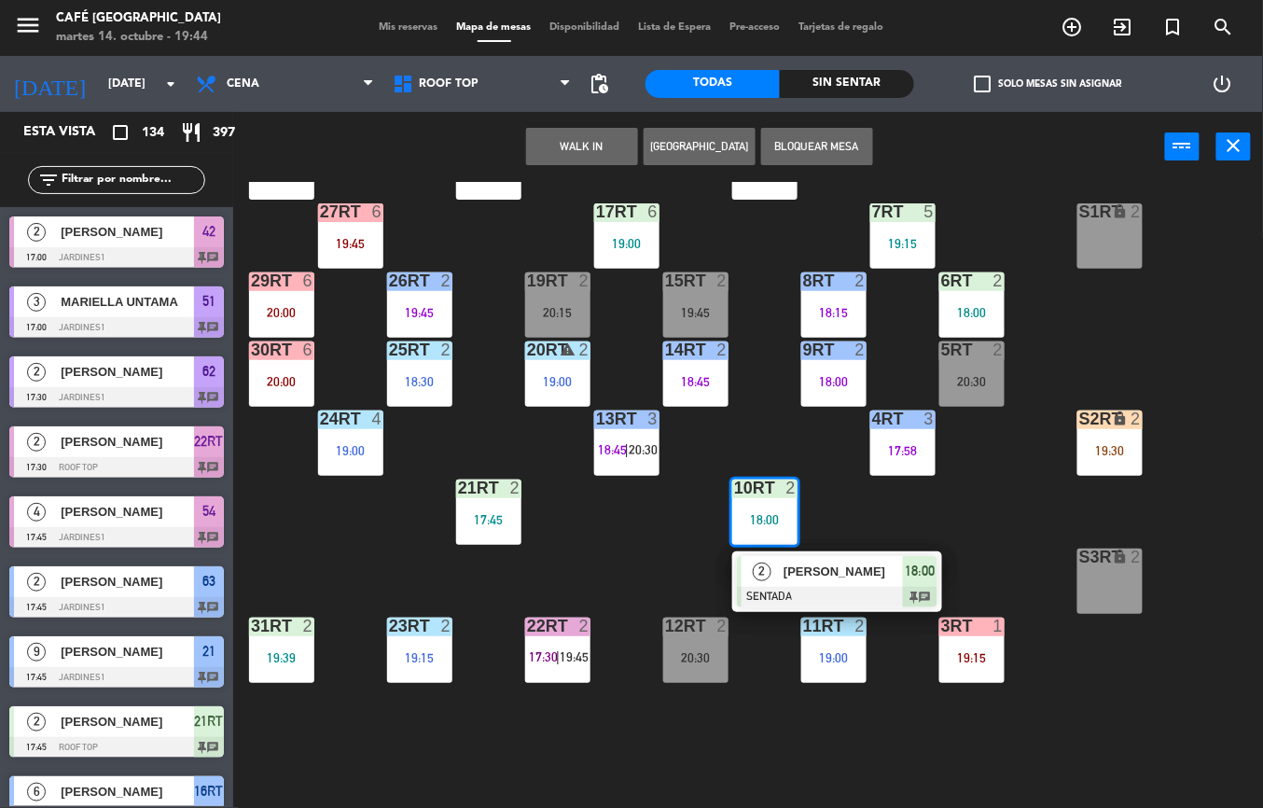
click at [792, 579] on span "[PERSON_NAME]" at bounding box center [843, 572] width 119 height 20
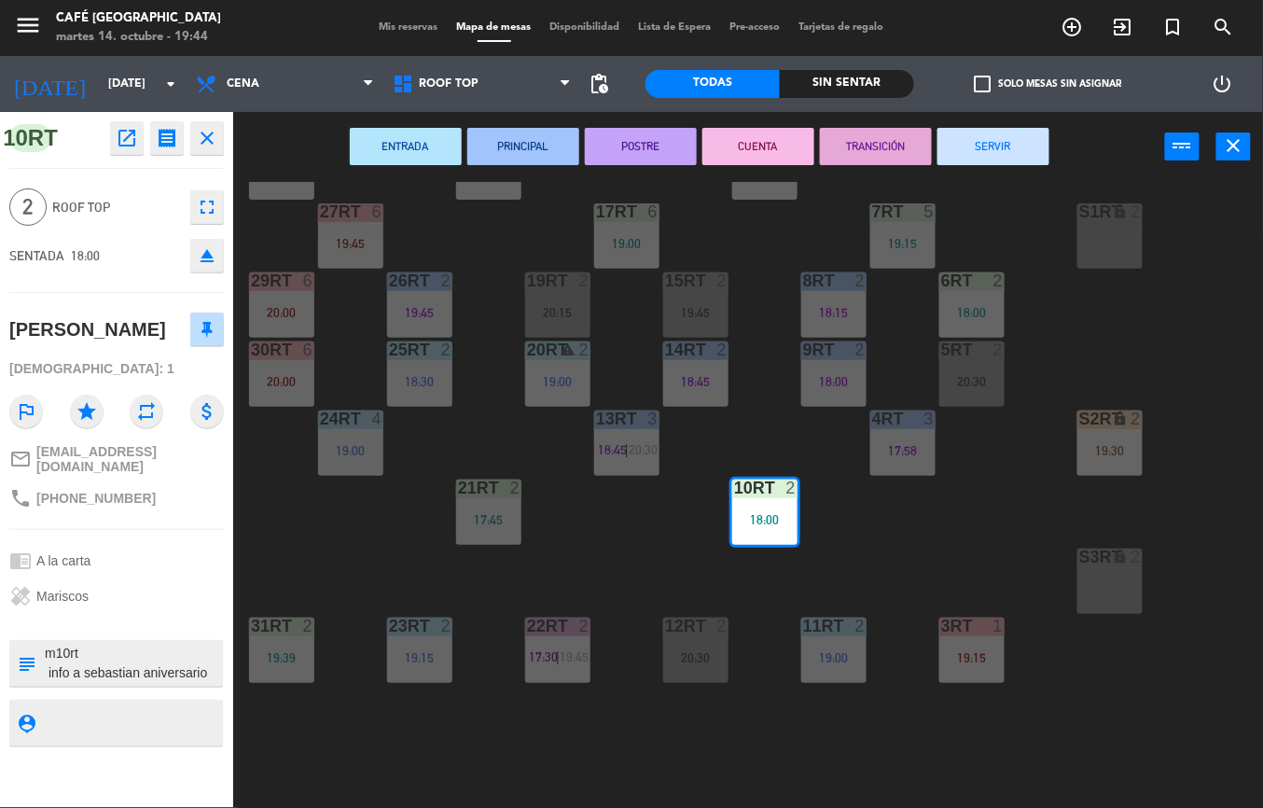
click at [437, 132] on button "ENTRADA" at bounding box center [406, 146] width 112 height 37
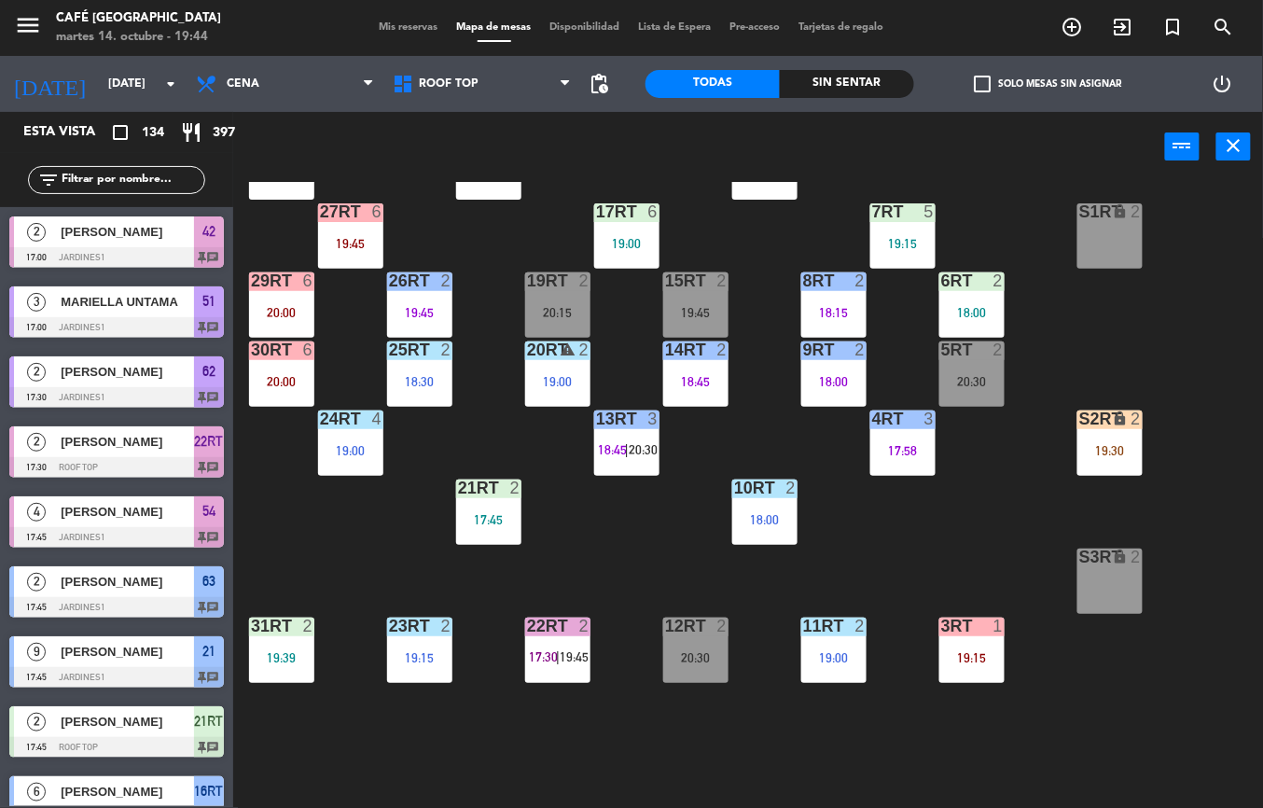
scroll to position [0, 0]
click at [493, 513] on div "17:45" at bounding box center [488, 519] width 65 height 13
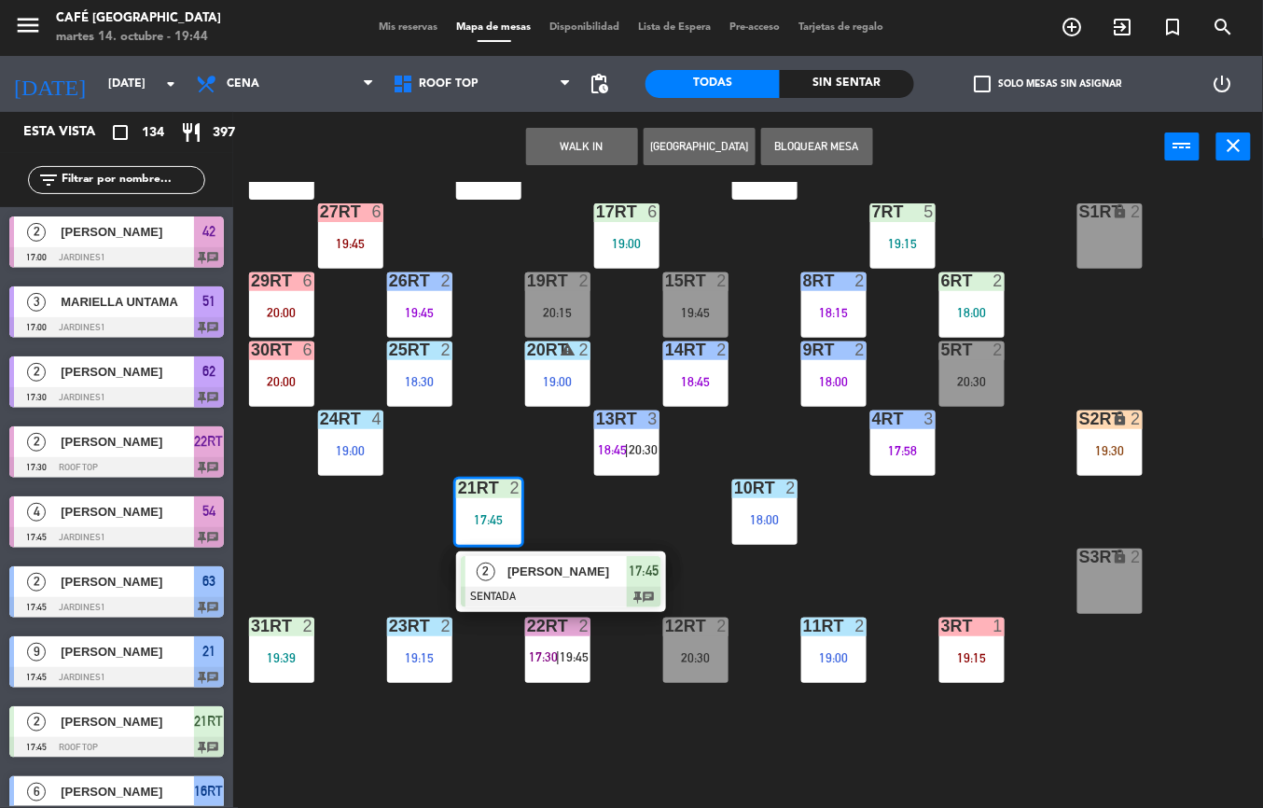
click at [543, 569] on span "[PERSON_NAME]" at bounding box center [566, 572] width 119 height 20
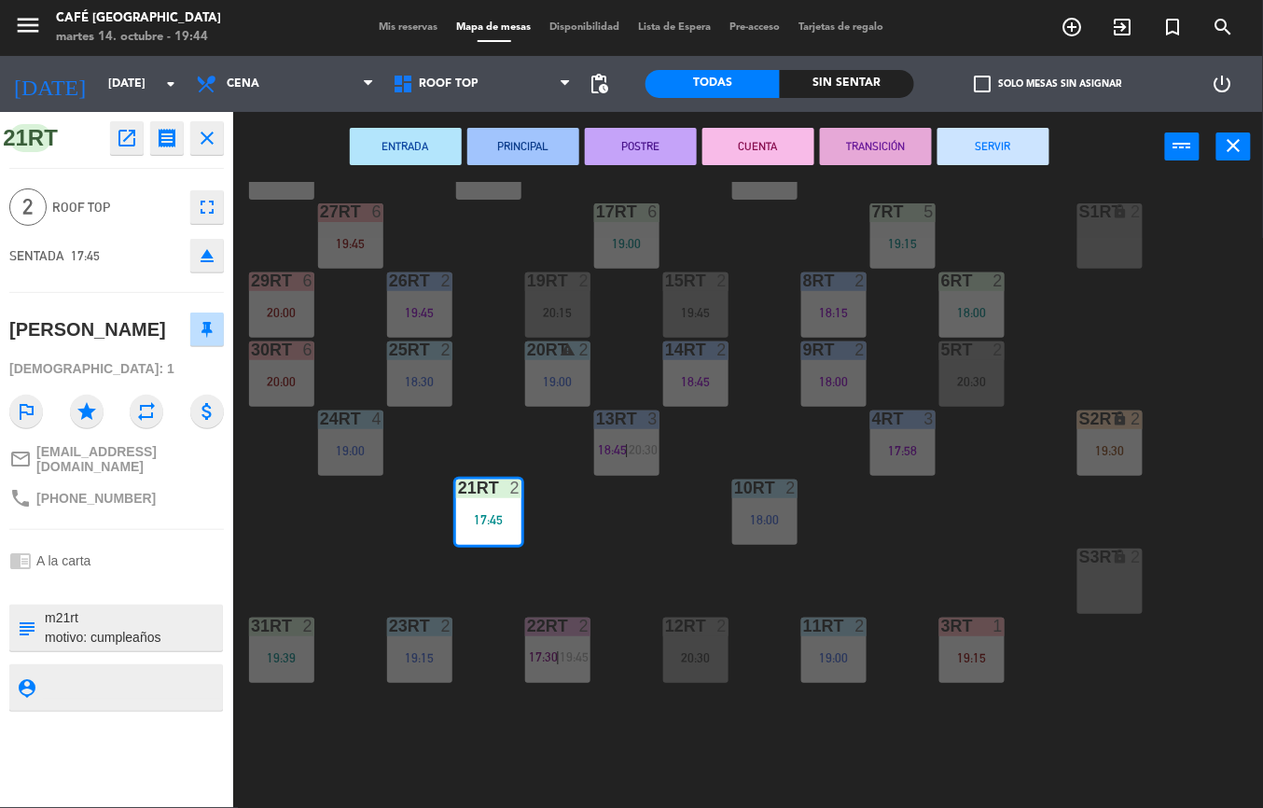
click at [653, 157] on button "POSTRE" at bounding box center [641, 146] width 112 height 37
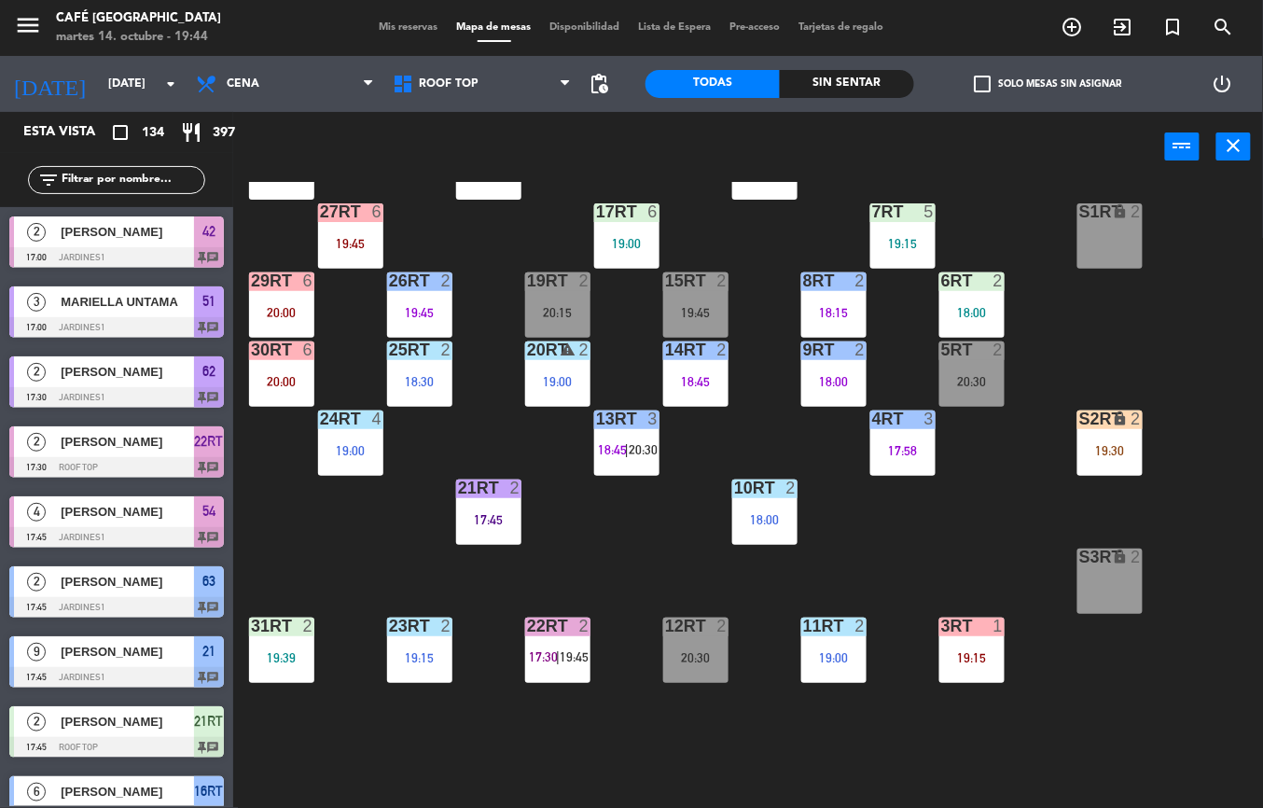
click at [967, 299] on div "6RT 2 18:00" at bounding box center [971, 304] width 65 height 65
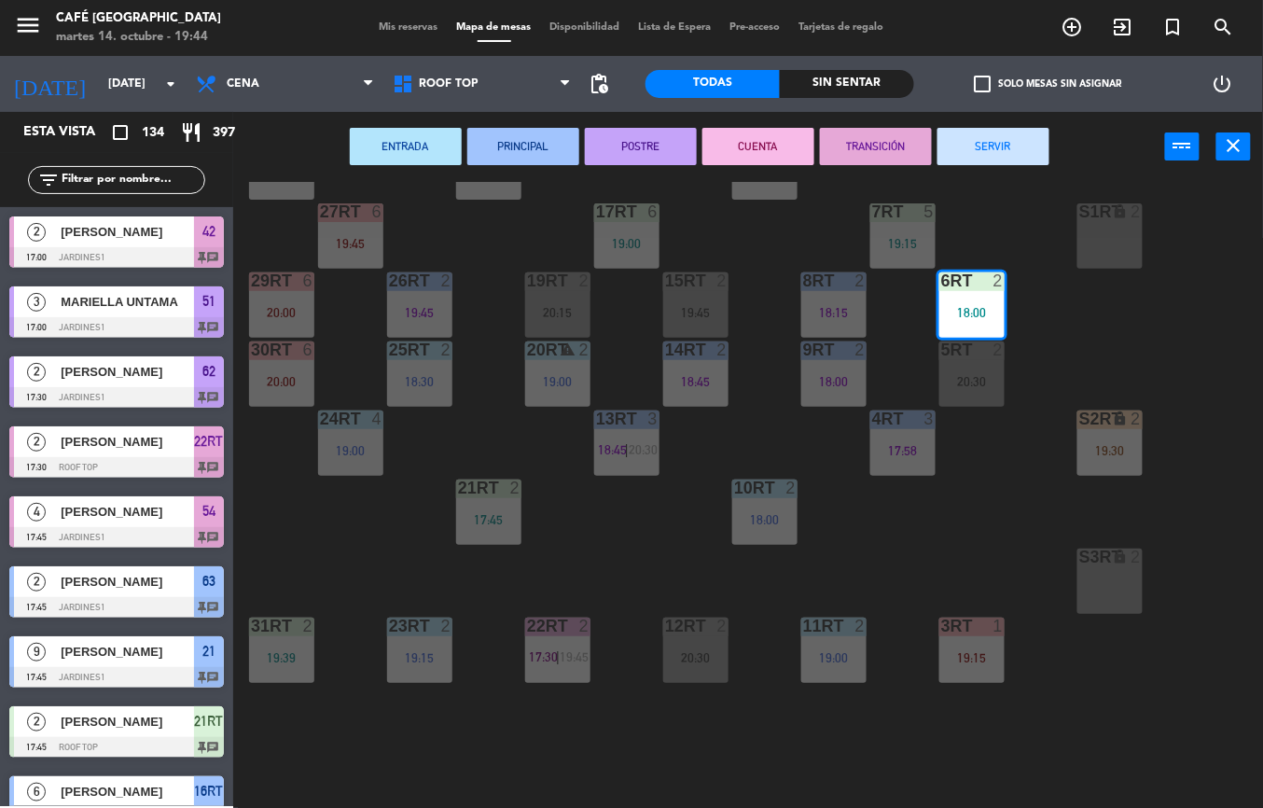
click at [517, 146] on button "PRINCIPAL" at bounding box center [523, 146] width 112 height 37
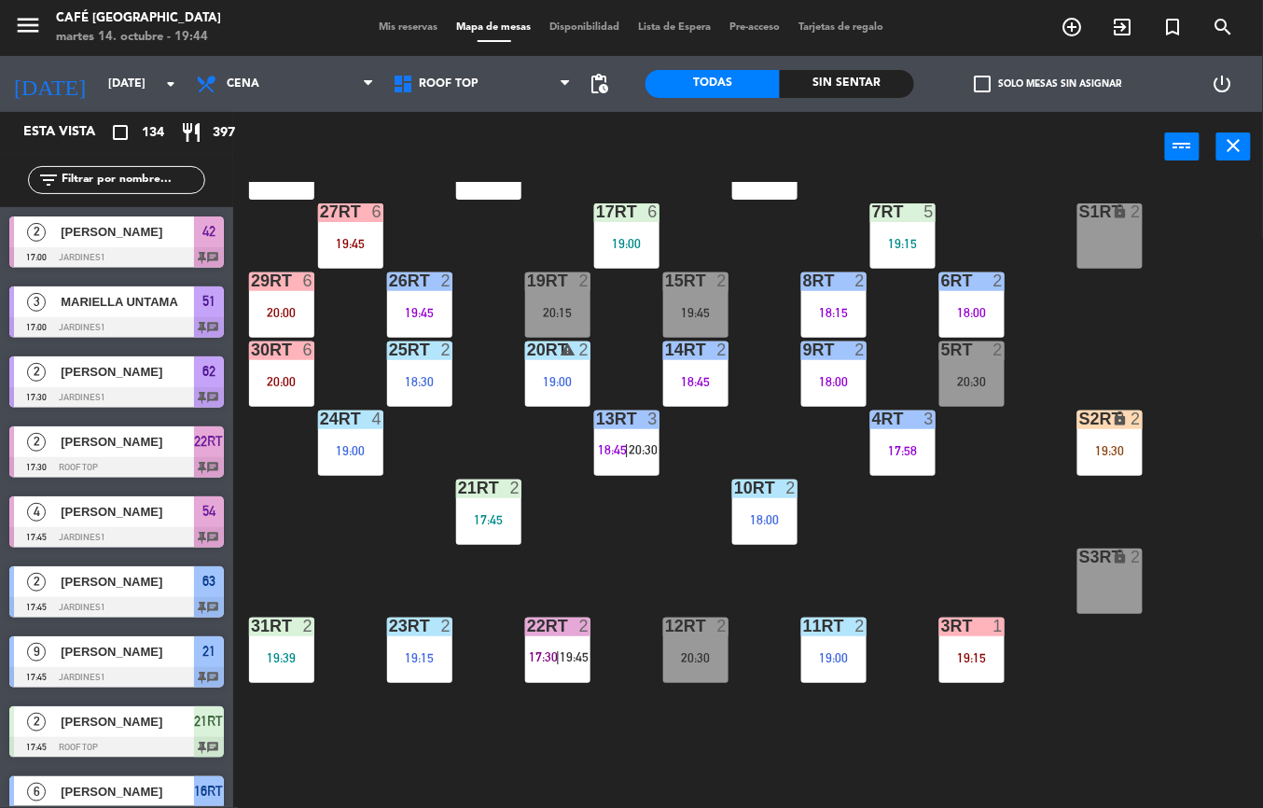
click at [900, 269] on div "7RT 5 19:15" at bounding box center [902, 235] width 65 height 65
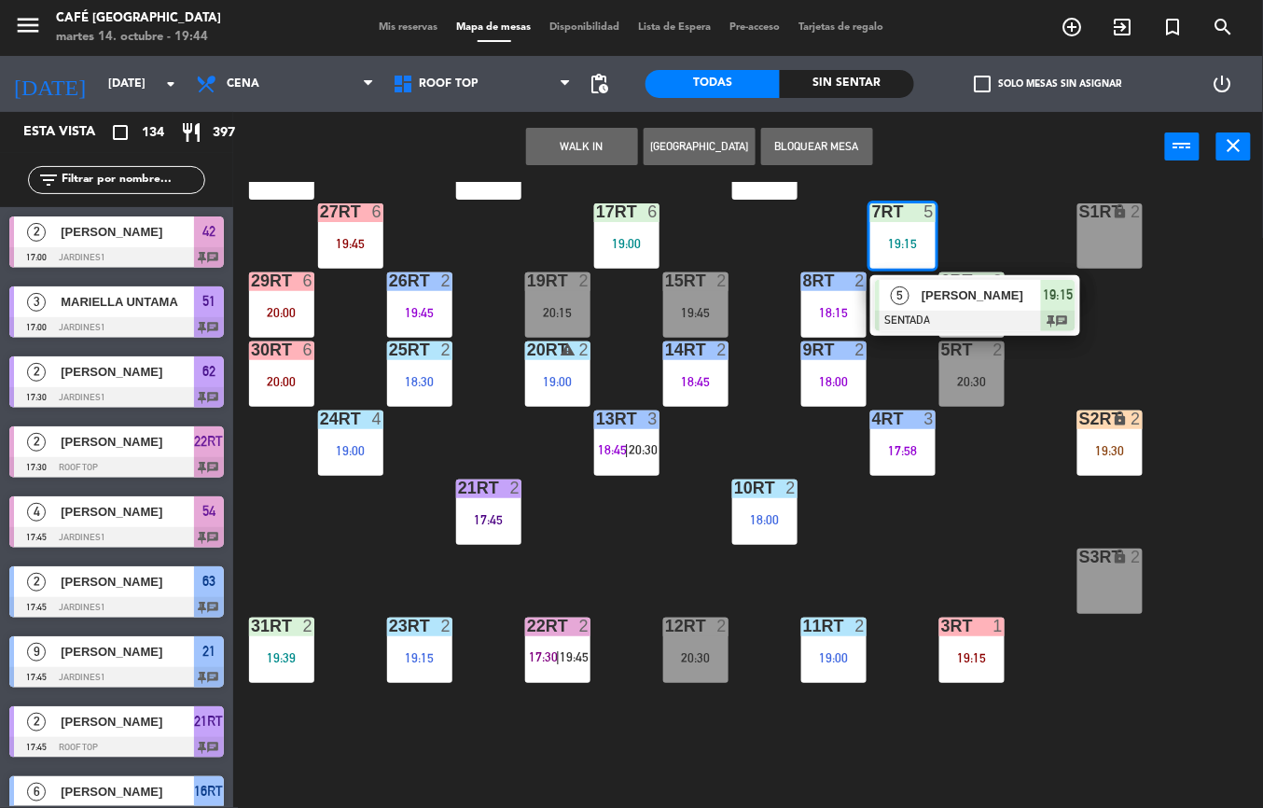
click at [931, 311] on div "[PERSON_NAME]" at bounding box center [980, 295] width 121 height 31
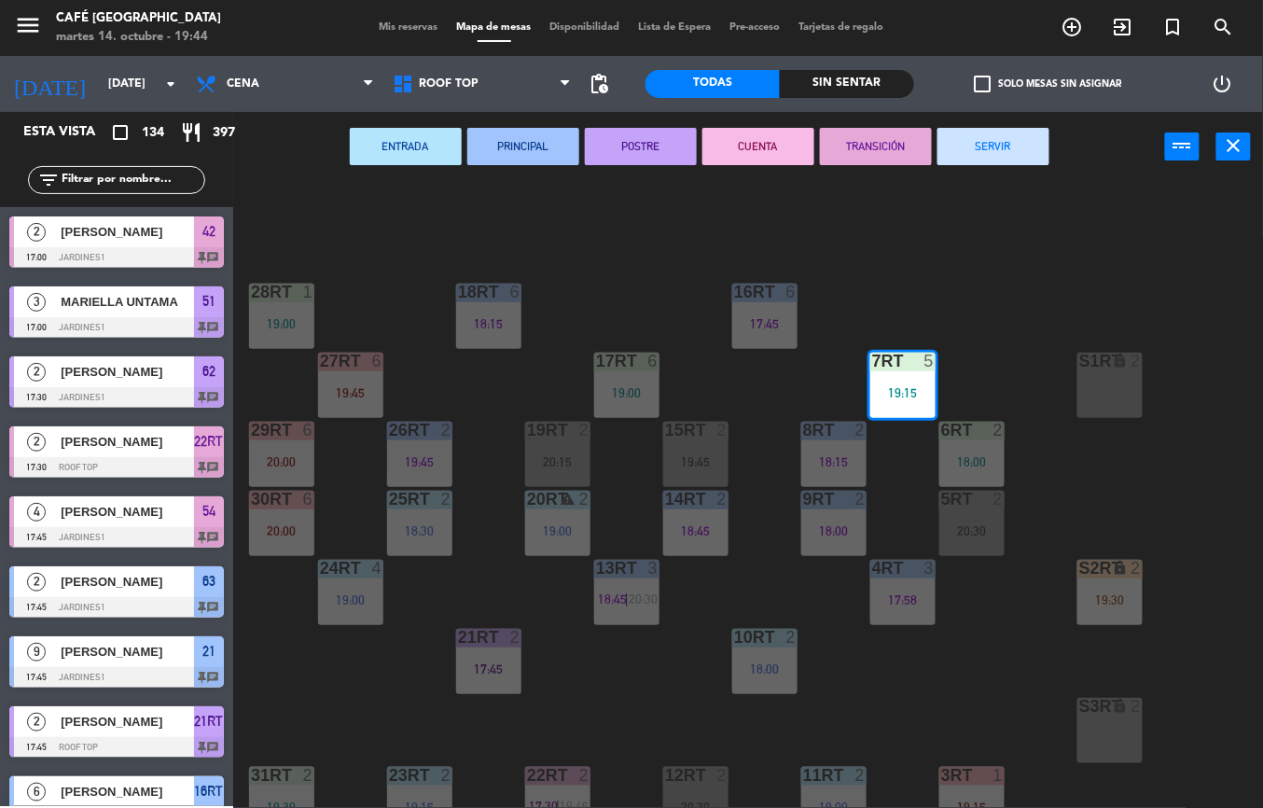
click at [409, 143] on button "ENTRADA" at bounding box center [406, 146] width 112 height 37
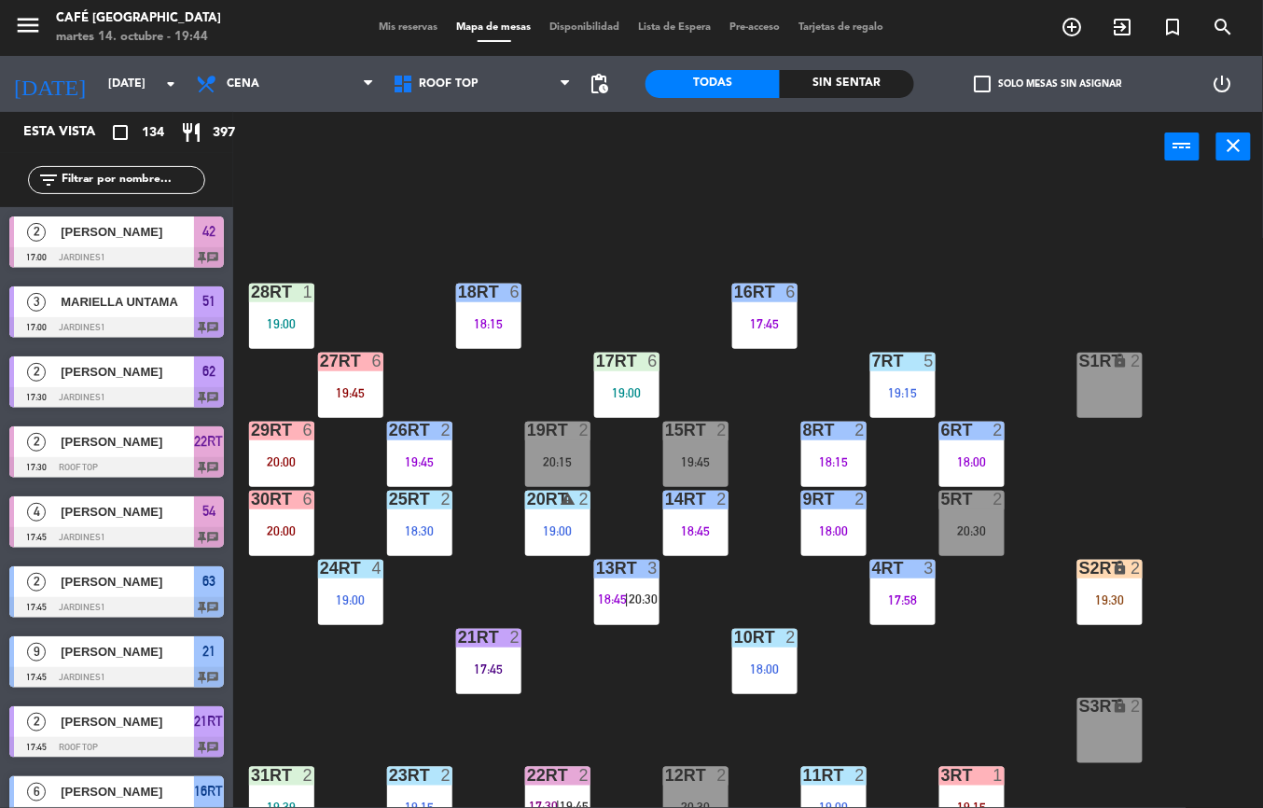
click at [636, 401] on div "menu Café Museo Larco martes 14. octubre - 19:44 Mis reservas Mapa de mesas Dis…" at bounding box center [631, 404] width 1263 height 808
click at [625, 394] on div "19:00" at bounding box center [626, 392] width 65 height 13
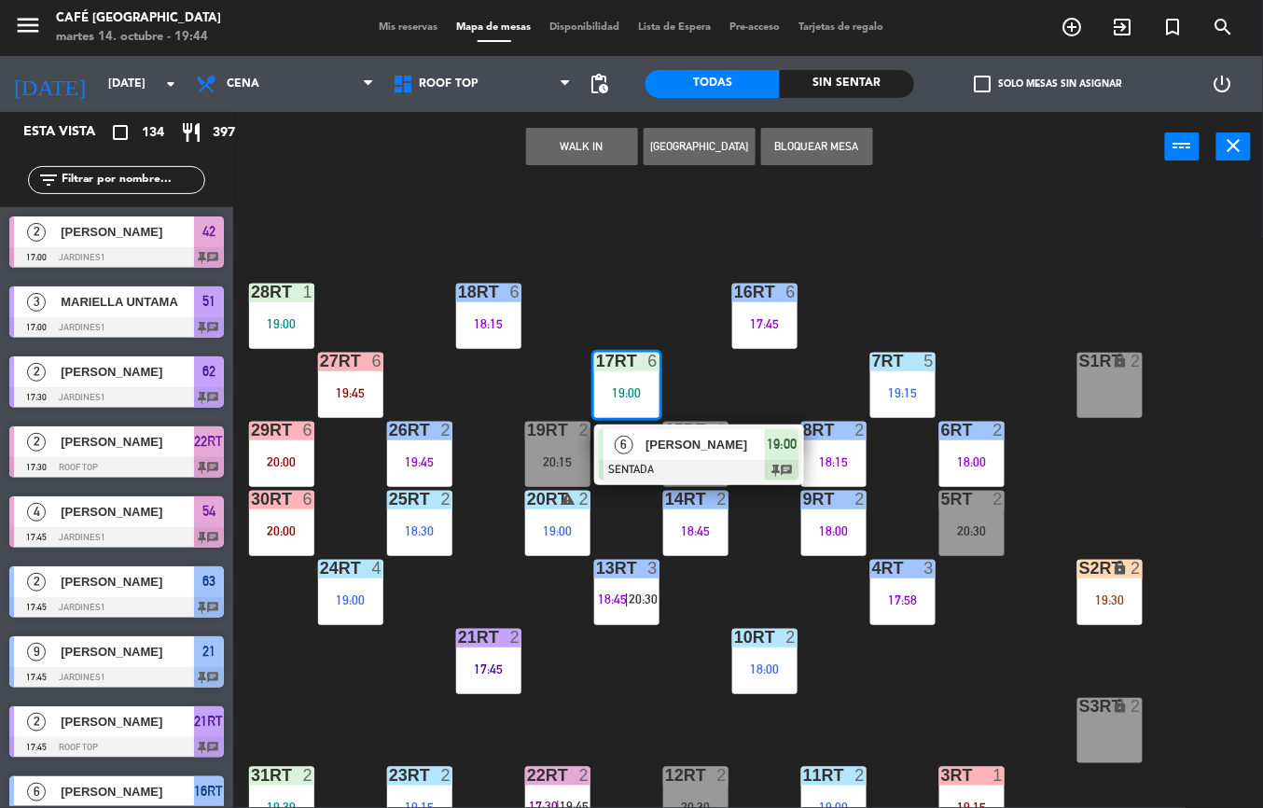
click at [646, 453] on span "[PERSON_NAME]" at bounding box center [704, 445] width 119 height 20
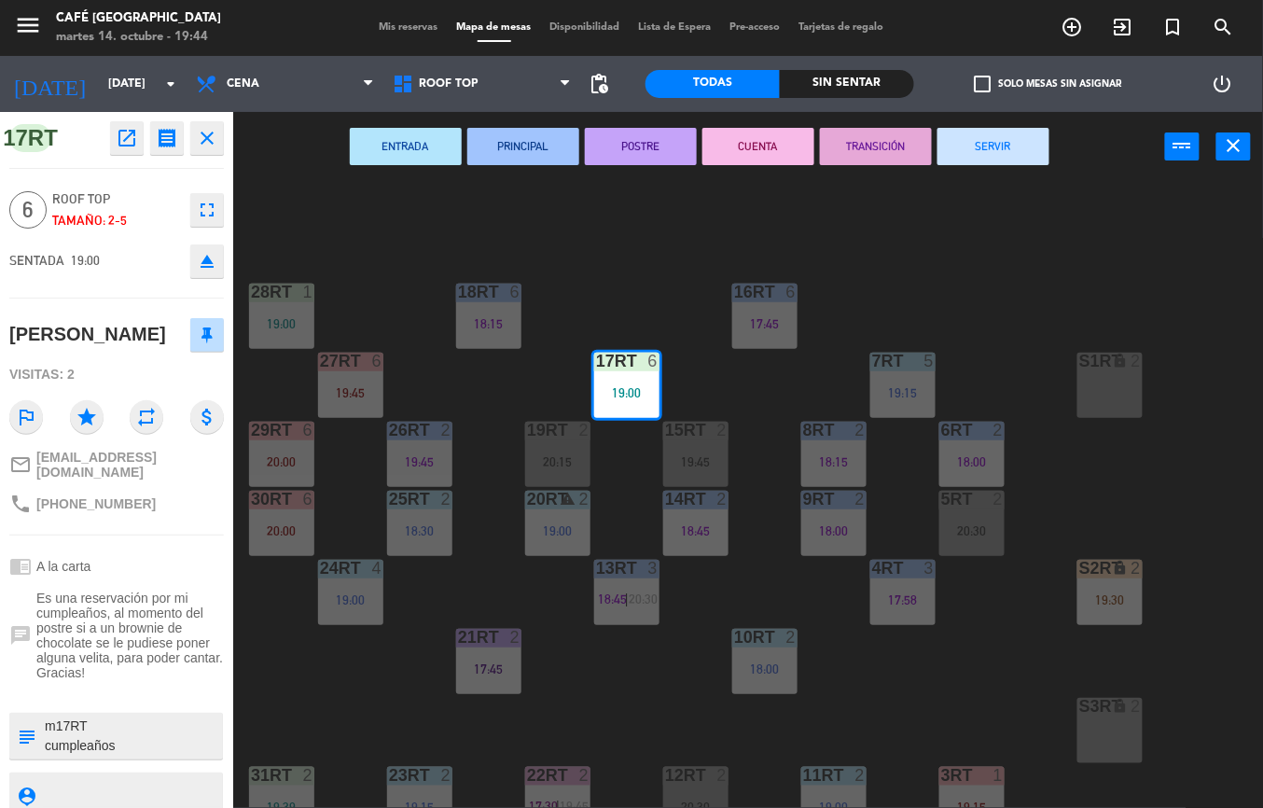
click at [435, 139] on button "ENTRADA" at bounding box center [406, 146] width 112 height 37
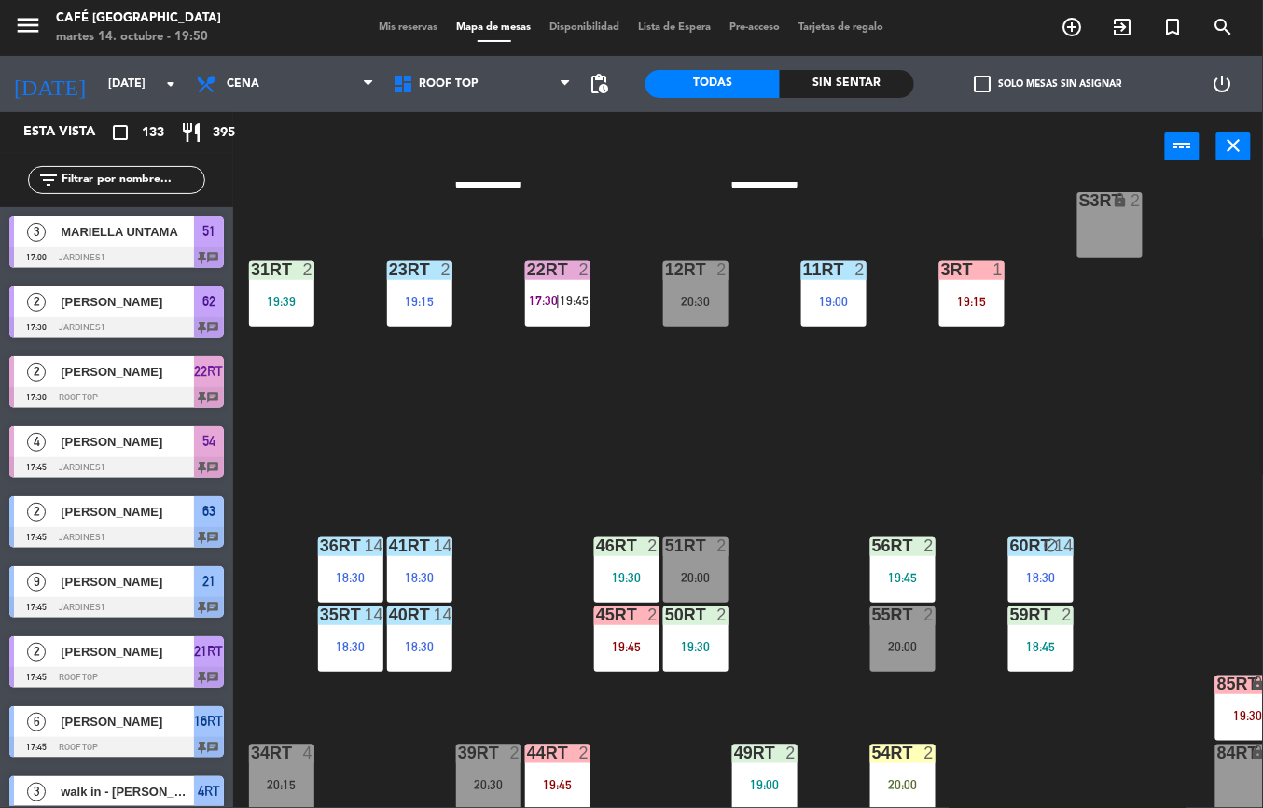
scroll to position [752, 0]
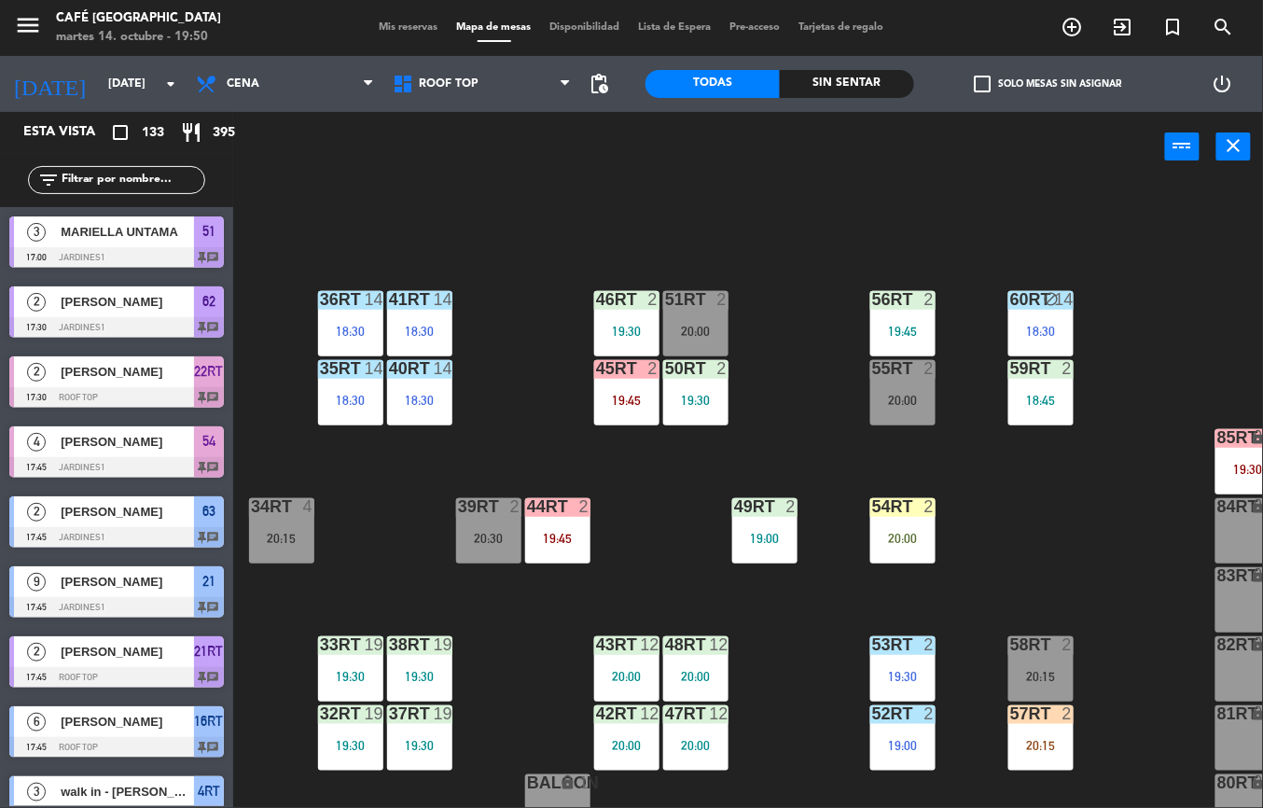
click at [905, 508] on div at bounding box center [902, 506] width 31 height 17
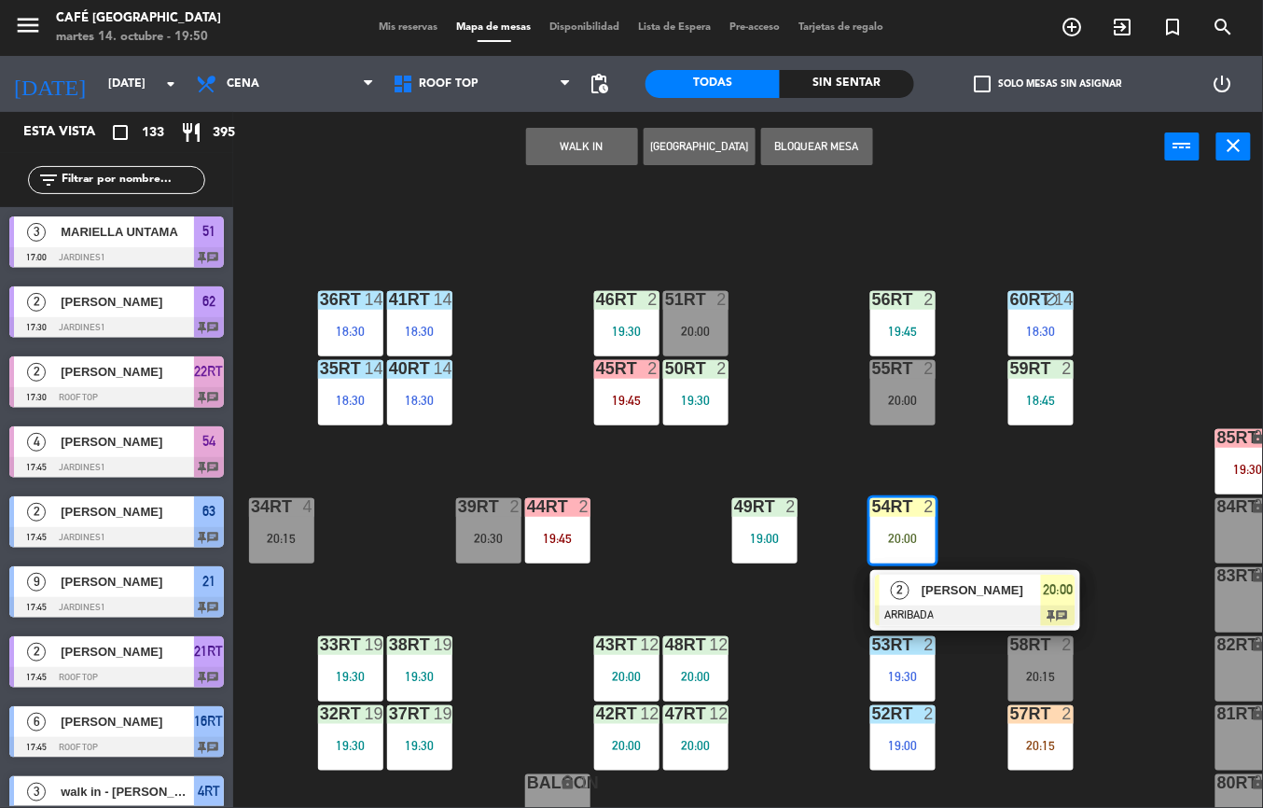
click at [1072, 506] on div "18RT 6 18:15 16RT 6 17:45 28RT 1 19:00 80RR lock 2 27RT 6 19:45 7RT 5 19:15 S1R…" at bounding box center [754, 495] width 1017 height 626
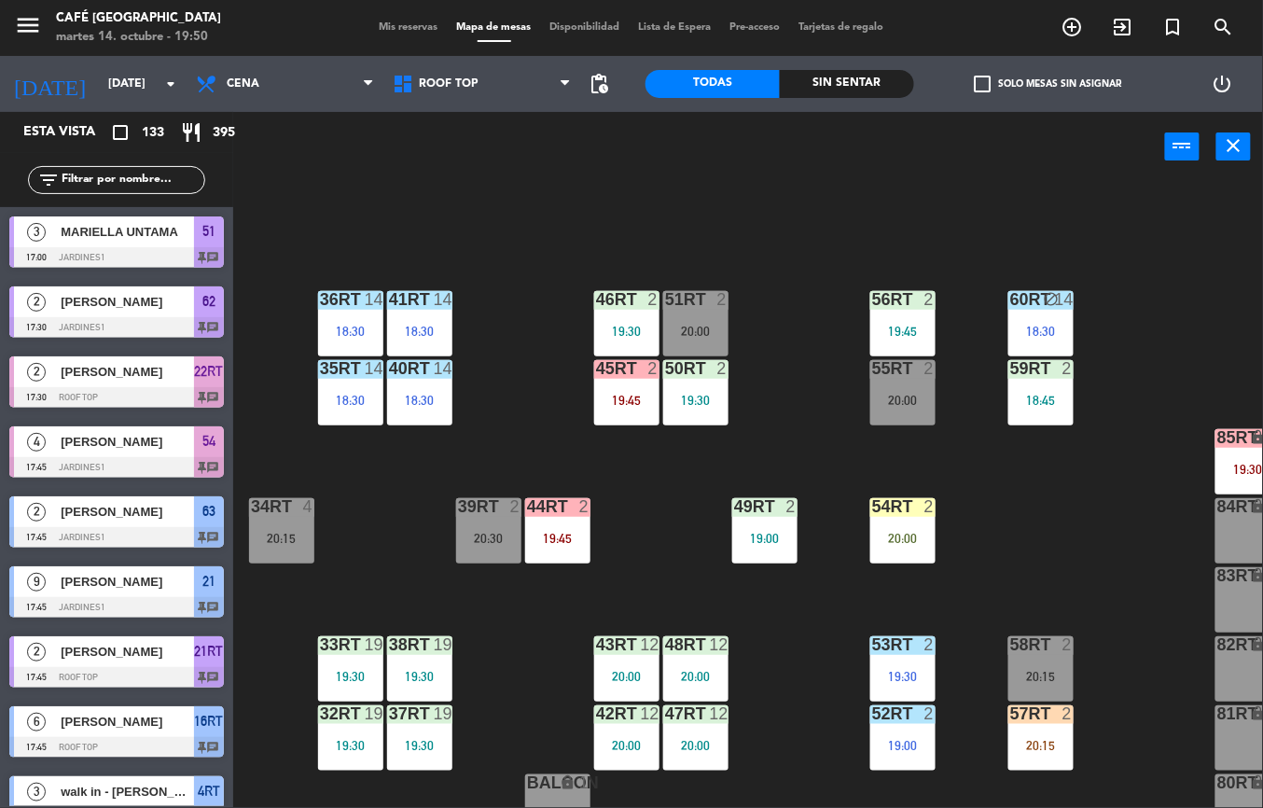
click at [787, 522] on div "49RT 2 19:00" at bounding box center [764, 530] width 65 height 65
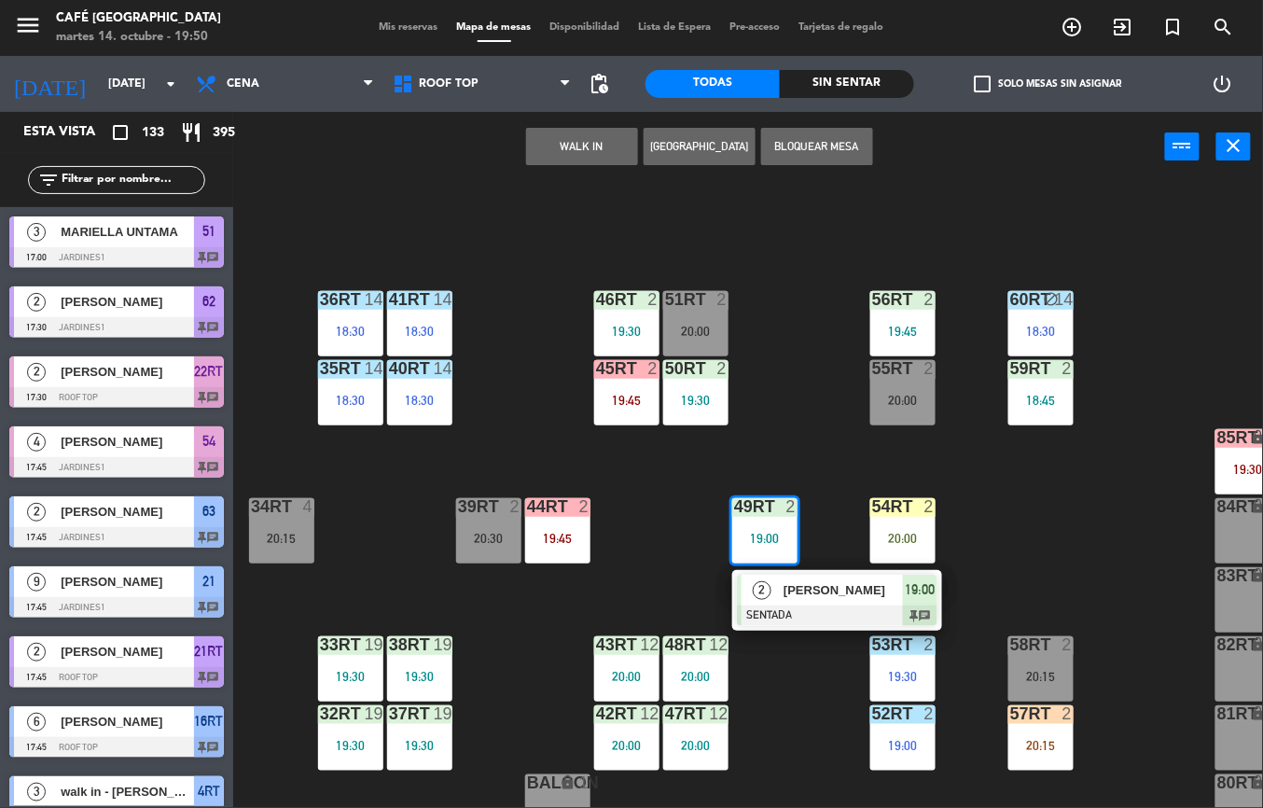
click at [823, 603] on div "[PERSON_NAME]" at bounding box center [842, 590] width 121 height 31
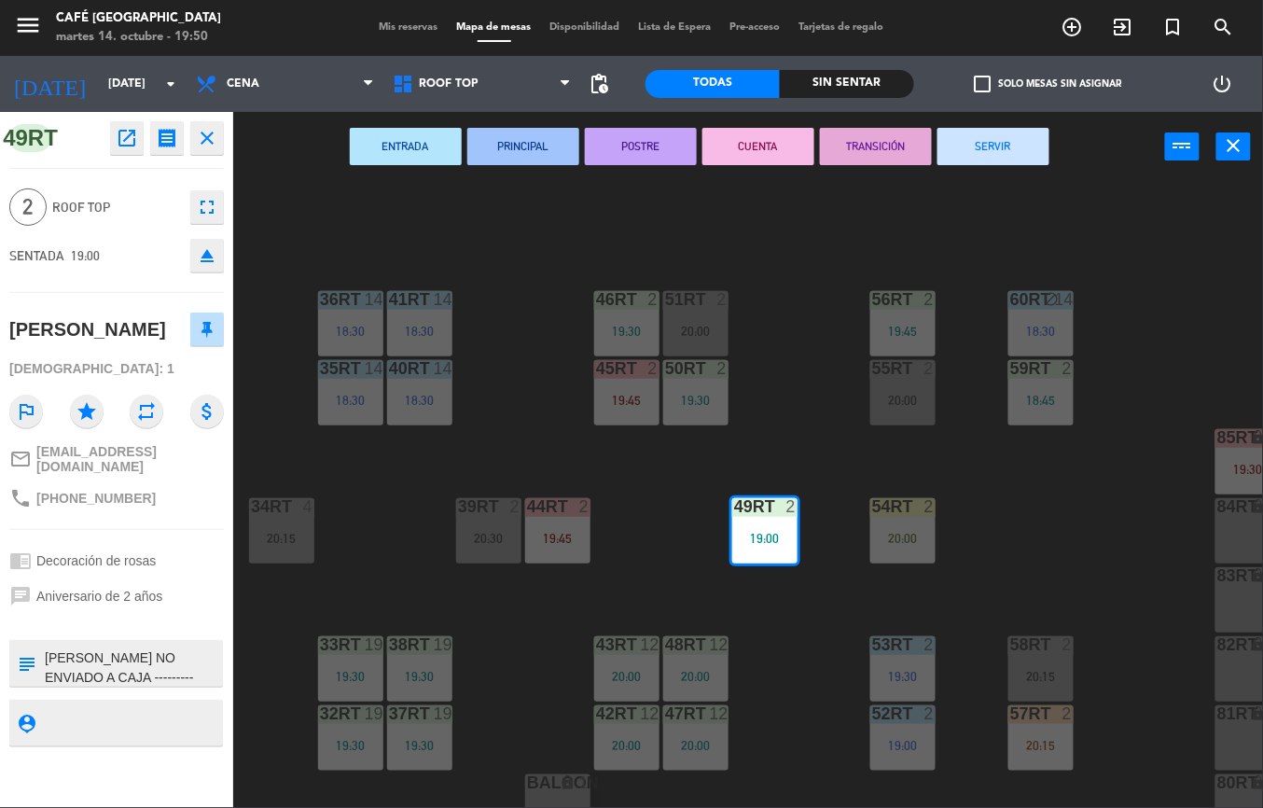
scroll to position [34, 0]
click at [1058, 539] on div "18RT 6 18:15 16RT 6 17:45 28RT 1 19:00 80RR lock 2 27RT 6 19:45 7RT 5 19:15 S1R…" at bounding box center [754, 495] width 1017 height 626
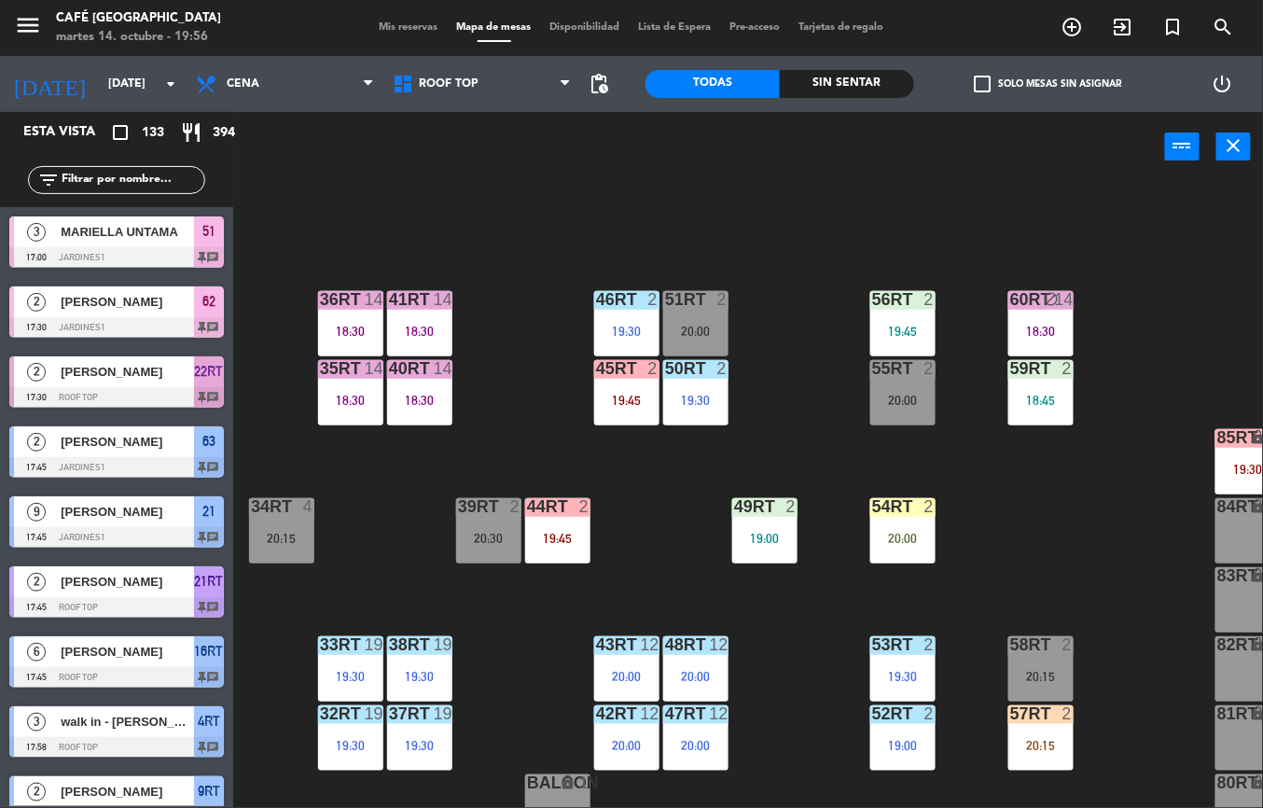
scroll to position [0, 0]
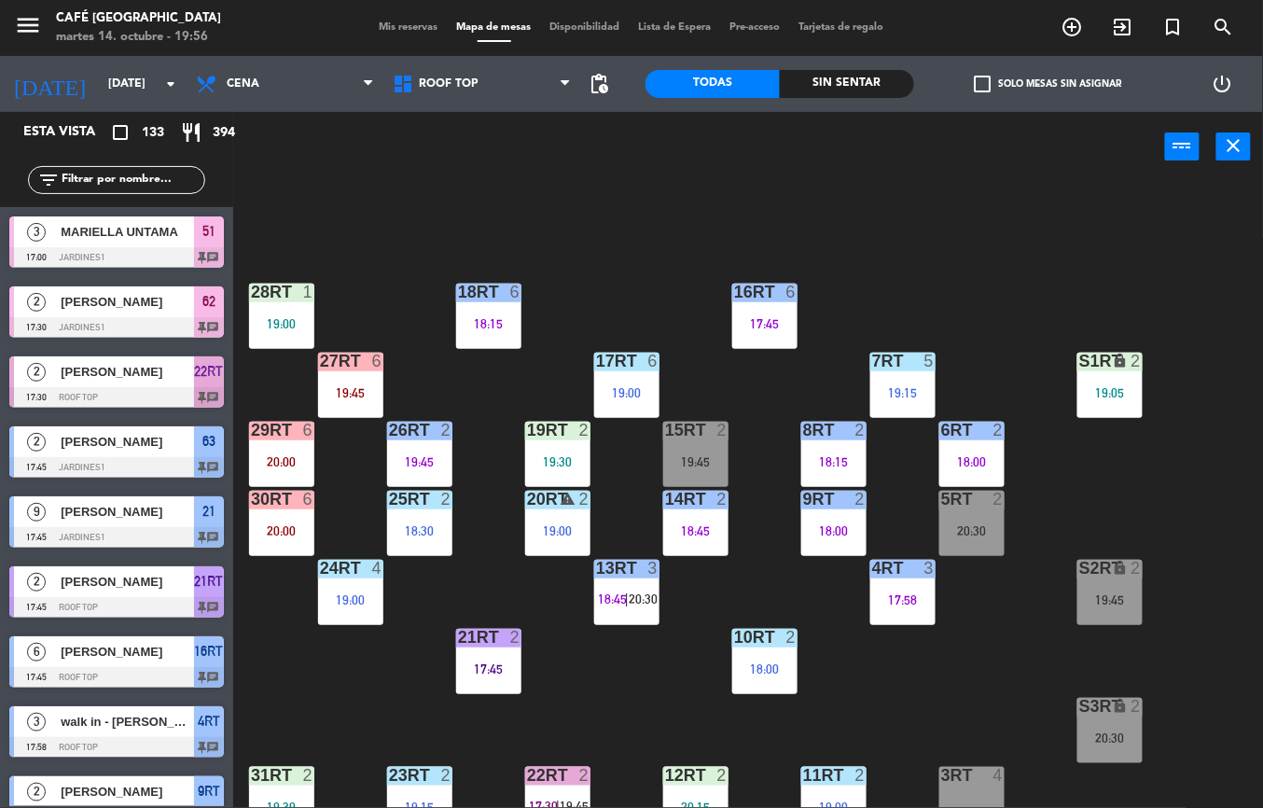
click at [967, 437] on div at bounding box center [971, 430] width 31 height 17
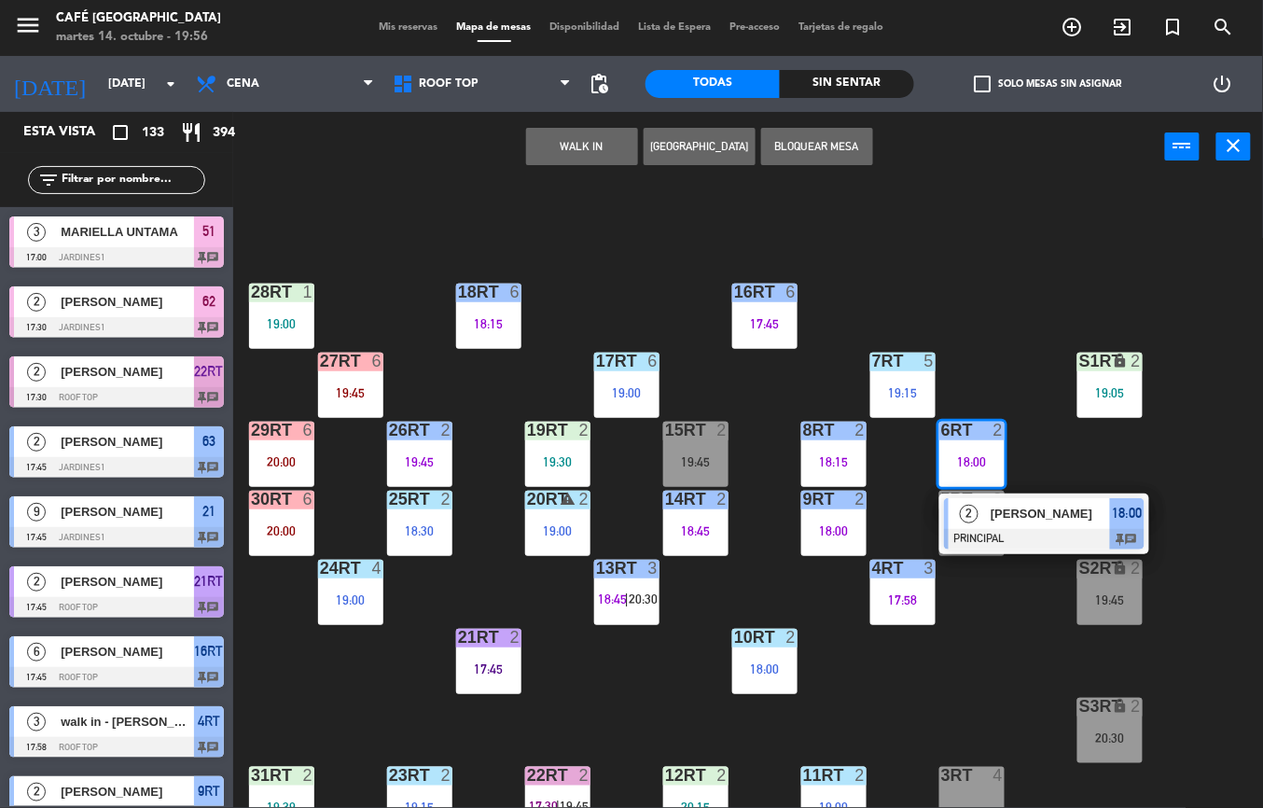
click at [1005, 512] on span "[PERSON_NAME]" at bounding box center [1050, 514] width 119 height 20
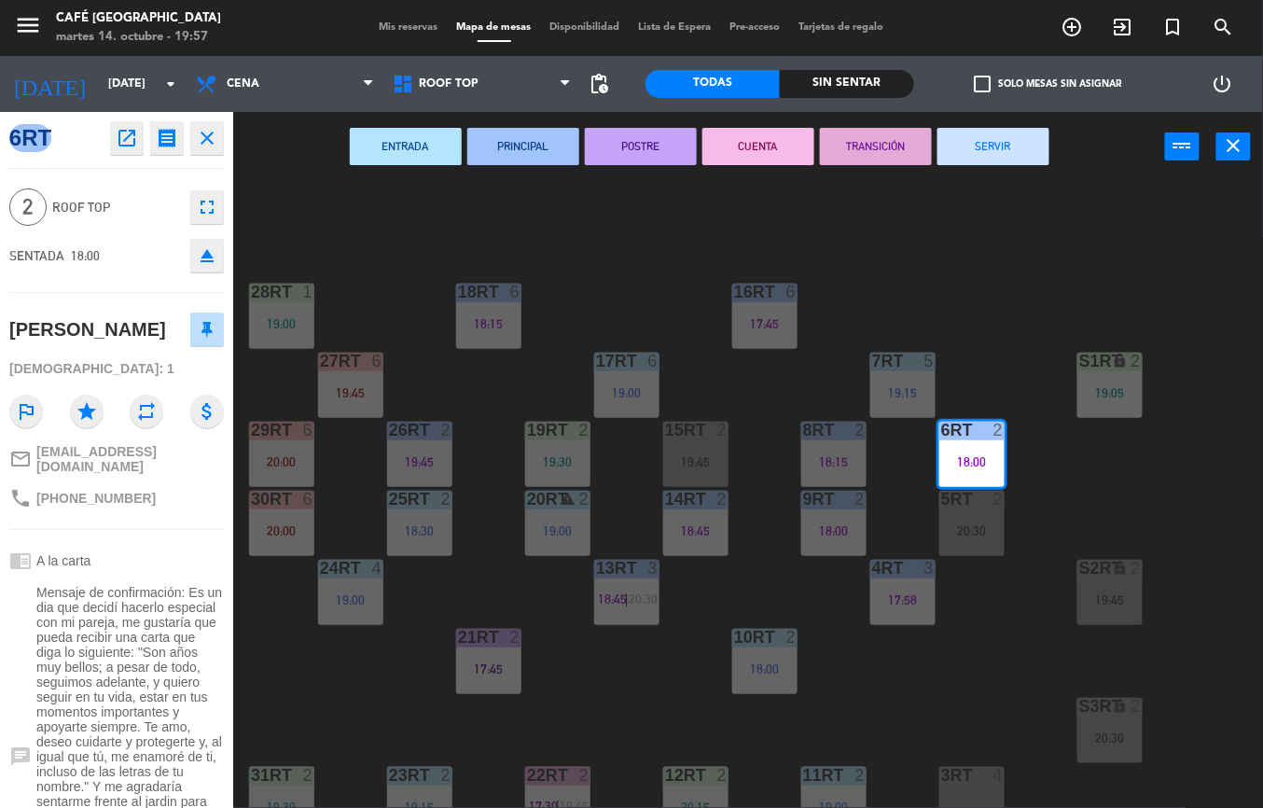
click at [871, 144] on button "TRANSICIÓN" at bounding box center [876, 146] width 112 height 37
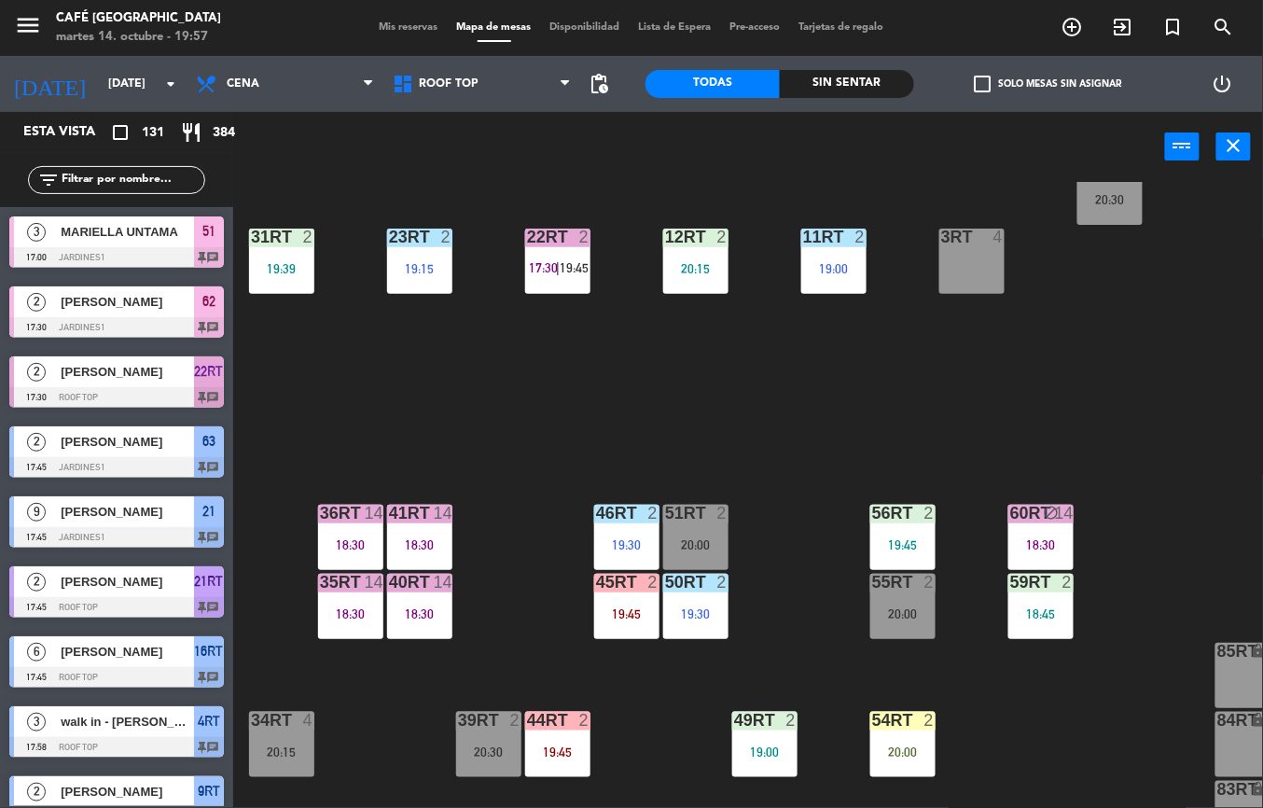
scroll to position [448, 0]
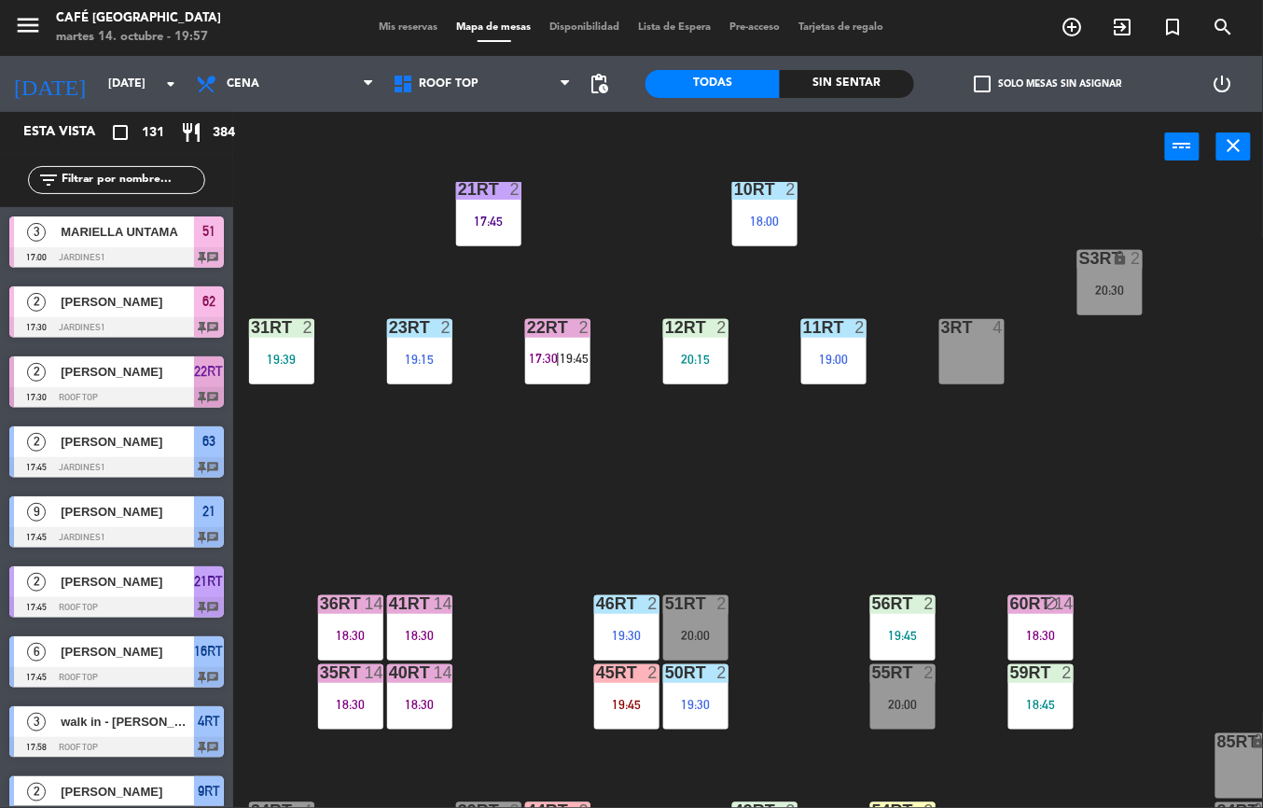
click at [543, 356] on span "17:30" at bounding box center [543, 358] width 29 height 15
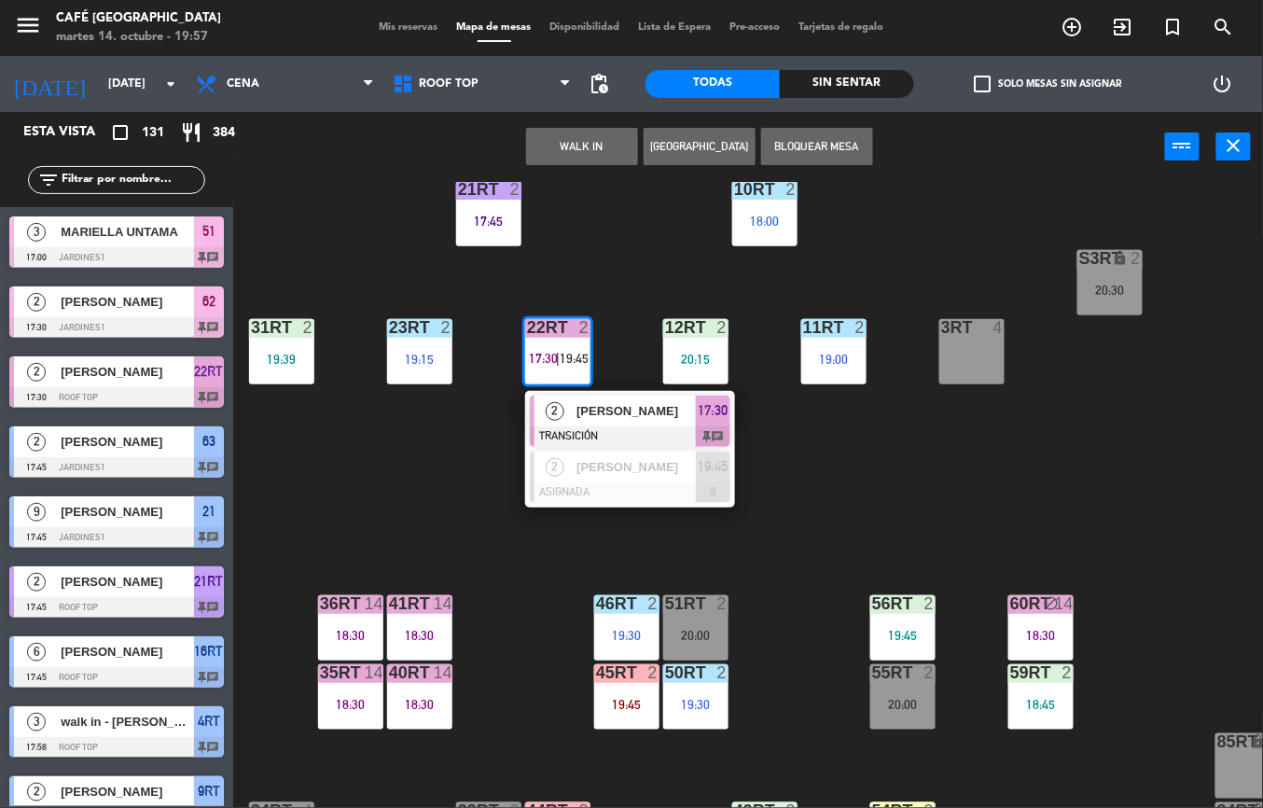
click at [614, 408] on span "[PERSON_NAME]" at bounding box center [635, 411] width 119 height 20
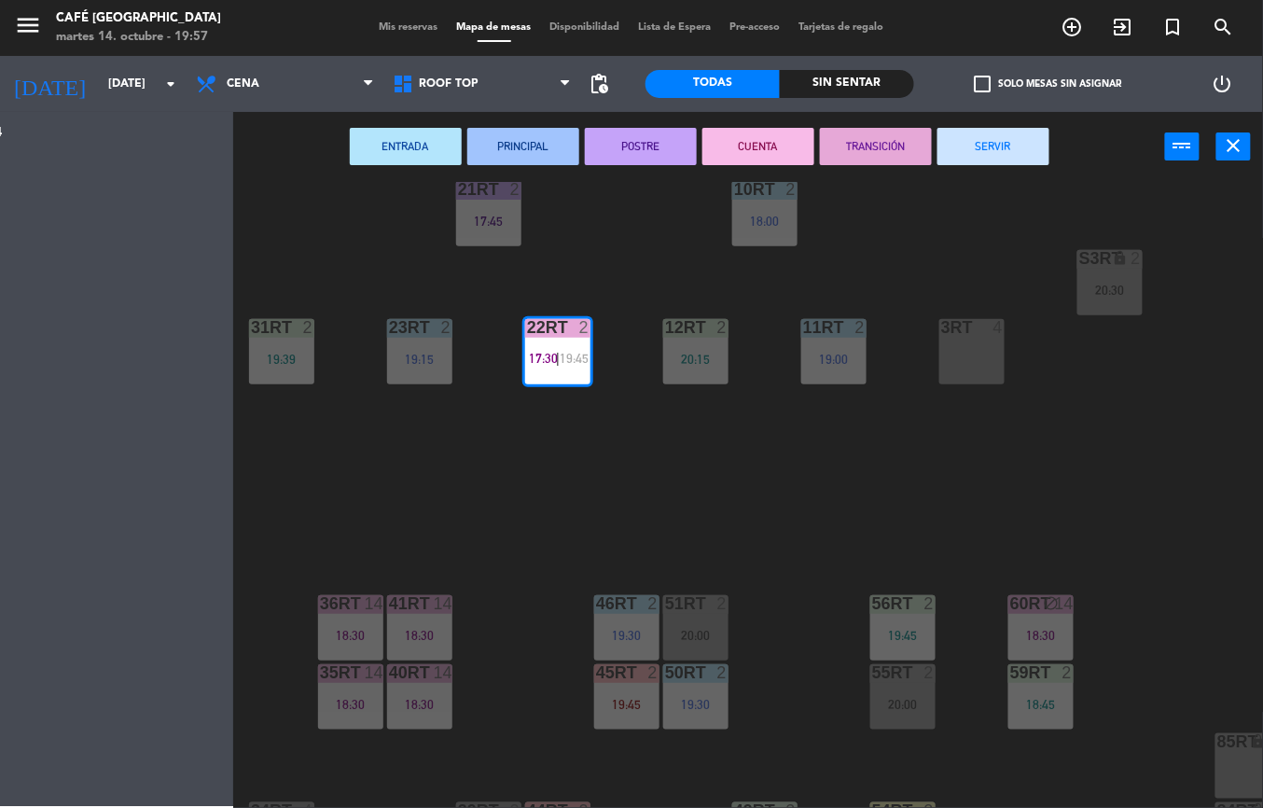
click at [964, 470] on div "18RT 6 18:15 16RT 6 17:45 28RT 1 19:00 80RR lock 2 27RT 5 7RT 5 19:15 S1RT lock…" at bounding box center [754, 495] width 1017 height 626
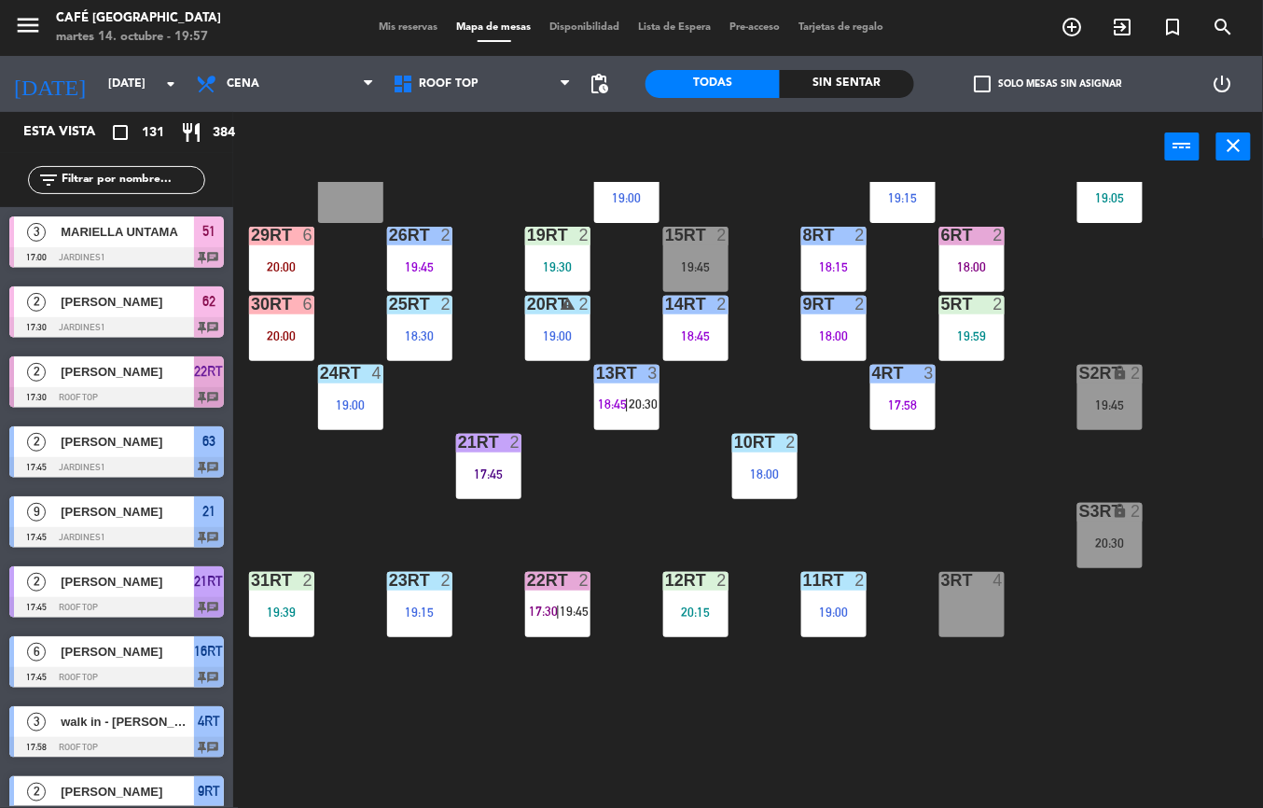
scroll to position [138, 0]
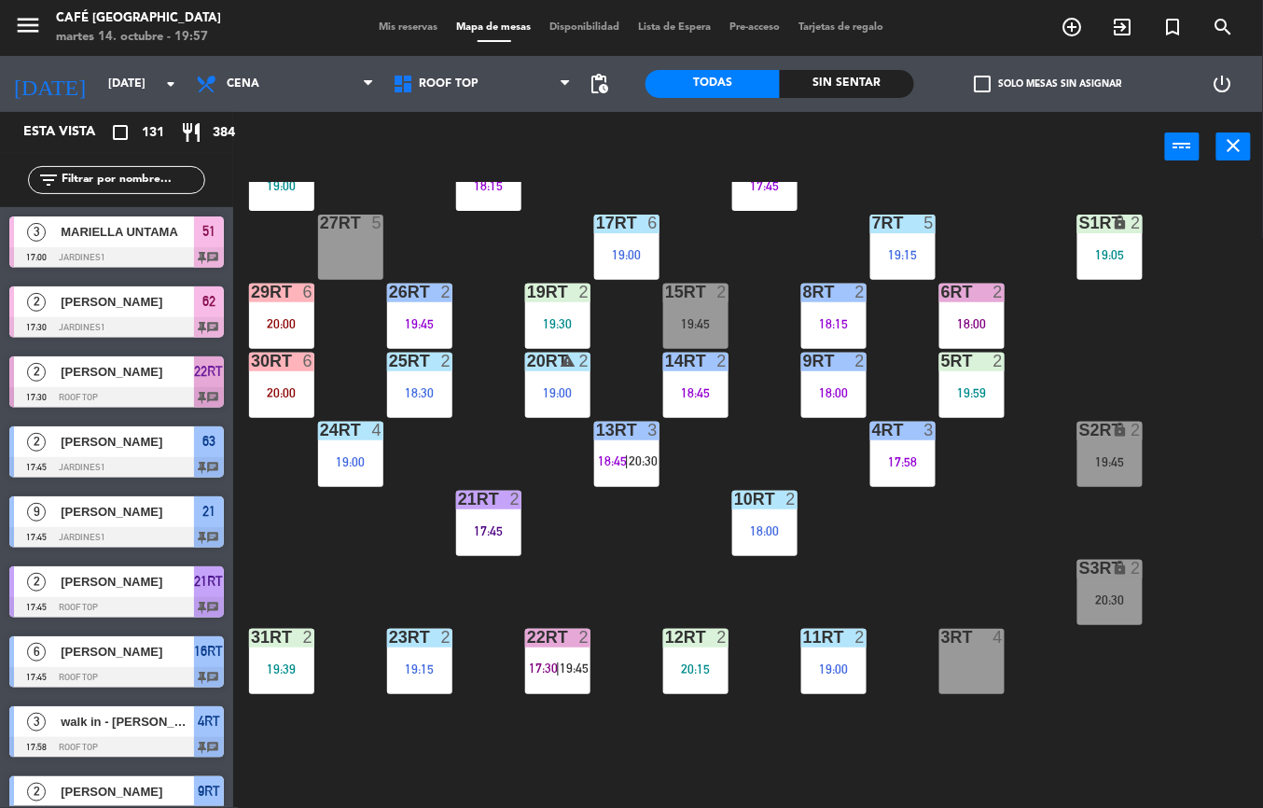
click at [818, 375] on div "9RT 2 18:00" at bounding box center [833, 385] width 65 height 65
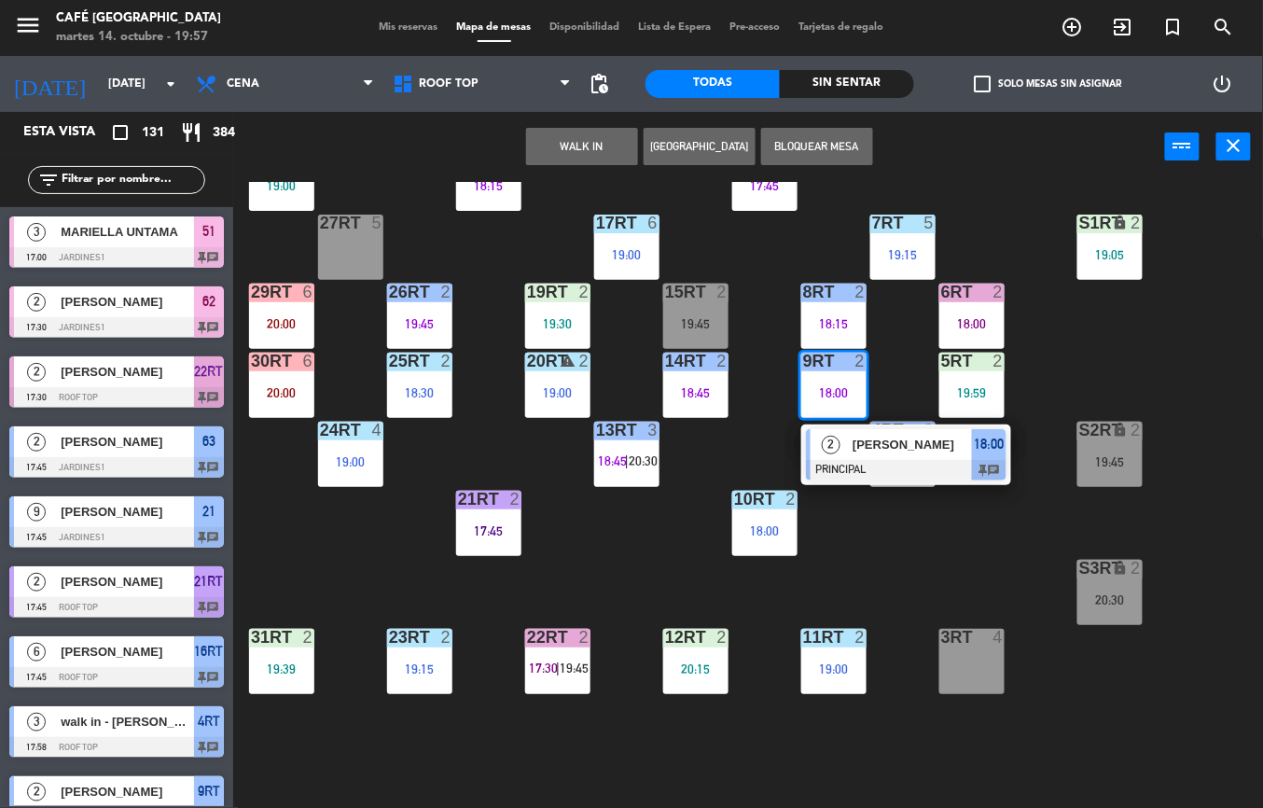
click at [859, 452] on span "[PERSON_NAME]" at bounding box center [912, 445] width 119 height 20
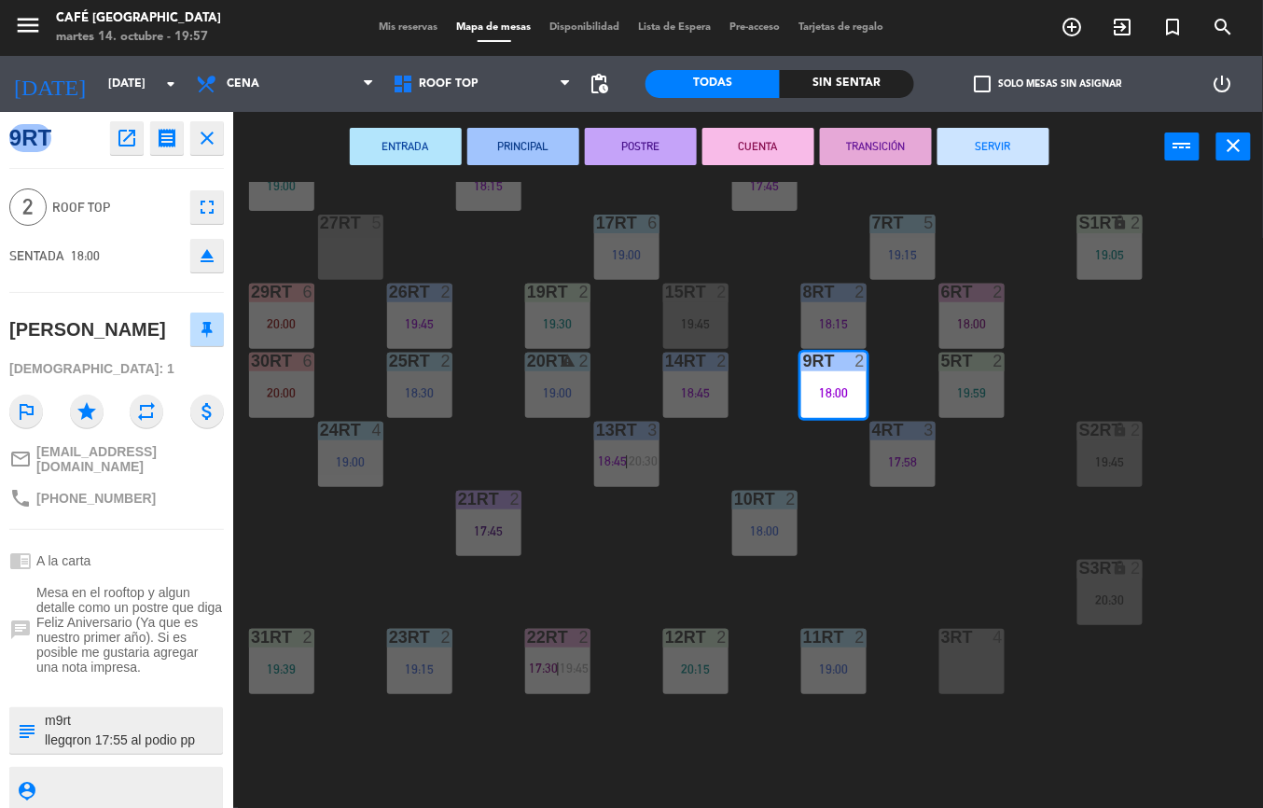
click at [867, 144] on button "TRANSICIÓN" at bounding box center [876, 146] width 112 height 37
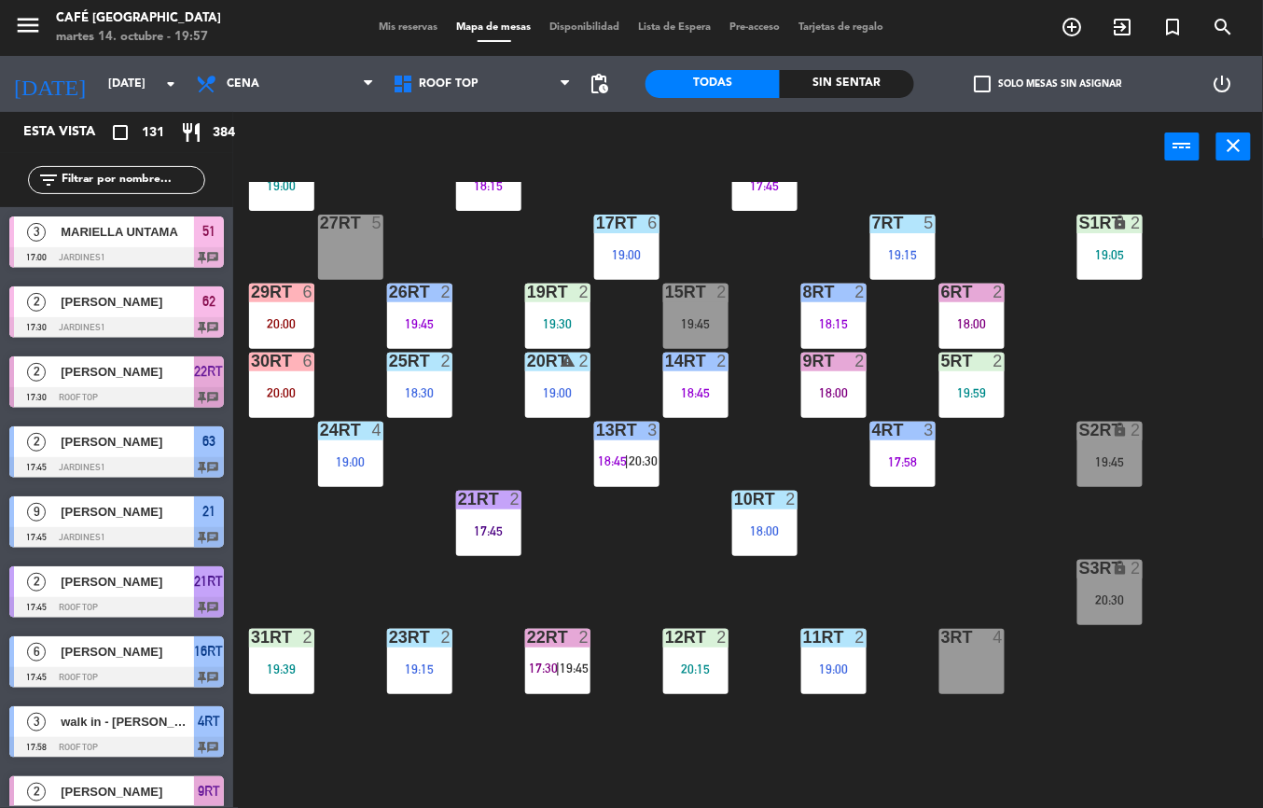
scroll to position [0, 0]
click at [834, 360] on div at bounding box center [833, 361] width 31 height 17
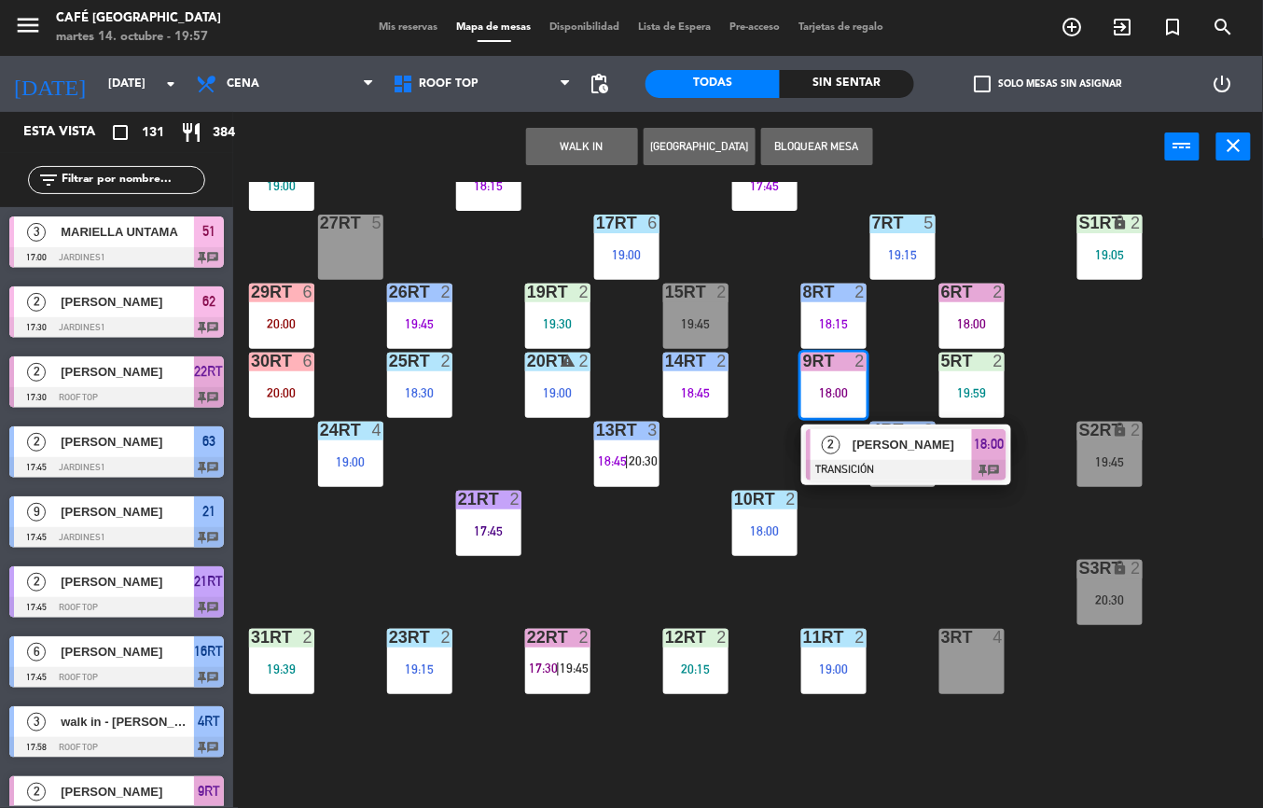
click at [856, 460] on div at bounding box center [906, 470] width 201 height 21
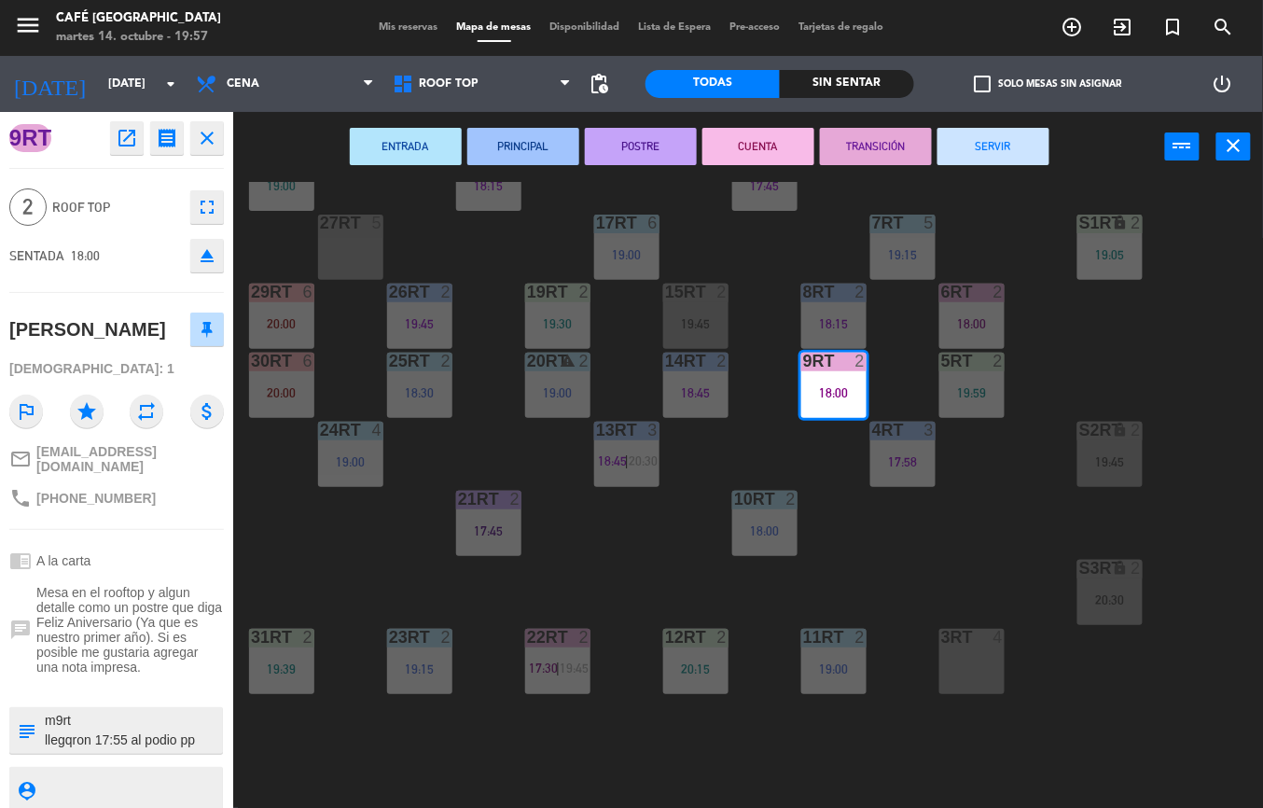
click at [754, 150] on button "CUENTA" at bounding box center [758, 146] width 112 height 37
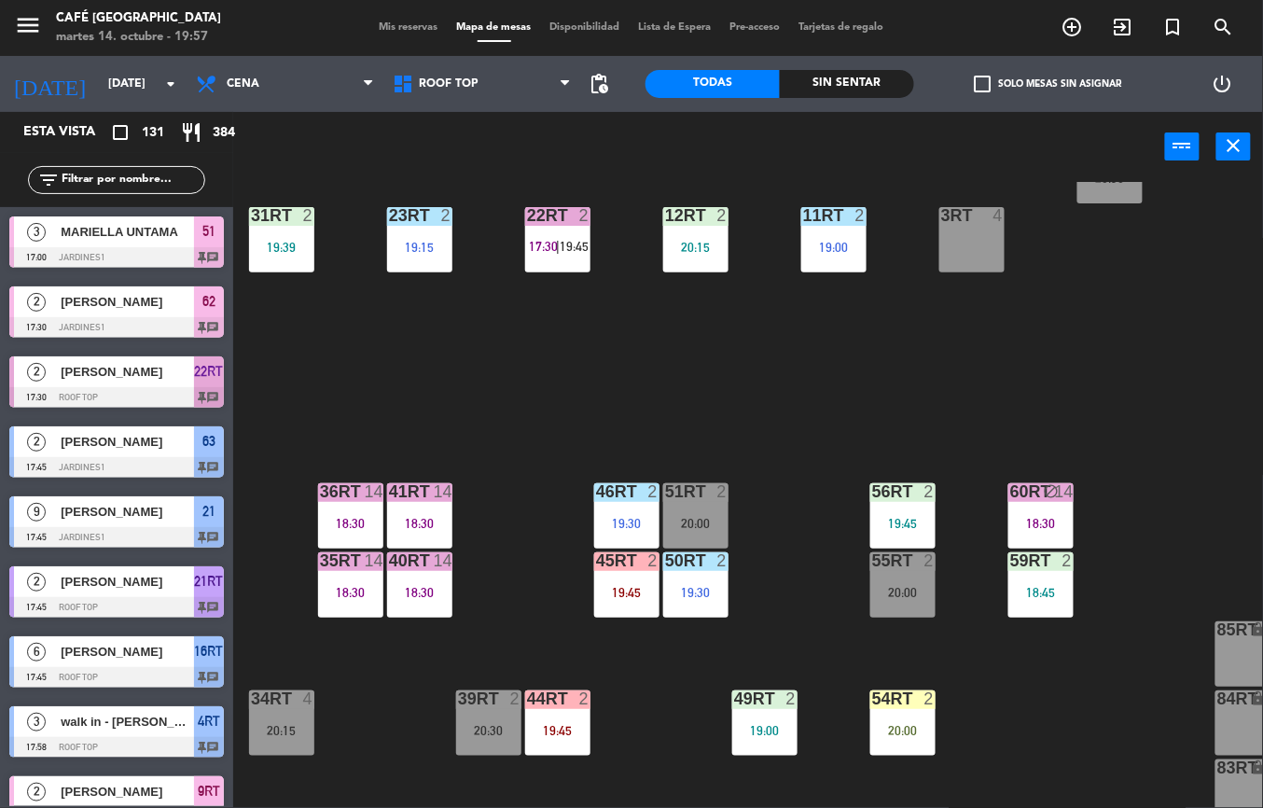
scroll to position [563, 0]
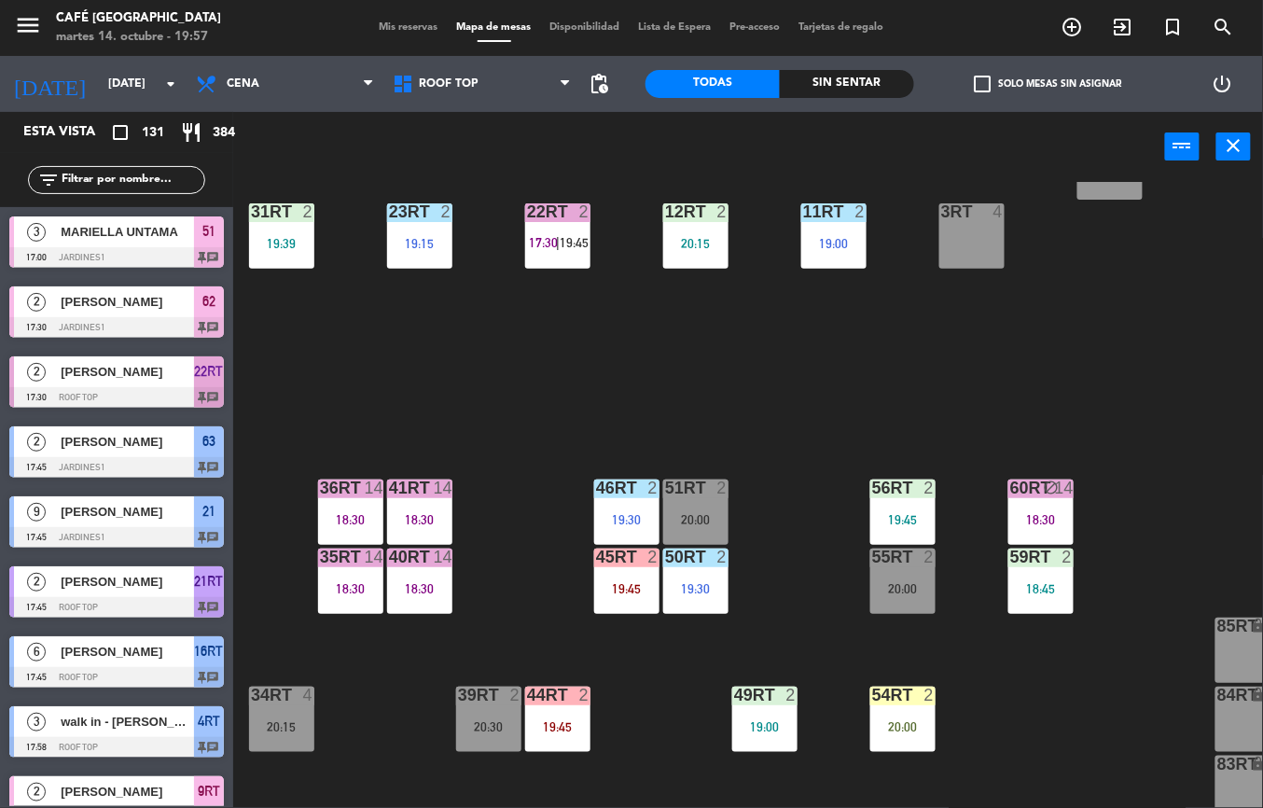
click at [900, 719] on div "20:00" at bounding box center [902, 726] width 65 height 14
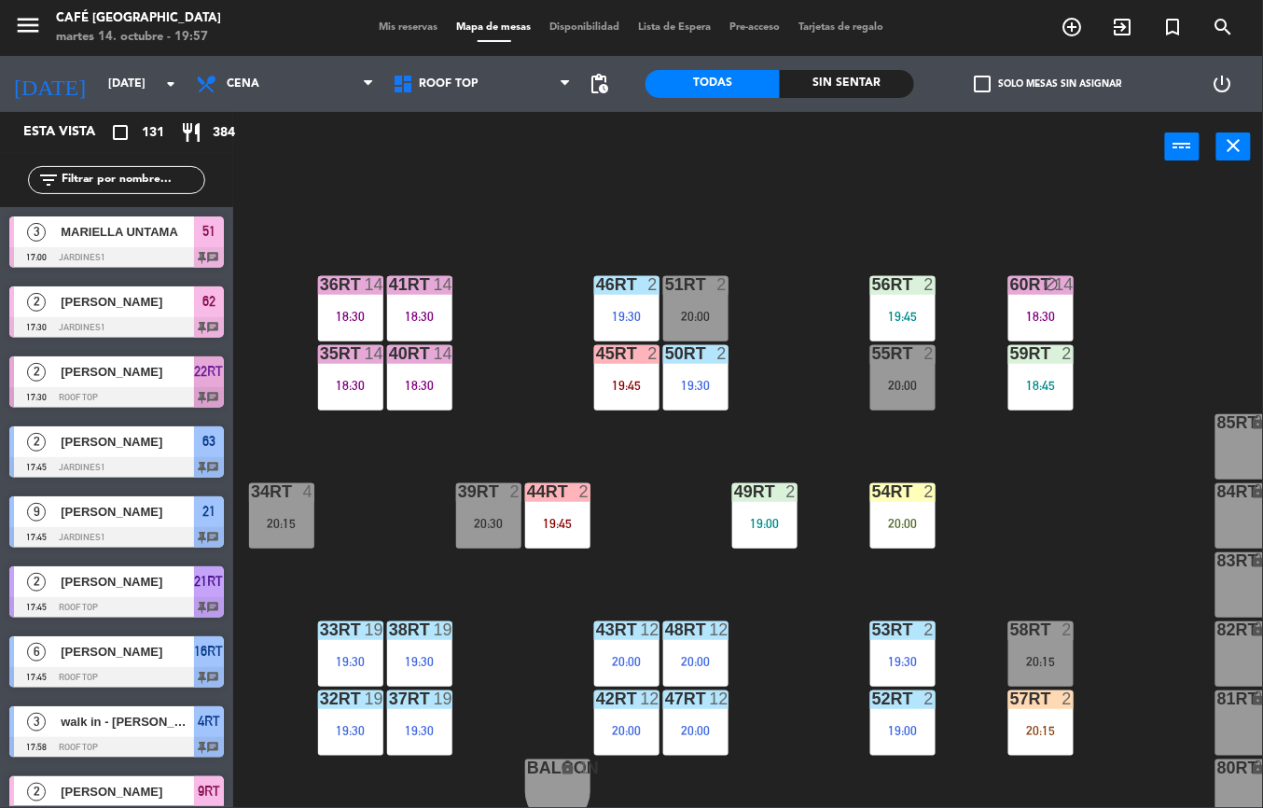
scroll to position [770, 0]
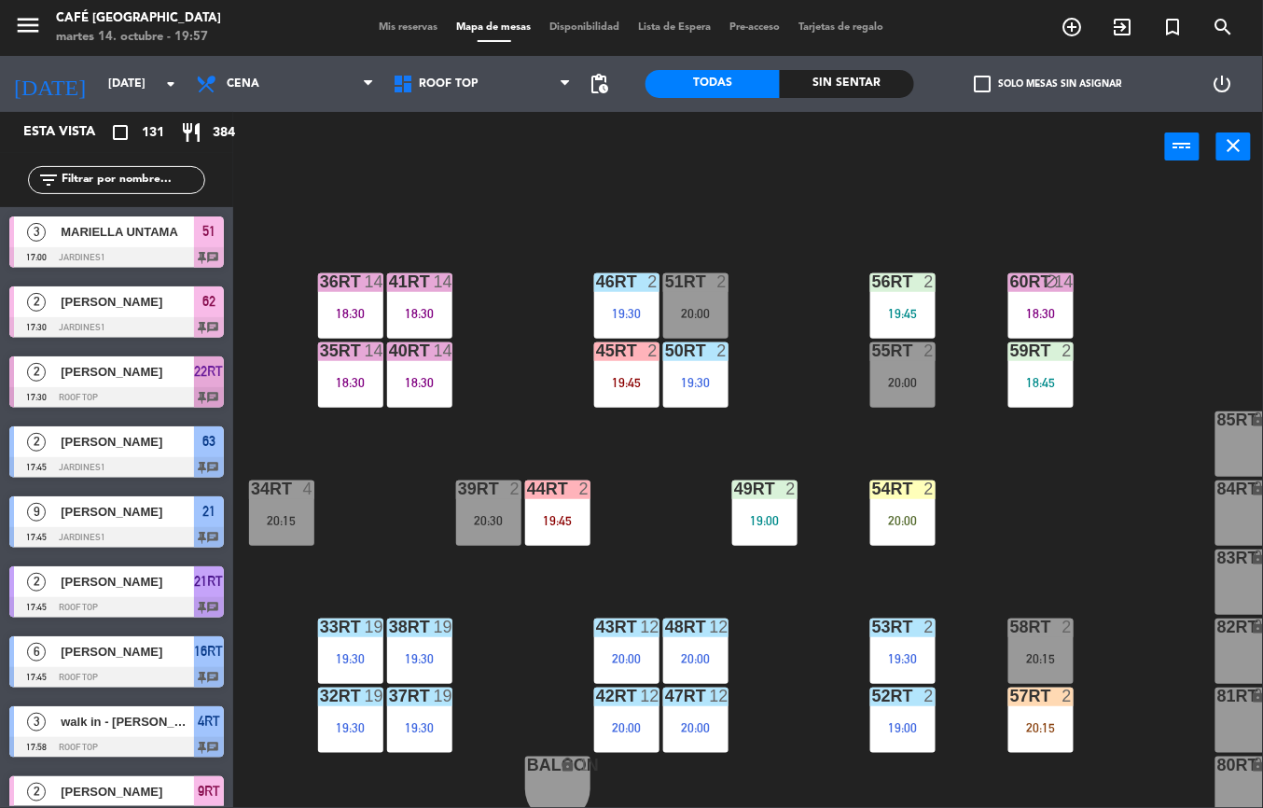
click at [896, 501] on div "54RT 2 20:00" at bounding box center [902, 512] width 65 height 65
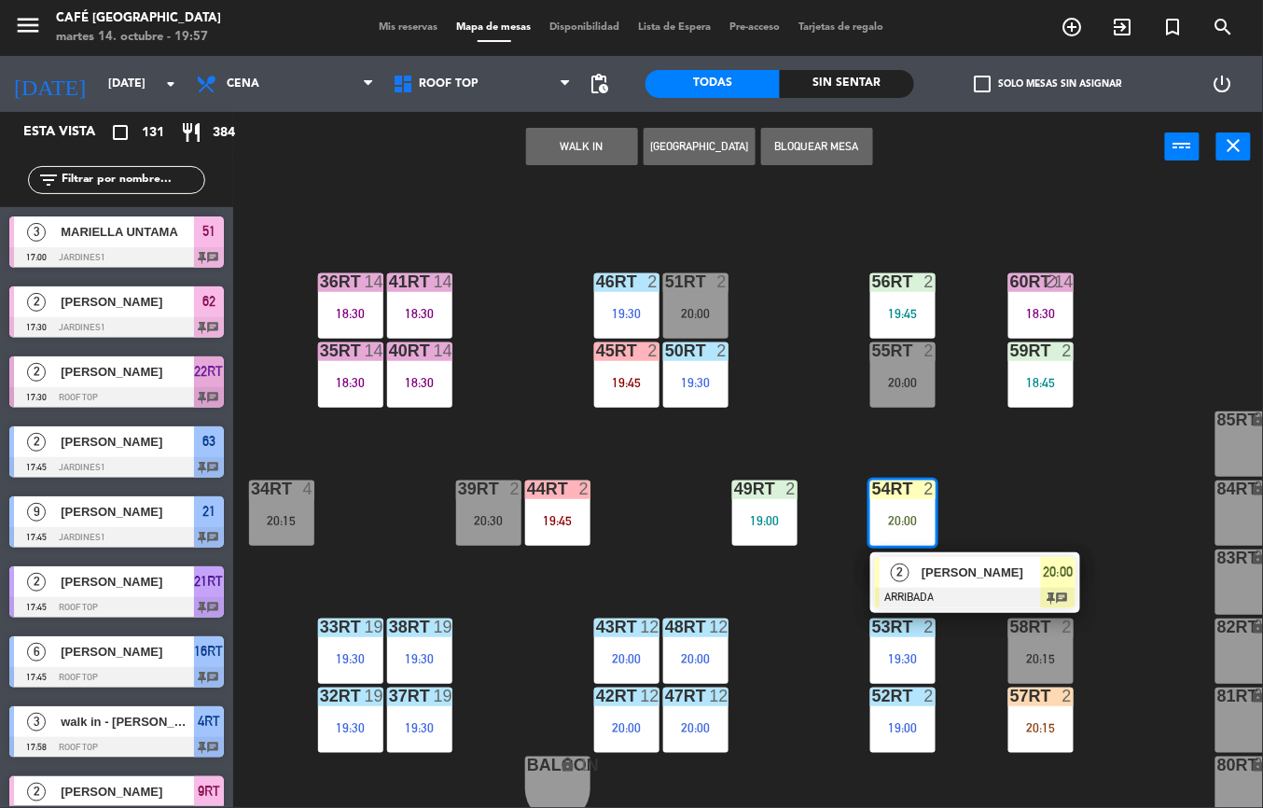
click at [933, 582] on span "[PERSON_NAME]" at bounding box center [981, 572] width 119 height 20
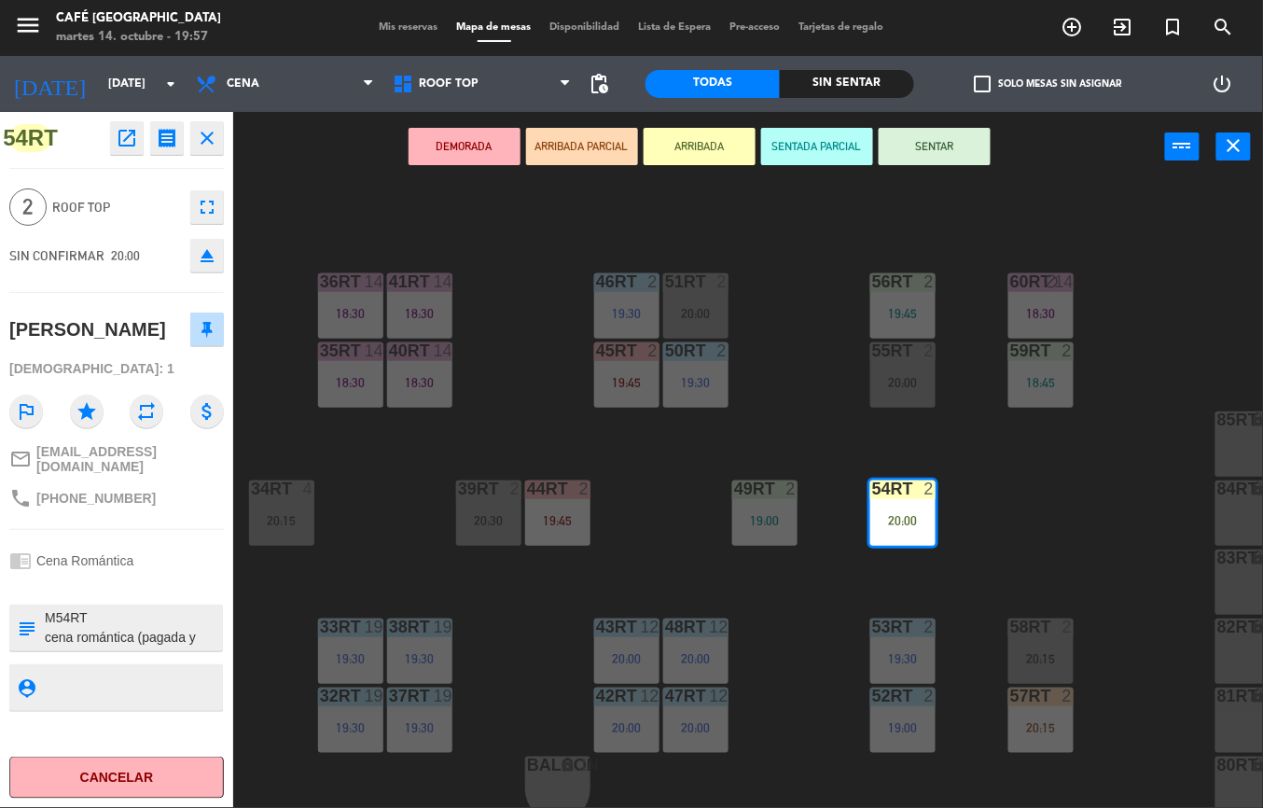
click at [187, 647] on textarea at bounding box center [132, 627] width 178 height 39
click at [150, 644] on textarea at bounding box center [132, 627] width 178 height 39
click at [191, 684] on div at bounding box center [132, 687] width 178 height 47
click at [191, 699] on textarea at bounding box center [132, 686] width 178 height 23
click at [128, 647] on textarea at bounding box center [132, 627] width 178 height 39
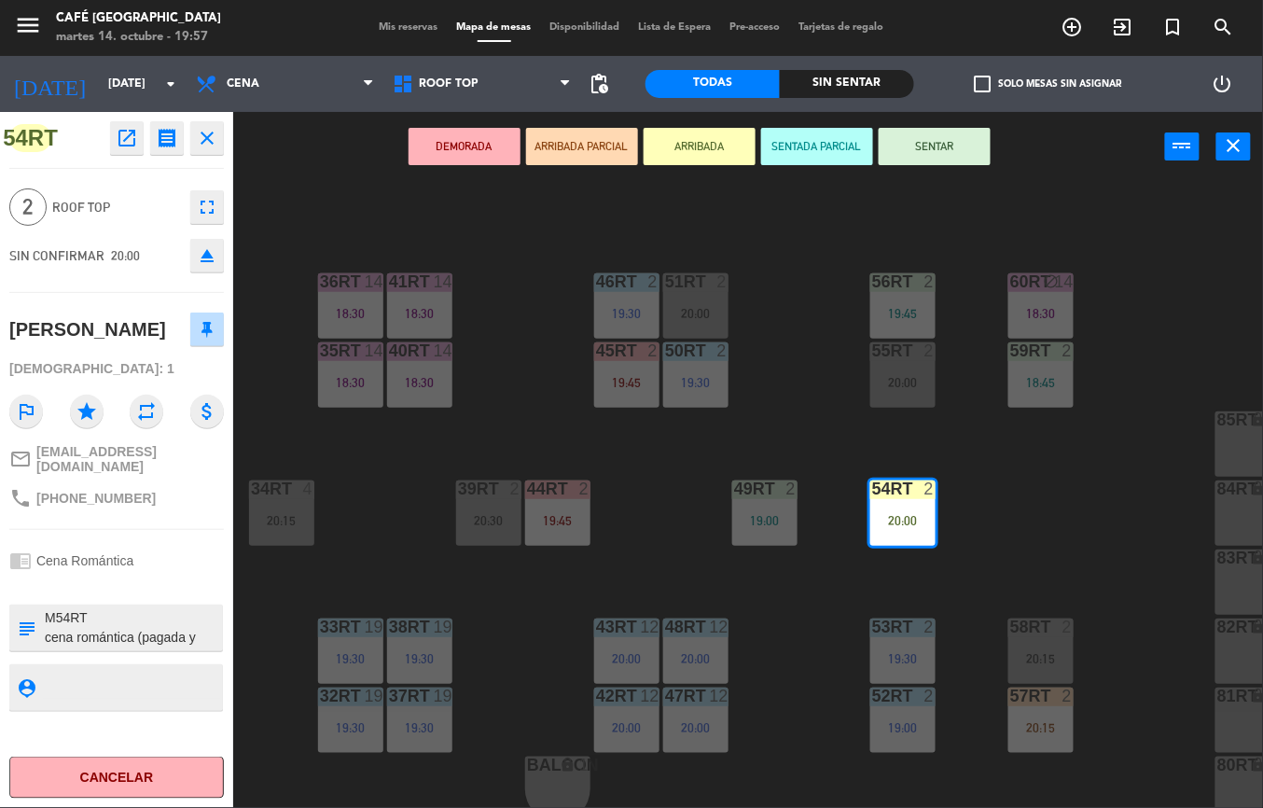
click at [151, 647] on textarea at bounding box center [132, 627] width 178 height 39
click at [159, 711] on div at bounding box center [132, 687] width 178 height 47
click at [160, 711] on div at bounding box center [132, 687] width 178 height 47
click at [657, 515] on div "18RT 6 18:15 16RT 6 17:45 28RT 1 19:00 80RR lock 2 27RT 5 7RT 5 19:15 S1RT lock…" at bounding box center [754, 495] width 1017 height 626
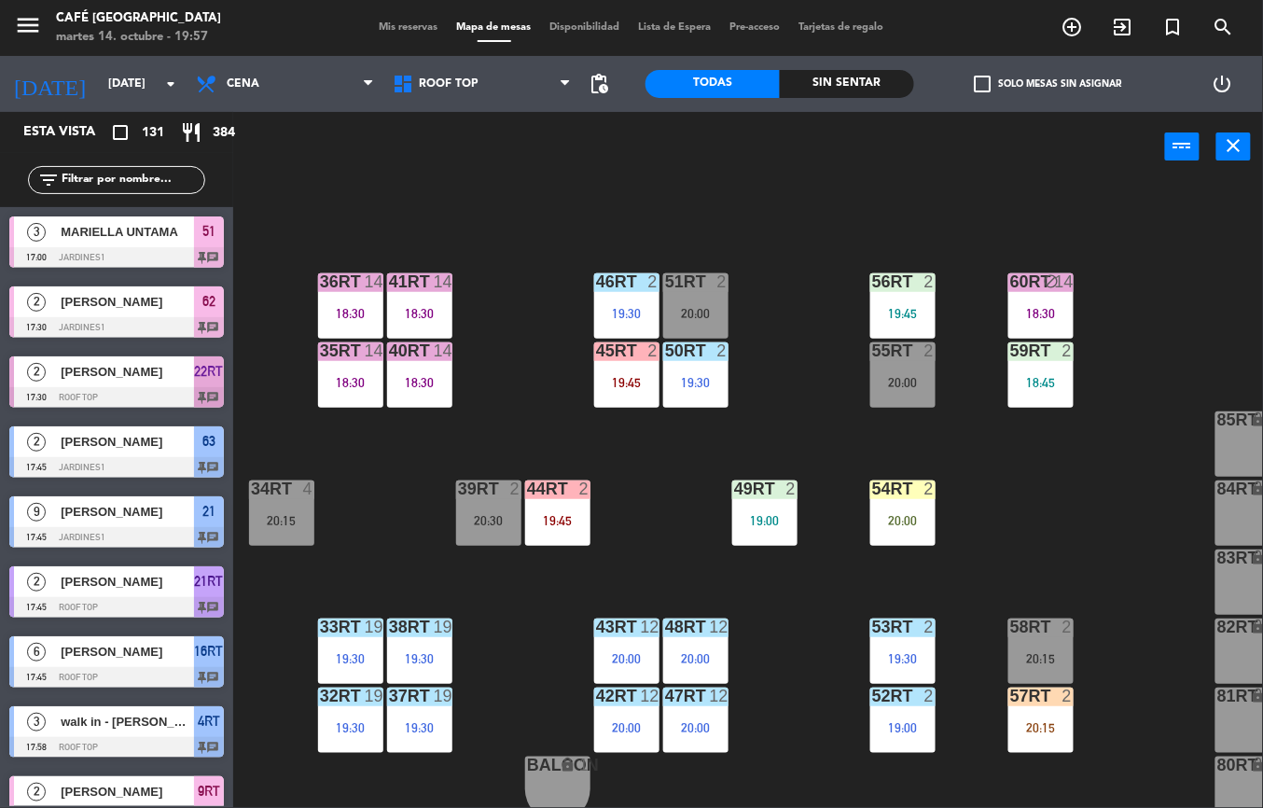
scroll to position [138, 0]
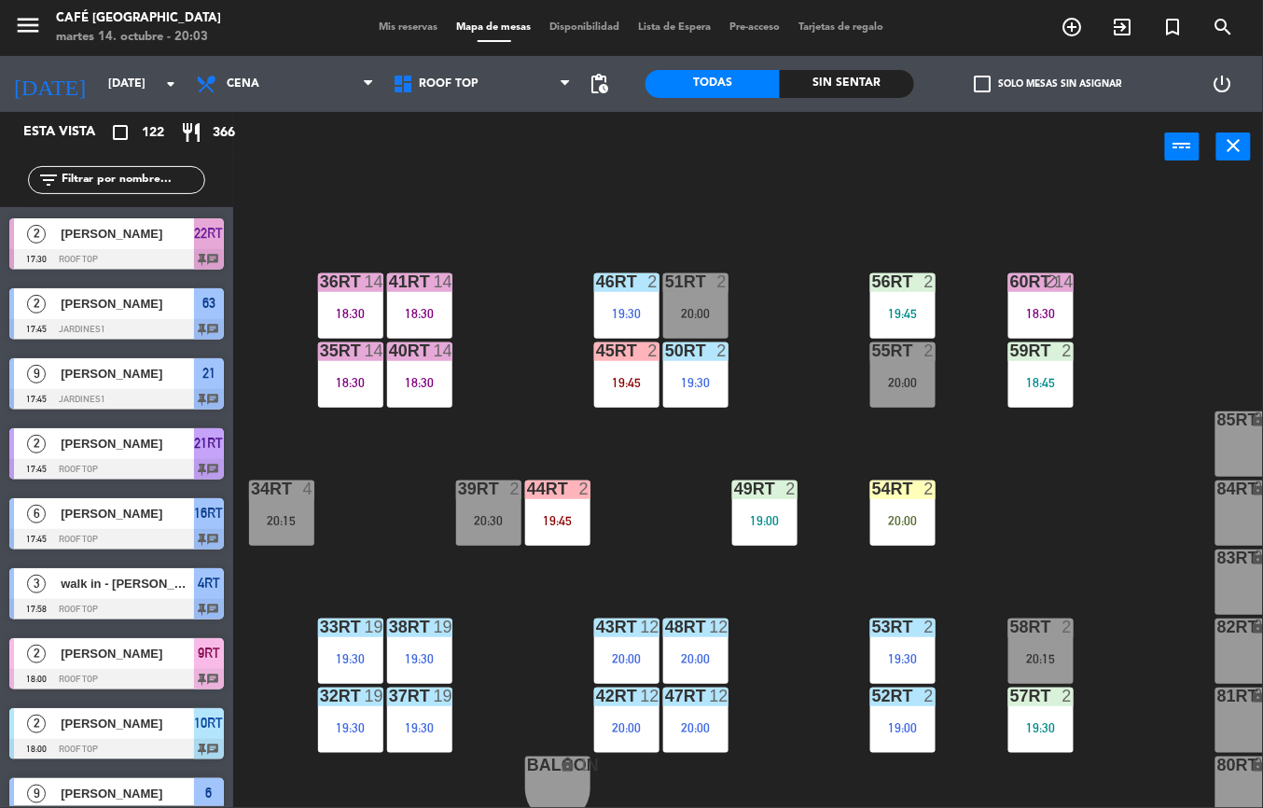
click at [791, 603] on div "18RT 6 18:15 16RT 6 17:45 28RT 1 19:00 80RR lock 2 27RT 6 20:15 7RT 5 19:15 S1R…" at bounding box center [754, 495] width 1017 height 626
click at [926, 514] on div "20:00" at bounding box center [902, 520] width 65 height 13
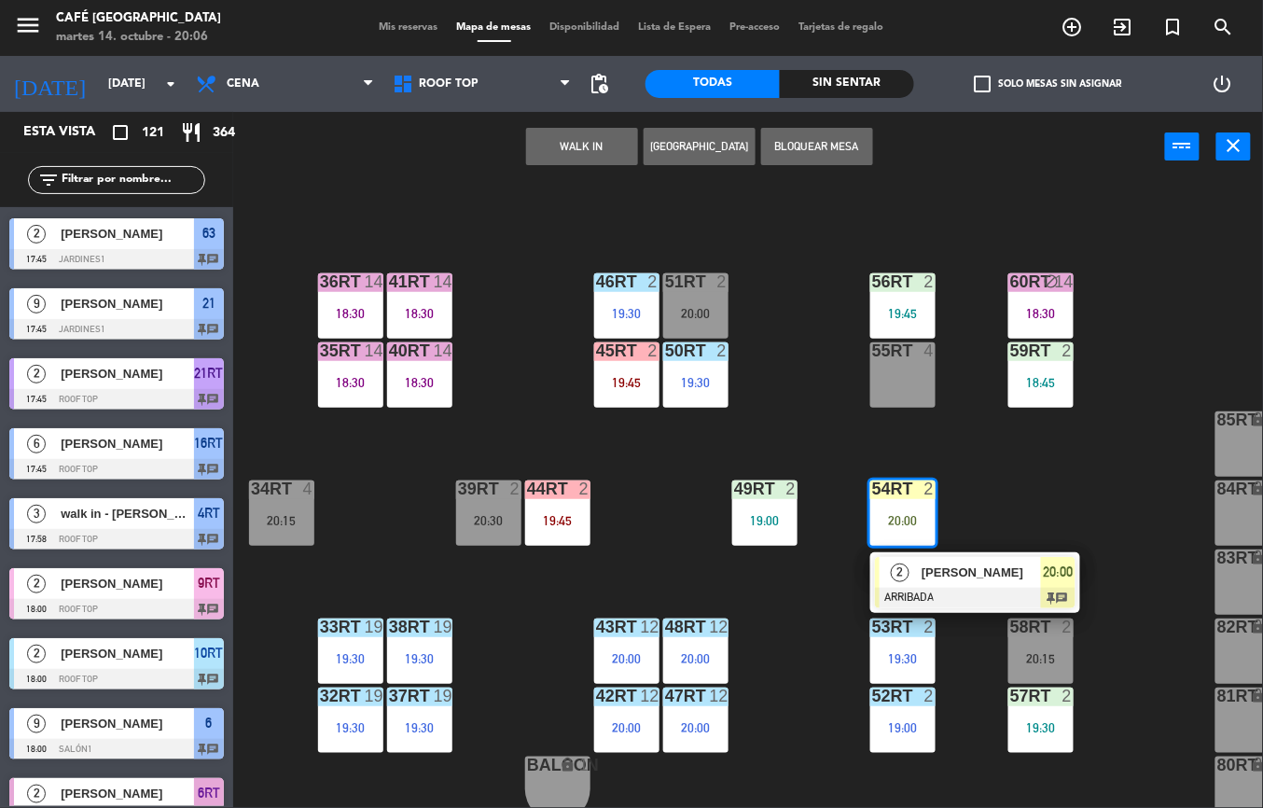
click at [1116, 425] on div "18RT 6 18:15 16RT 6 17:45 28RT 1 19:00 80RR lock 2 27RT 5 7RT 5 19:15 S1RT lock…" at bounding box center [754, 495] width 1017 height 626
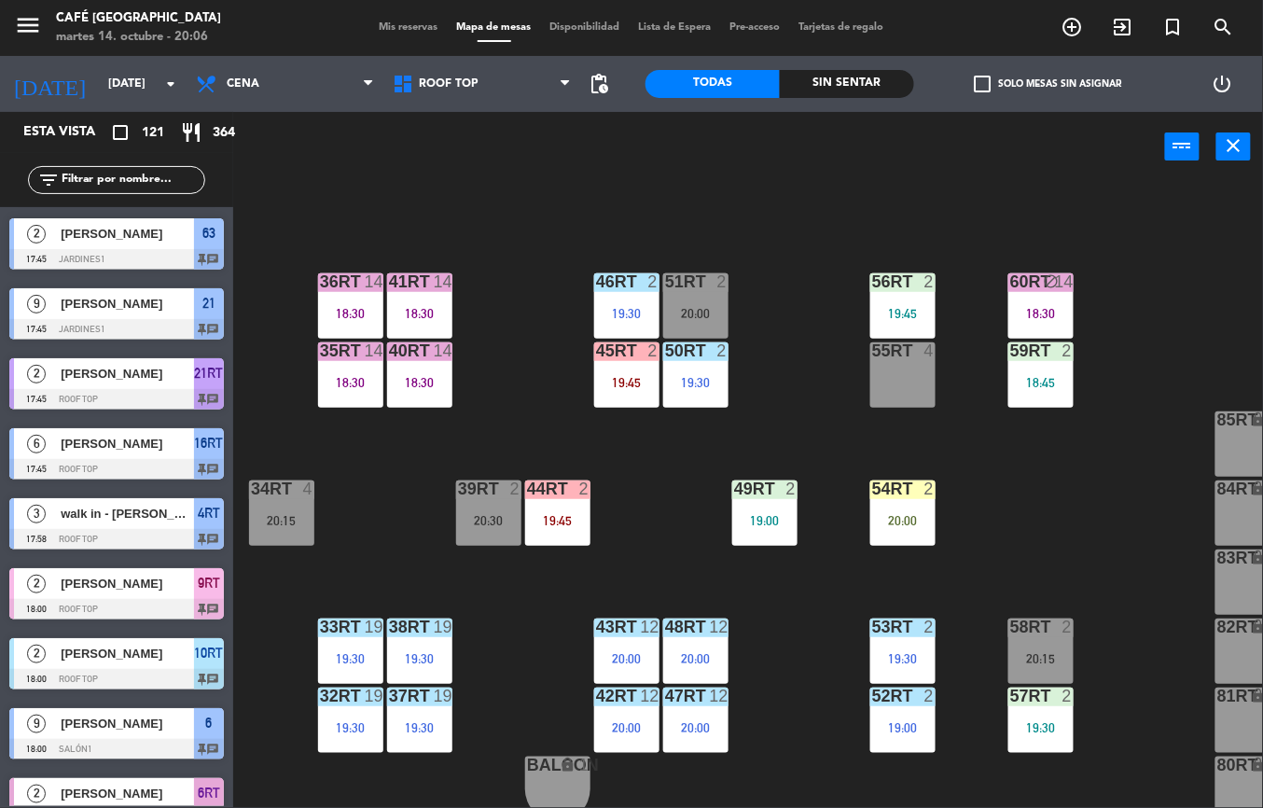
scroll to position [651, 0]
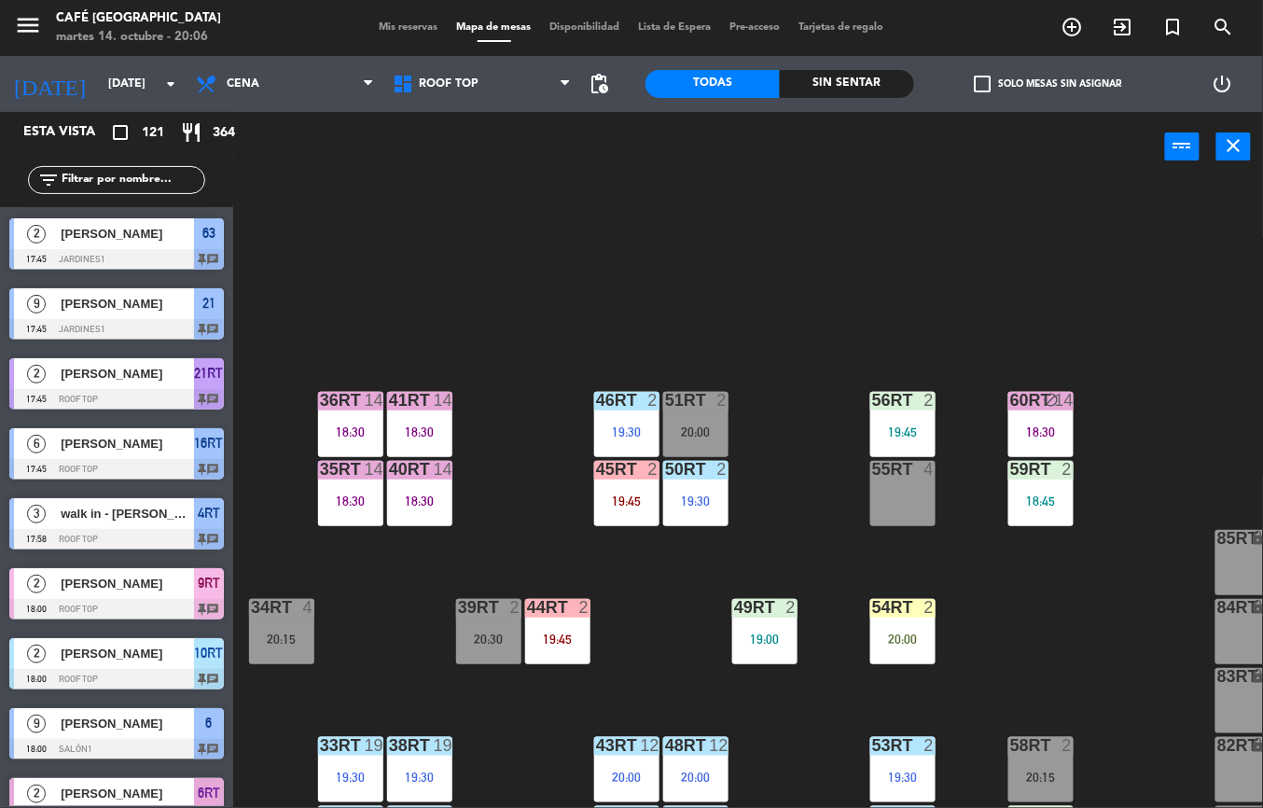
click at [1047, 416] on div "60RT block 14 18:30" at bounding box center [1040, 424] width 65 height 65
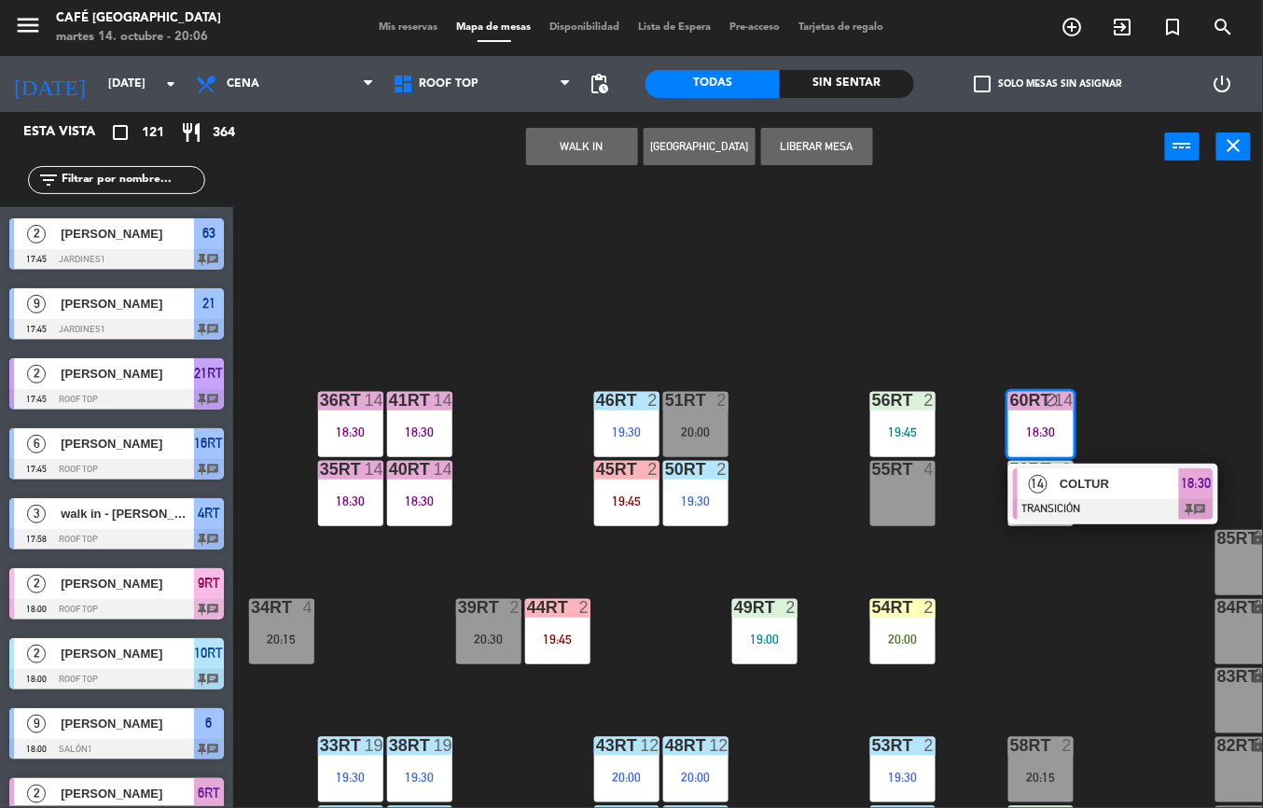
click at [1145, 478] on span "COLTUR" at bounding box center [1119, 484] width 119 height 20
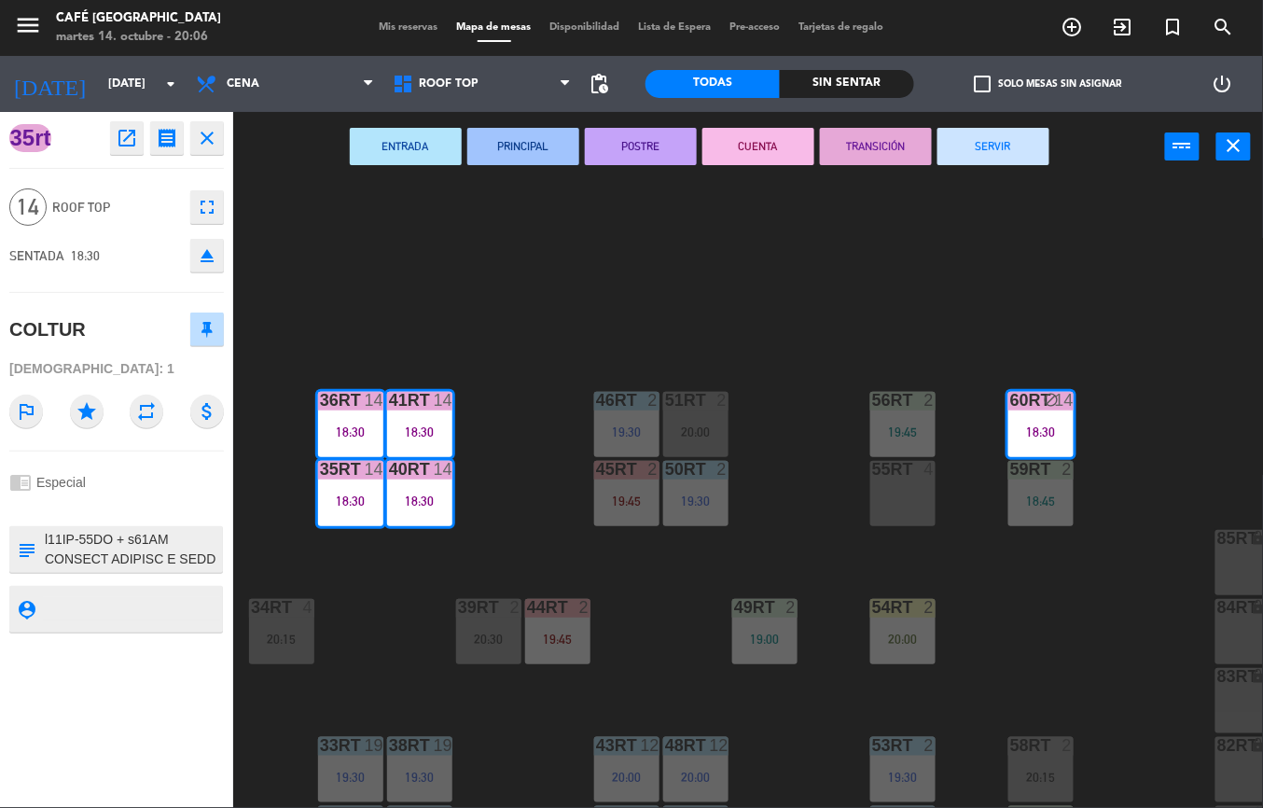
click at [1112, 563] on div "18RT 6 18:15 16RT 6 17:45 28RT 1 19:00 80RR lock 2 27RT 5 7RT 5 19:15 S1RT lock…" at bounding box center [754, 495] width 1017 height 626
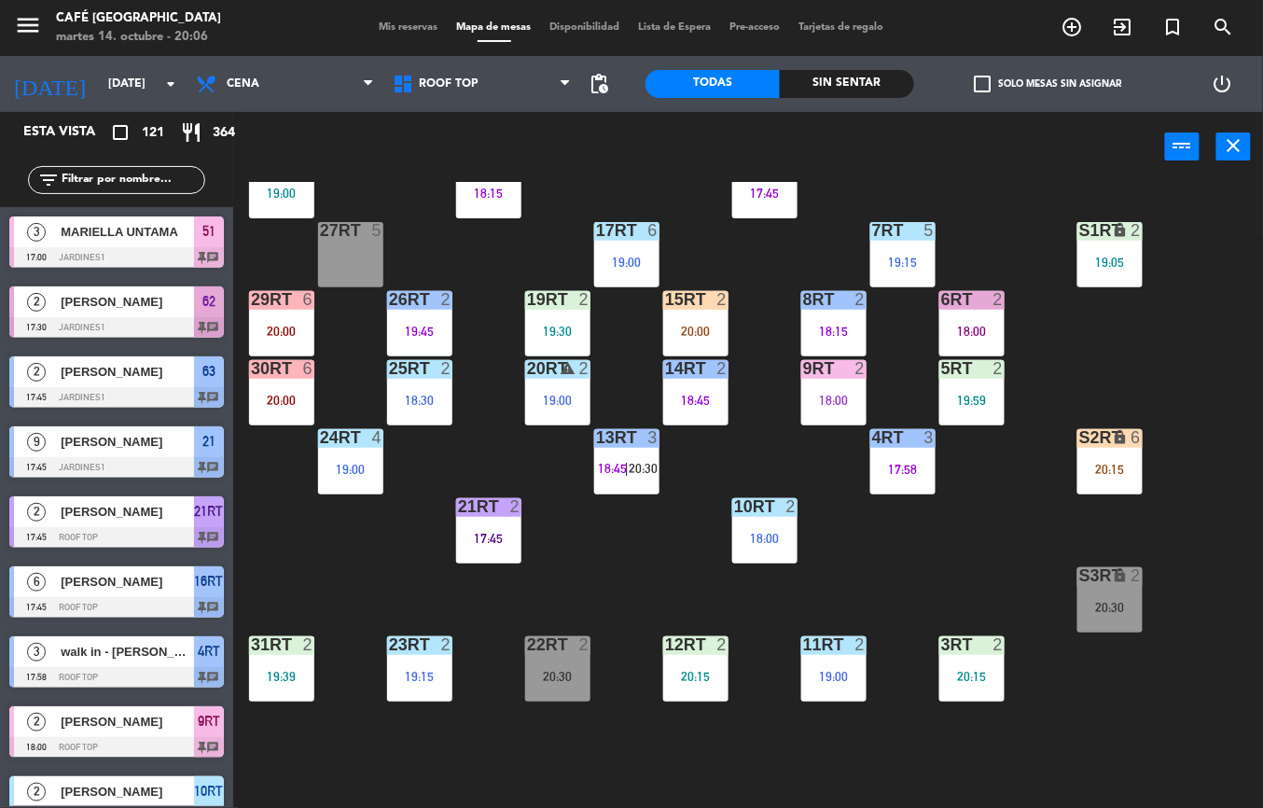
scroll to position [127, 0]
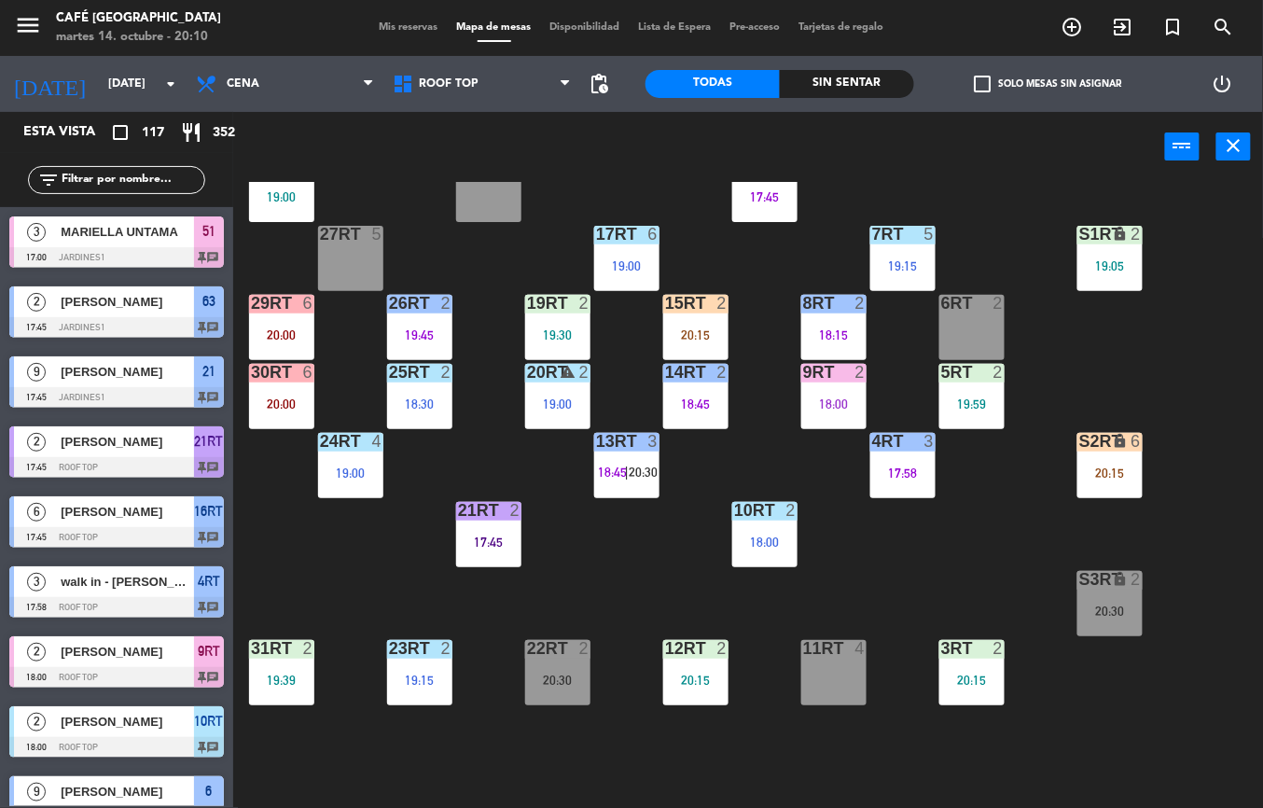
click at [910, 573] on div "18RT 4 16RT 6 17:45 28RT 1 19:00 80RR lock 2 27RT 5 7RT 5 19:15 S1RT lock 2 19:…" at bounding box center [754, 495] width 1017 height 626
click at [929, 757] on div "18RT 4 16RT 6 17:45 28RT 1 19:00 80RR lock 2 27RT 5 7RT 5 19:15 S1RT lock 2 19:…" at bounding box center [754, 495] width 1017 height 626
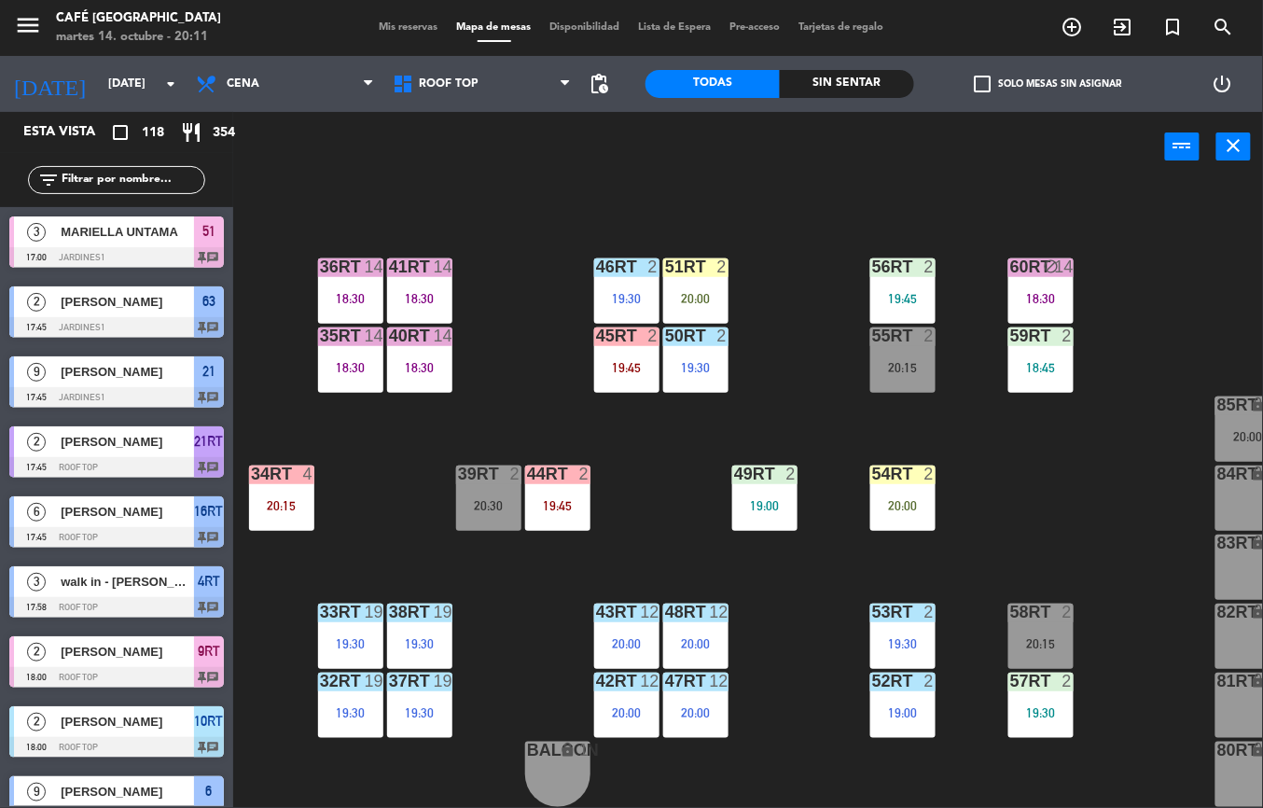
click at [899, 499] on div "20:00" at bounding box center [902, 505] width 65 height 13
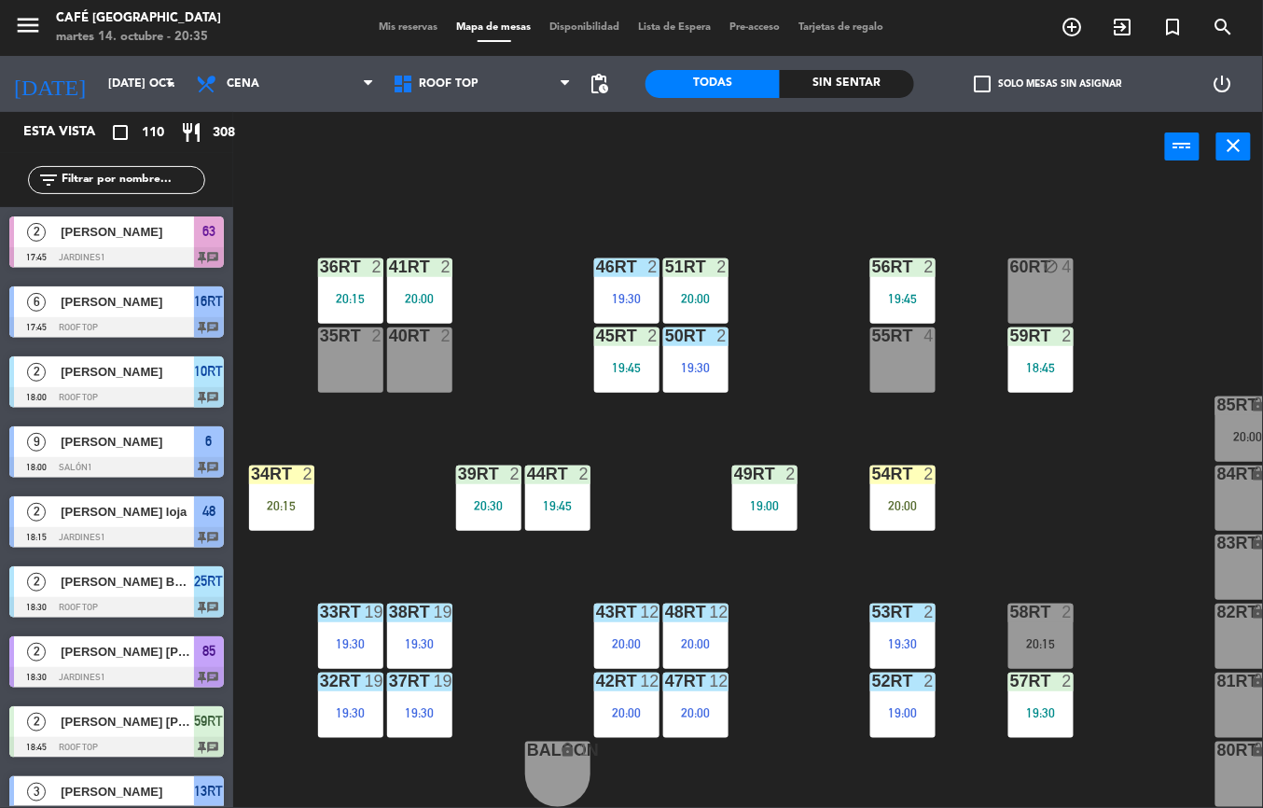
scroll to position [455, 0]
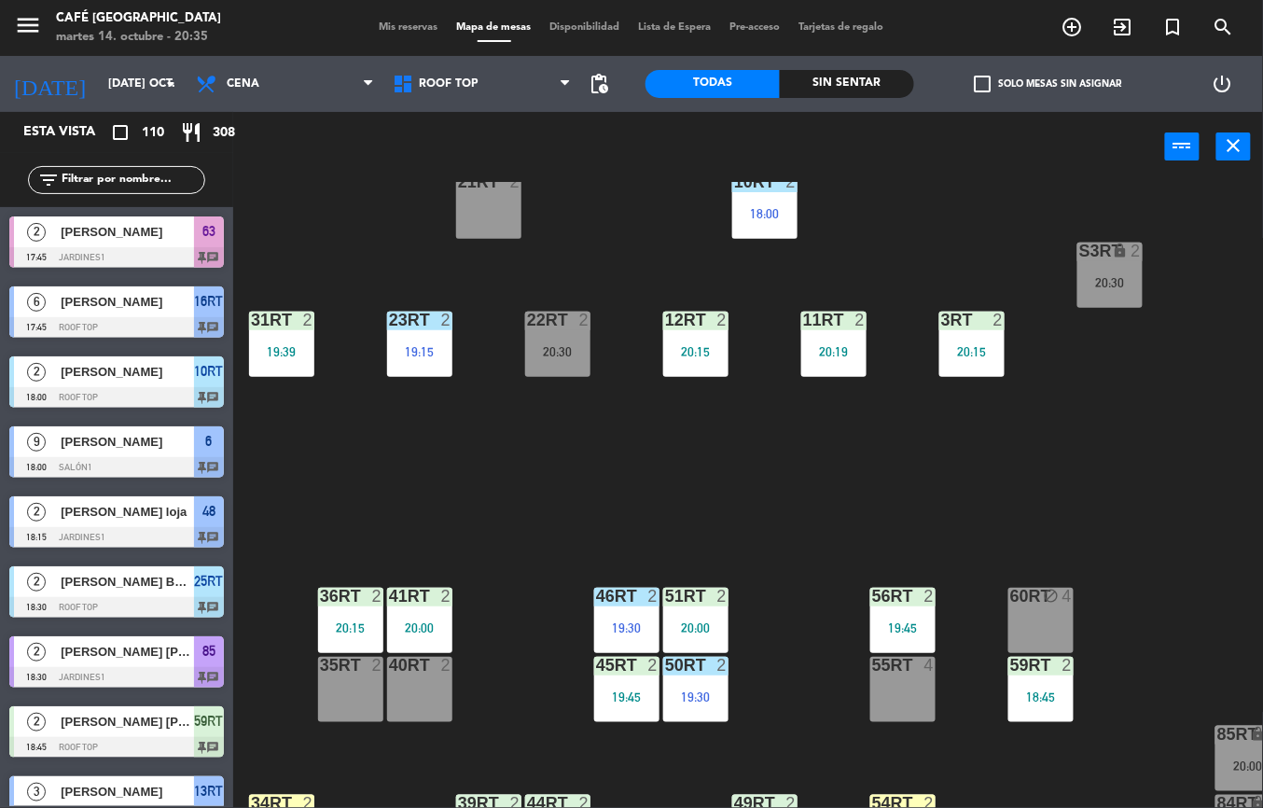
click at [414, 318] on div at bounding box center [419, 320] width 31 height 17
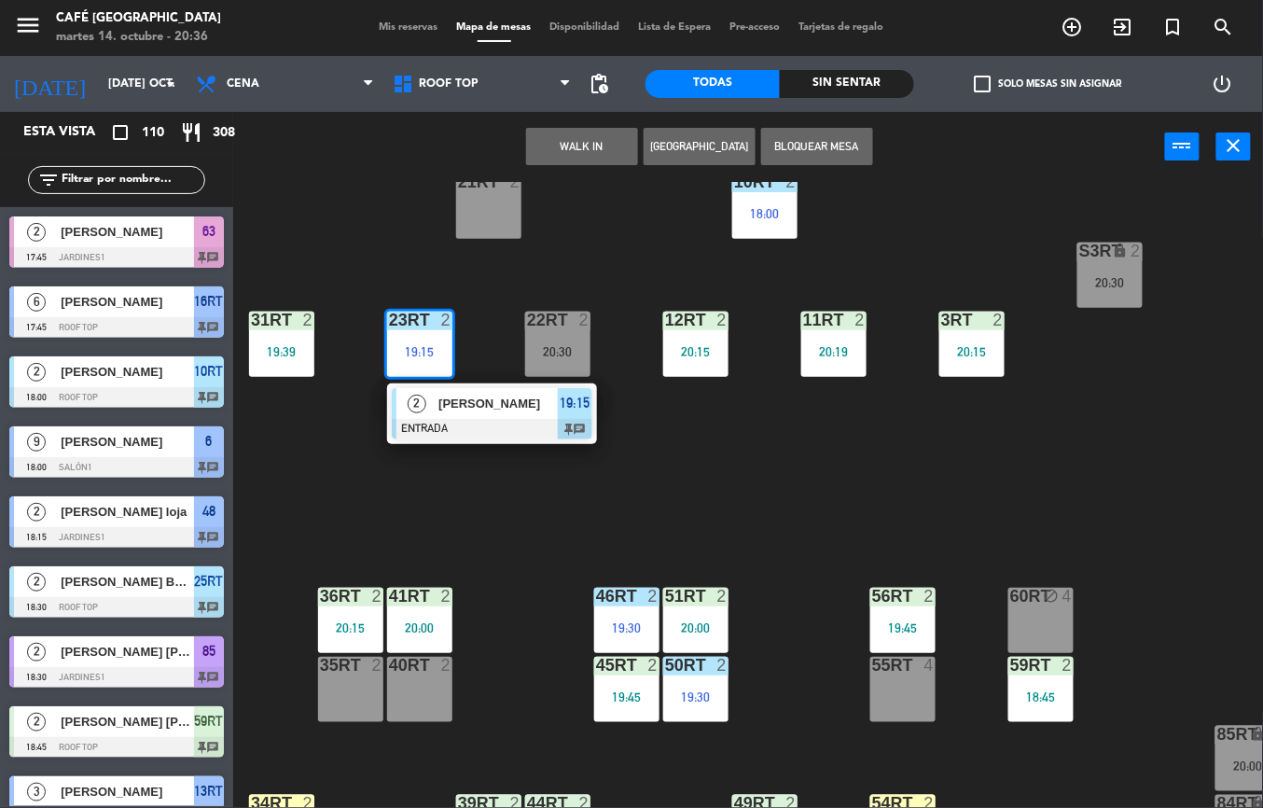
click at [573, 557] on div "18RT 6 20:15 16RT 6 17:45 28RT 1 19:00 80RR lock 2 19:05 27RT 6 20:15 7RT 5 19:…" at bounding box center [754, 495] width 1017 height 626
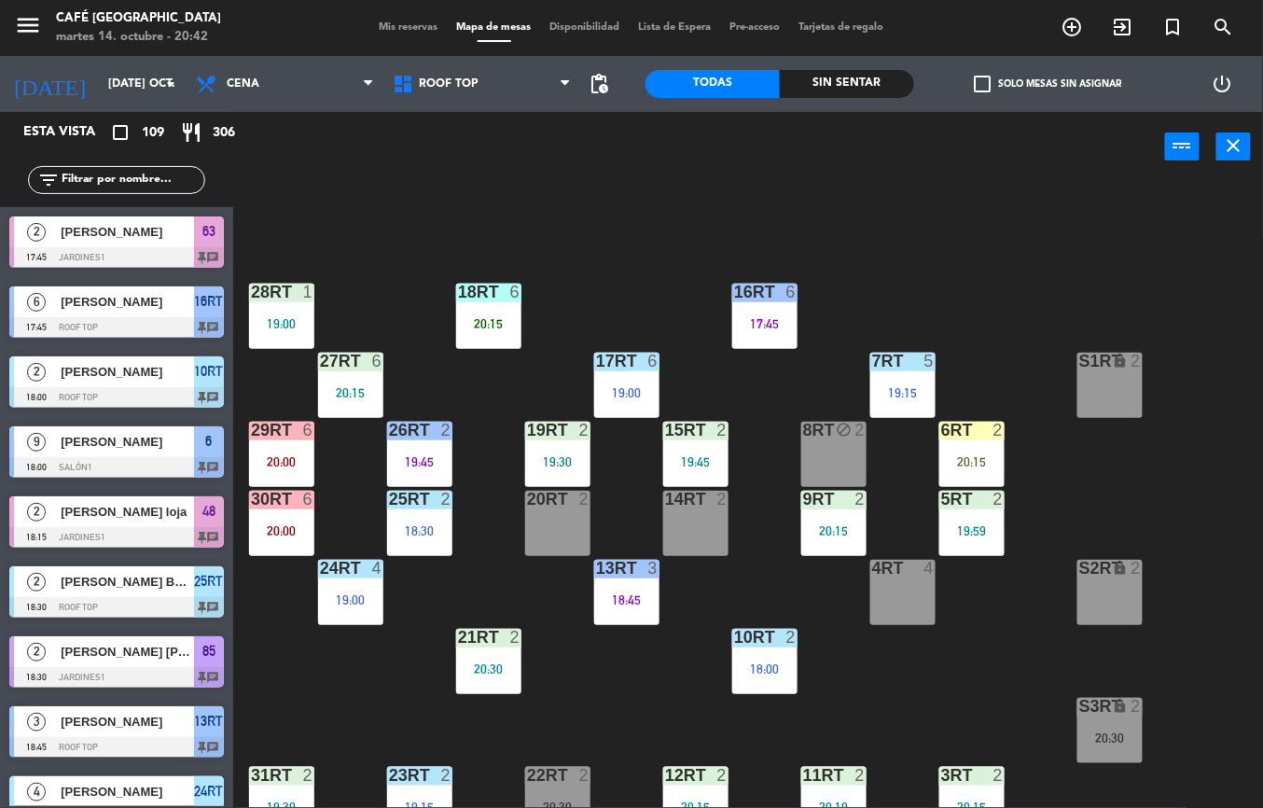
scroll to position [140, 0]
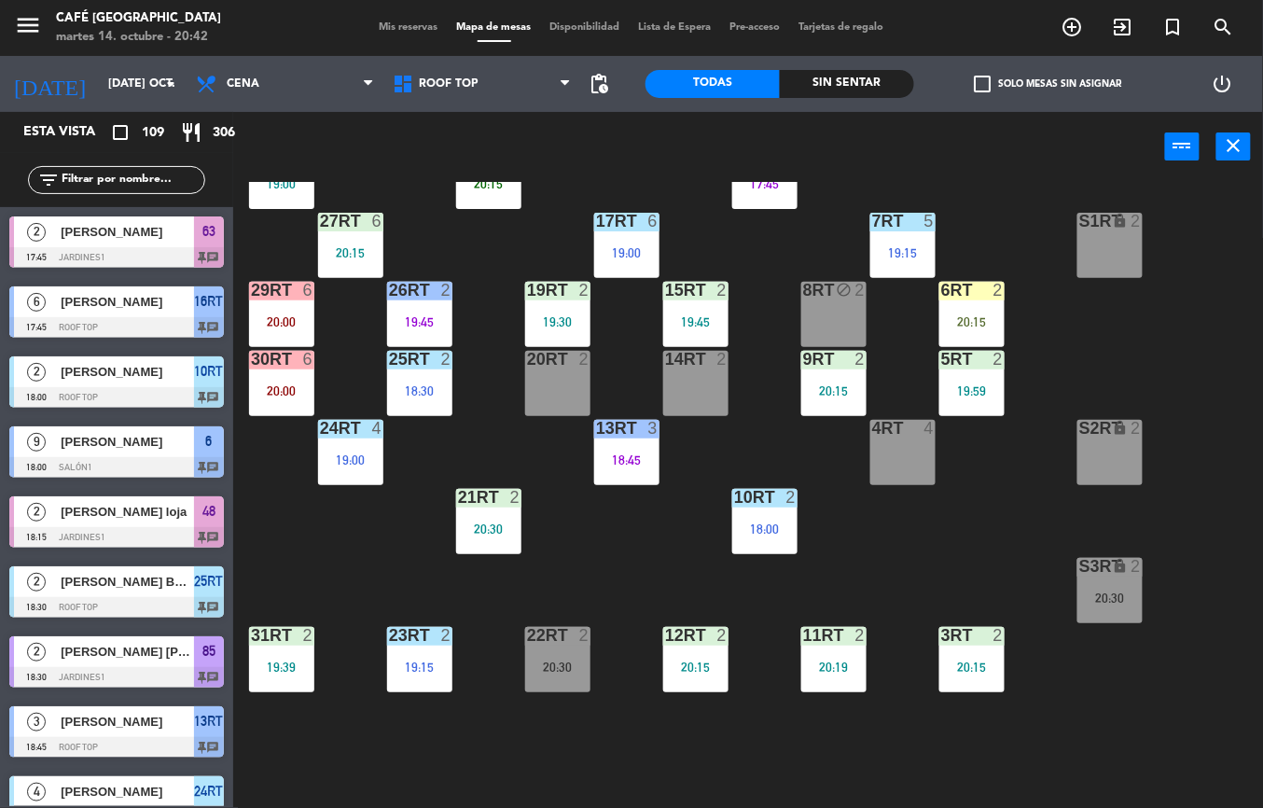
click at [896, 582] on div "18RT 6 20:15 16RT 6 17:45 28RT 1 19:00 80RR lock 2 19:05 27RT 6 20:15 7RT 5 19:…" at bounding box center [754, 495] width 1017 height 626
click at [761, 807] on div "18RT 6 20:15 16RT 6 17:45 28RT 1 19:00 80RR lock 2 19:05 27RT 6 20:15 7RT 5 19:…" at bounding box center [754, 495] width 1017 height 626
click at [828, 653] on div "11RT 2 20:19" at bounding box center [833, 659] width 65 height 65
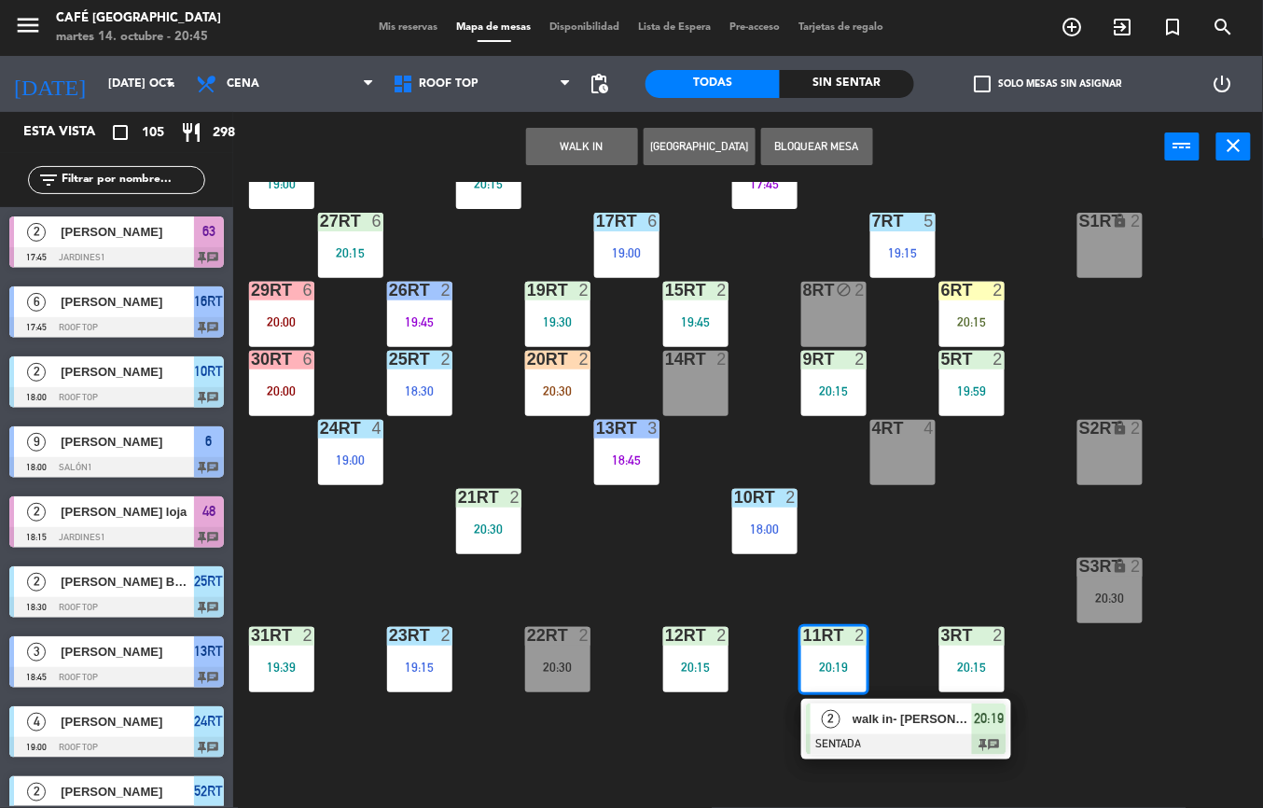
click at [895, 534] on div "18RT 6 20:15 16RT 6 17:45 28RT 1 19:00 80RR lock 2 19:05 27RT 6 20:15 7RT 5 19:…" at bounding box center [754, 495] width 1017 height 626
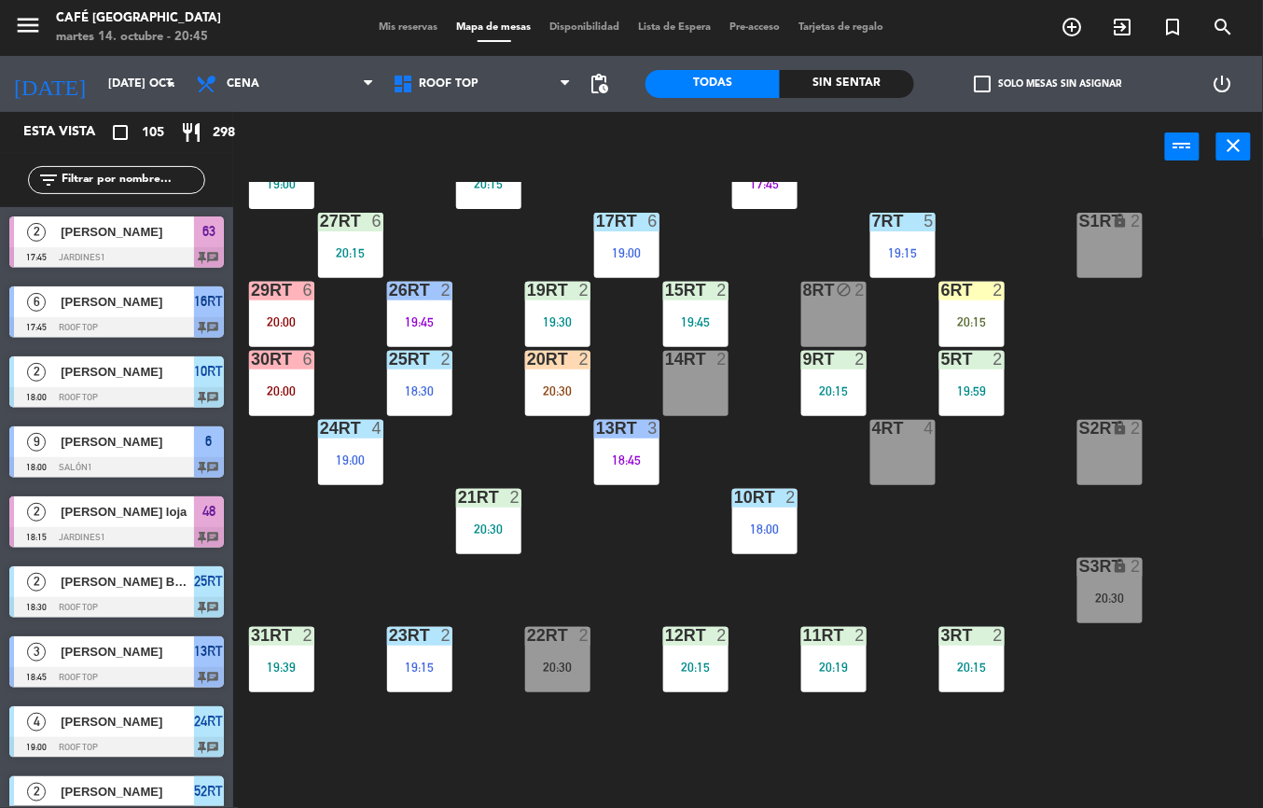
click at [933, 532] on div "18RT 6 20:15 16RT 6 17:45 28RT 1 19:00 80RR lock 2 19:05 27RT 6 20:15 7RT 5 19:…" at bounding box center [754, 495] width 1017 height 626
click at [936, 537] on div "18RT 6 20:15 16RT 6 17:45 28RT 1 19:00 80RR lock 2 19:05 27RT 6 20:15 7RT 5 19:…" at bounding box center [754, 495] width 1017 height 626
click at [936, 542] on div "18RT 6 20:15 16RT 6 17:45 28RT 1 19:00 80RR lock 2 19:05 27RT 6 20:15 7RT 5 19:…" at bounding box center [754, 495] width 1017 height 626
click at [437, 358] on div "2" at bounding box center [451, 359] width 31 height 17
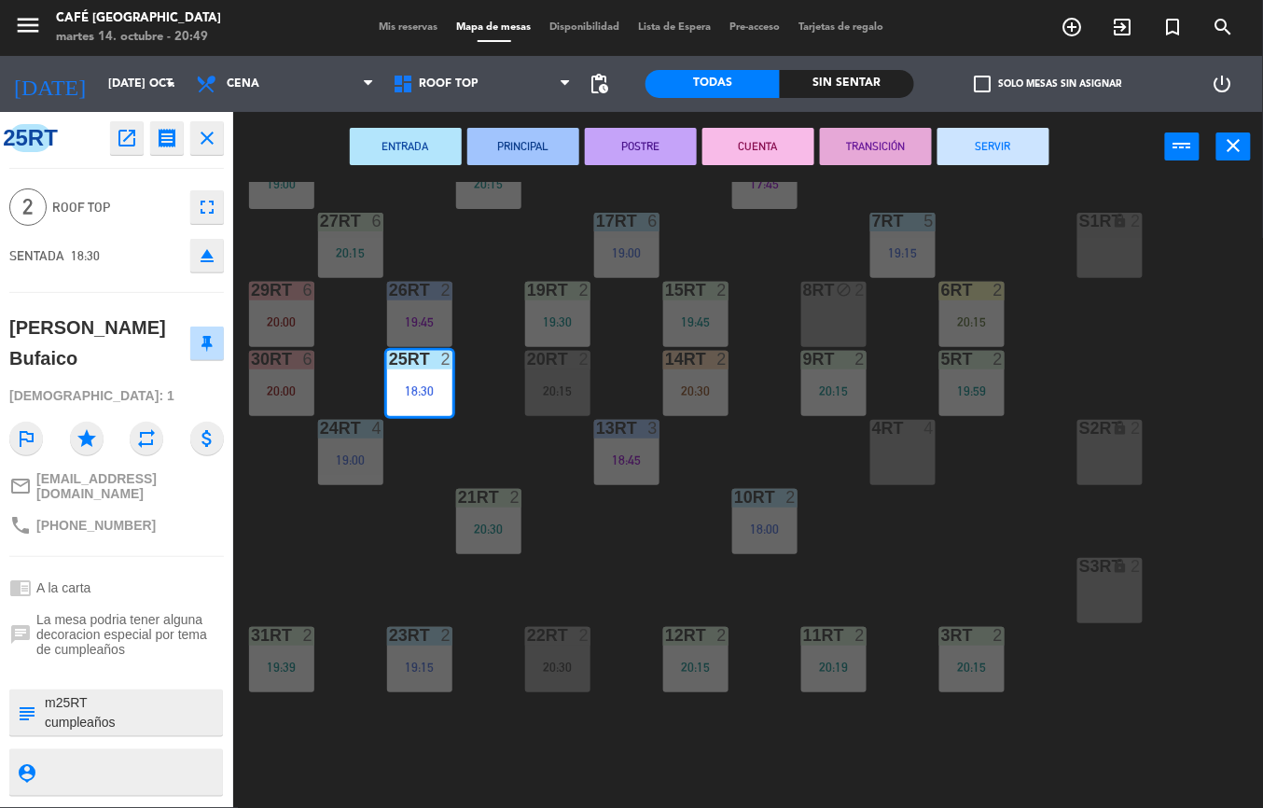
click at [862, 160] on button "TRANSICIÓN" at bounding box center [876, 146] width 112 height 37
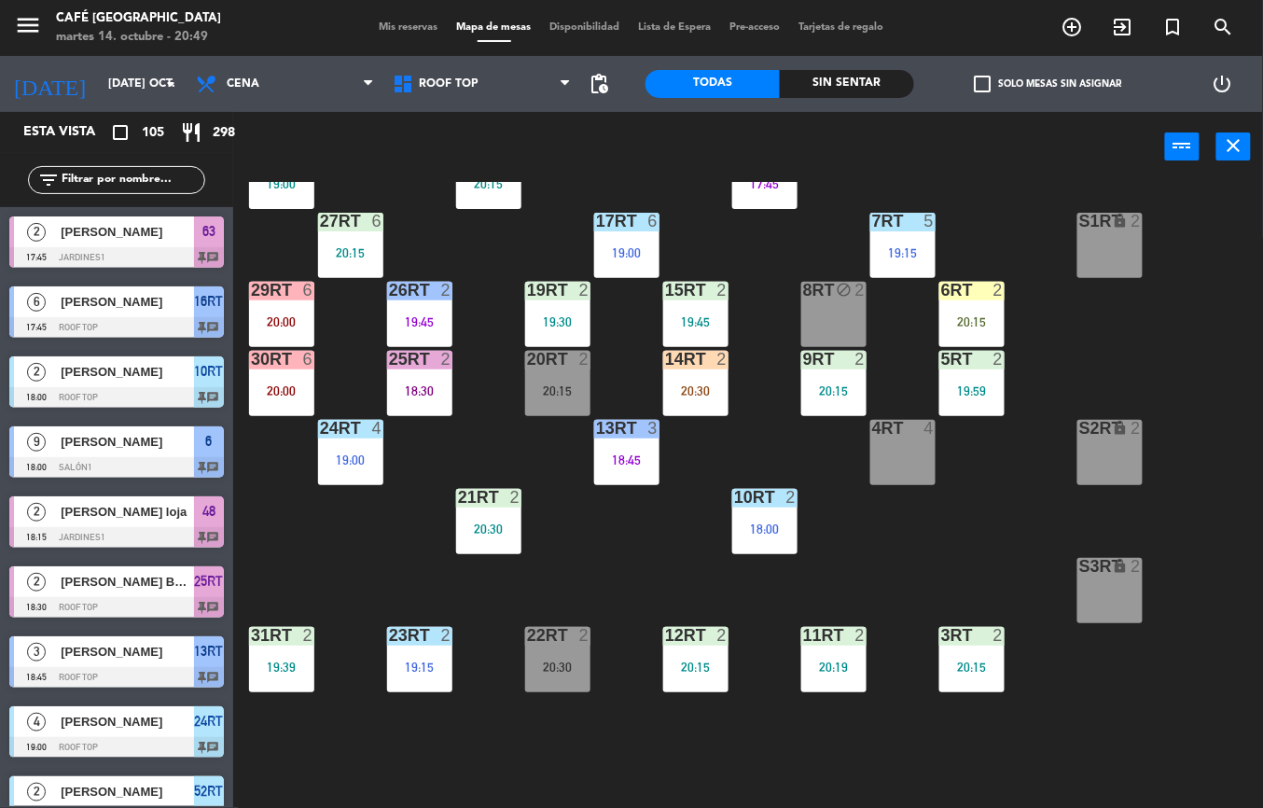
click at [288, 374] on div "30RT 6 20:00" at bounding box center [281, 383] width 65 height 65
click at [389, 580] on div "18RT 6 20:15 16RT 6 17:45 28RT 1 19:00 80RR lock 2 19:05 27RT 6 20:15 7RT 5 19:…" at bounding box center [754, 495] width 1017 height 626
click at [623, 461] on div "18:45" at bounding box center [626, 459] width 65 height 13
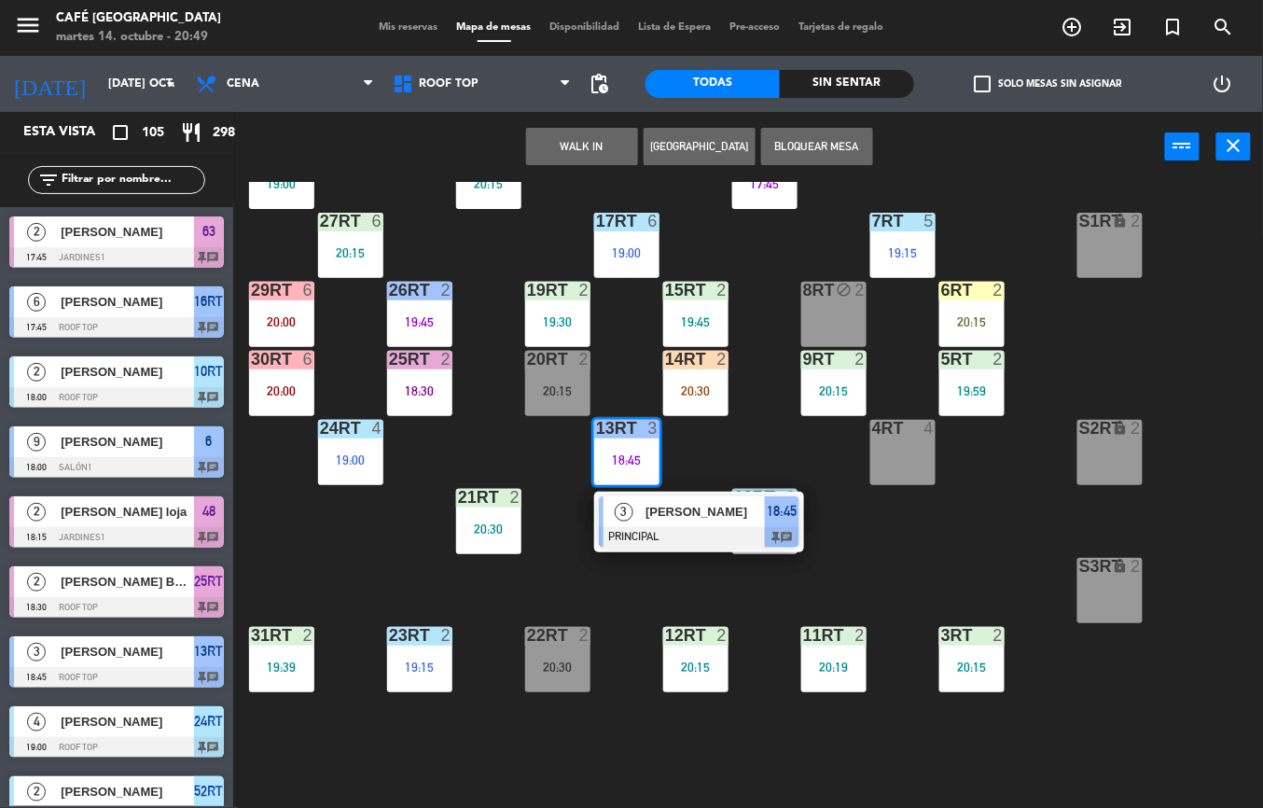
click at [686, 524] on div "[PERSON_NAME]" at bounding box center [704, 511] width 121 height 31
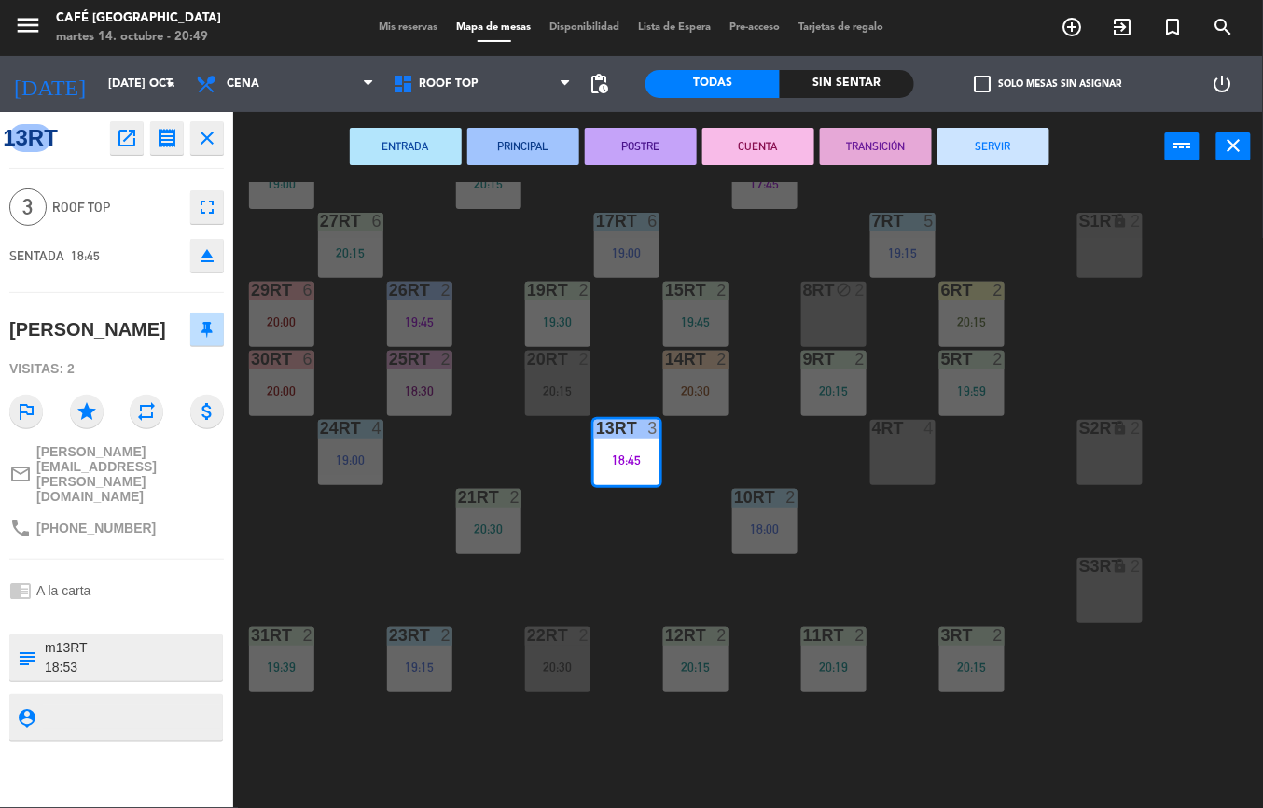
click at [971, 138] on button "SERVIR" at bounding box center [993, 146] width 112 height 37
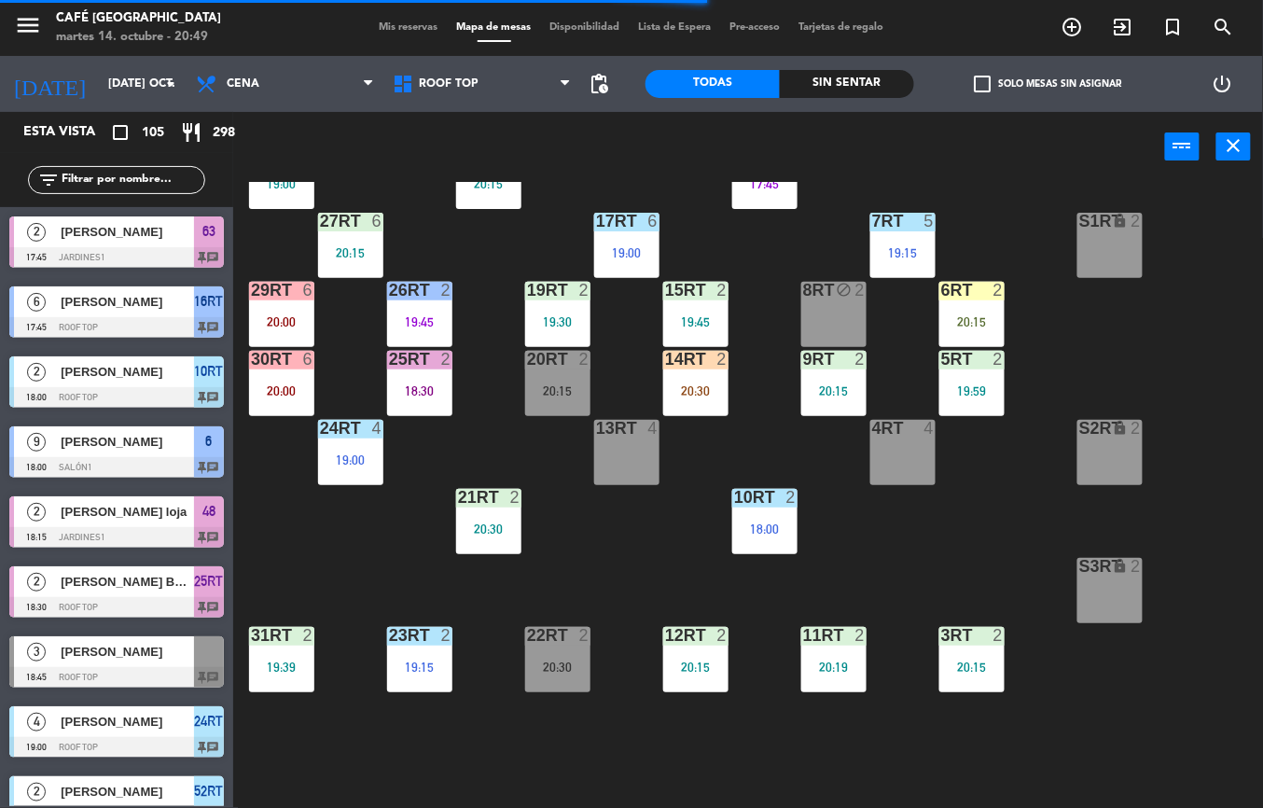
click at [946, 679] on div "3RT 2 20:15" at bounding box center [971, 659] width 65 height 65
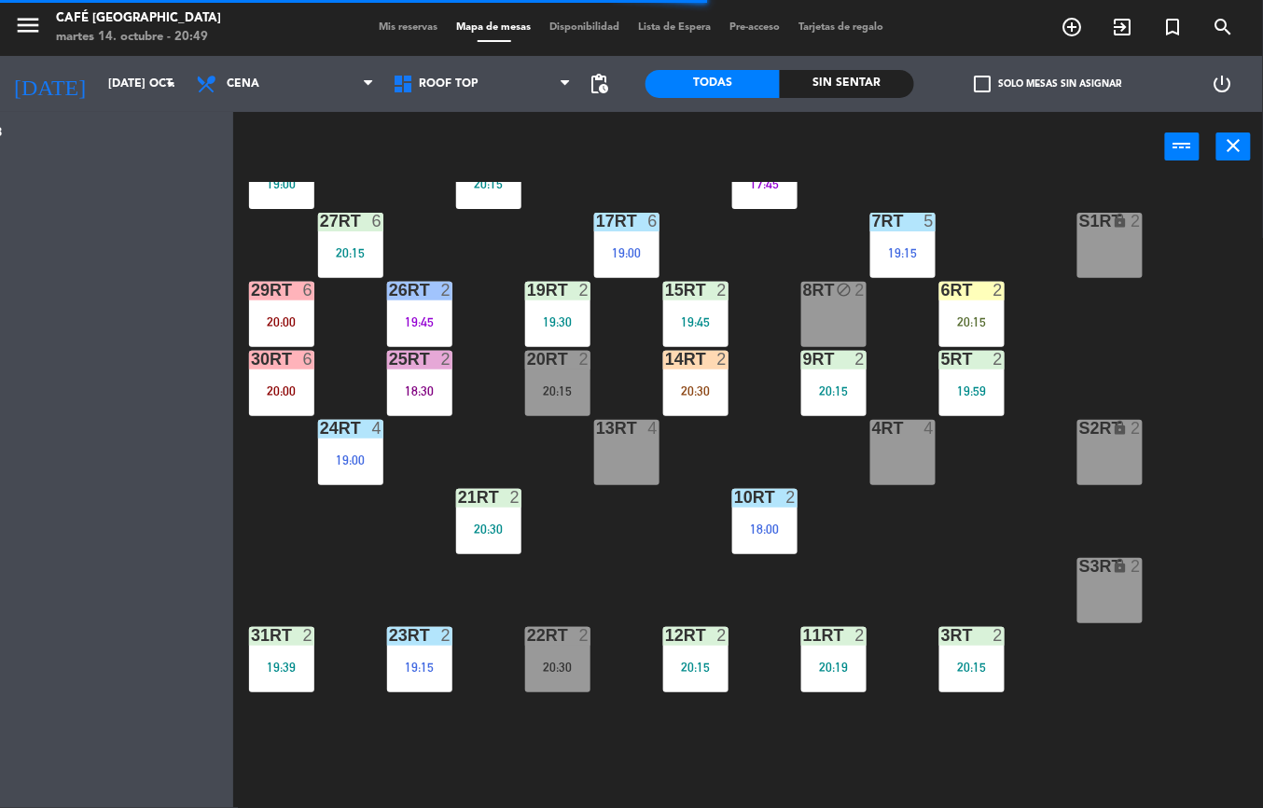
click at [933, 634] on div "3RT" at bounding box center [940, 635] width 31 height 17
click at [934, 629] on div "3RT" at bounding box center [940, 635] width 31 height 17
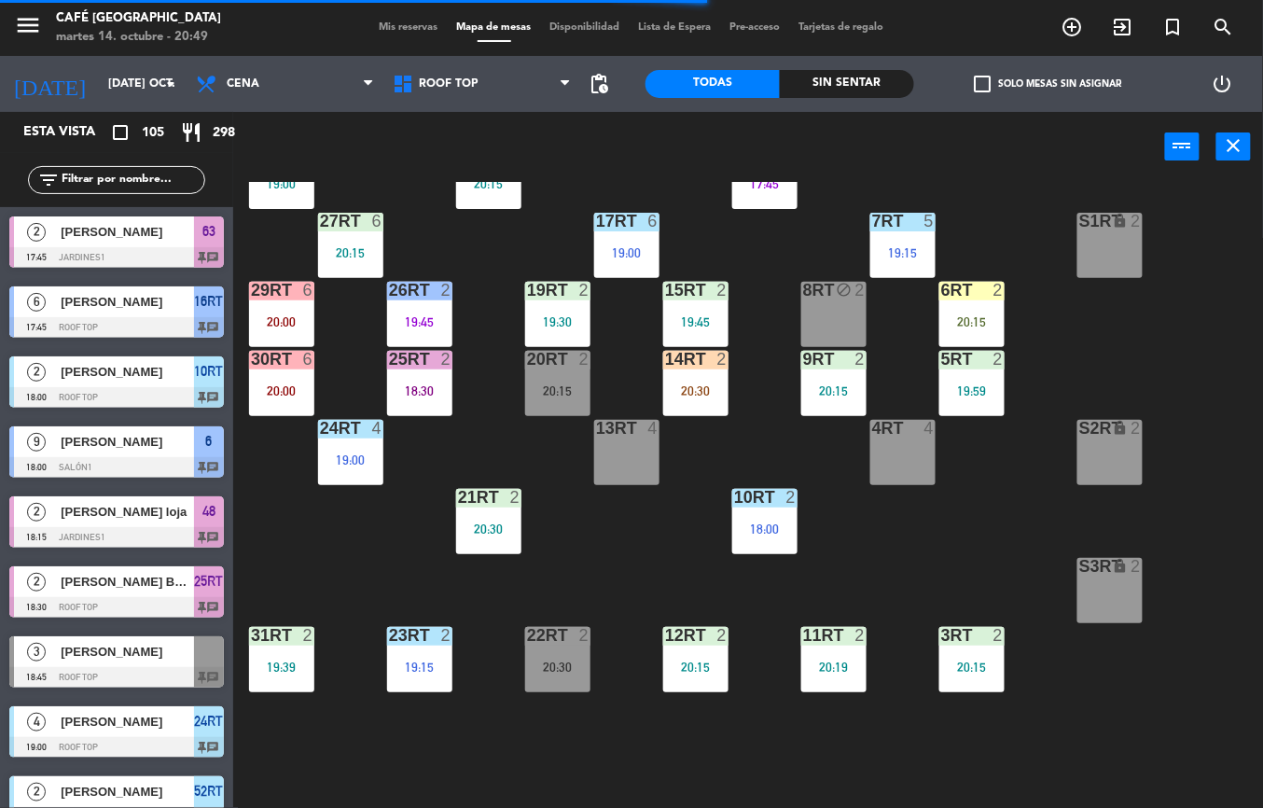
click at [1008, 508] on div "18RT 6 20:15 16RT 6 17:45 28RT 1 19:00 80RR lock 2 19:05 27RT 6 20:15 7RT 5 19:…" at bounding box center [754, 495] width 1017 height 626
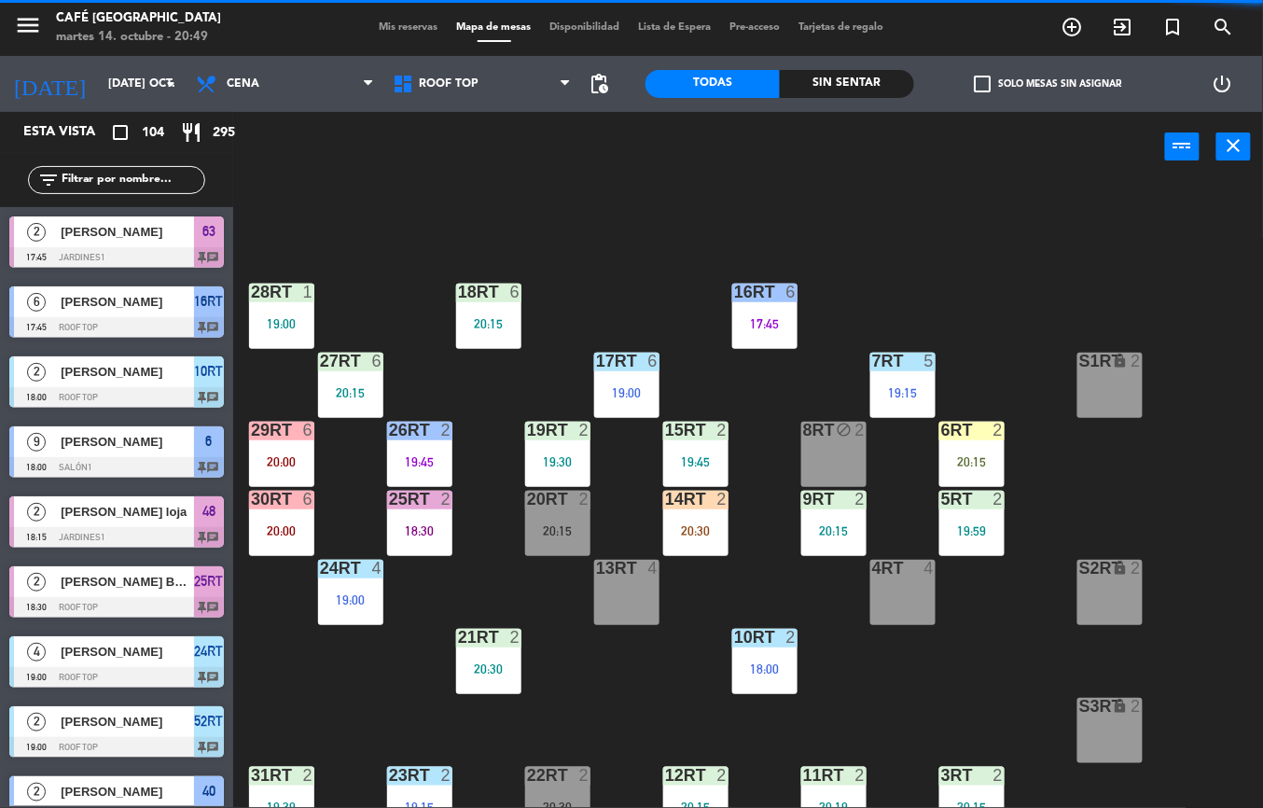
scroll to position [0, 0]
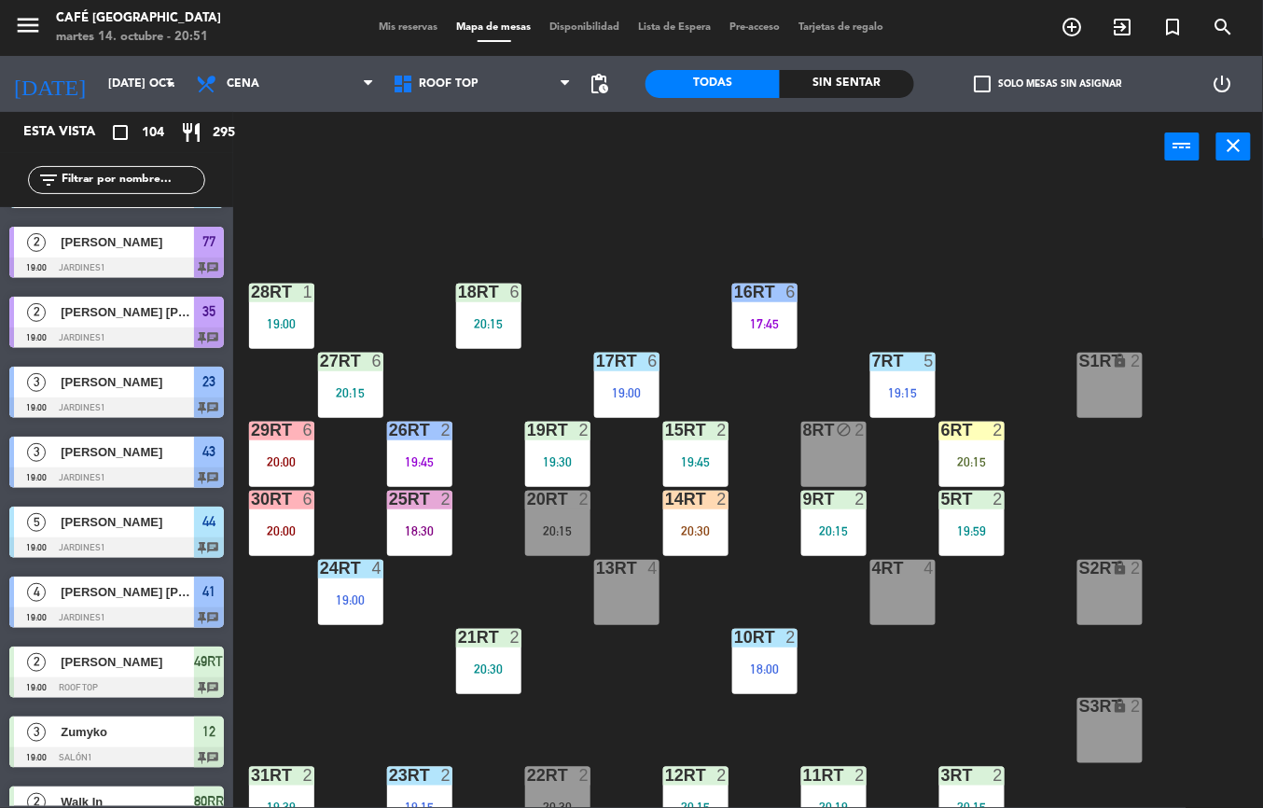
click at [894, 364] on div at bounding box center [902, 361] width 31 height 17
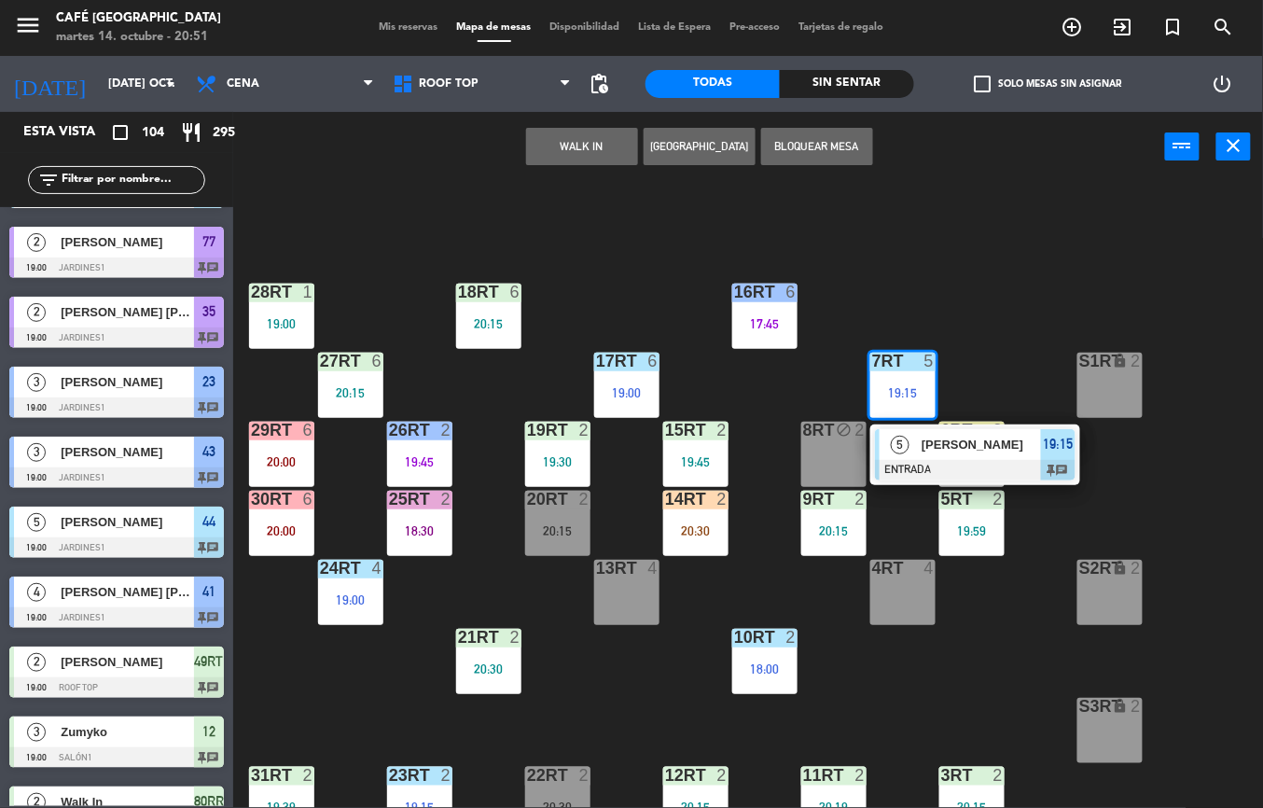
click at [923, 435] on span "[PERSON_NAME]" at bounding box center [981, 445] width 119 height 20
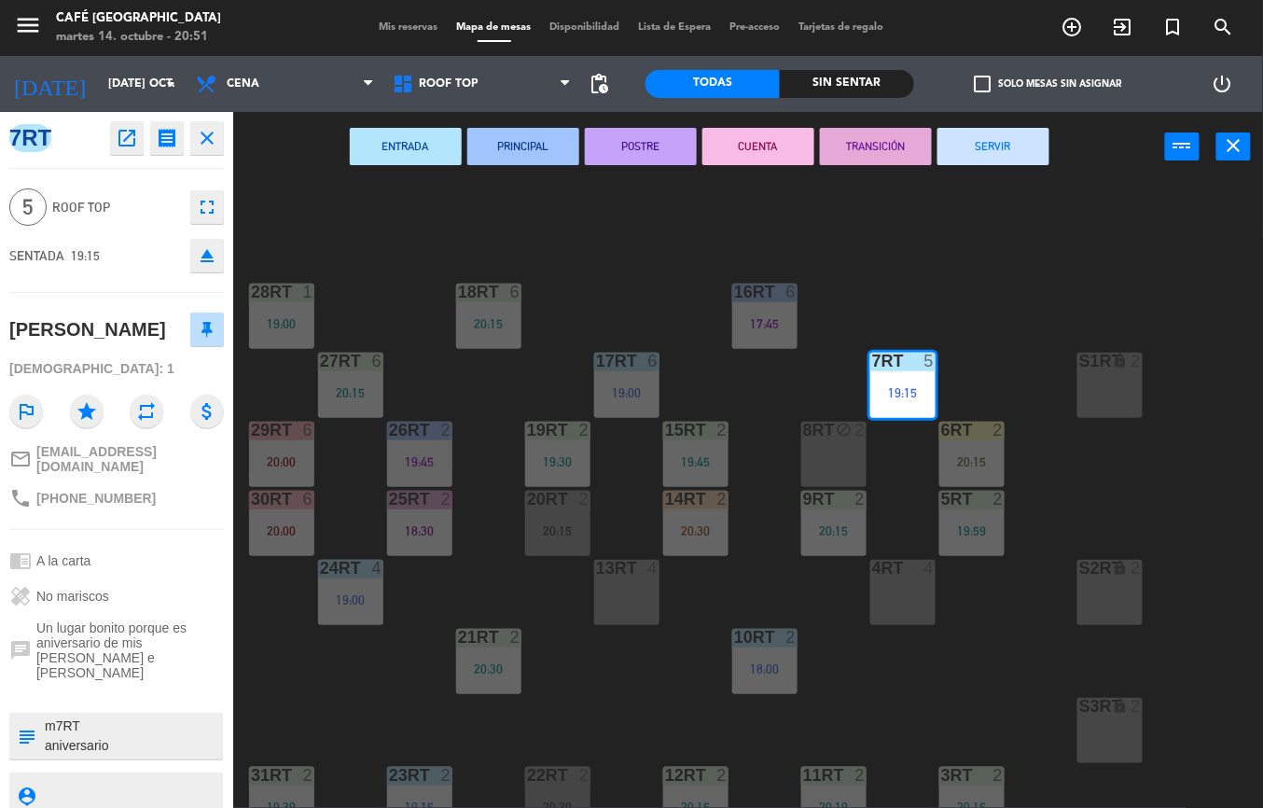
click at [884, 149] on button "TRANSICIÓN" at bounding box center [876, 146] width 112 height 37
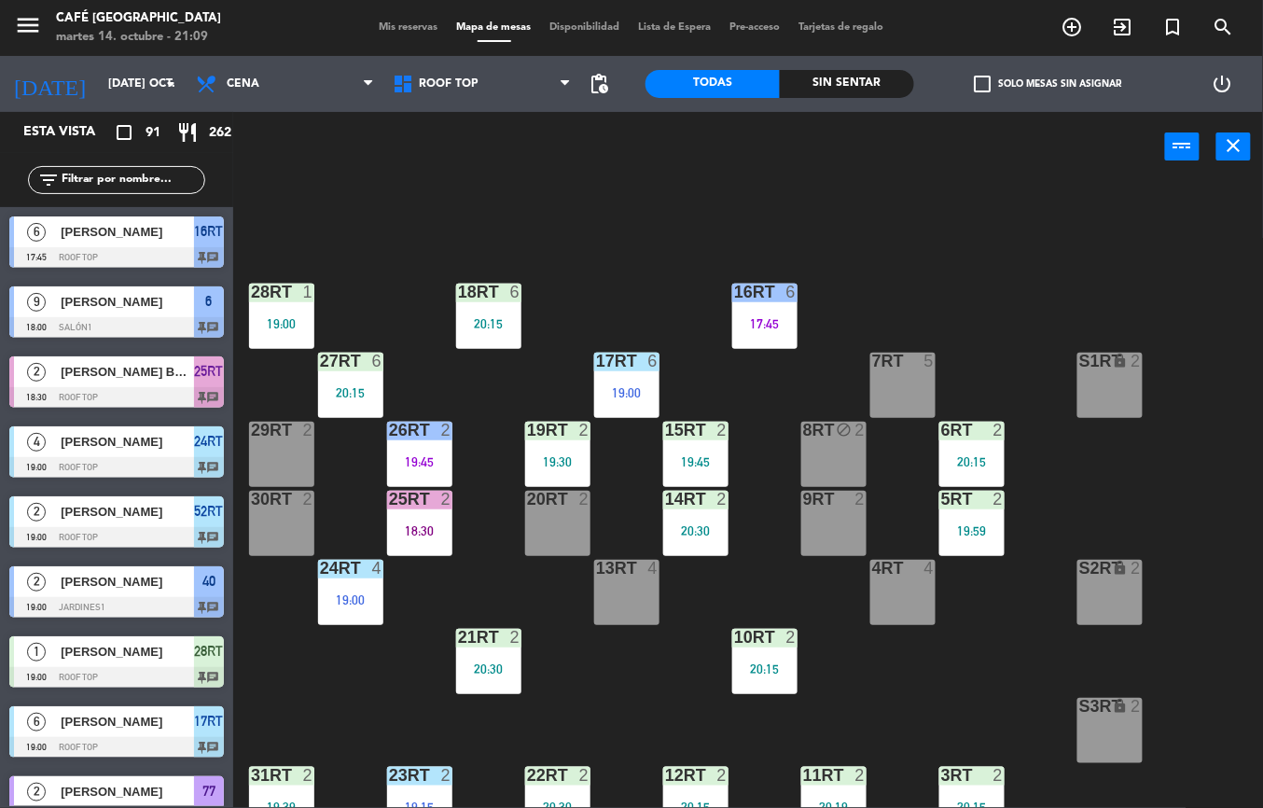
click at [644, 281] on div "18RT 6 20:15 16RT 6 17:45 28RT 1 19:00 80RR lock 2 19:05 27RT 6 20:15 7RT 5 S1R…" at bounding box center [754, 495] width 1017 height 626
click at [116, 90] on input "[DATE]" at bounding box center [178, 84] width 158 height 32
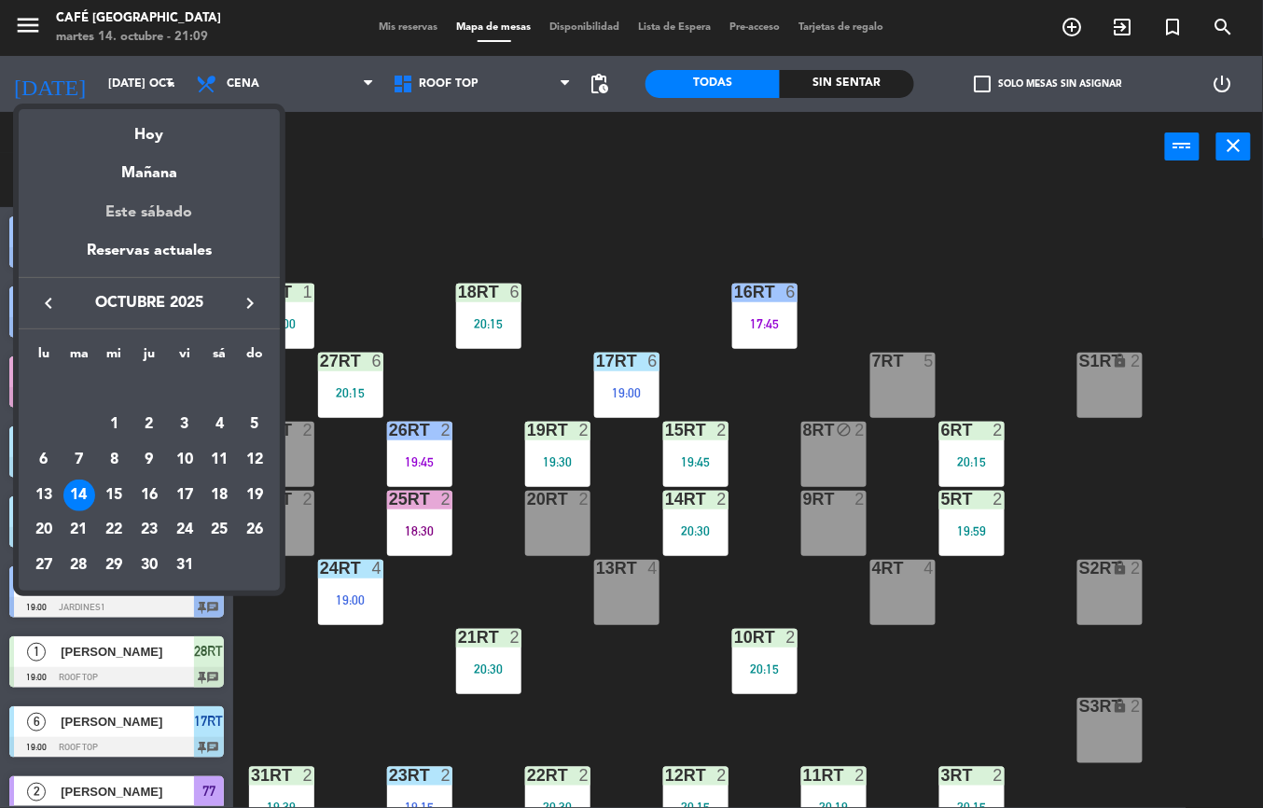
click at [175, 196] on div "Este sábado" at bounding box center [149, 213] width 261 height 52
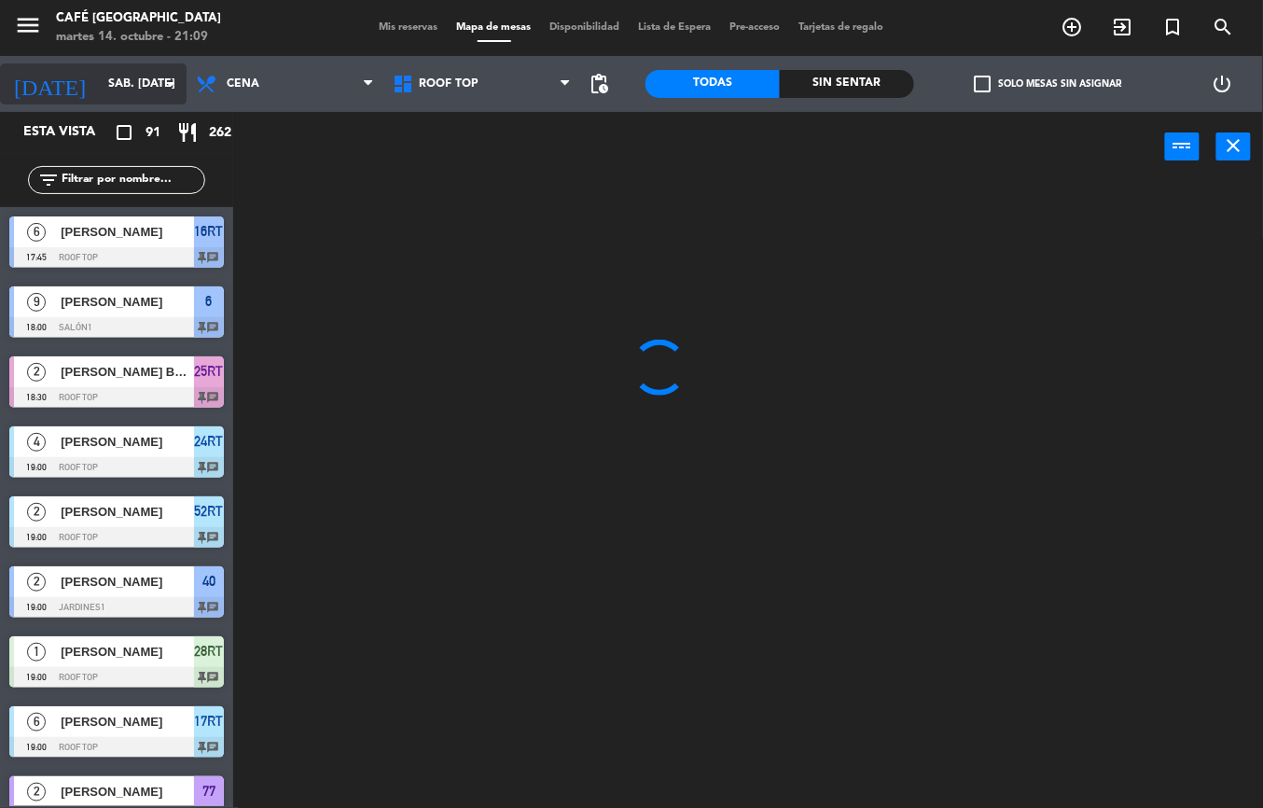
click at [120, 90] on input "sáb. 18 oct." at bounding box center [178, 84] width 158 height 32
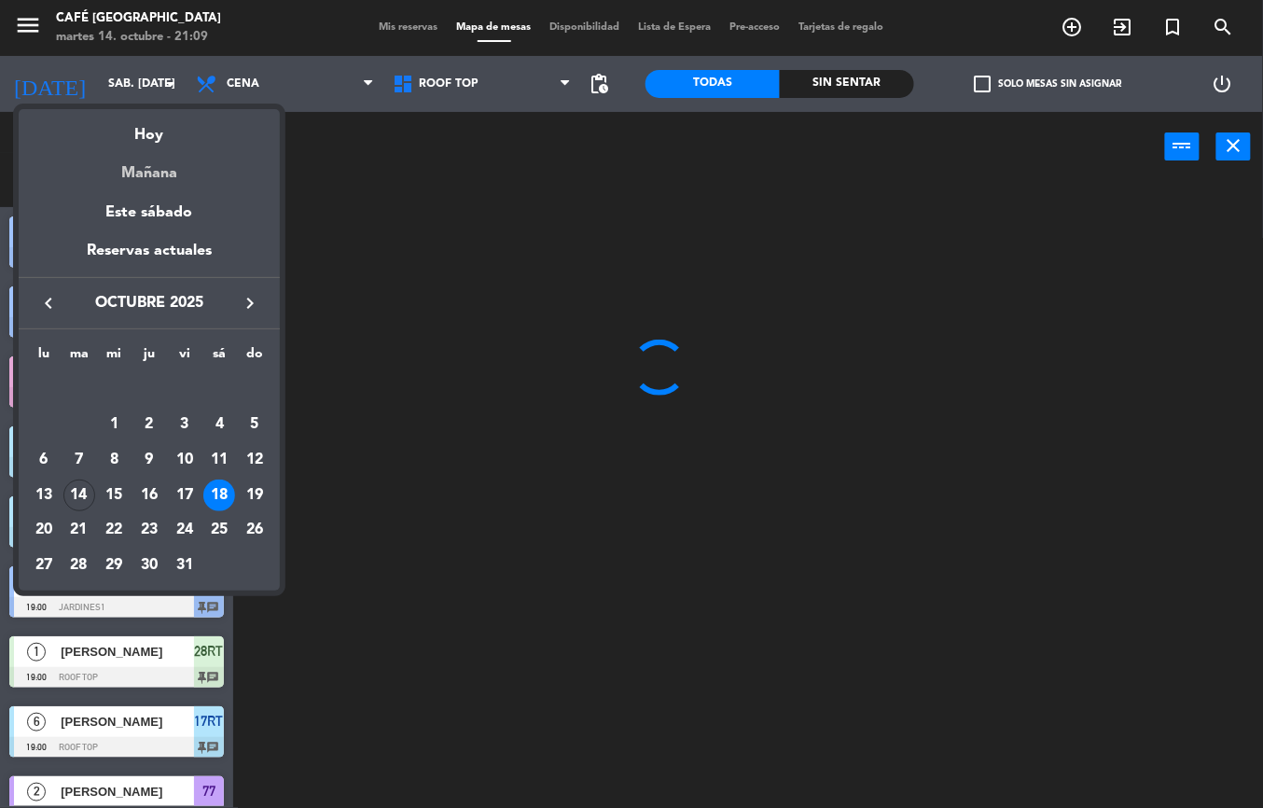
click at [168, 173] on div "Mañana" at bounding box center [149, 166] width 261 height 38
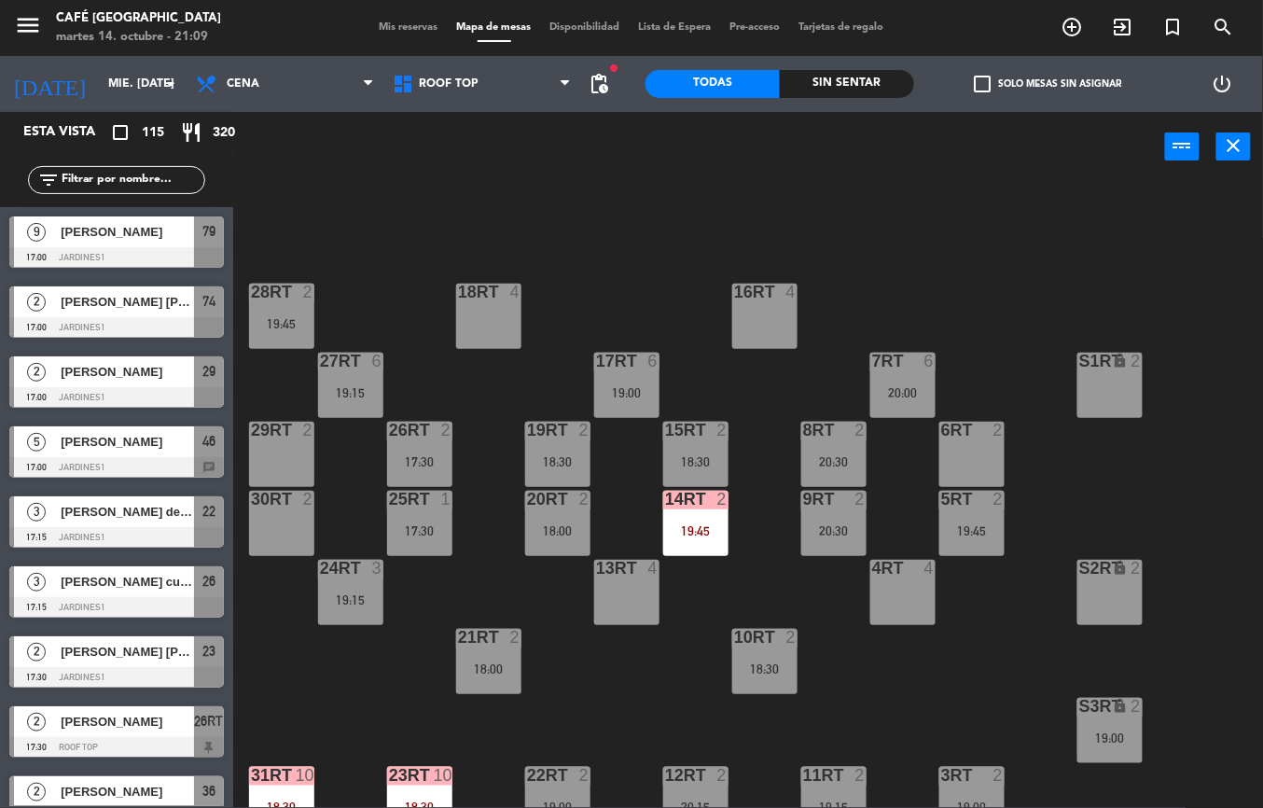
scroll to position [795, 0]
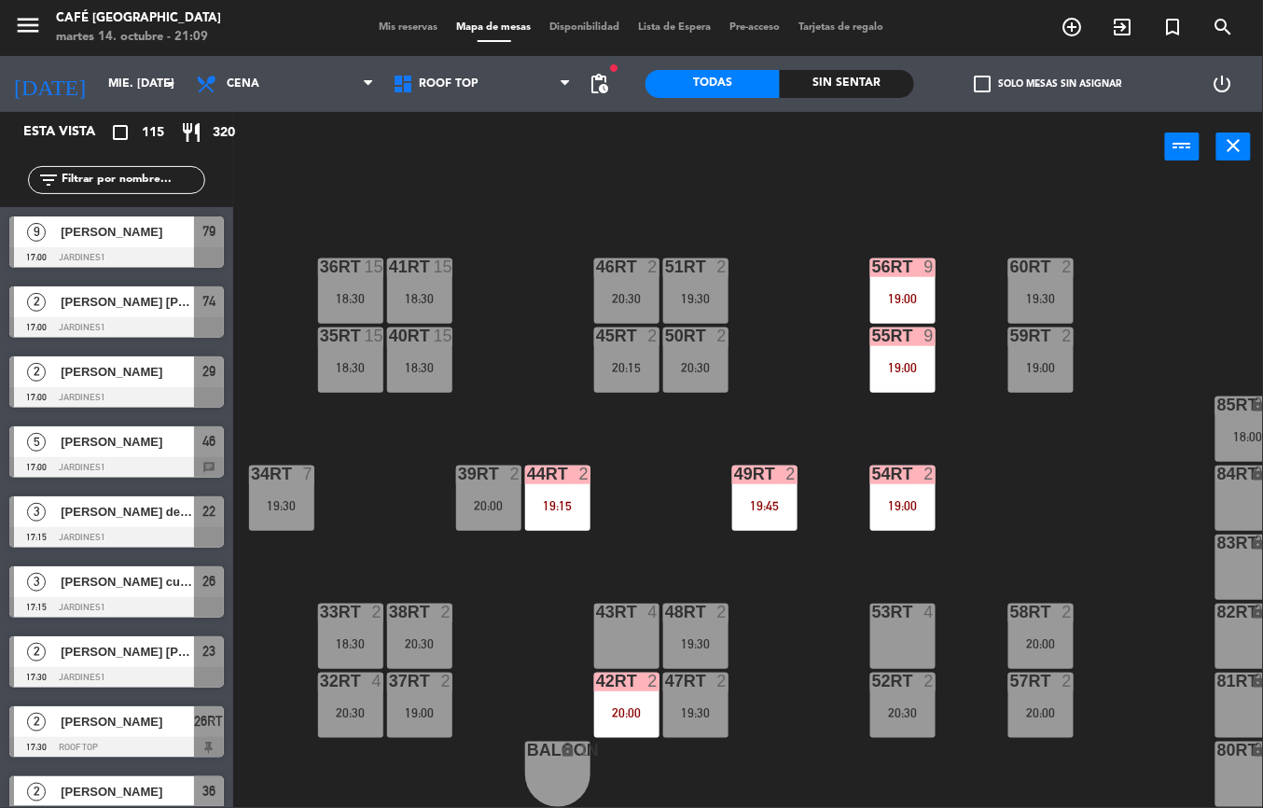
click at [434, 258] on div "15" at bounding box center [443, 266] width 19 height 17
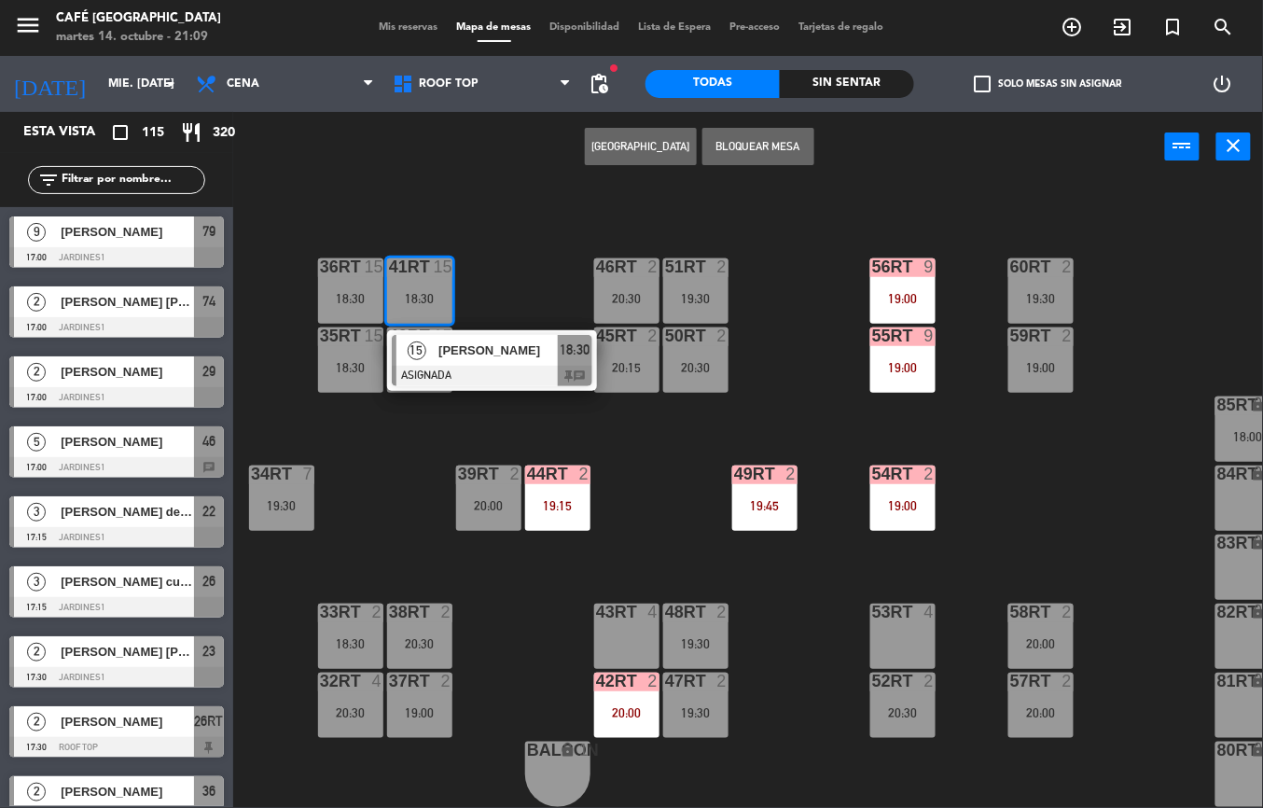
click at [393, 478] on div "18RT 4 16RT 4 28RT 2 19:45 80RR lock 2 27RT 6 19:15 7RT 6 20:00 S1RT lock 2 17R…" at bounding box center [754, 495] width 1017 height 626
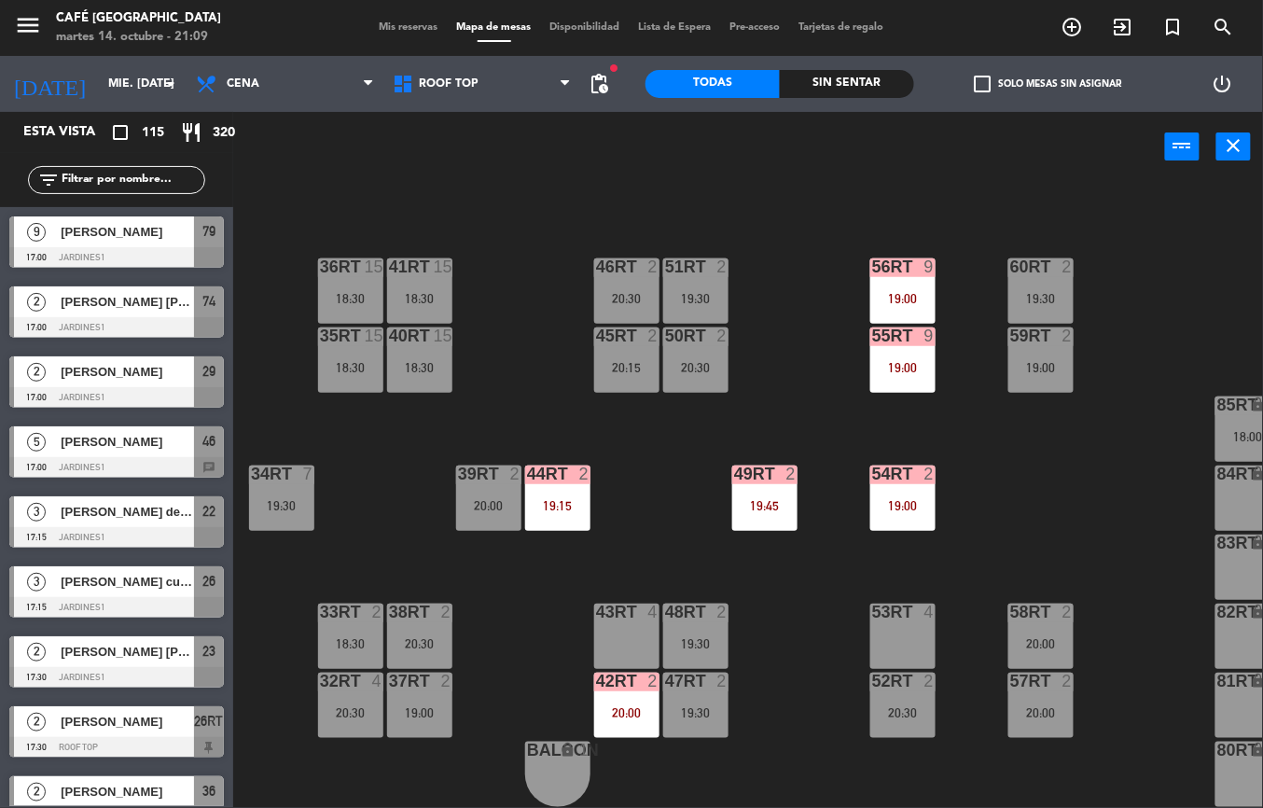
click at [433, 637] on div "20:30" at bounding box center [419, 643] width 65 height 13
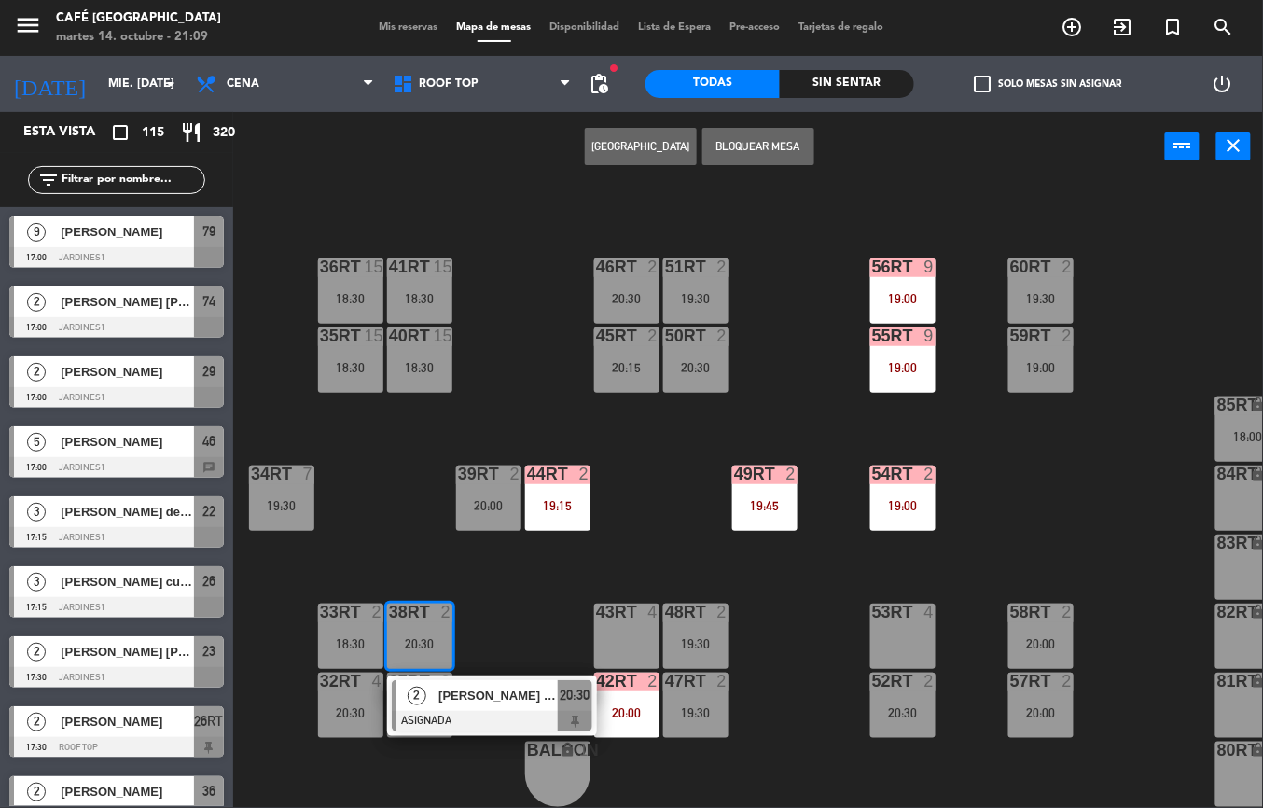
click at [399, 502] on div "18RT 4 16RT 4 28RT 2 19:45 80RR lock 2 27RT 6 19:15 7RT 6 20:00 S1RT lock 2 17R…" at bounding box center [754, 495] width 1017 height 626
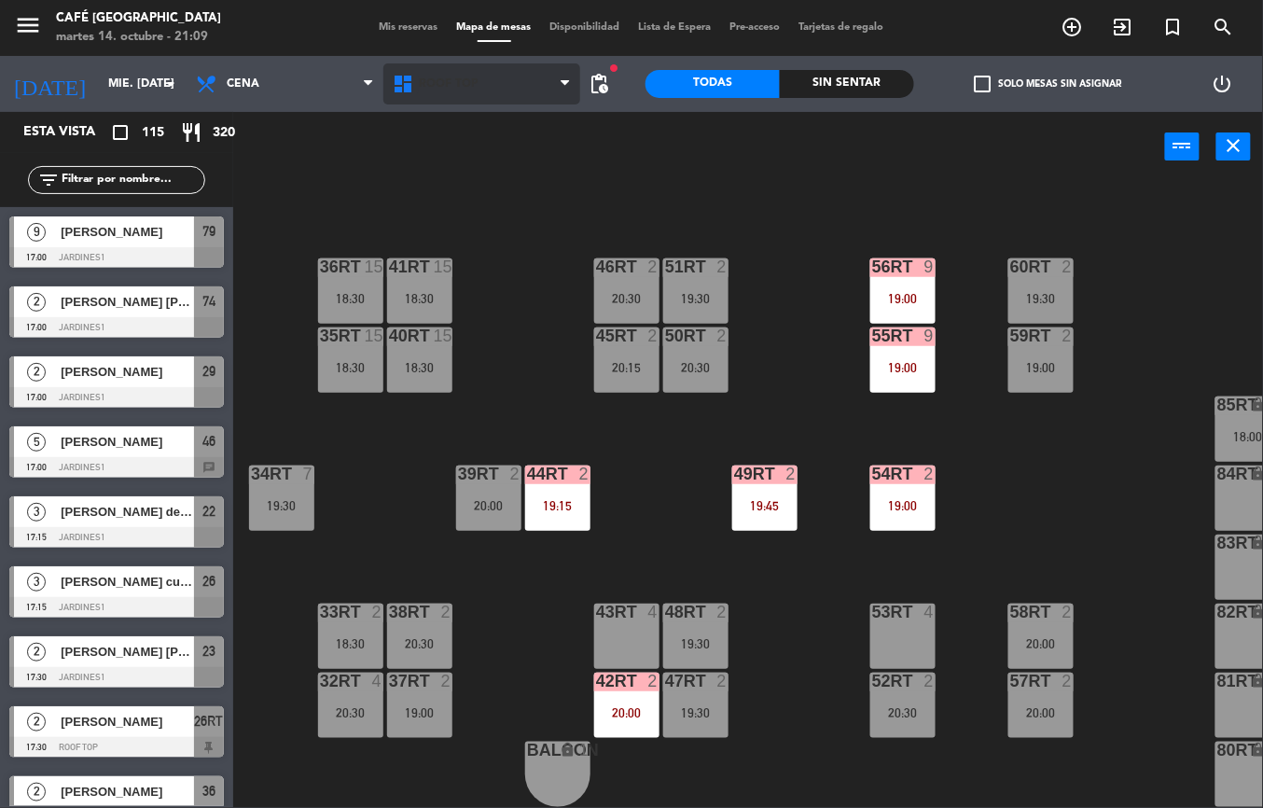
click at [418, 83] on icon at bounding box center [405, 84] width 27 height 22
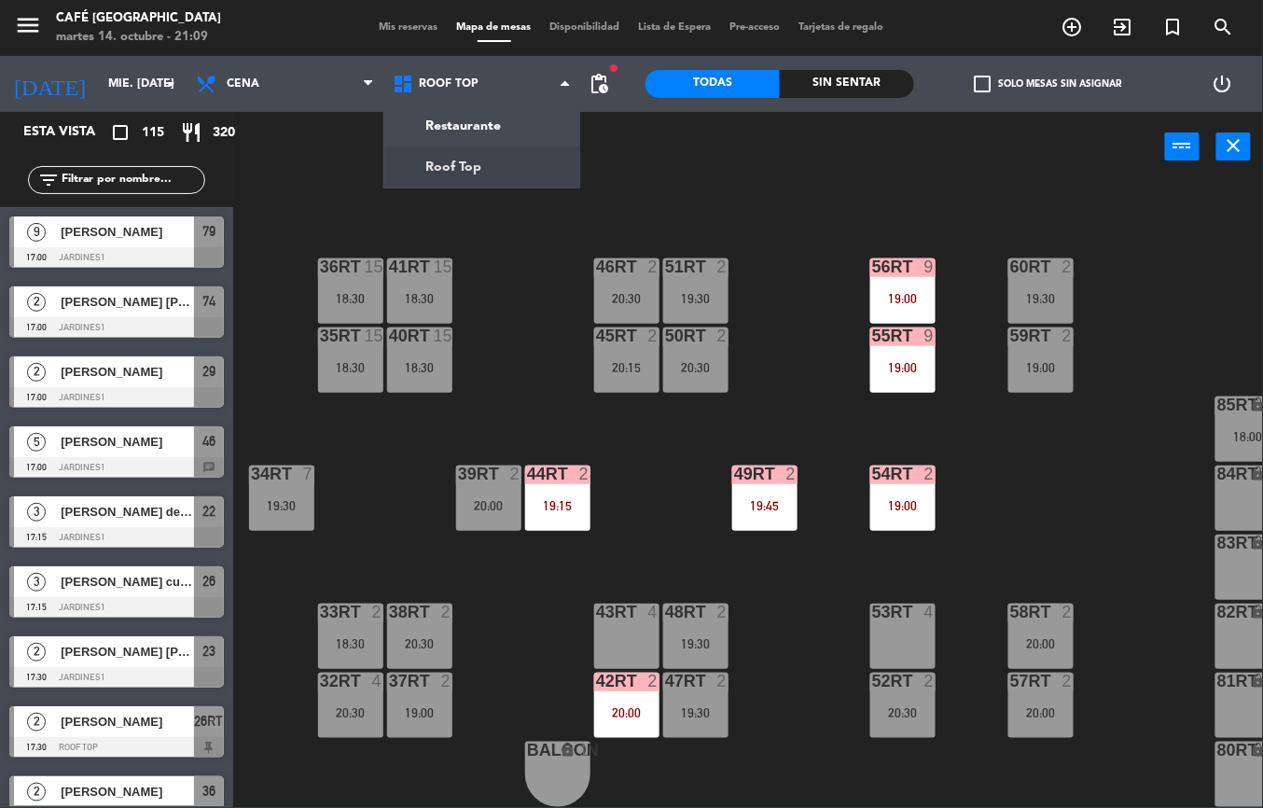
click at [332, 190] on div "18RT 4 16RT 4 28RT 2 19:45 80RR lock 2 27RT 6 19:15 7RT 6 20:00 S1RT lock 2 17R…" at bounding box center [754, 495] width 1017 height 626
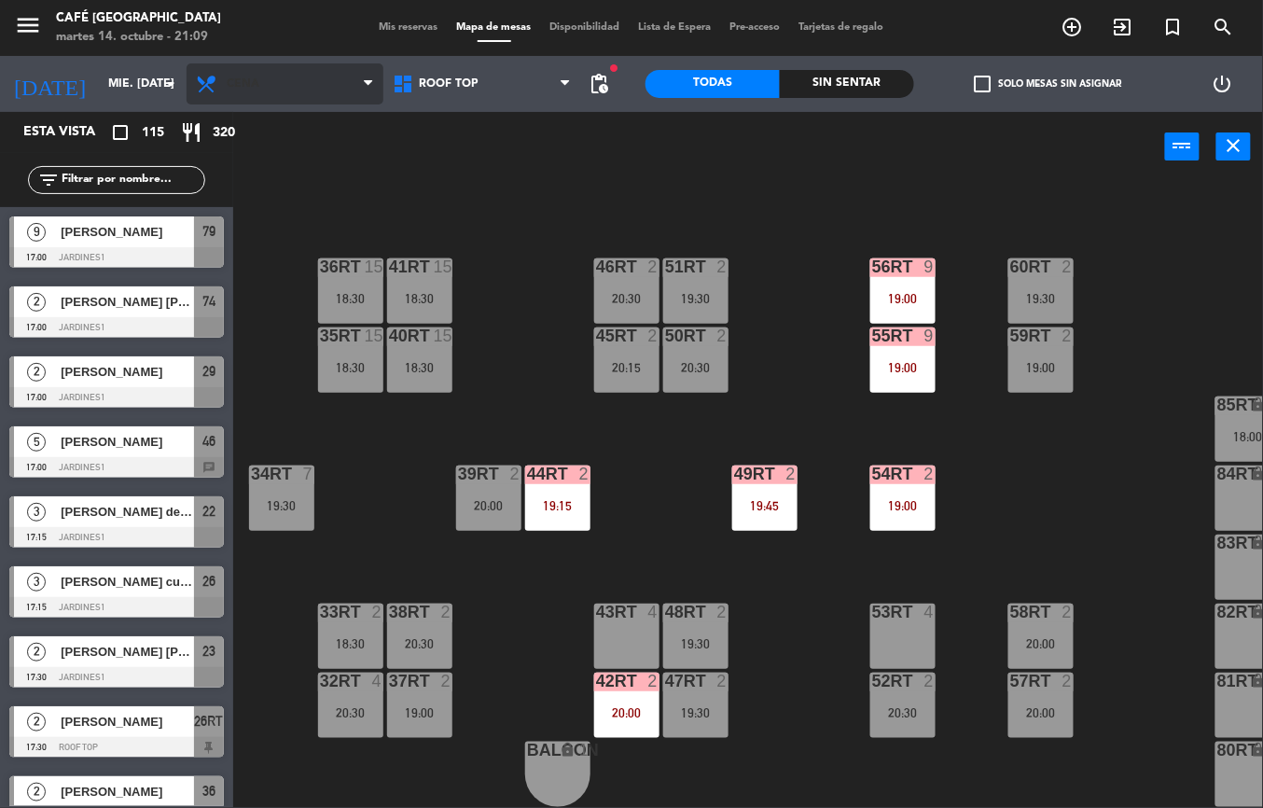
click at [311, 73] on span "Cena" at bounding box center [285, 83] width 197 height 41
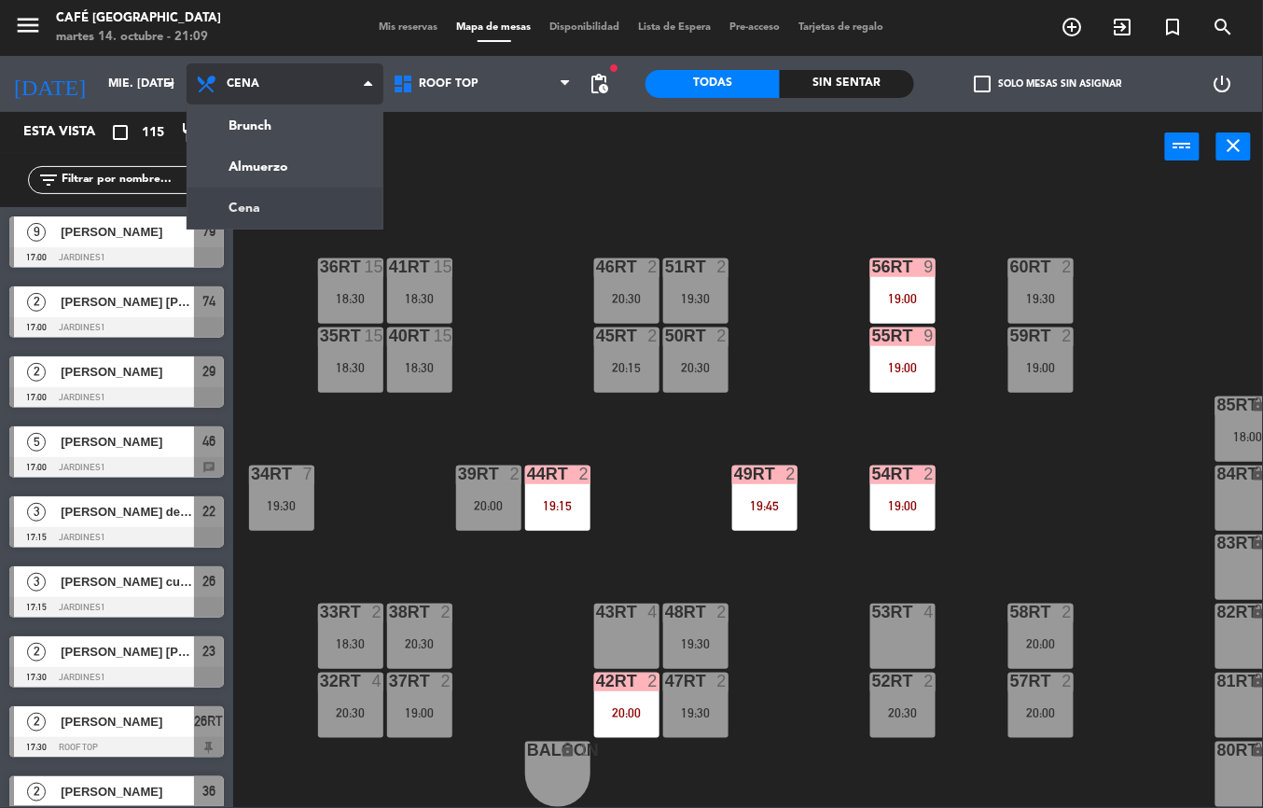
click at [291, 169] on ng-component "menu Café Museo Larco martes 14. octubre - 21:09 Mis reservas Mapa de mesas Dis…" at bounding box center [631, 404] width 1263 height 808
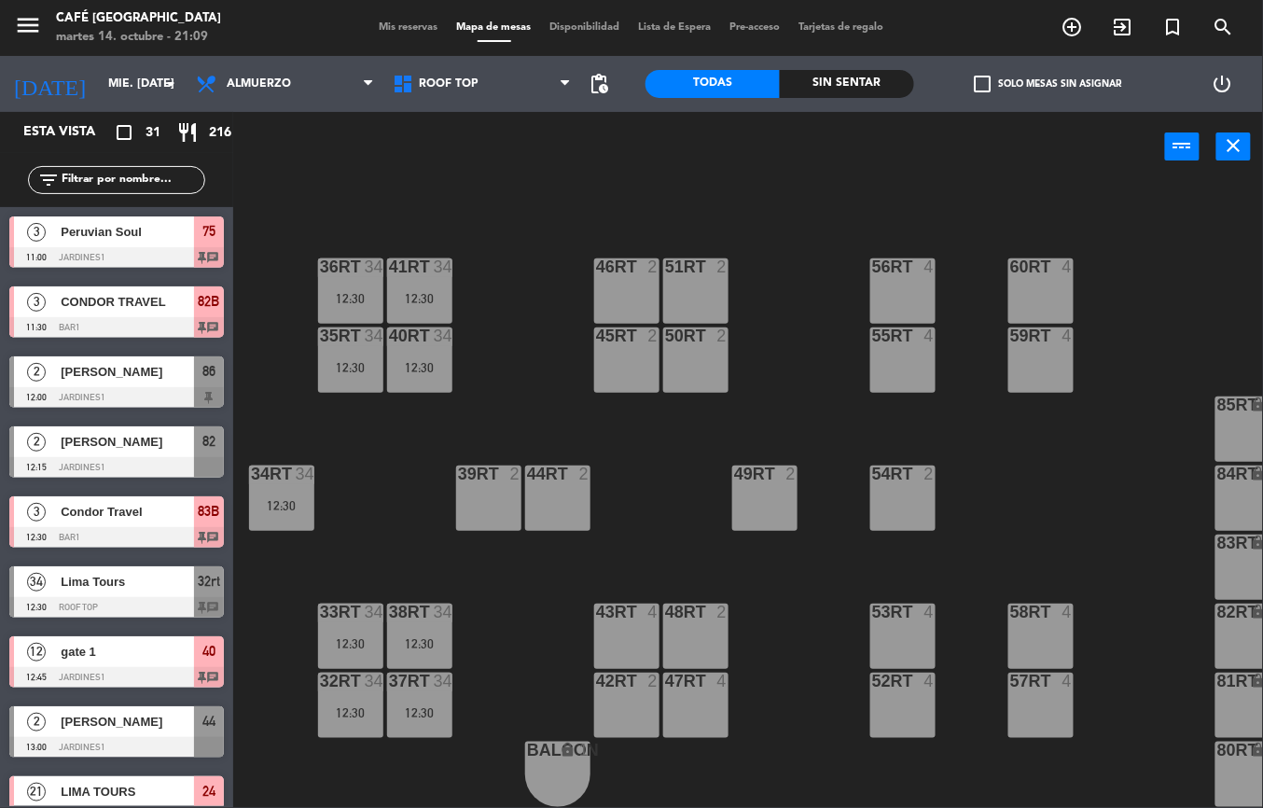
click at [399, 347] on div "40RT 34 12:30" at bounding box center [419, 359] width 65 height 65
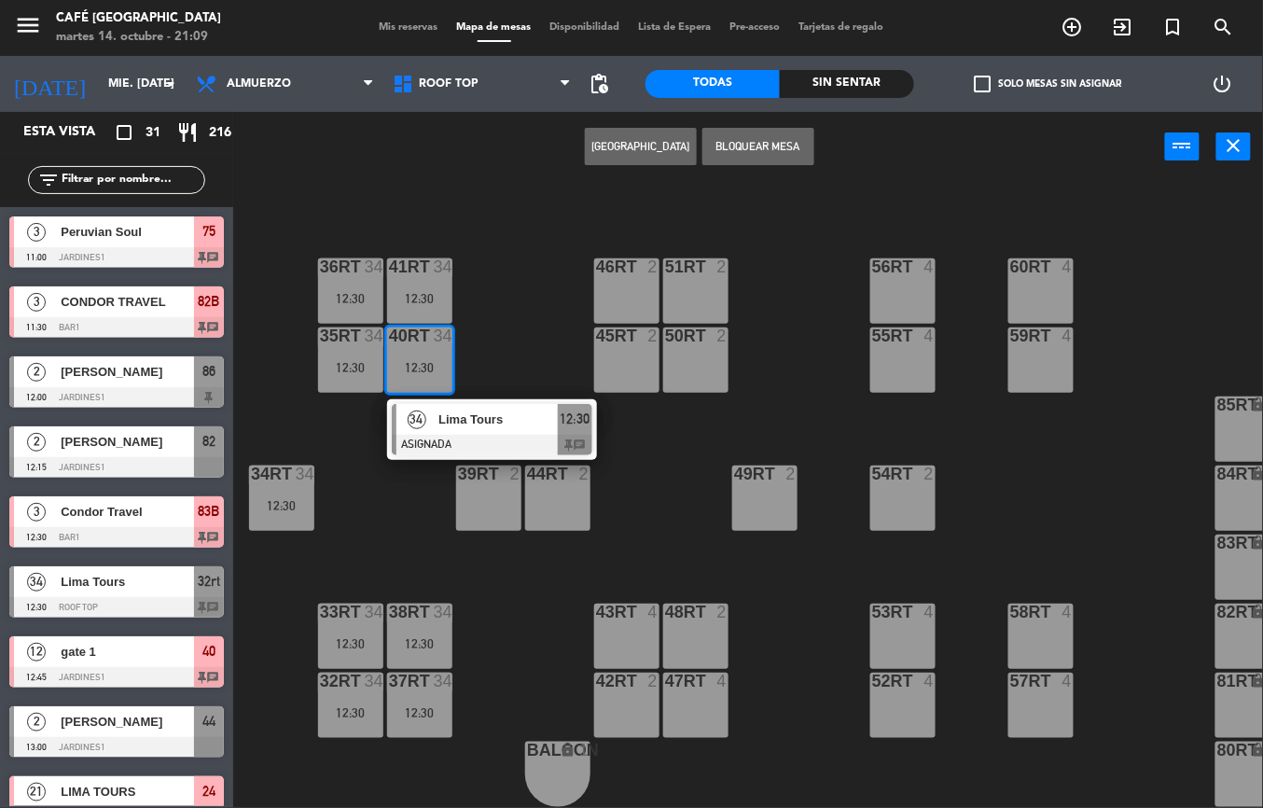
click at [464, 409] on span "Lima Tours" at bounding box center [497, 419] width 119 height 20
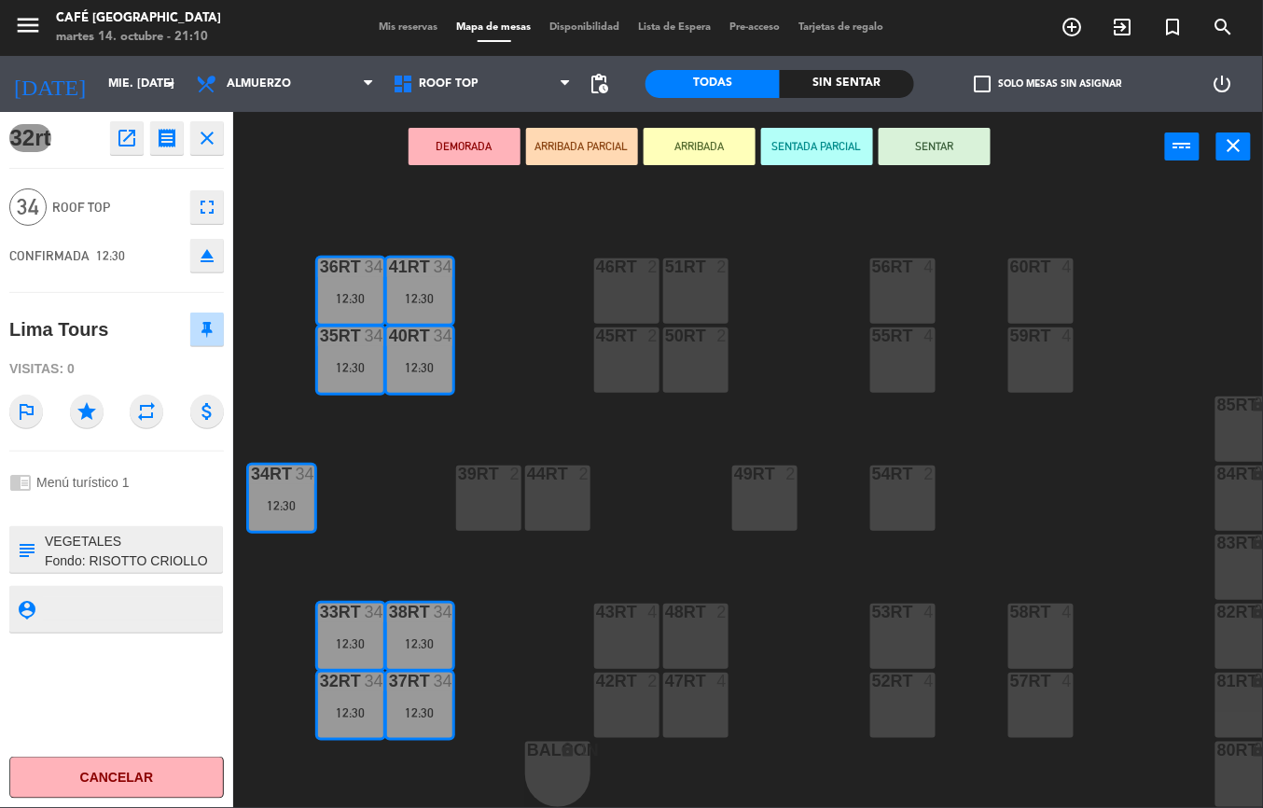
scroll to position [332, 0]
click at [134, 83] on input "mié. 15 oct." at bounding box center [178, 84] width 158 height 32
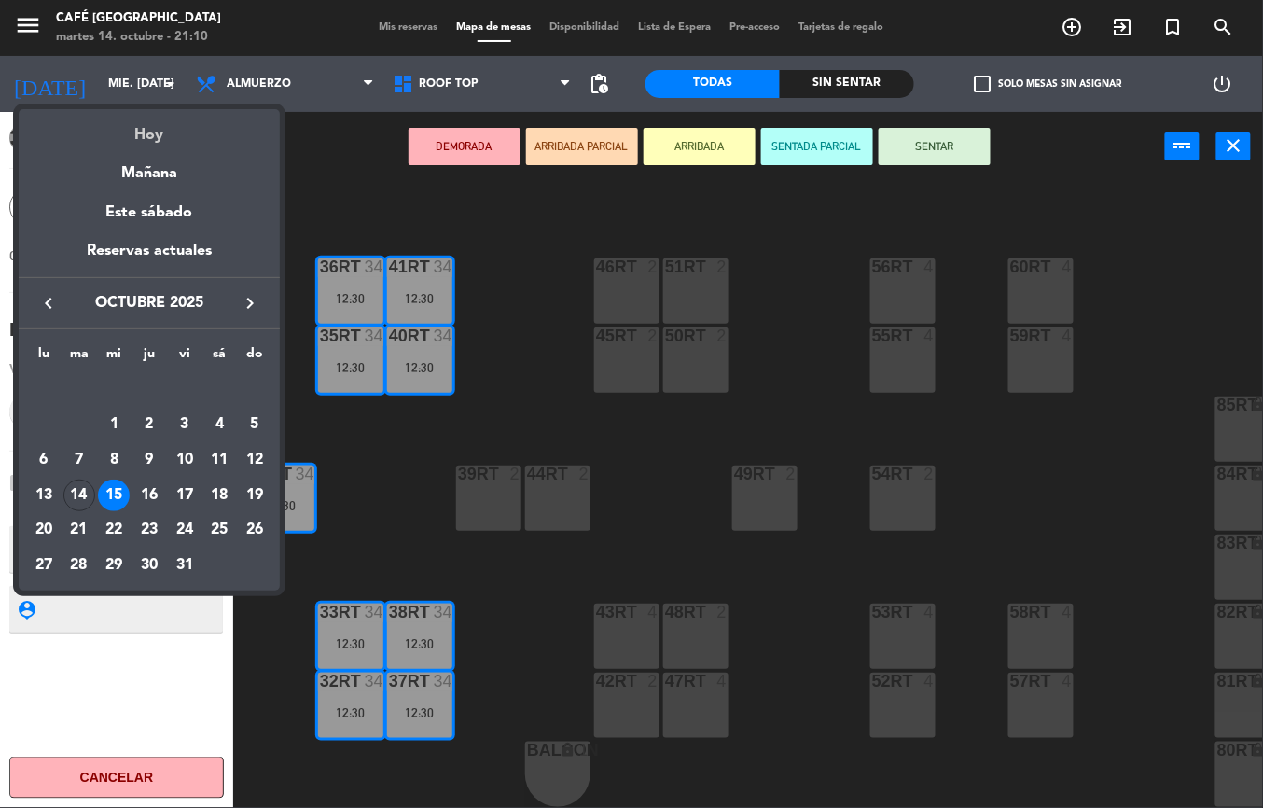
click at [157, 139] on div "Hoy" at bounding box center [149, 128] width 261 height 38
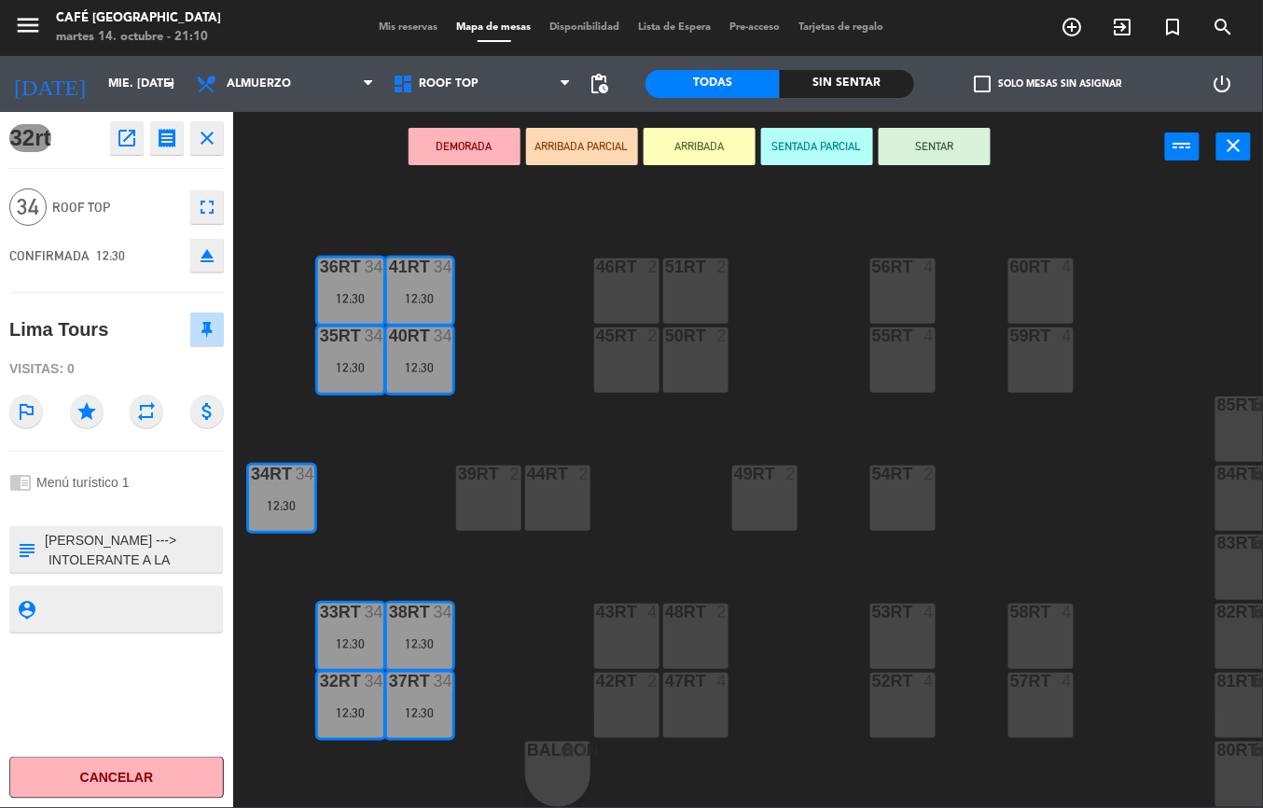
type input "[DATE]"
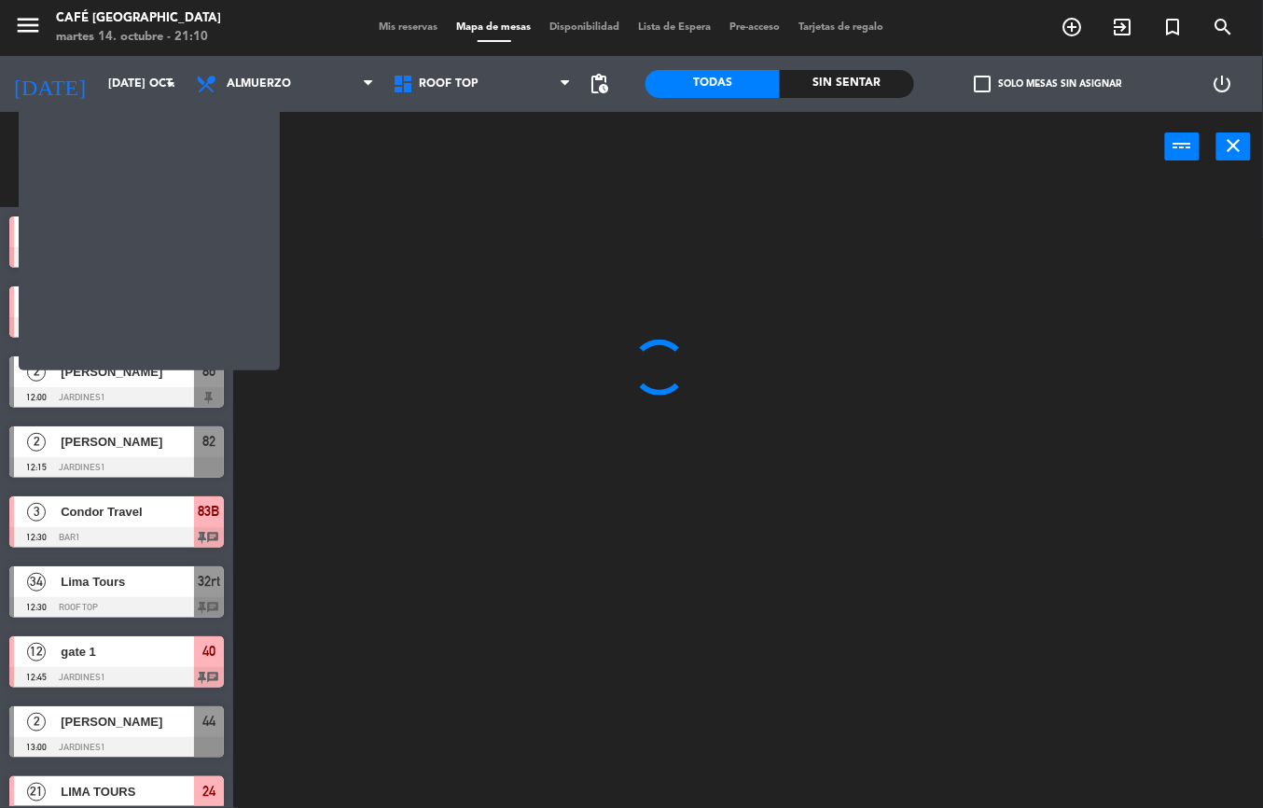
scroll to position [0, 0]
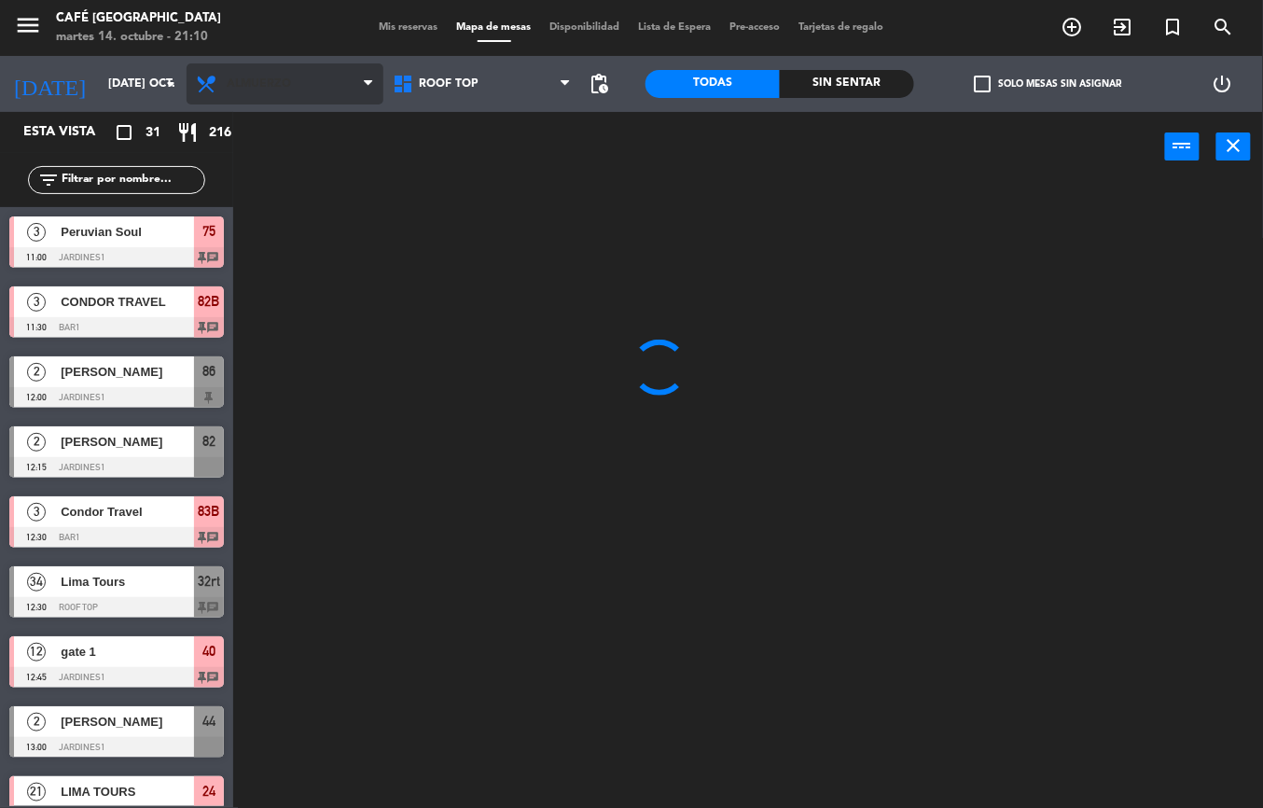
click at [319, 90] on span "Almuerzo" at bounding box center [285, 83] width 197 height 41
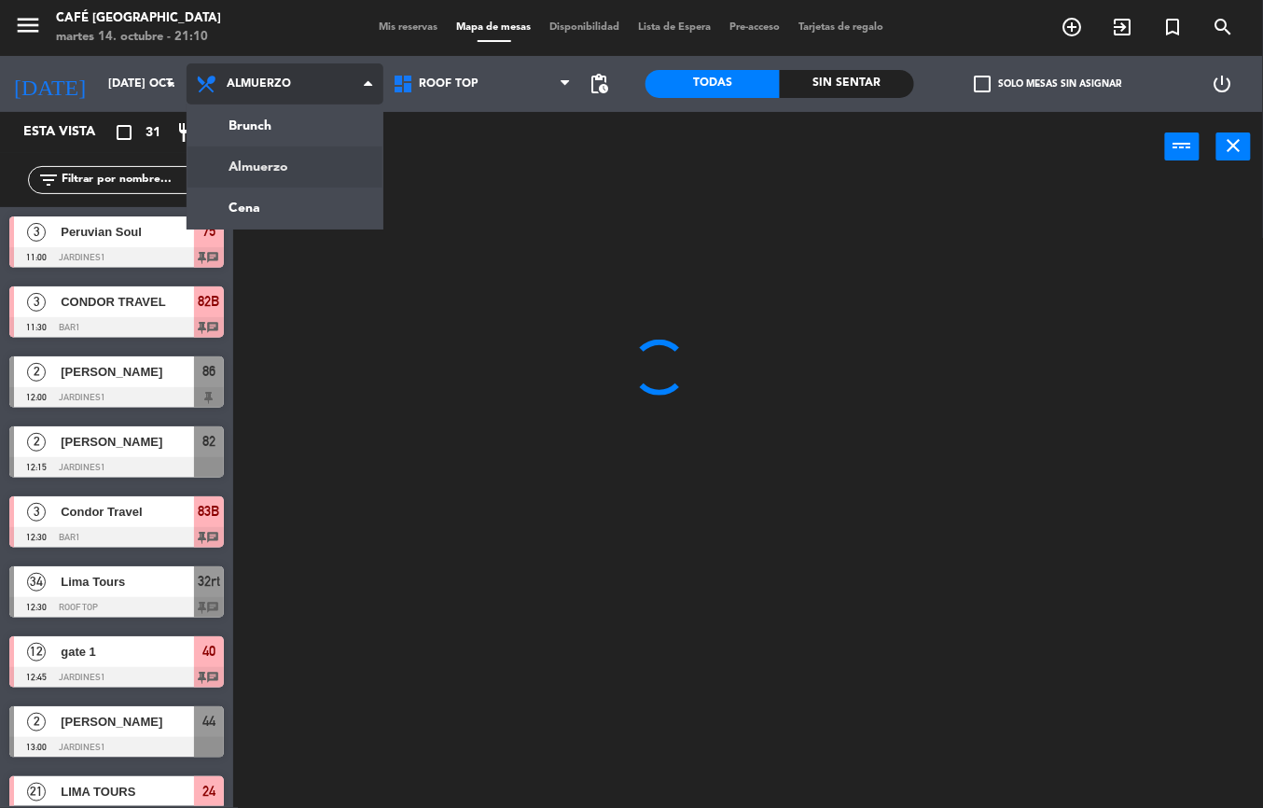
click at [288, 203] on ng-component "menu Café Museo Larco martes 14. octubre - 21:10 Mis reservas Mapa de mesas Dis…" at bounding box center [631, 404] width 1263 height 808
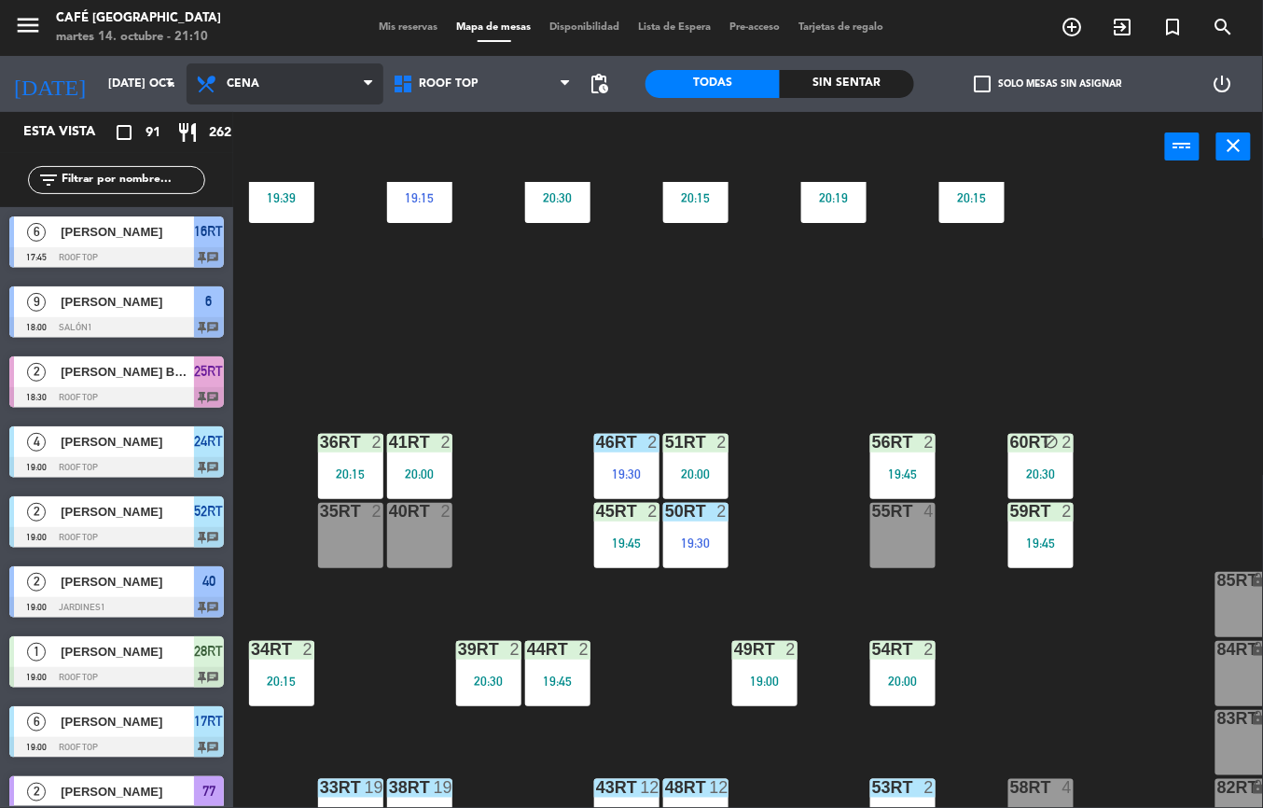
scroll to position [795, 0]
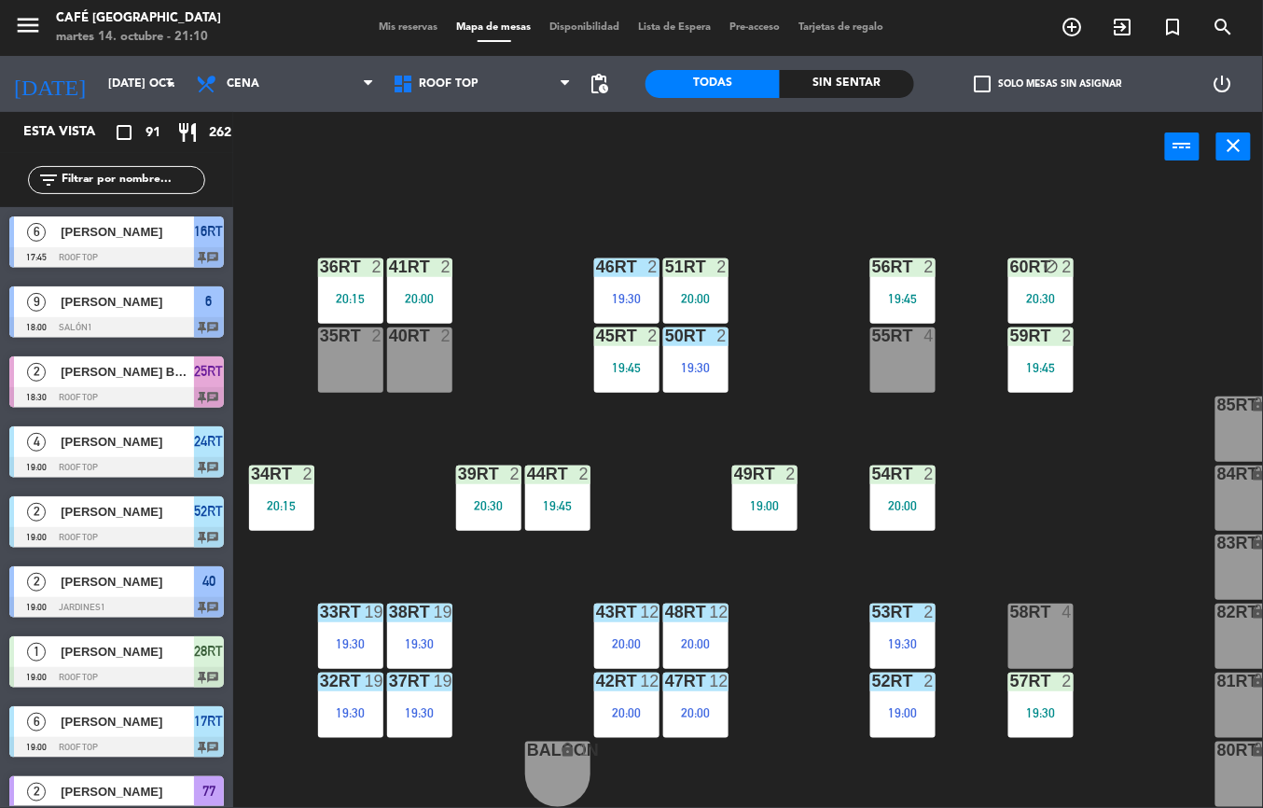
click at [441, 617] on div "38rt 19 19:30" at bounding box center [419, 635] width 65 height 65
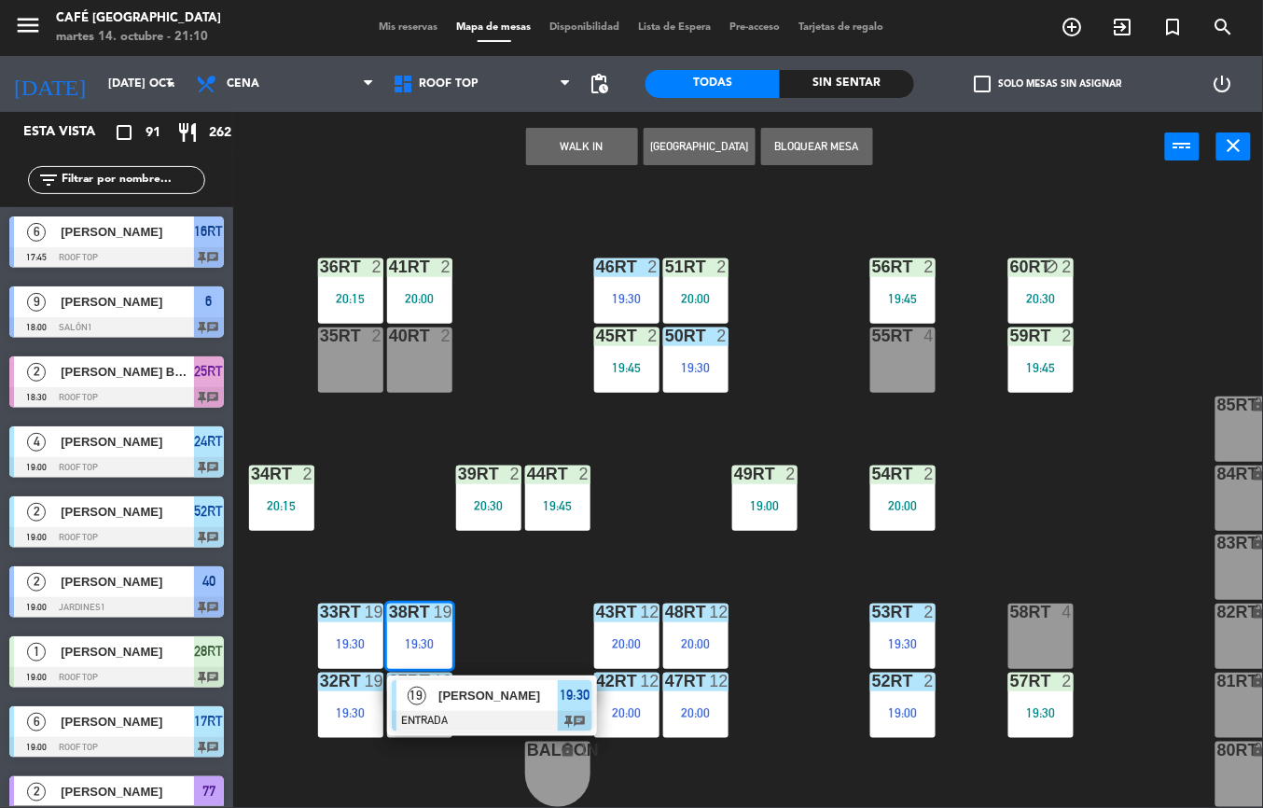
click at [523, 614] on div "18RT 6 20:15 16RT 6 17:45 28RT 1 19:00 80RR lock 2 19:05 27RT 6 20:15 7RT 5 S1R…" at bounding box center [754, 495] width 1017 height 626
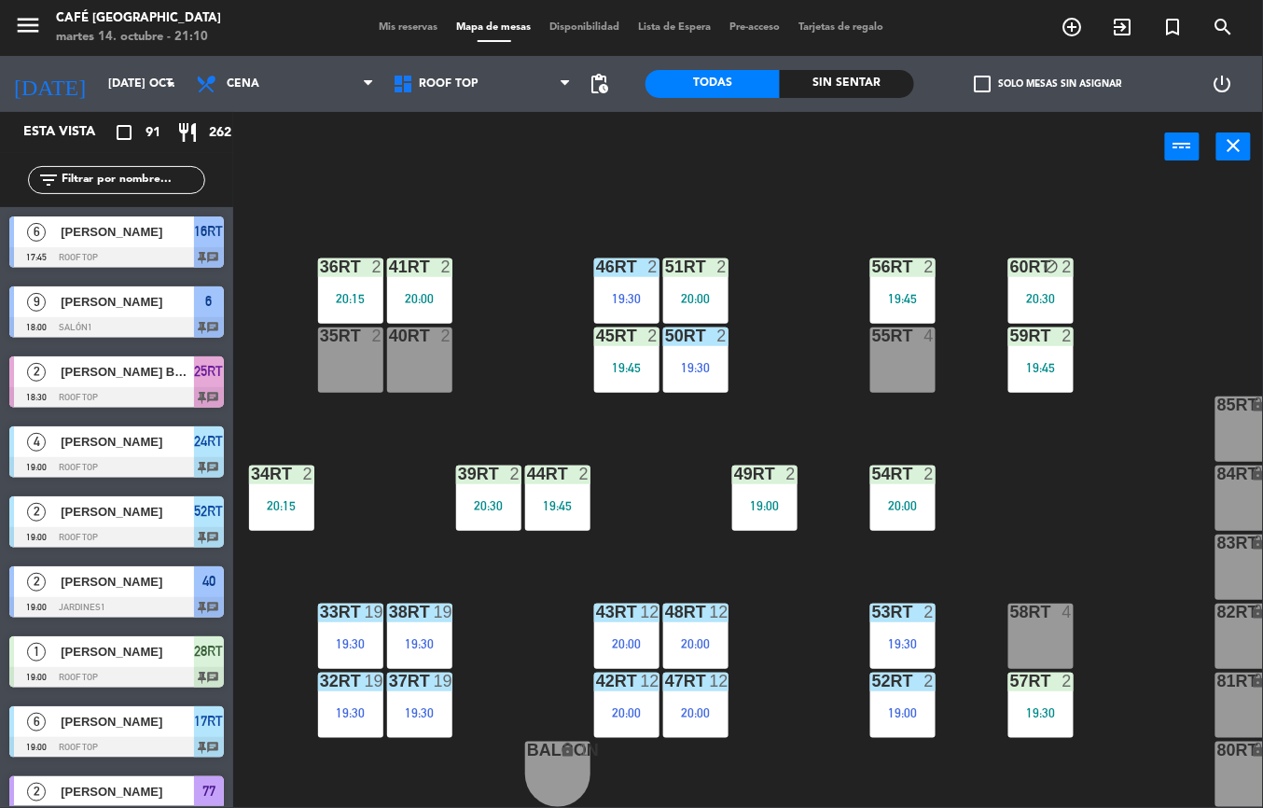
click at [725, 706] on div "20:00" at bounding box center [695, 712] width 65 height 13
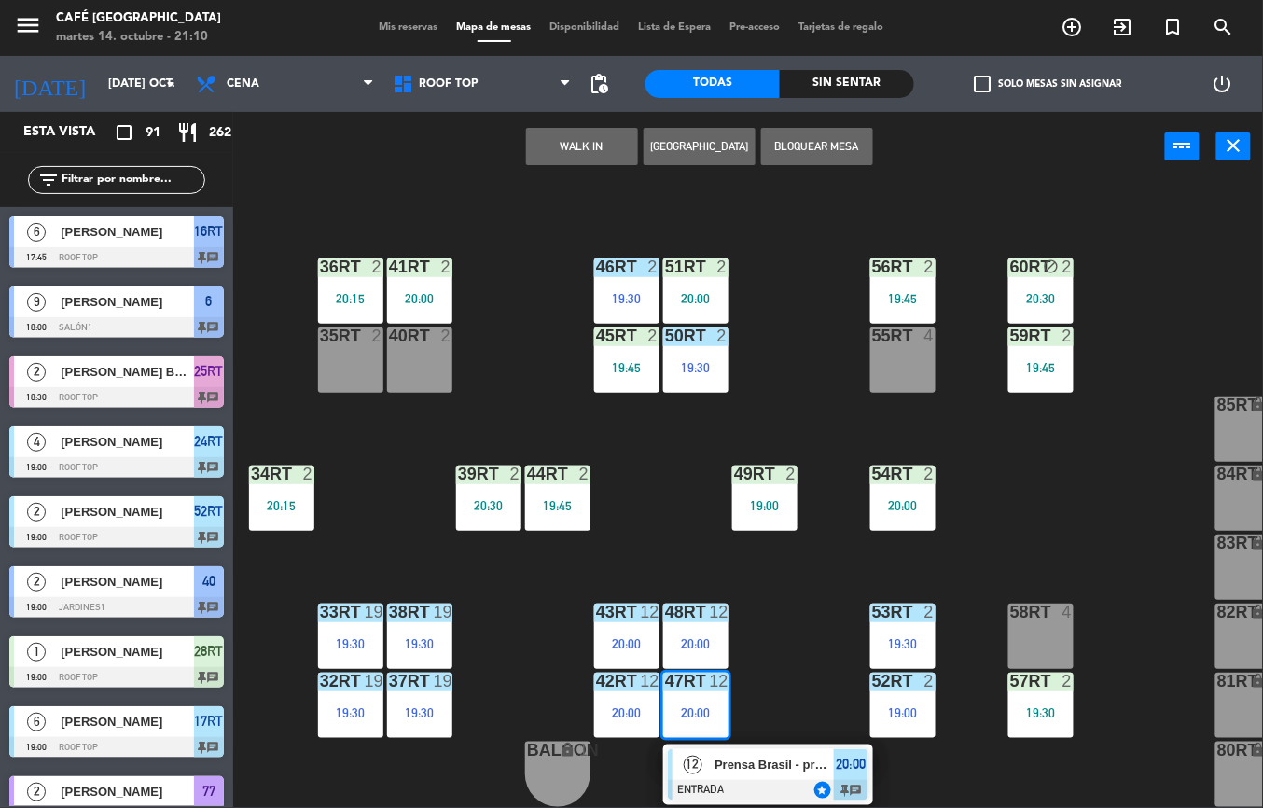
click at [756, 755] on span "Prensa Brasil - promperú" at bounding box center [773, 765] width 119 height 20
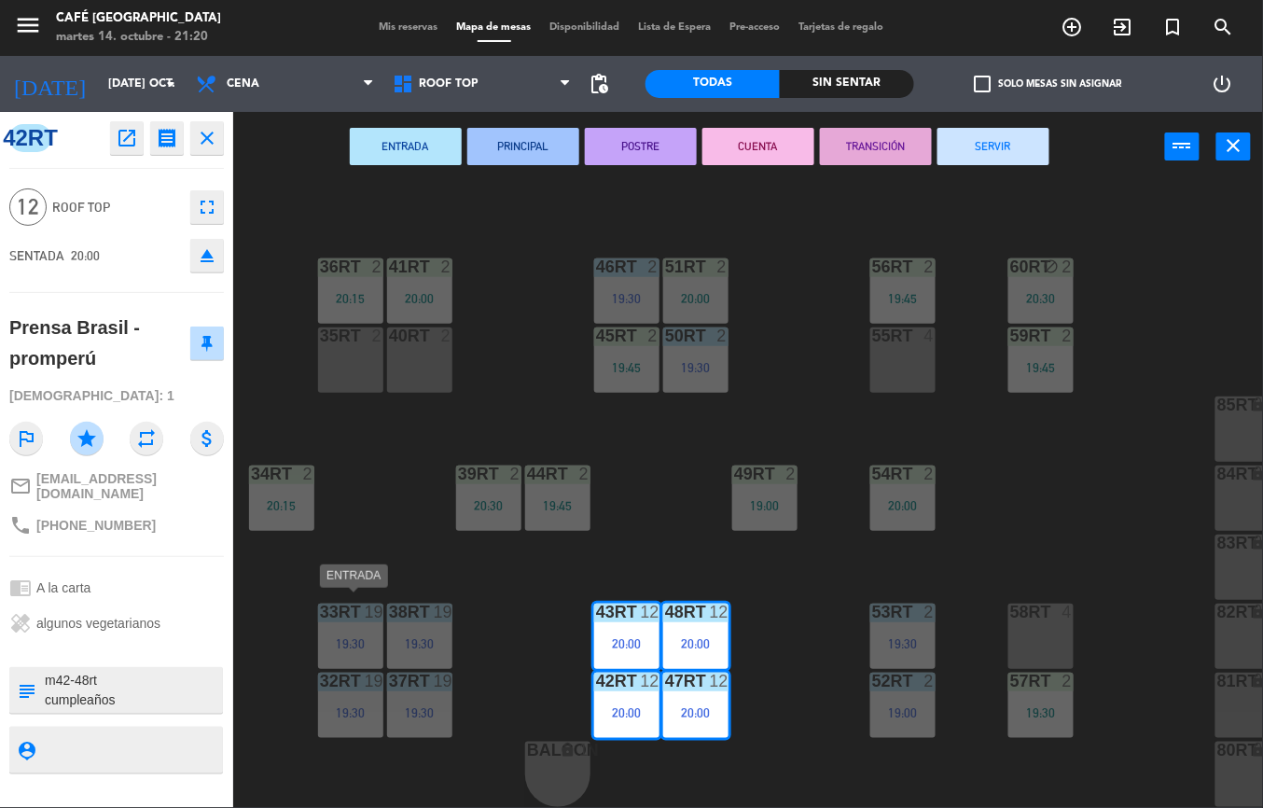
click at [770, 646] on div "18RT 6 20:15 16RT 6 17:45 28RT 1 19:00 80RR lock 2 19:05 27RT 6 20:15 7RT 5 S1R…" at bounding box center [754, 495] width 1017 height 626
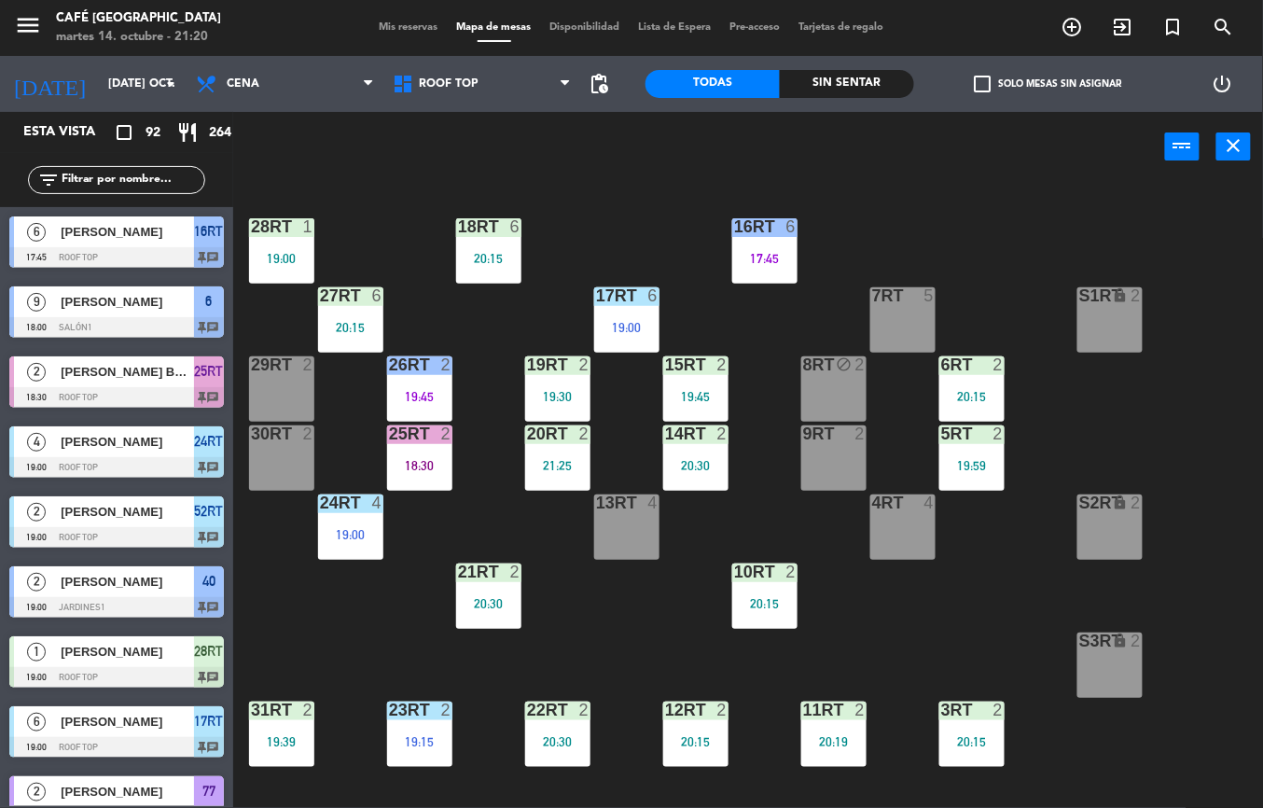
scroll to position [64, 0]
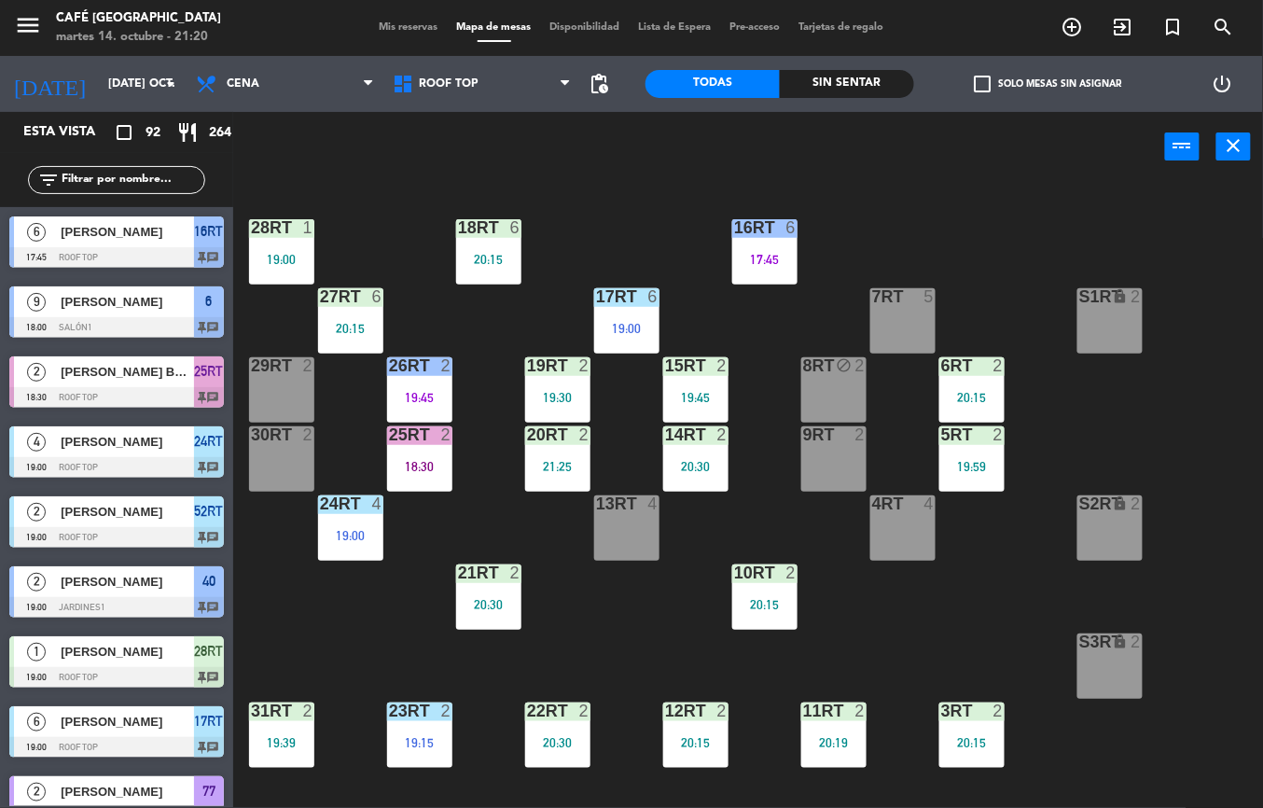
click at [332, 328] on div "20:15" at bounding box center [350, 328] width 65 height 13
click at [934, 627] on div "18RT 6 20:15 16RT 6 17:45 28RT 1 19:00 80RR lock 2 19:05 27RT 6 20:15 7RT 5 S1R…" at bounding box center [754, 495] width 1017 height 626
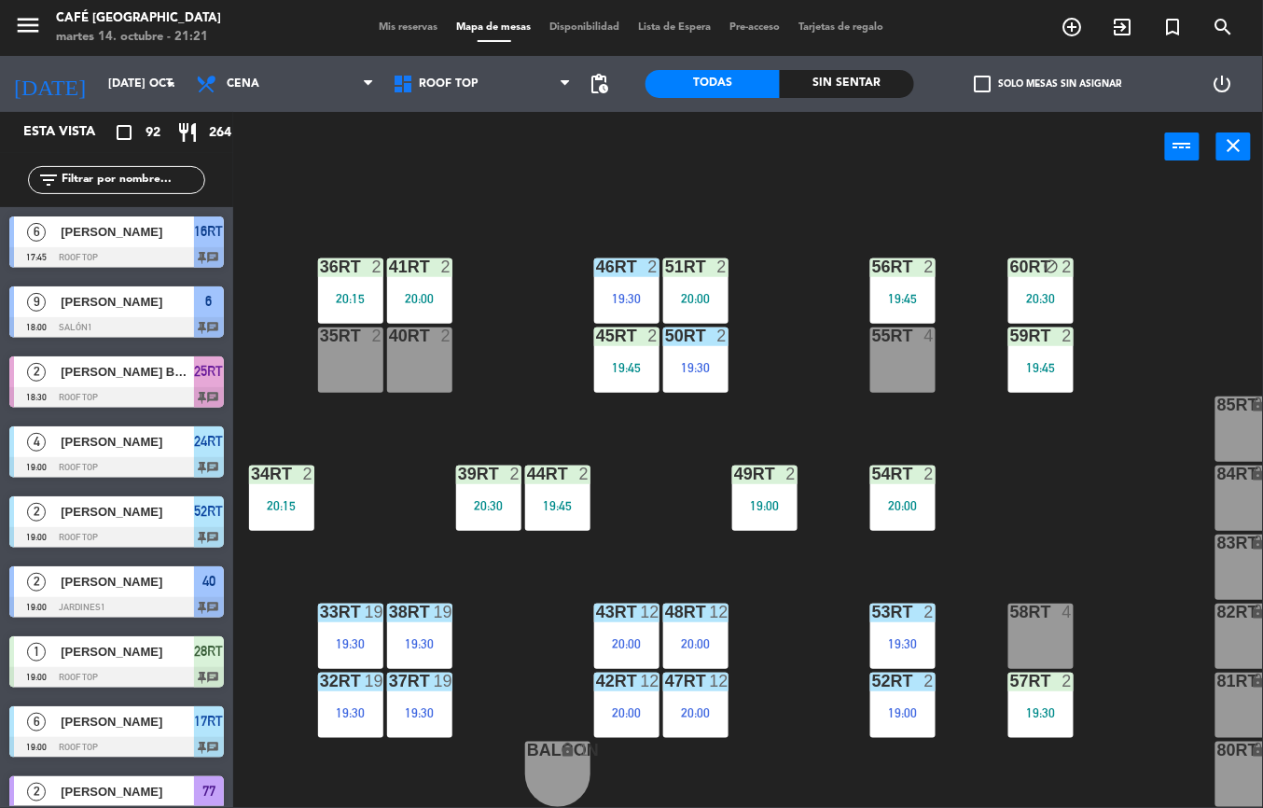
click at [925, 465] on div "2" at bounding box center [929, 473] width 11 height 17
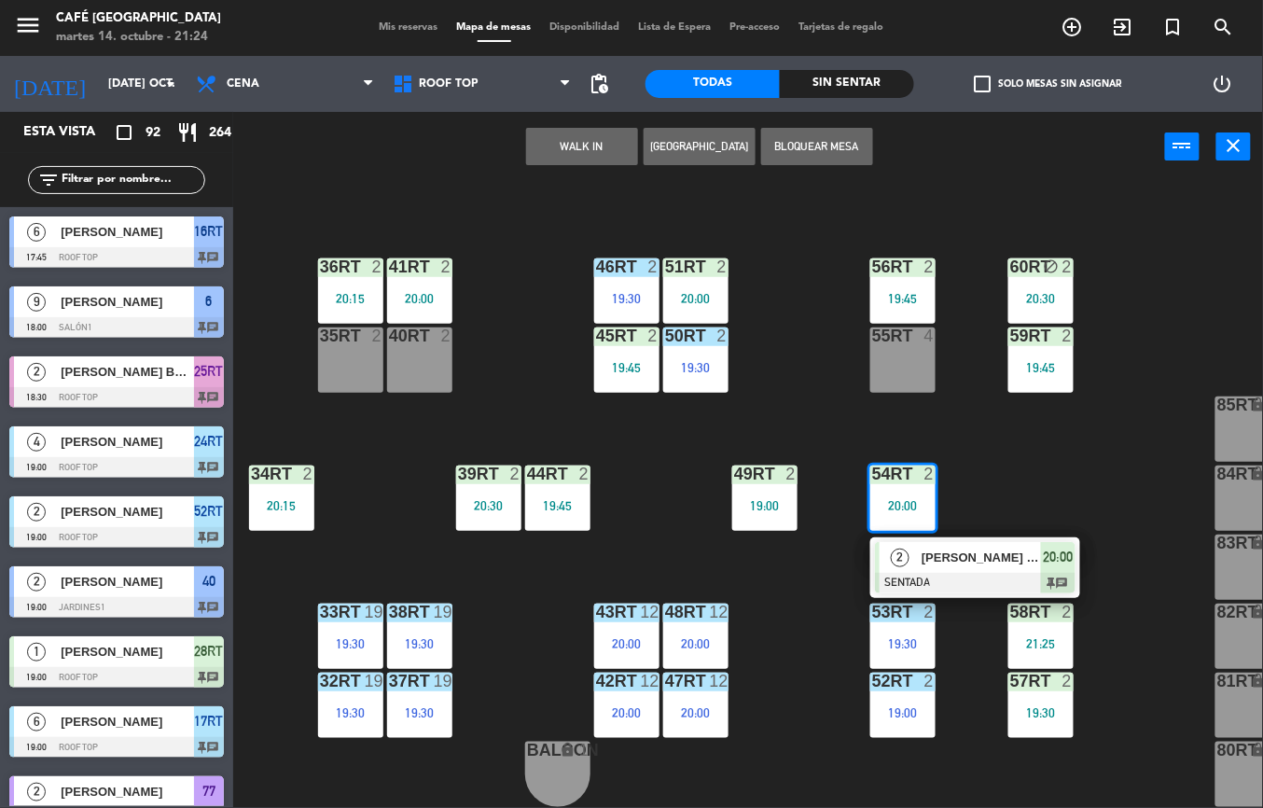
click at [403, 466] on div "18RT 6 20:15 16RT 6 17:45 28RT 1 19:00 80RR lock 2 19:05 27RT 6 20:15 7RT 5 S1R…" at bounding box center [754, 495] width 1017 height 626
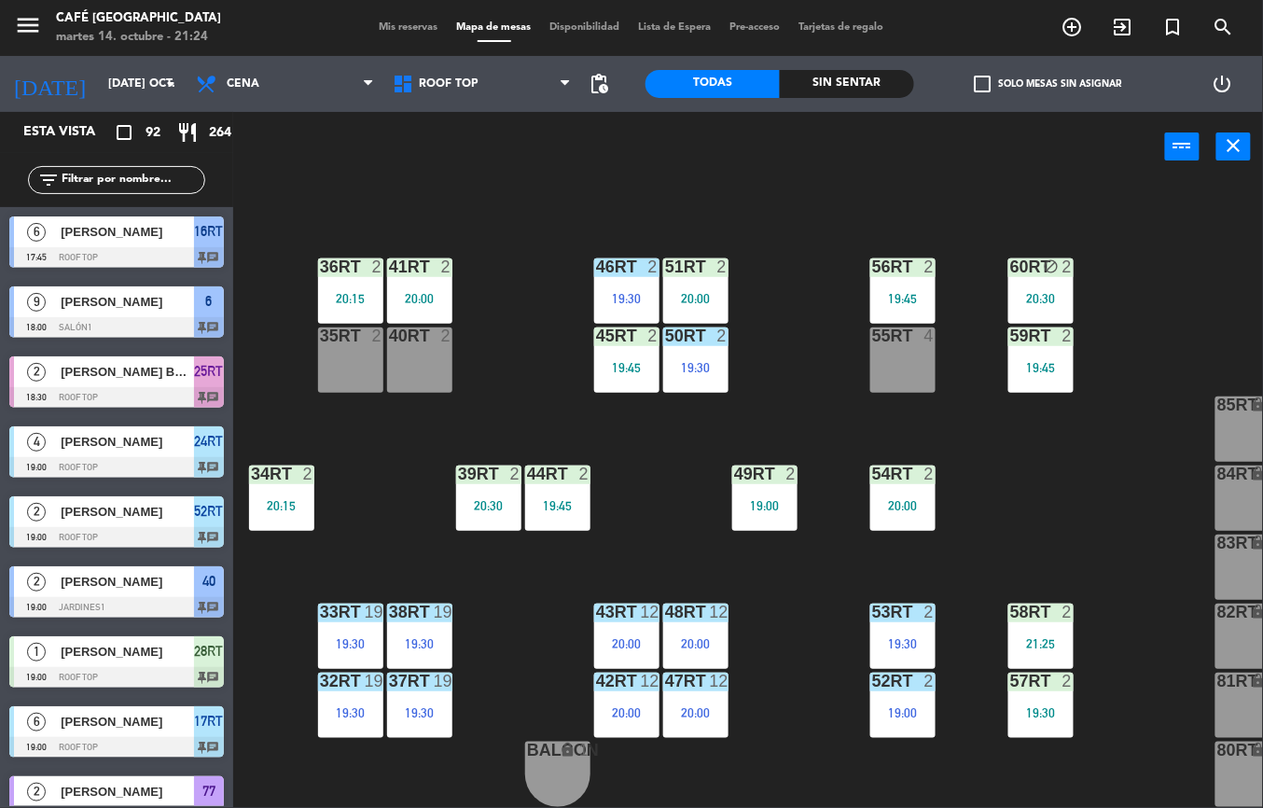
click at [1041, 619] on div "58RT 2 21:25" at bounding box center [1040, 635] width 65 height 65
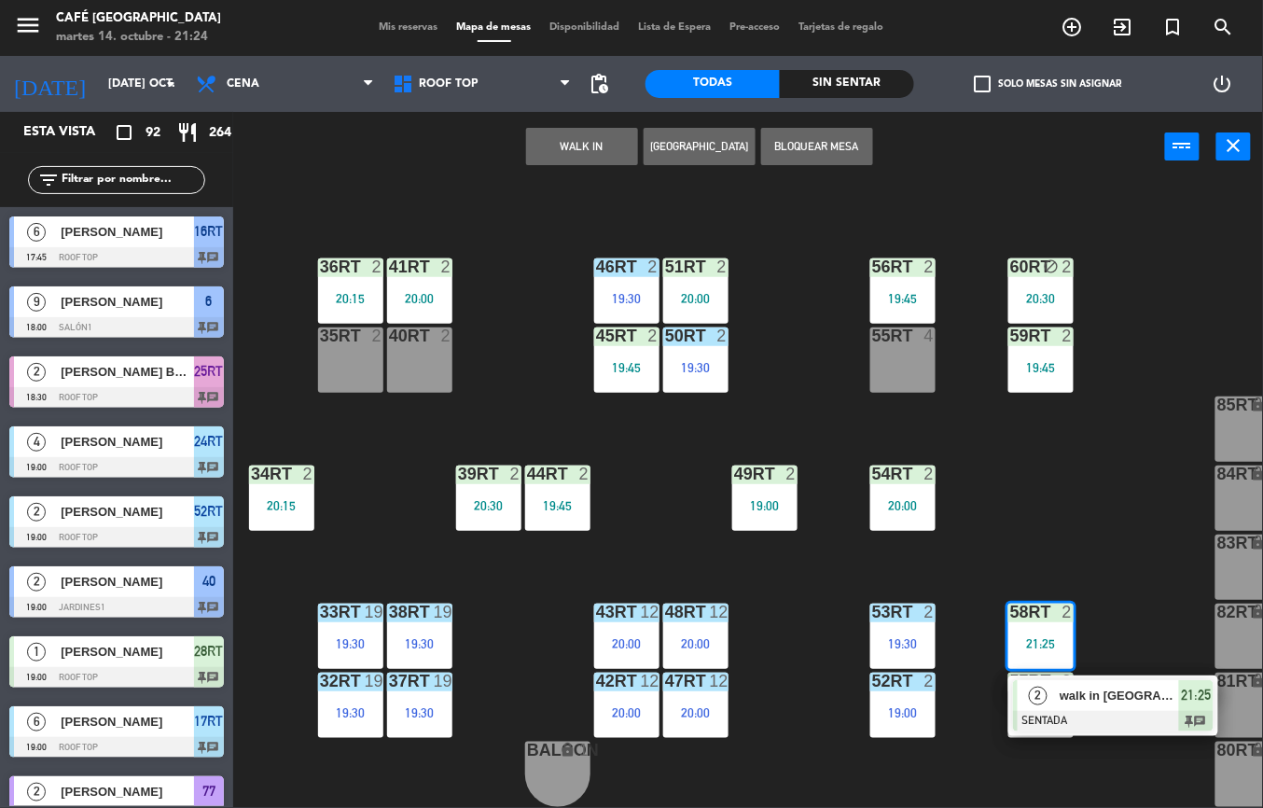
click at [1045, 492] on div "18RT 6 20:15 16RT 6 17:45 28RT 1 19:00 80RR lock 2 19:05 27RT 6 20:15 7RT 5 S1R…" at bounding box center [754, 495] width 1017 height 626
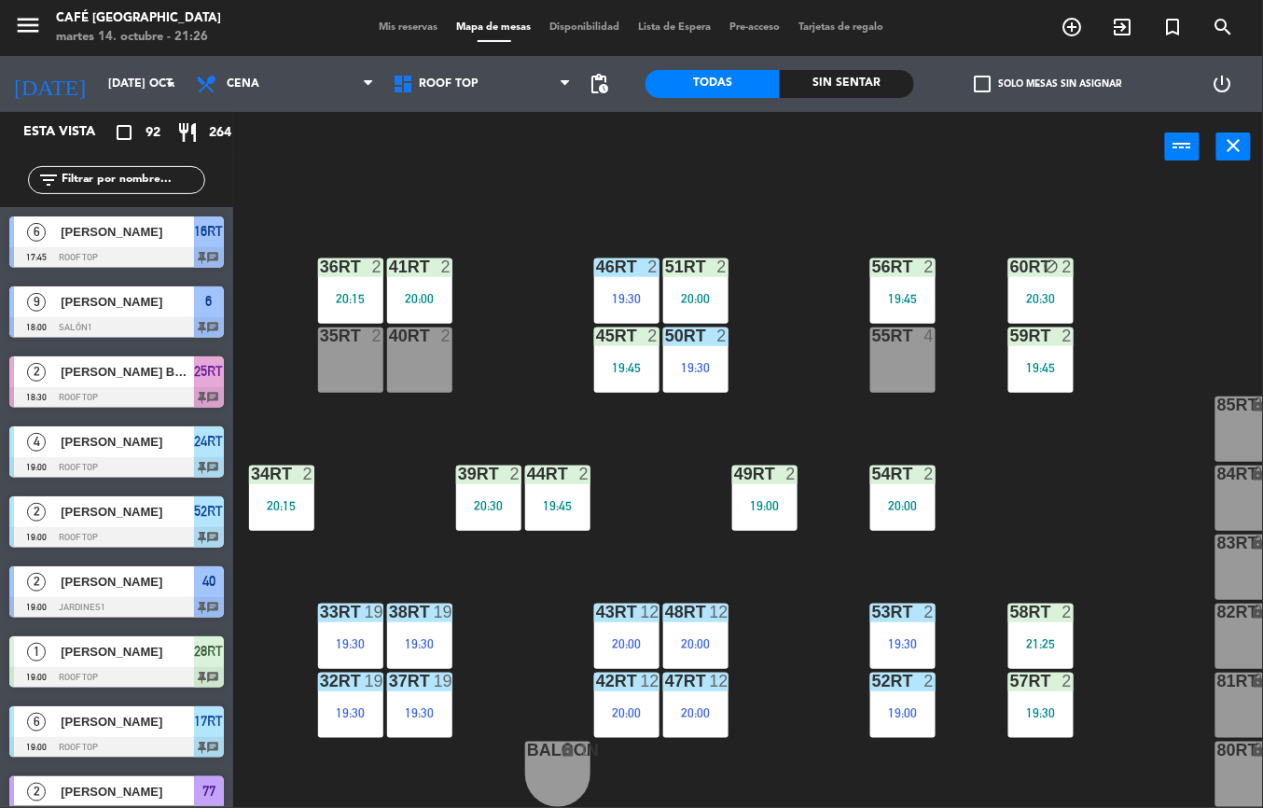
click at [649, 620] on div "43RT 12 20:00" at bounding box center [626, 635] width 65 height 65
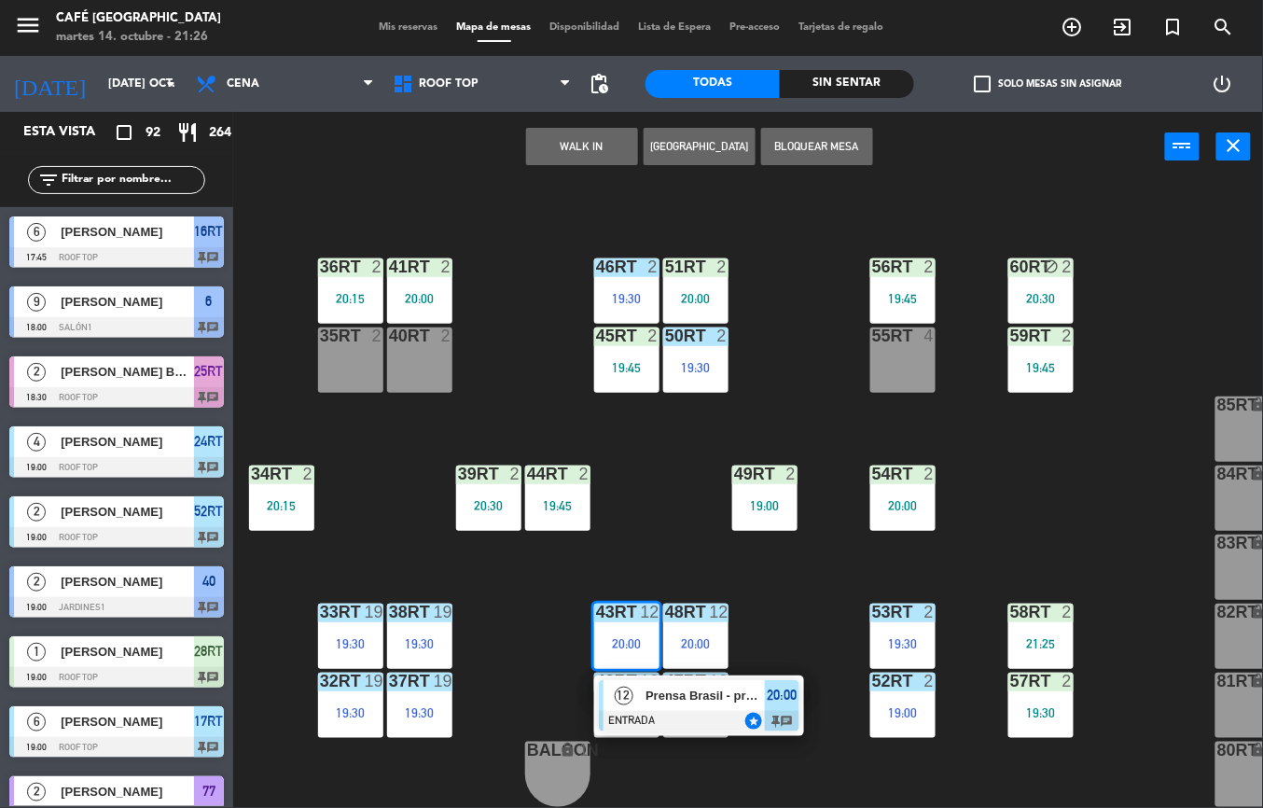
click at [721, 694] on span "Prensa Brasil - promperú" at bounding box center [704, 696] width 119 height 20
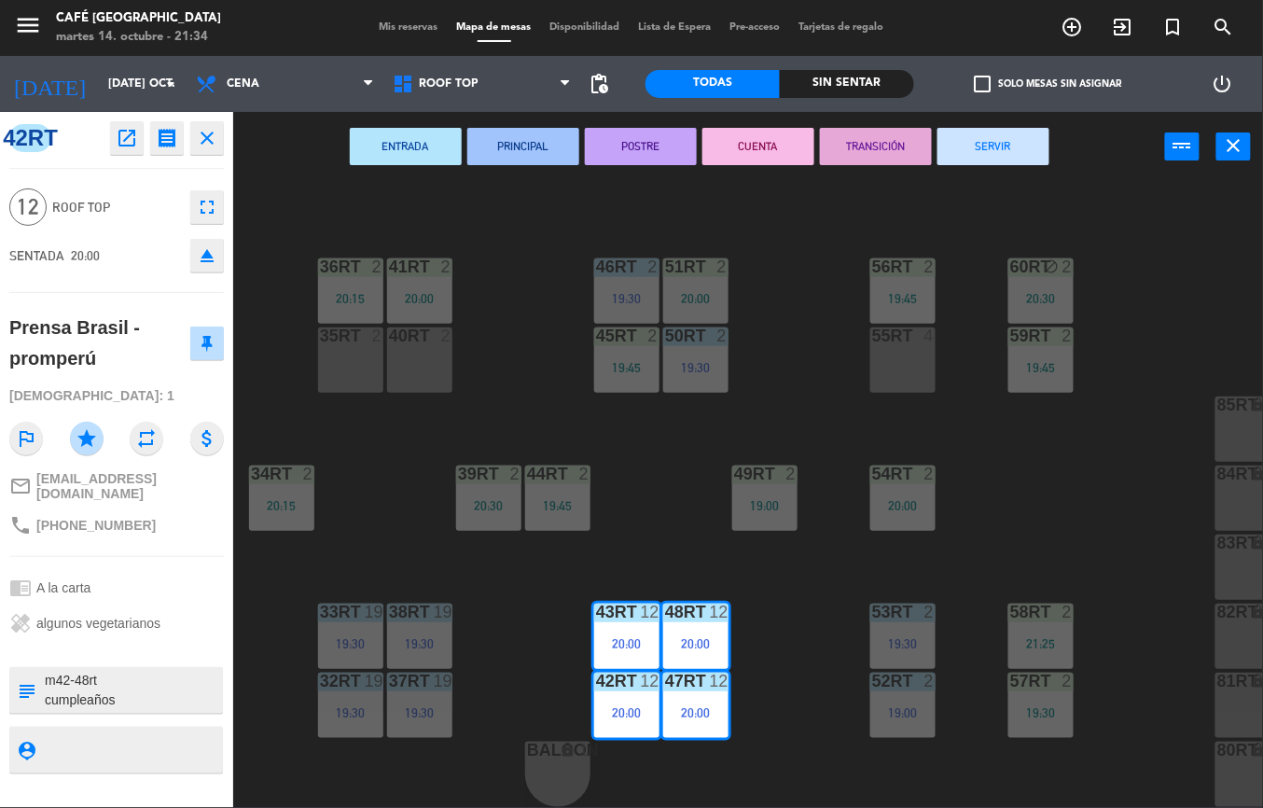
click at [668, 507] on div "18RT 6 20:15 16RT 6 17:45 28RT 1 19:00 80RR lock 2 19:05 27RT 6 20:15 7RT 5 S1R…" at bounding box center [754, 495] width 1017 height 626
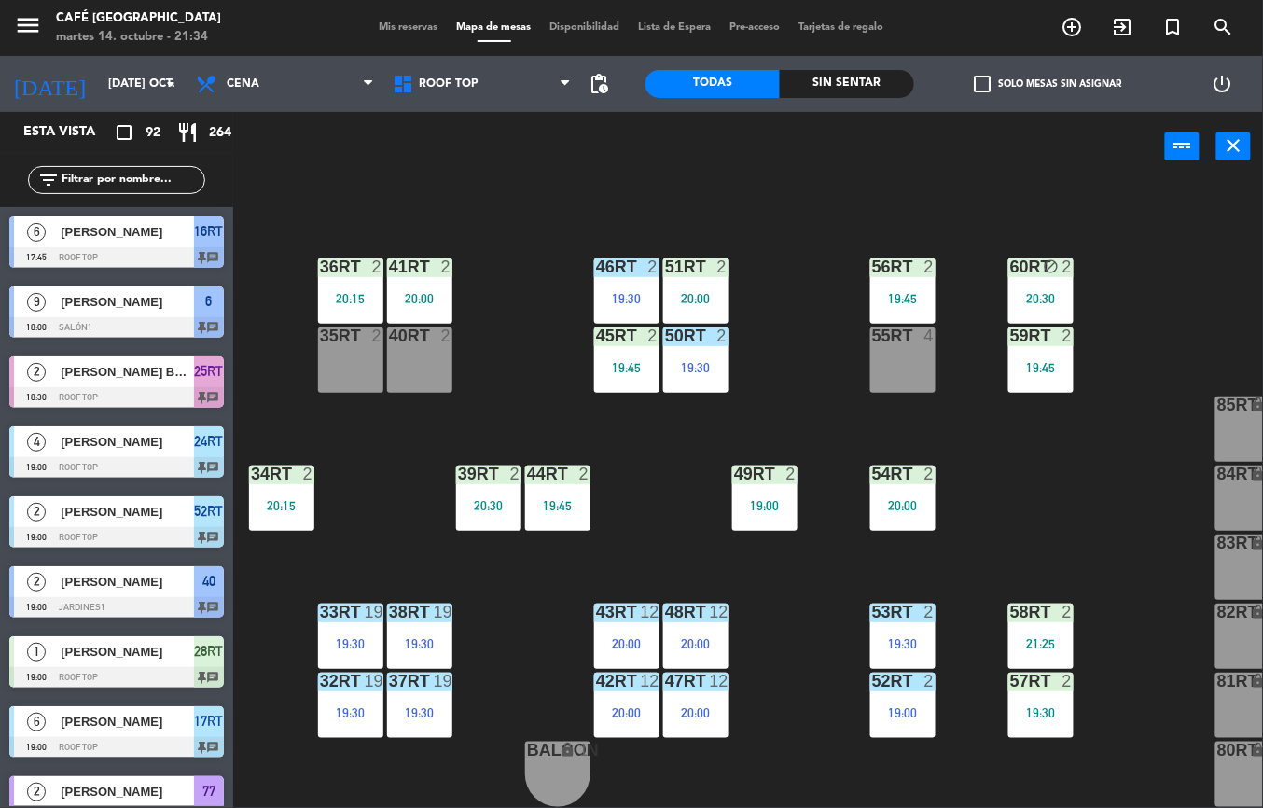
click at [792, 595] on div "18RT 6 20:15 16RT 6 17:45 28RT 1 19:00 80RR lock 2 19:05 27RT 6 20:15 7RT 5 S1R…" at bounding box center [754, 495] width 1017 height 626
click at [629, 756] on div "18RT 6 20:15 16RT 6 17:45 28RT 1 19:00 80RR lock 2 19:05 27RT 6 20:15 7RT 5 S1R…" at bounding box center [754, 495] width 1017 height 626
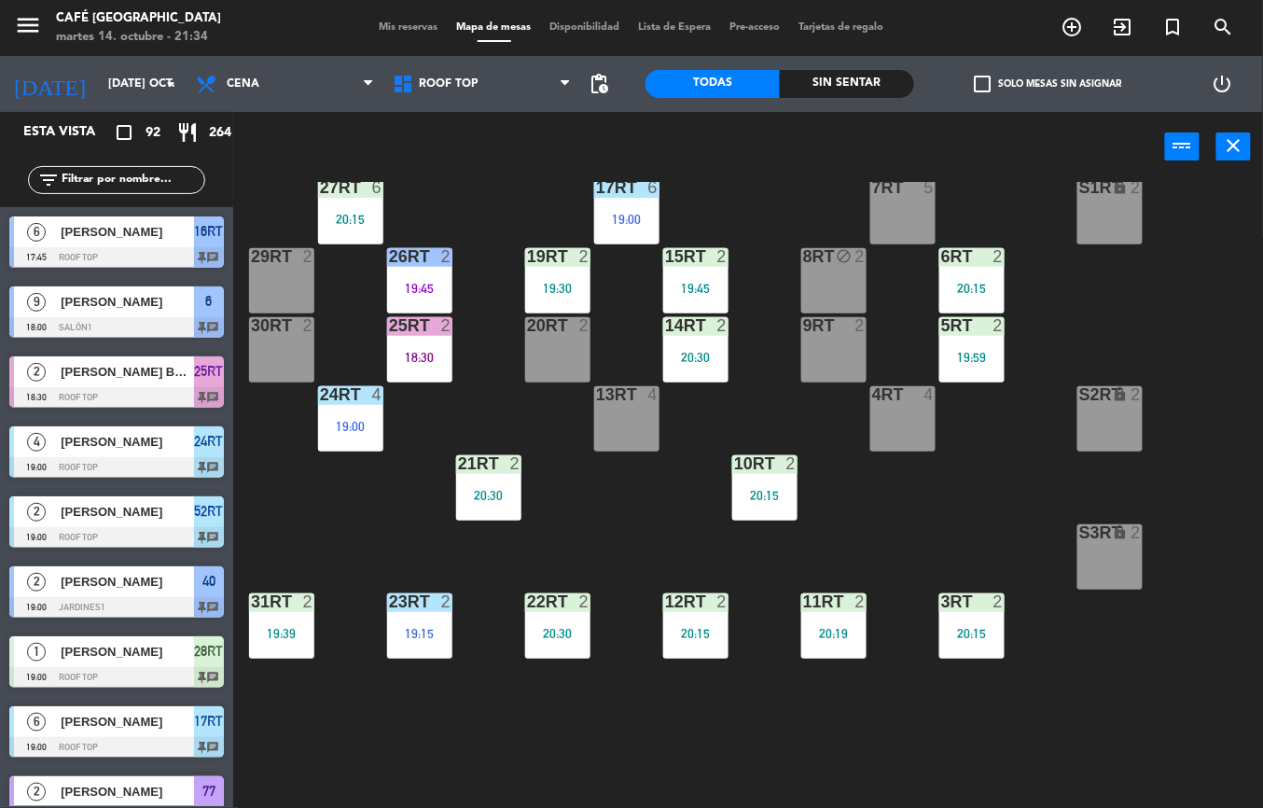
scroll to position [170, 0]
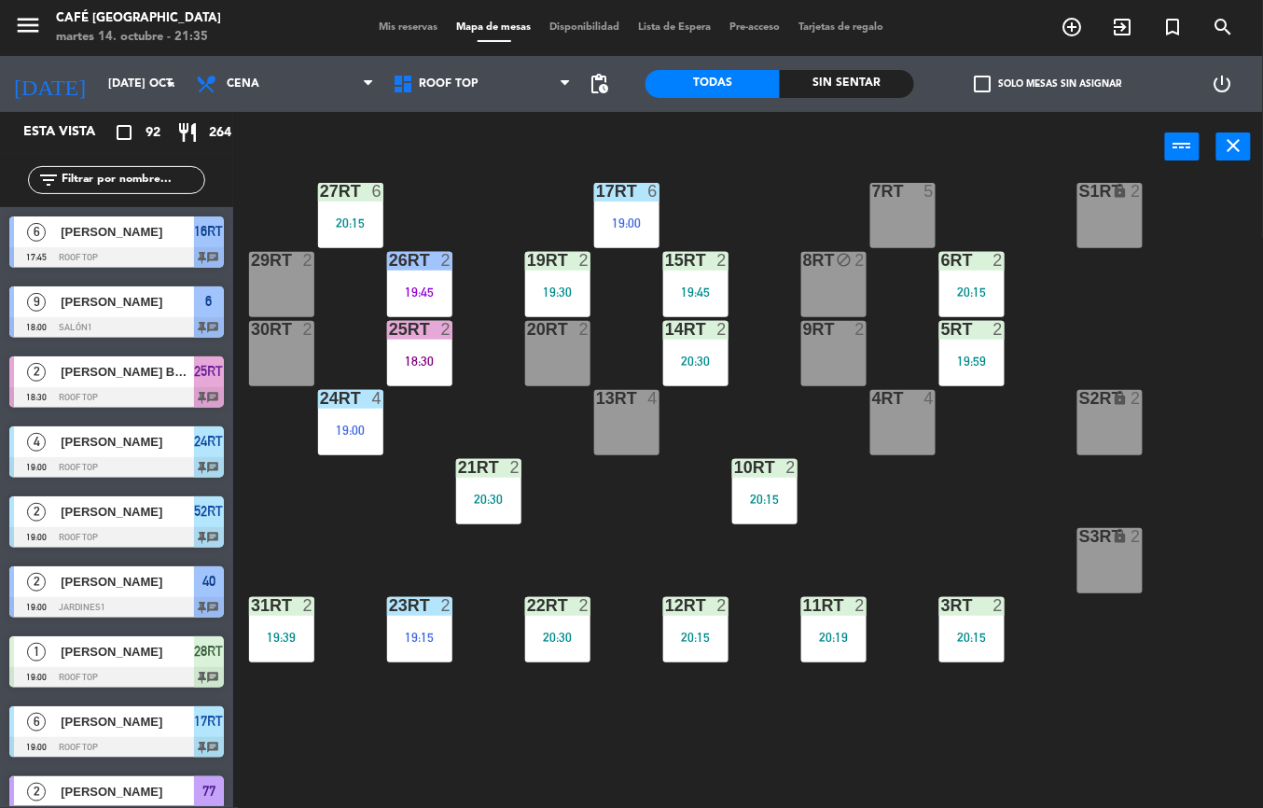
click at [900, 515] on div "18RT 6 20:15 16RT 6 17:45 28RT 1 19:00 80RR lock 2 19:05 27RT 6 20:15 7RT 5 S1R…" at bounding box center [754, 495] width 1017 height 626
click at [360, 225] on div "20:15" at bounding box center [350, 222] width 65 height 13
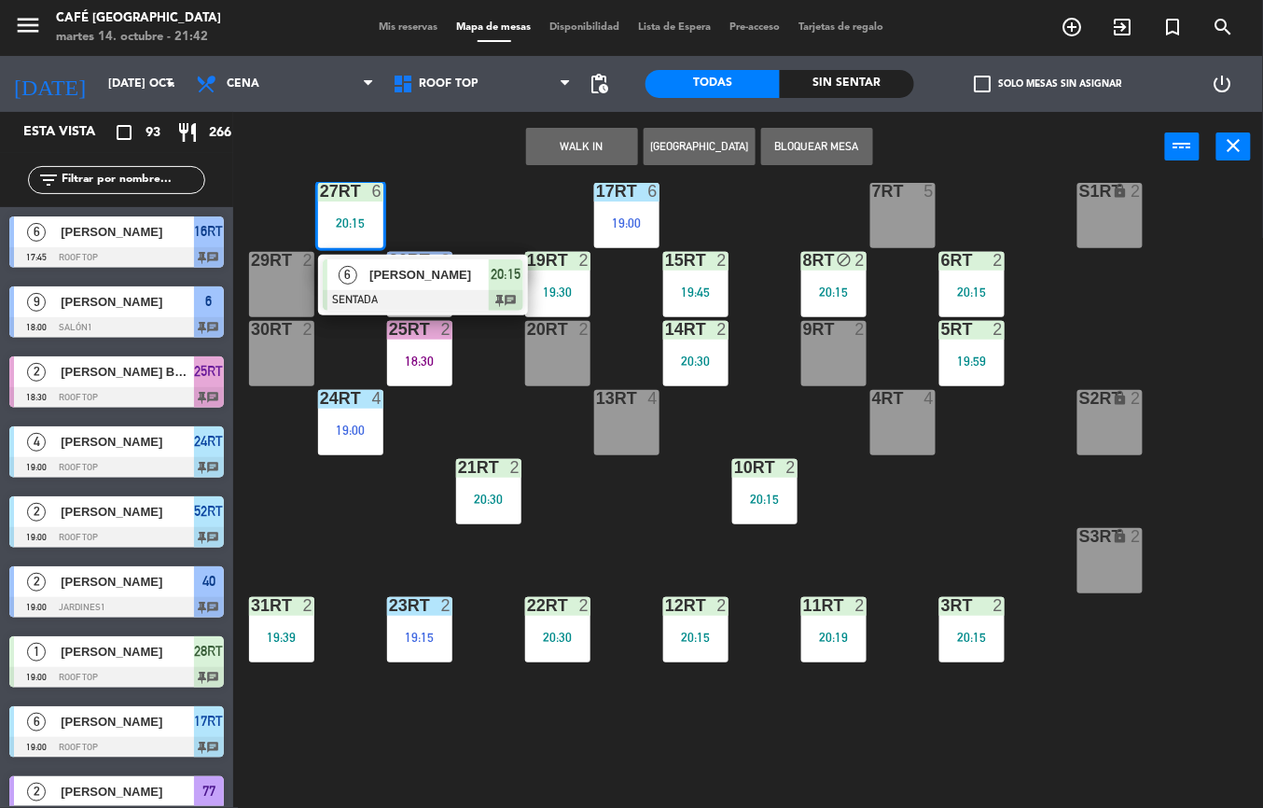
click at [1080, 714] on div "18RT 6 20:15 16RT 6 17:45 28RT 1 19:00 80RR lock 2 19:05 27RT 6 20:15 6 Zeynep …" at bounding box center [754, 495] width 1017 height 626
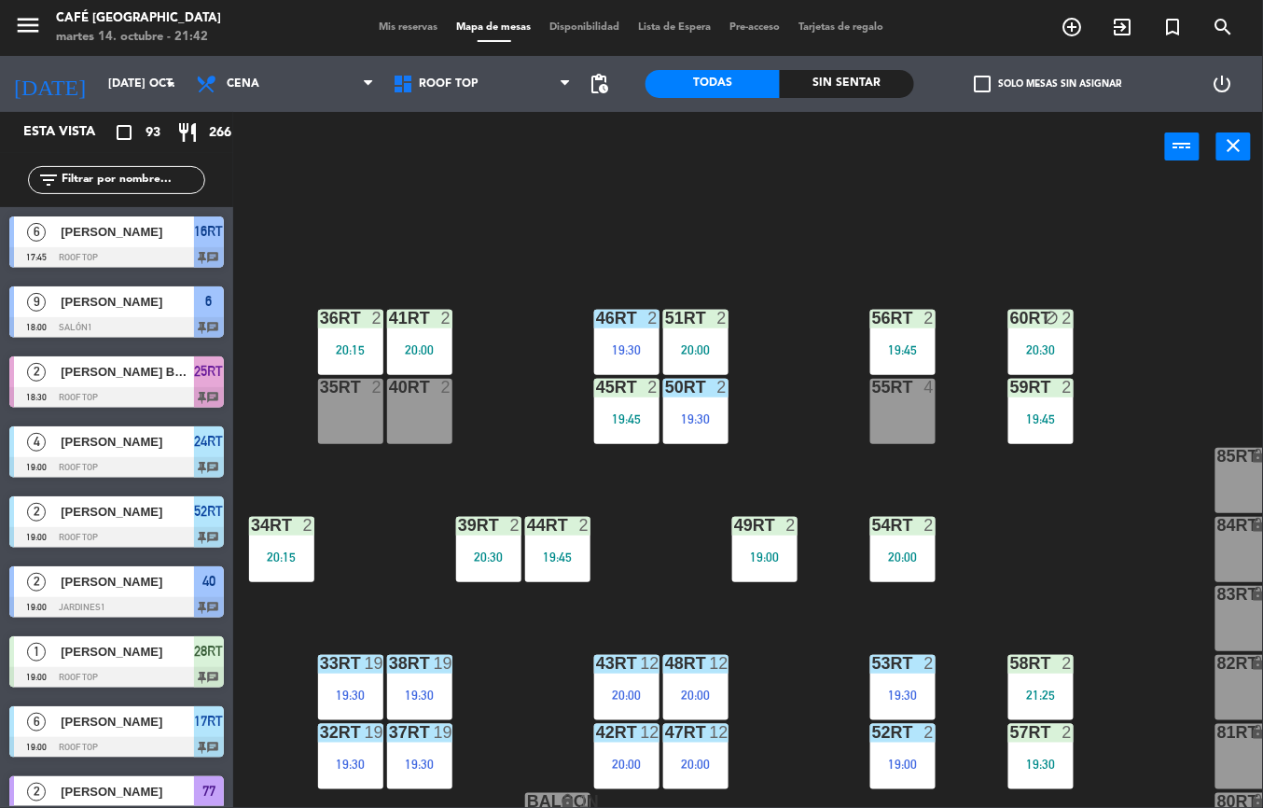
scroll to position [747, 0]
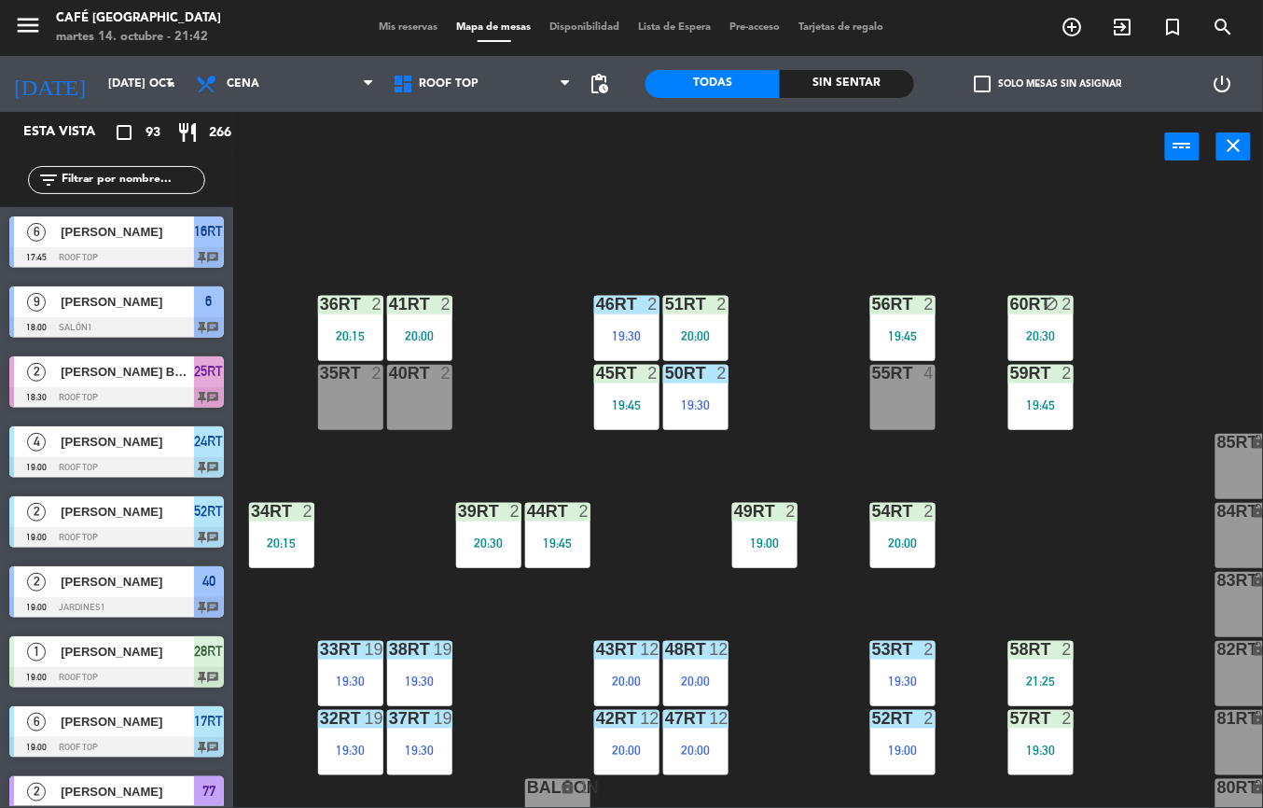
click at [568, 546] on div "19:45" at bounding box center [557, 542] width 65 height 13
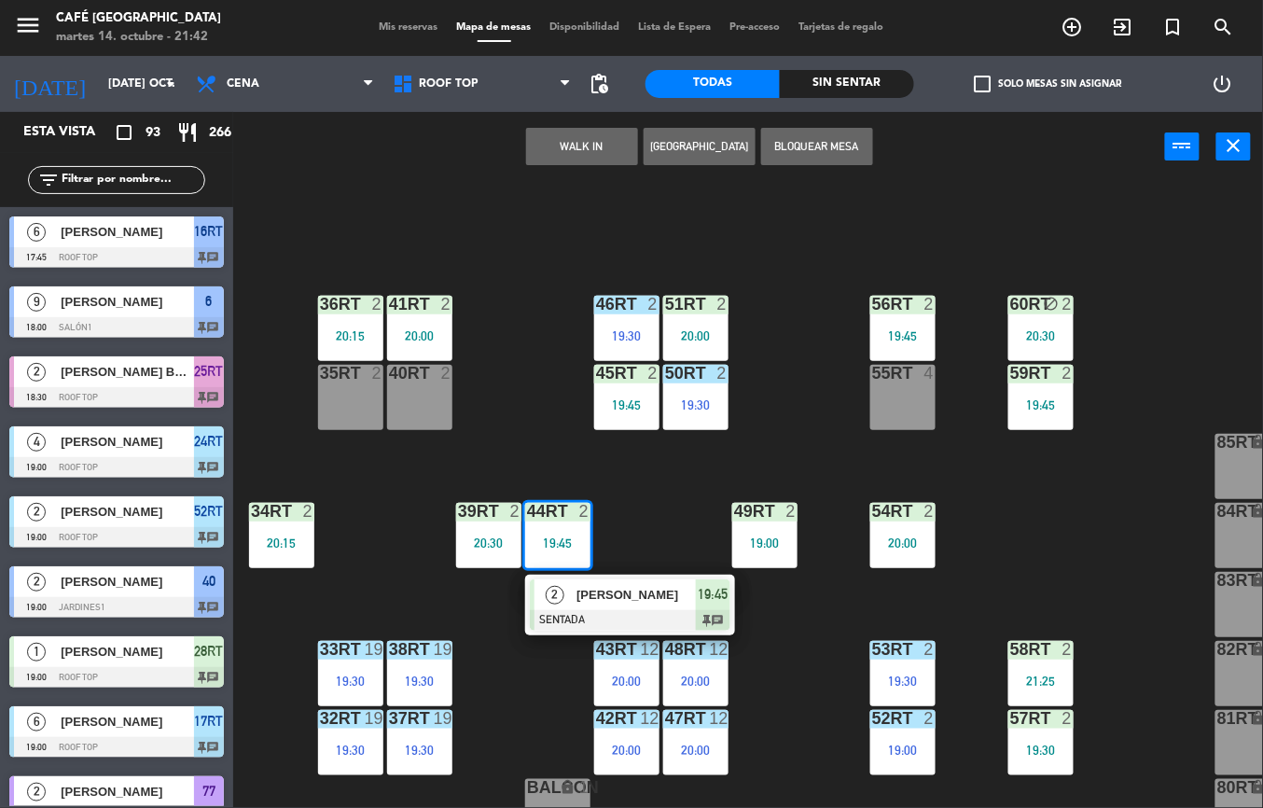
click at [623, 589] on span "[PERSON_NAME]" at bounding box center [635, 595] width 119 height 20
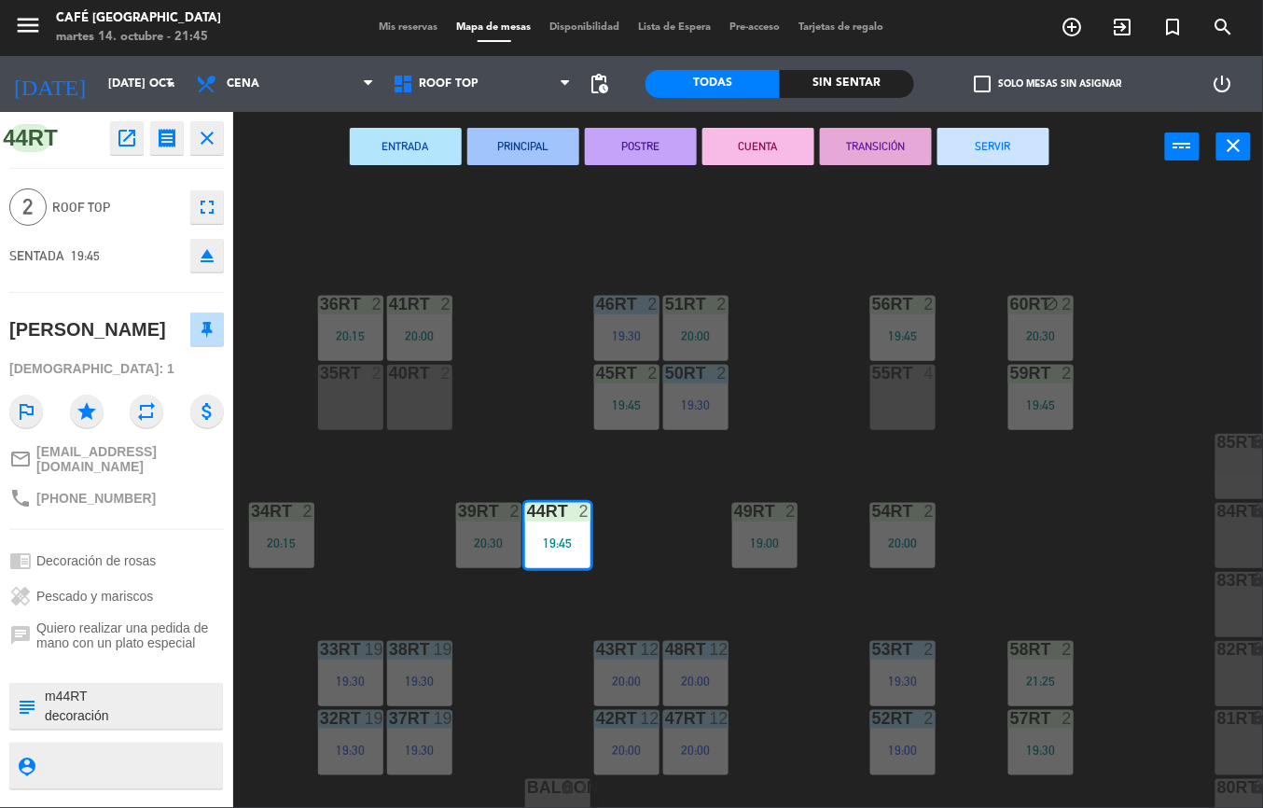
click at [1113, 511] on div "18RT 6 20:15 16RT 6 17:45 28RT 1 19:00 80RR lock 2 19:05 27RT 6 20:15 7RT 5 S1R…" at bounding box center [754, 495] width 1017 height 626
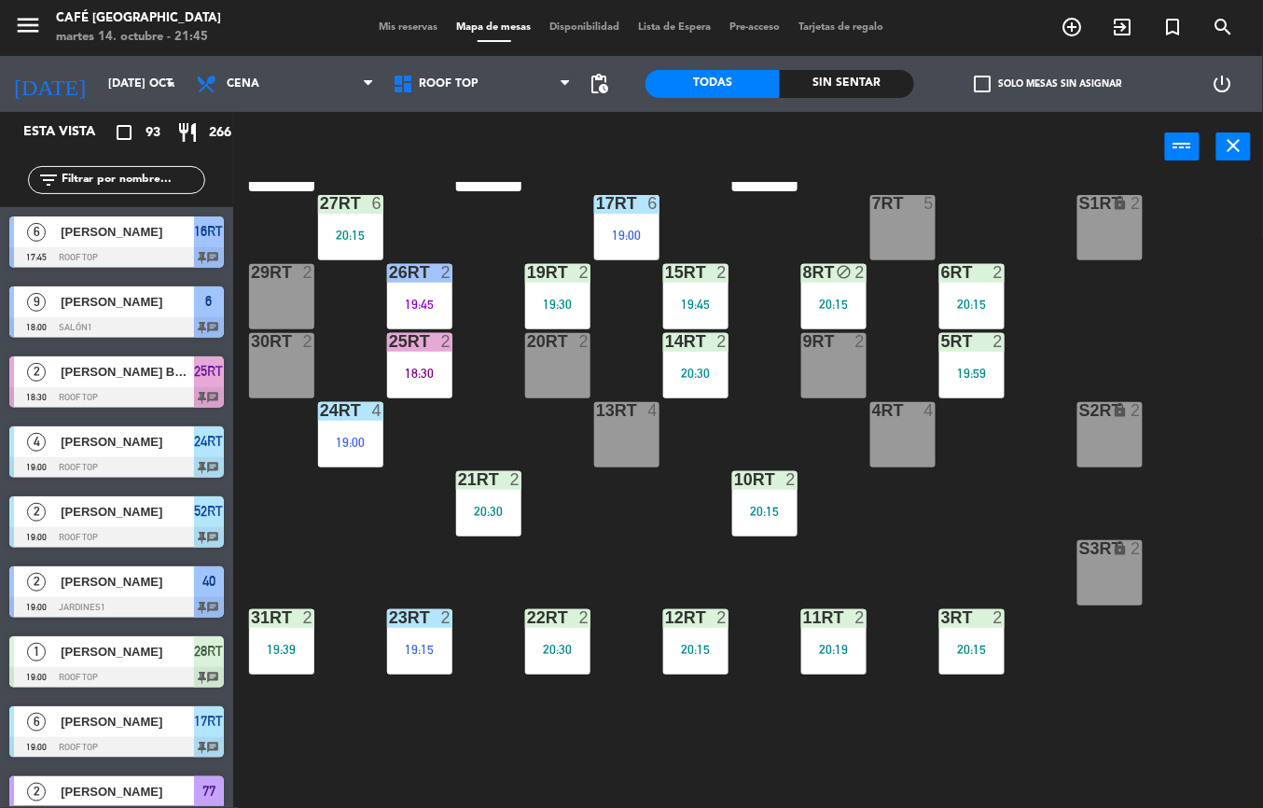
scroll to position [154, 0]
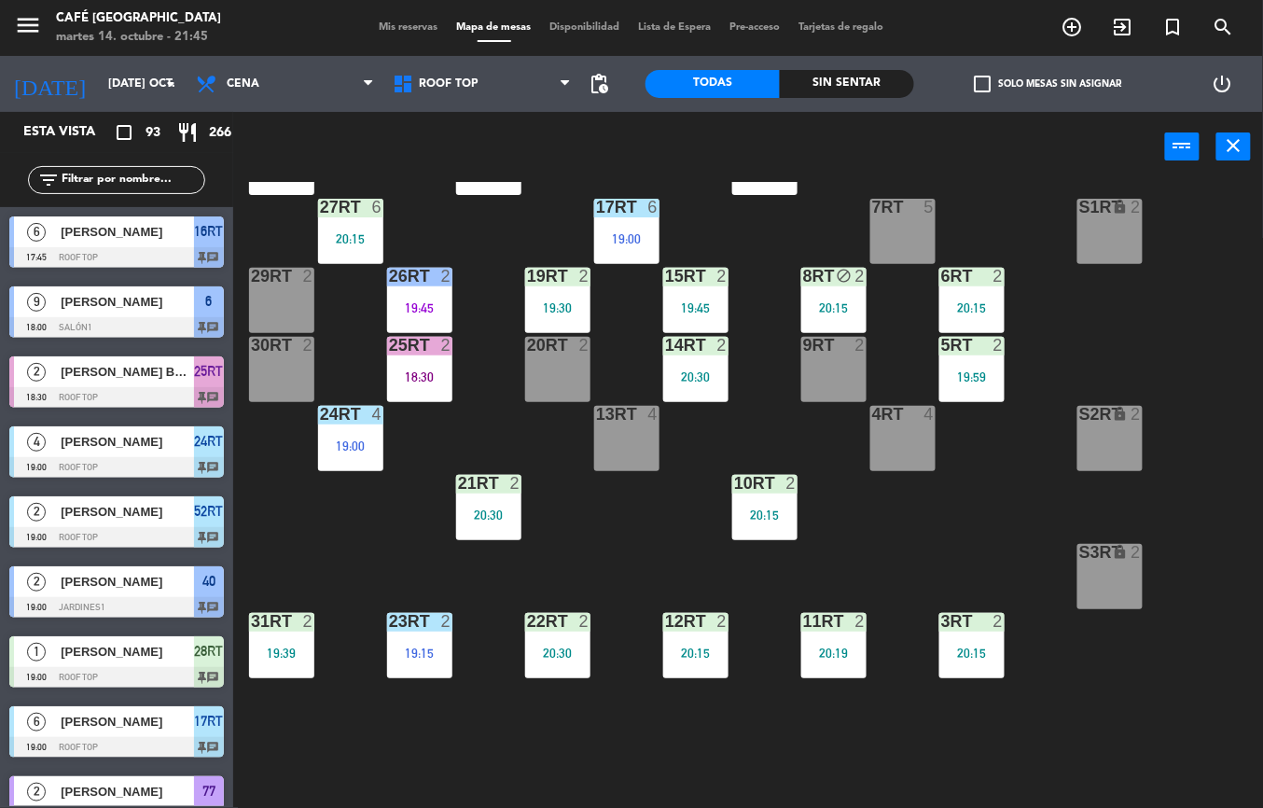
click at [968, 375] on div "19:59" at bounding box center [971, 376] width 65 height 13
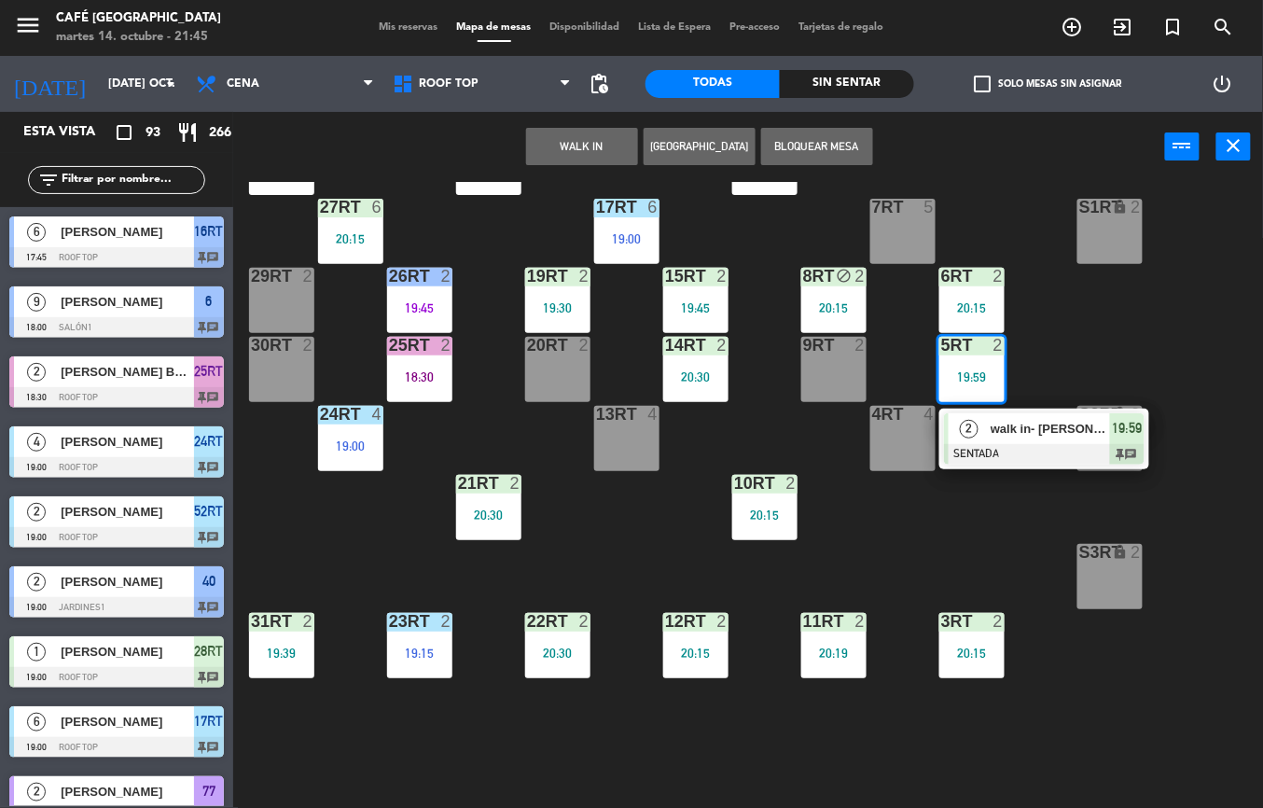
click at [1048, 426] on span "walk in- [PERSON_NAME]" at bounding box center [1050, 429] width 119 height 20
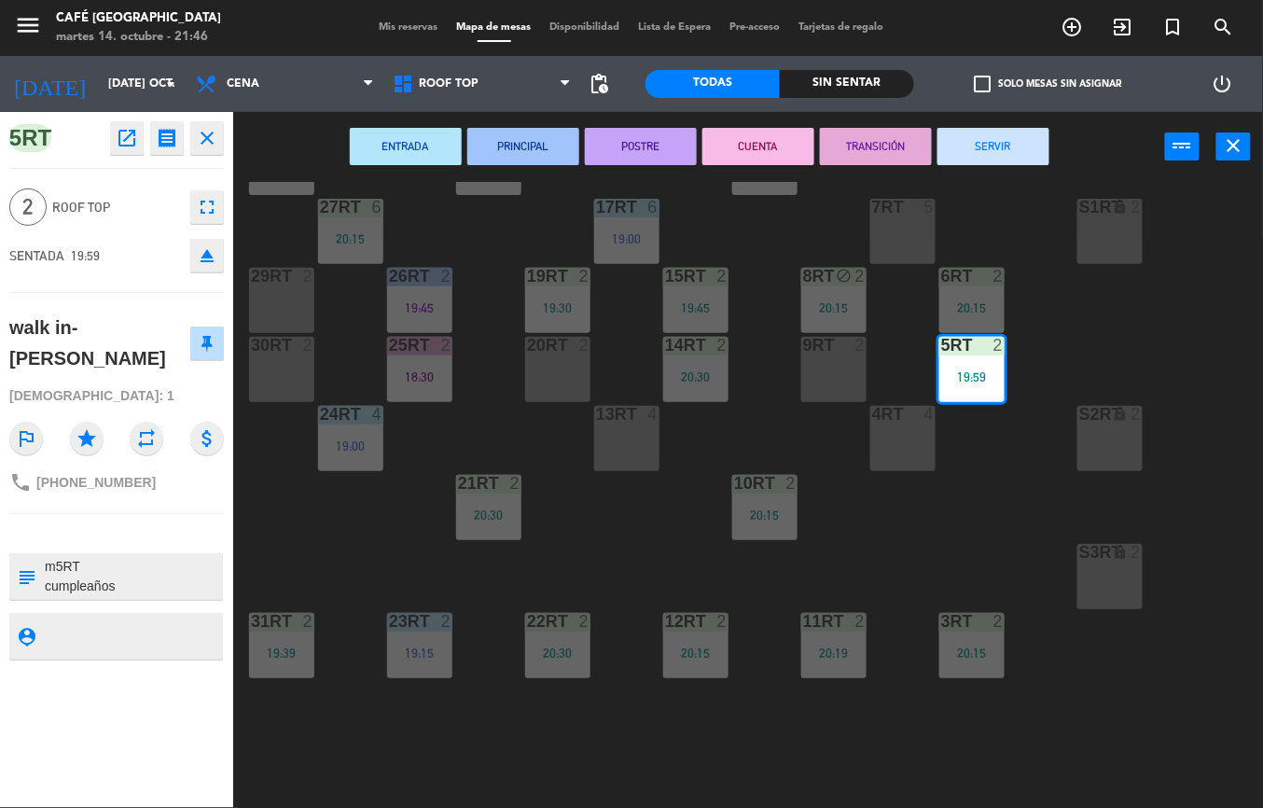
click at [207, 142] on icon "close" at bounding box center [207, 138] width 22 height 22
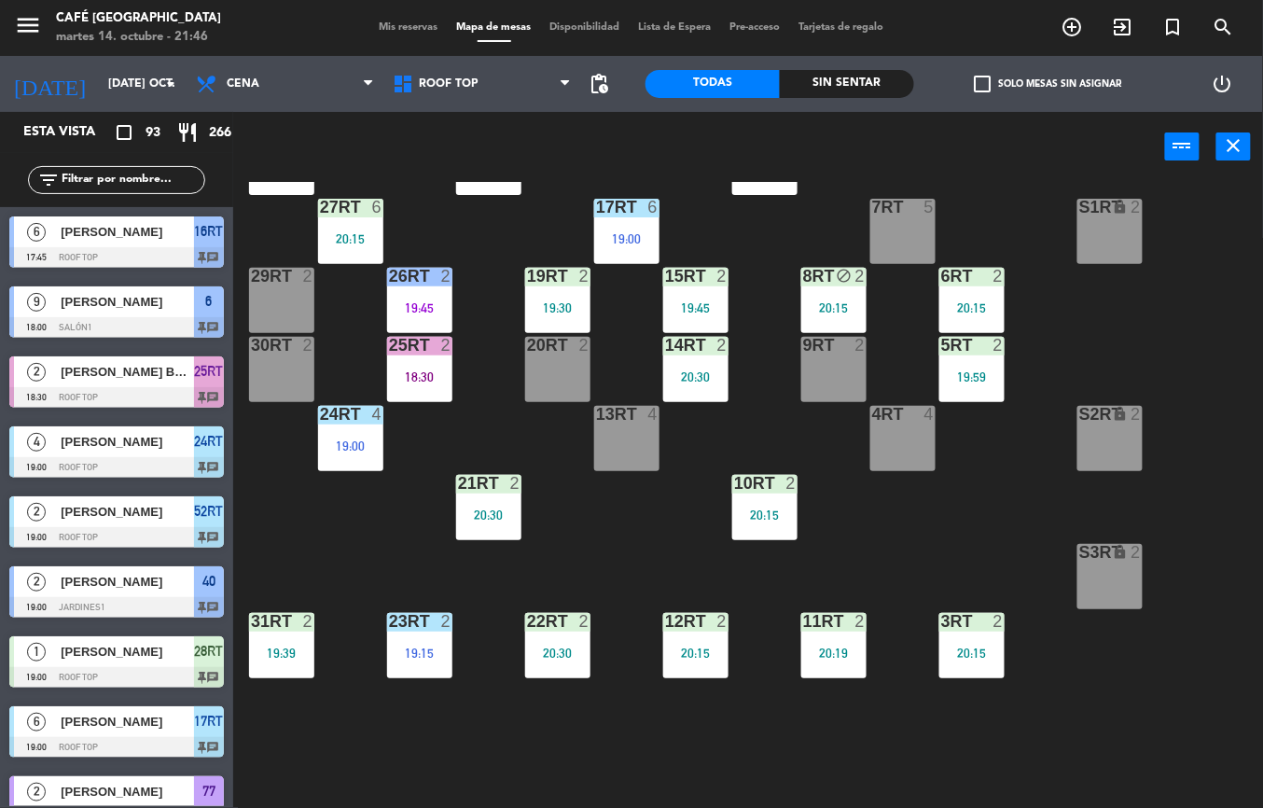
scroll to position [0, 0]
click at [539, 297] on div "19RT 2 19:30" at bounding box center [557, 300] width 65 height 65
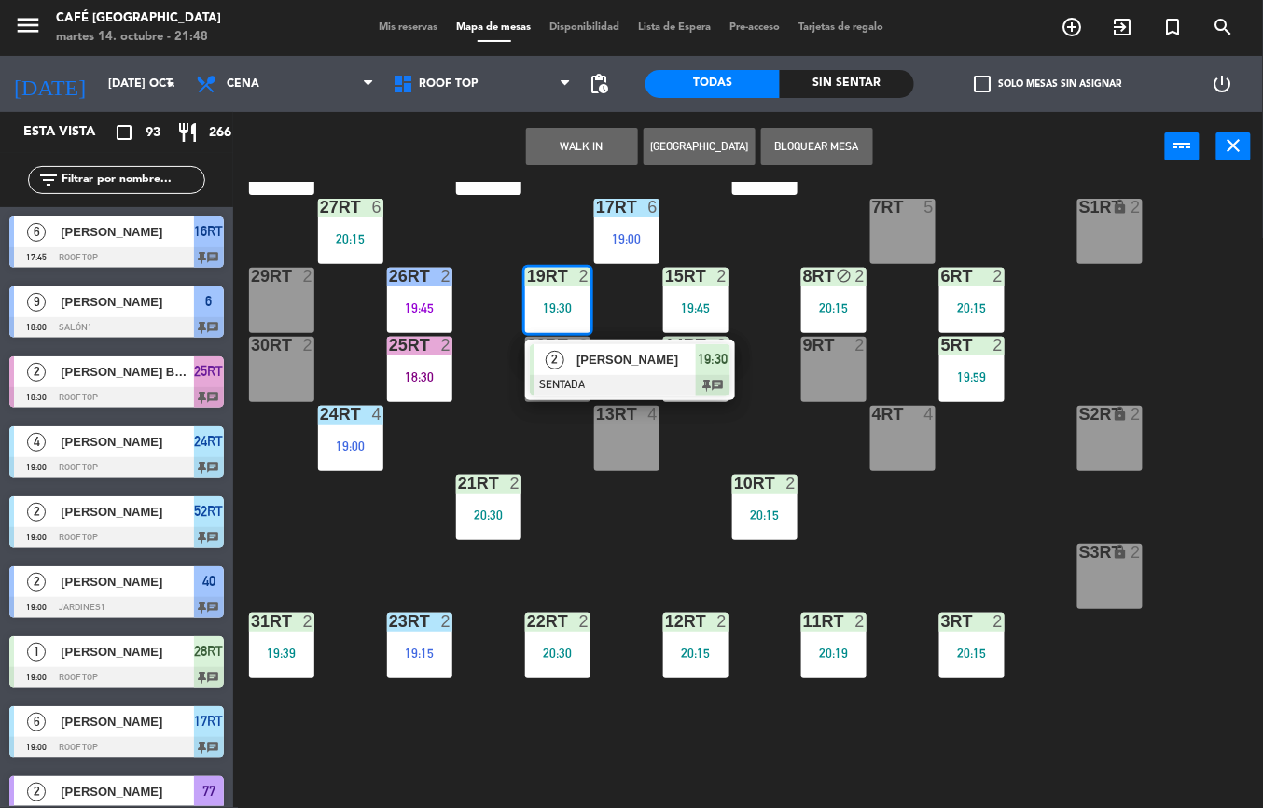
click at [609, 371] on div "[PERSON_NAME]" at bounding box center [635, 359] width 121 height 31
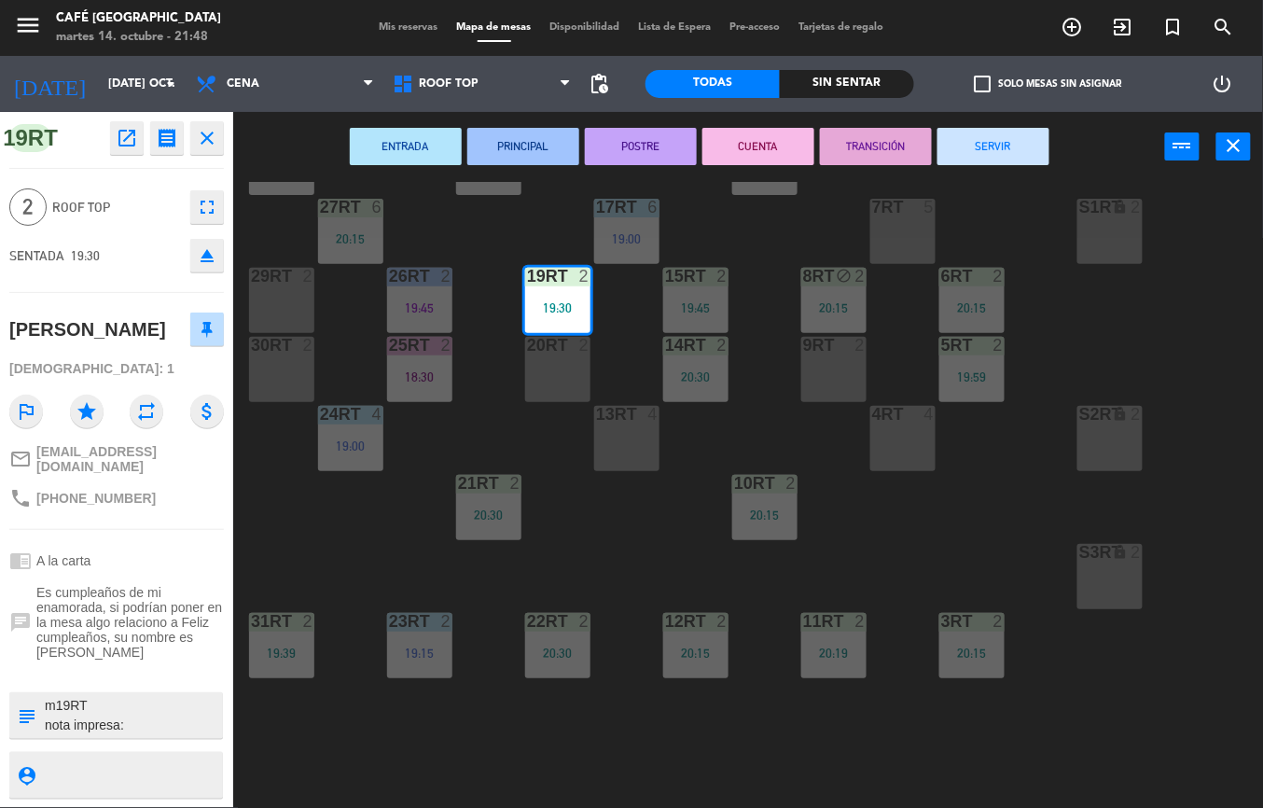
click at [123, 135] on icon "open_in_new" at bounding box center [127, 138] width 22 height 22
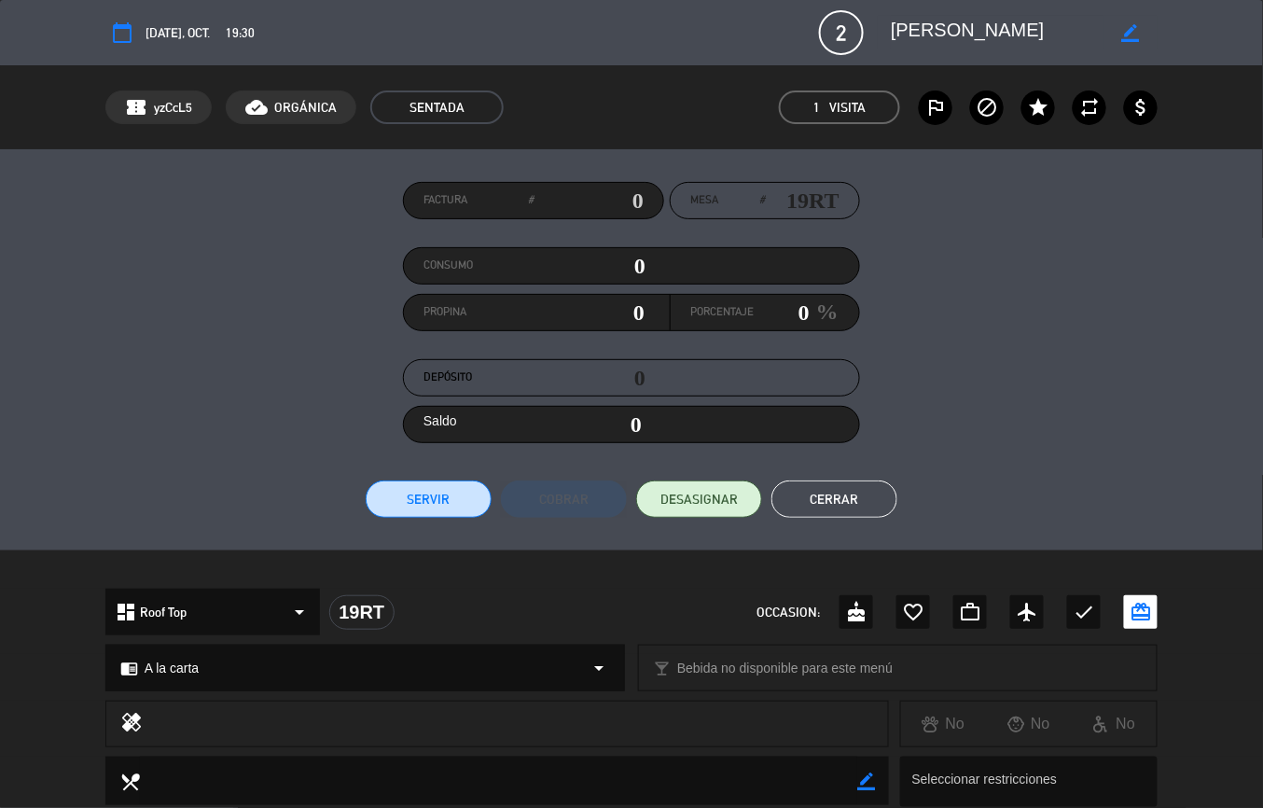
click at [504, 713] on div at bounding box center [516, 724] width 718 height 26
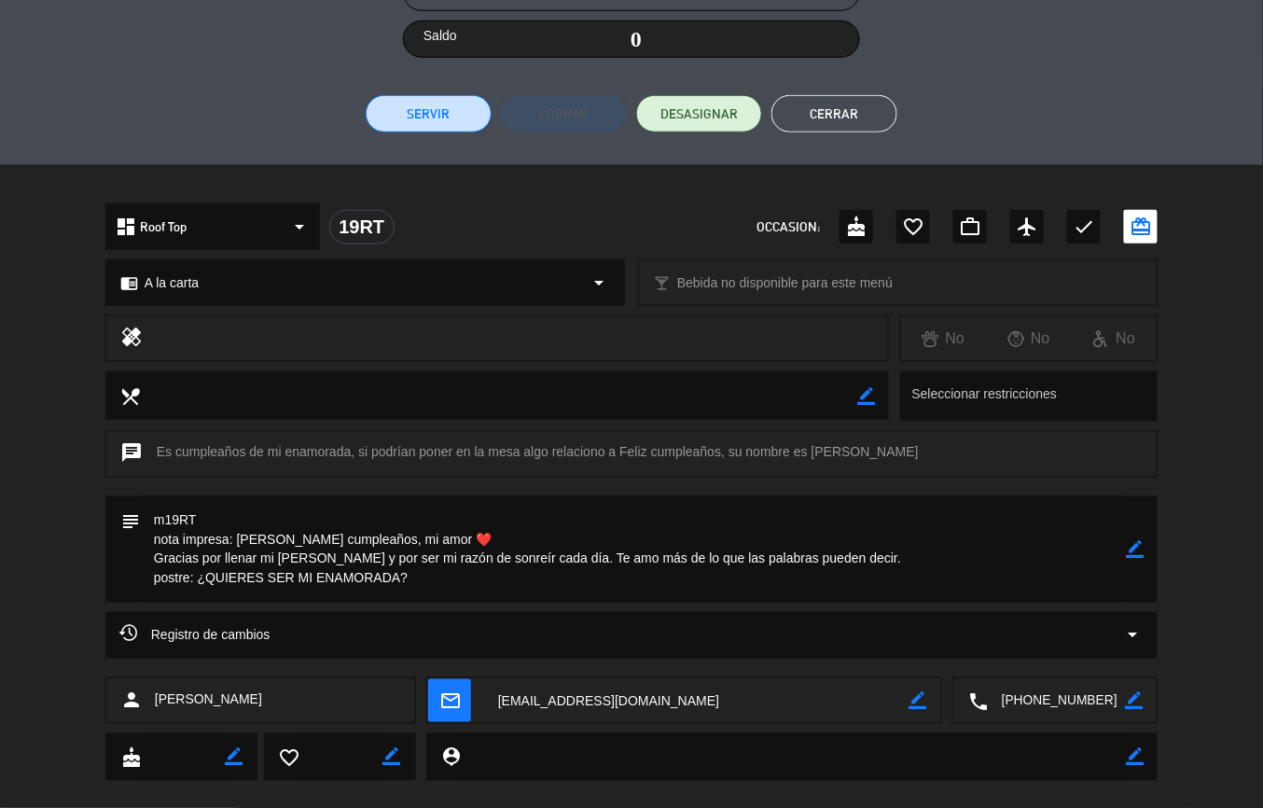
scroll to position [412, 0]
